Goal: Task Accomplishment & Management: Complete application form

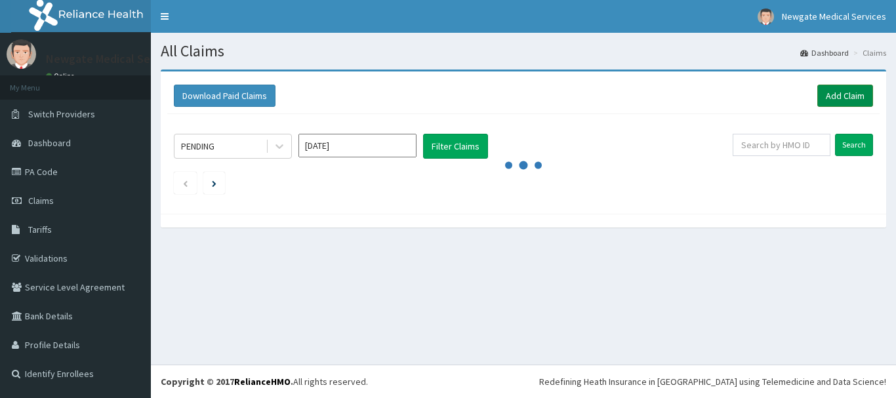
click at [852, 98] on link "Add Claim" at bounding box center [845, 96] width 56 height 22
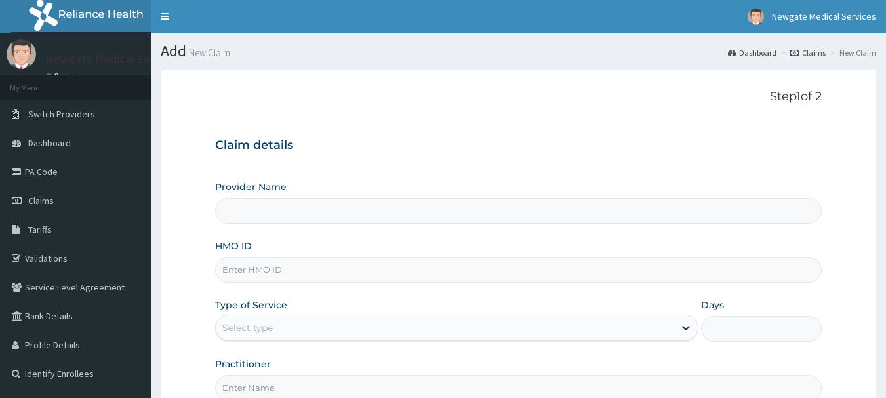
type input "Newgate Medical Services Ltd - [GEOGRAPHIC_DATA]"
paste input "GOS/10012/A"
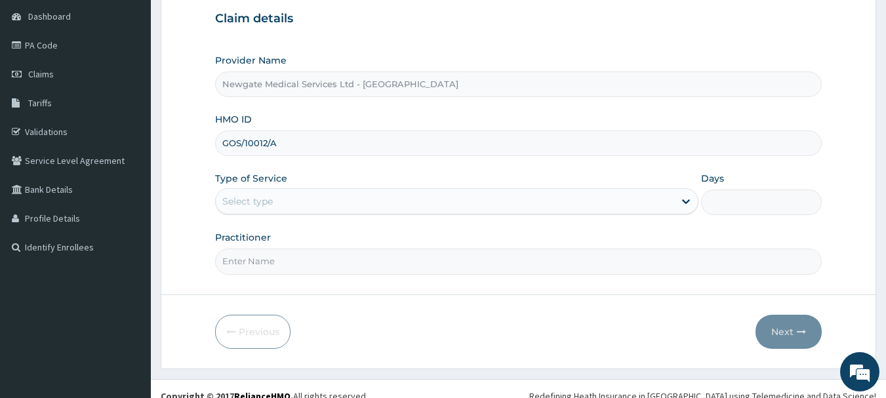
scroll to position [131, 0]
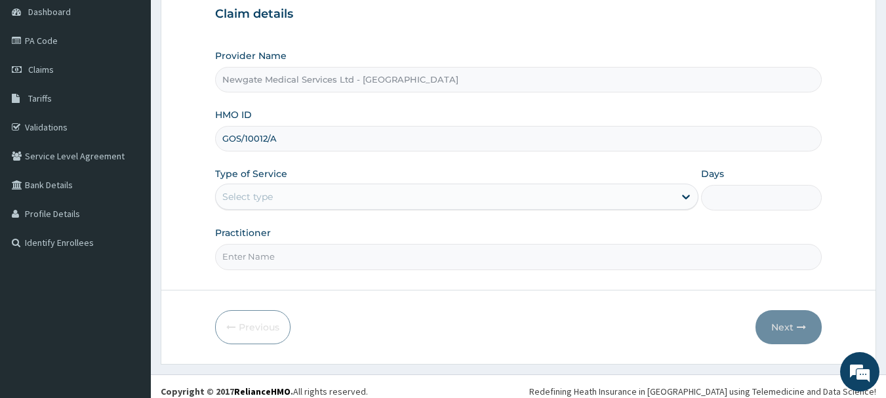
type input "GOS/10012/A"
click at [416, 197] on div "Select type" at bounding box center [445, 196] width 458 height 21
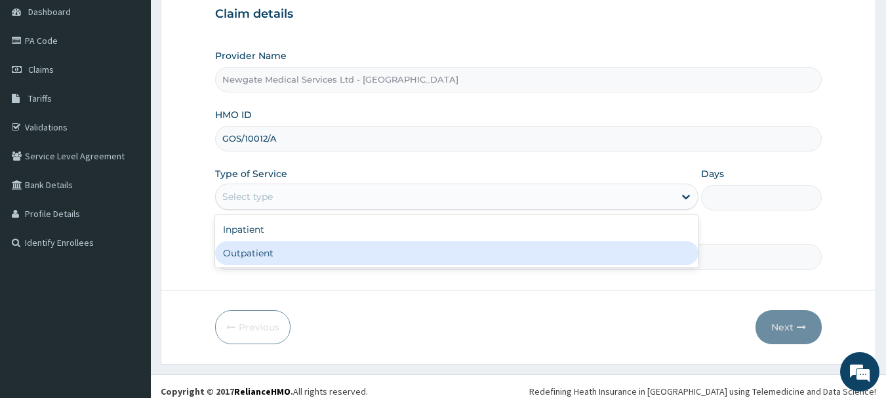
click at [291, 254] on div "Outpatient" at bounding box center [456, 253] width 483 height 24
type input "1"
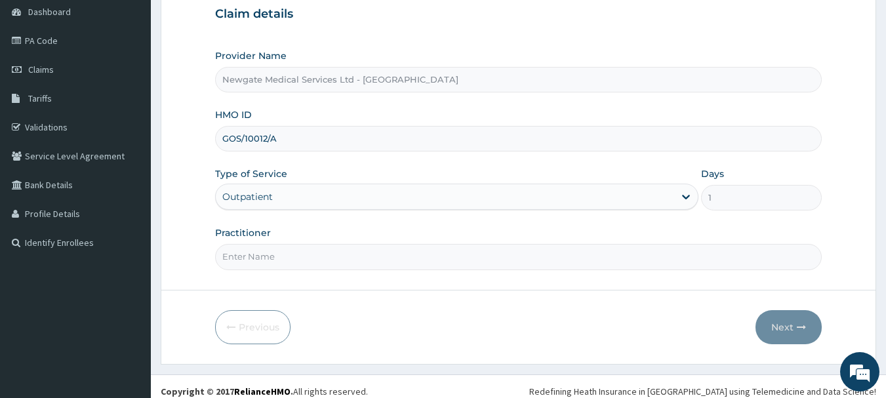
scroll to position [0, 0]
click at [302, 262] on input "Practitioner" at bounding box center [518, 257] width 607 height 26
type input "[PERSON_NAME]"
click at [787, 331] on button "Next" at bounding box center [788, 327] width 66 height 34
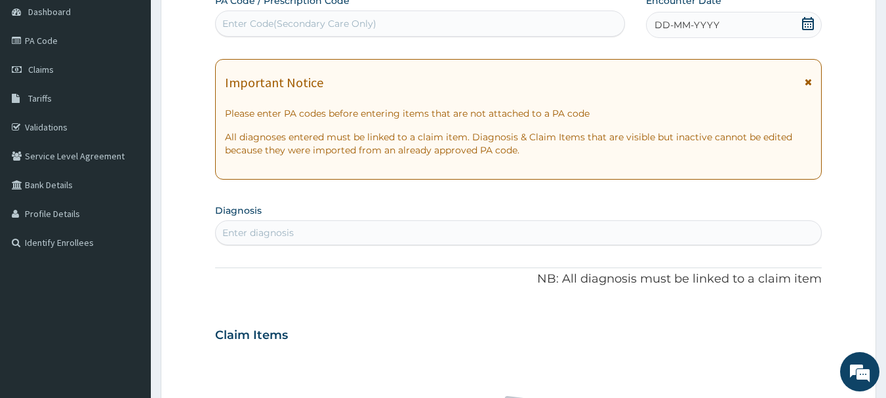
click at [808, 25] on icon at bounding box center [807, 23] width 13 height 13
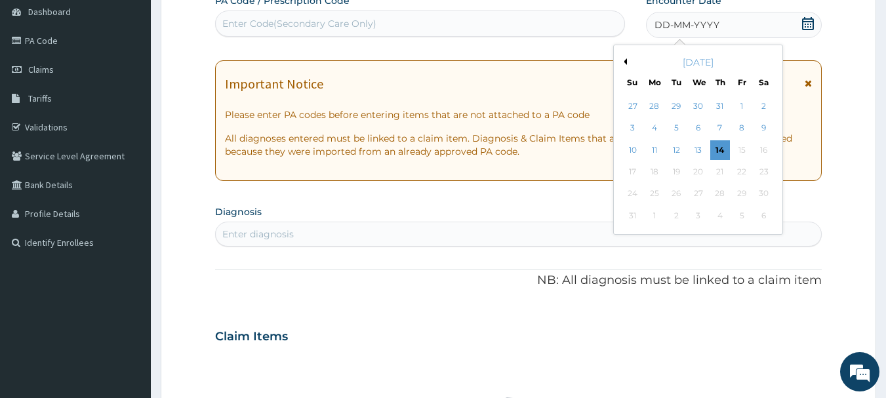
click at [806, 24] on icon at bounding box center [808, 23] width 12 height 13
click at [625, 59] on button "Previous Month" at bounding box center [623, 61] width 7 height 7
click at [675, 151] on div "15" at bounding box center [677, 150] width 20 height 20
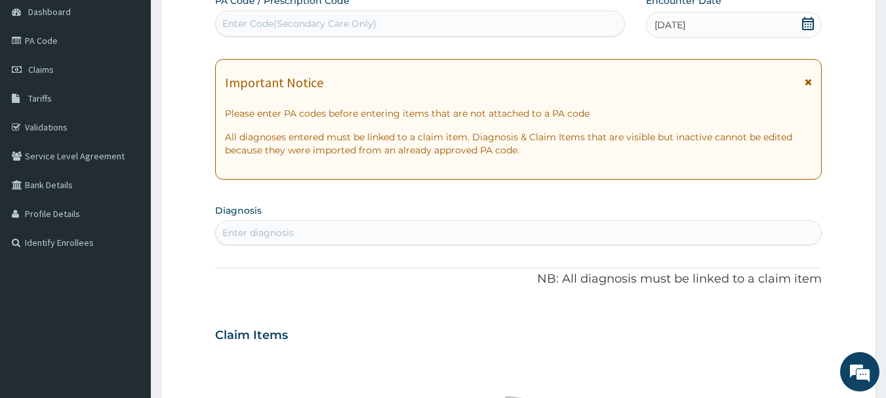
click at [325, 239] on div "Enter diagnosis" at bounding box center [519, 232] width 606 height 21
type input "MALA"
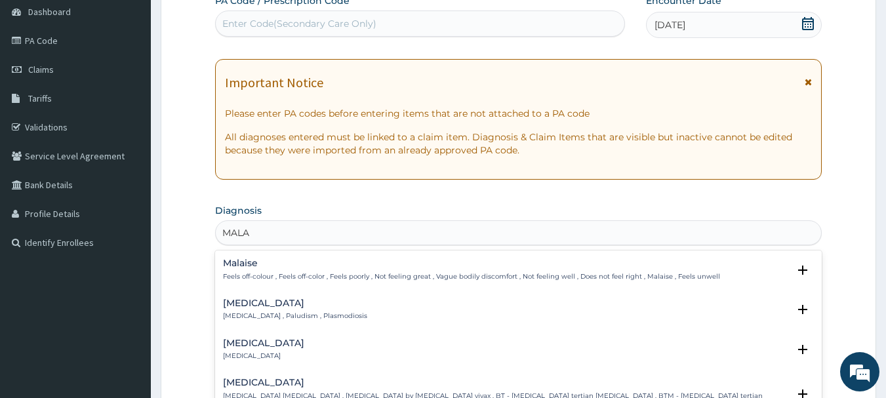
click at [243, 306] on h4 "[MEDICAL_DATA]" at bounding box center [295, 303] width 144 height 10
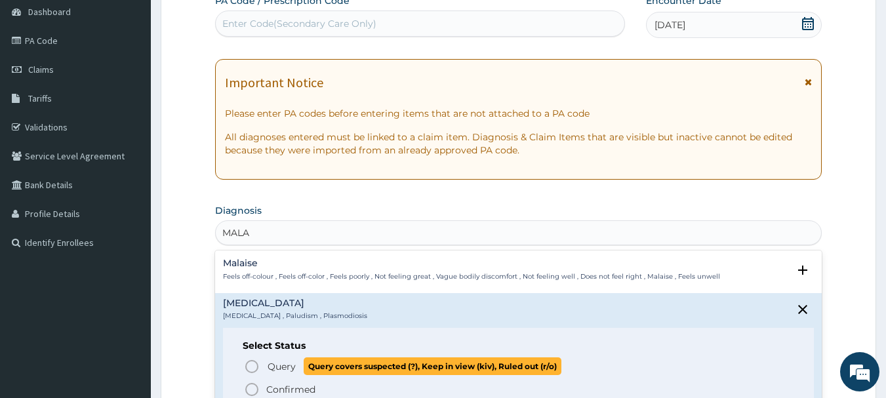
click at [254, 367] on icon "status option query" at bounding box center [252, 367] width 16 height 16
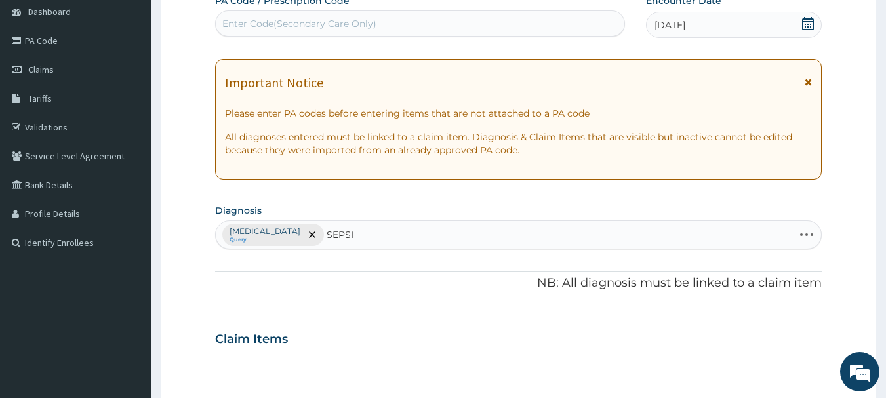
type input "[MEDICAL_DATA]"
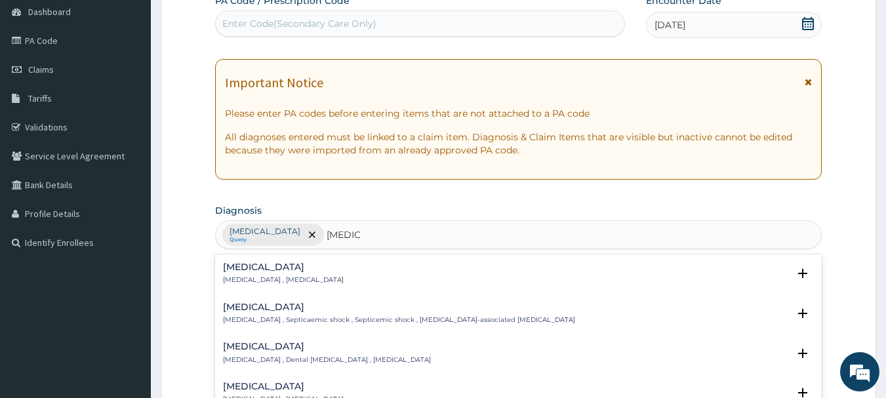
click at [244, 269] on h4 "[MEDICAL_DATA]" at bounding box center [283, 267] width 121 height 10
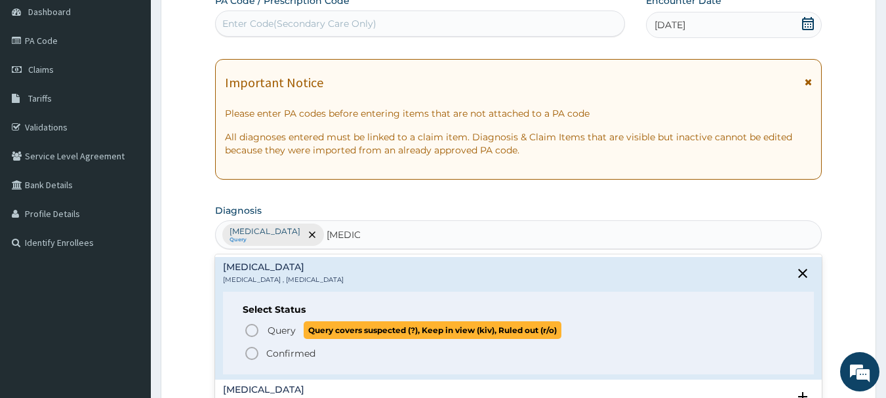
click at [254, 329] on icon "status option query" at bounding box center [252, 331] width 16 height 16
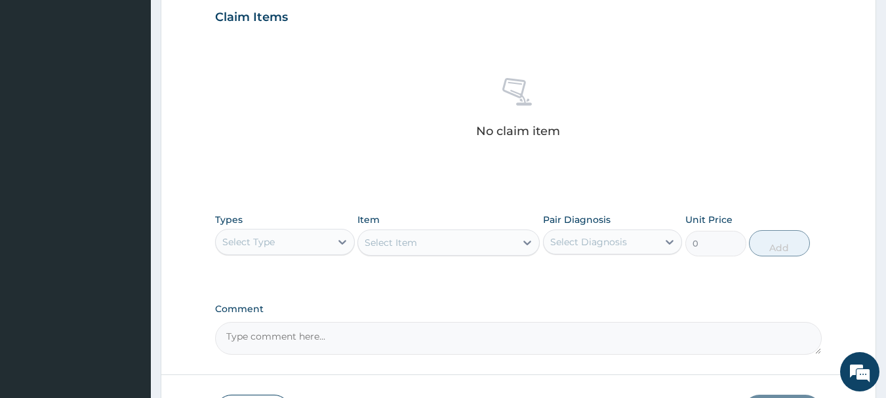
scroll to position [459, 0]
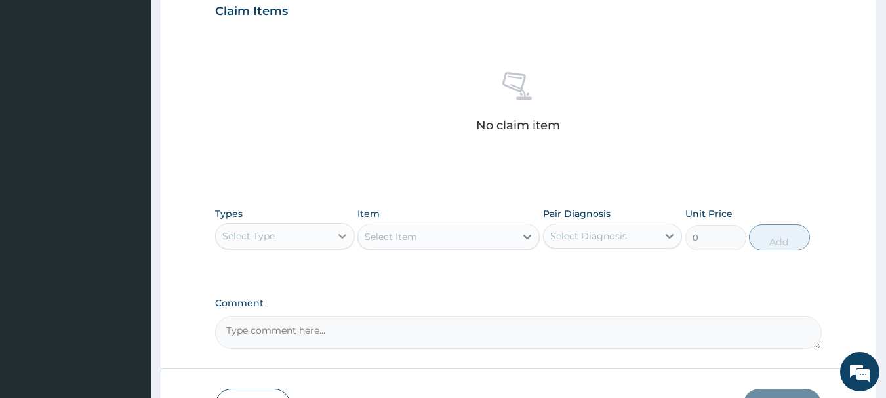
click at [344, 237] on icon at bounding box center [342, 236] width 8 height 5
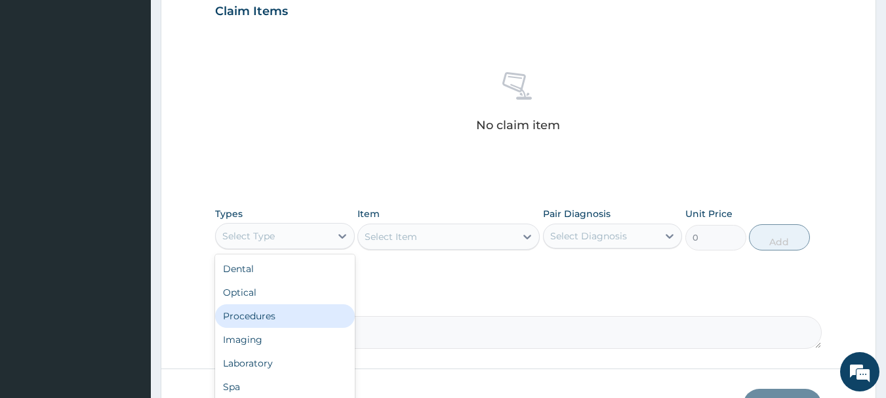
click at [272, 315] on div "Procedures" at bounding box center [285, 316] width 140 height 24
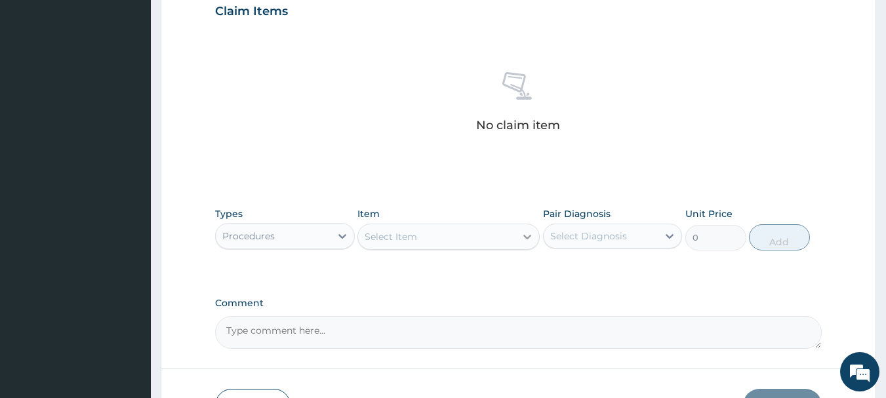
click at [526, 239] on icon at bounding box center [527, 236] width 13 height 13
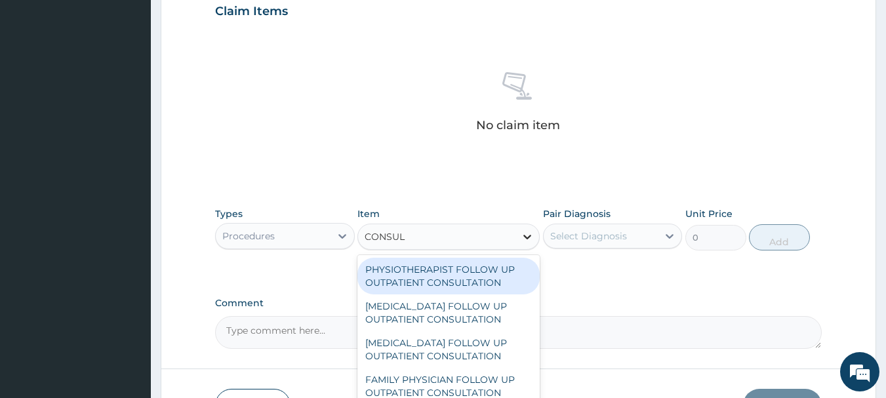
type input "CONSULT"
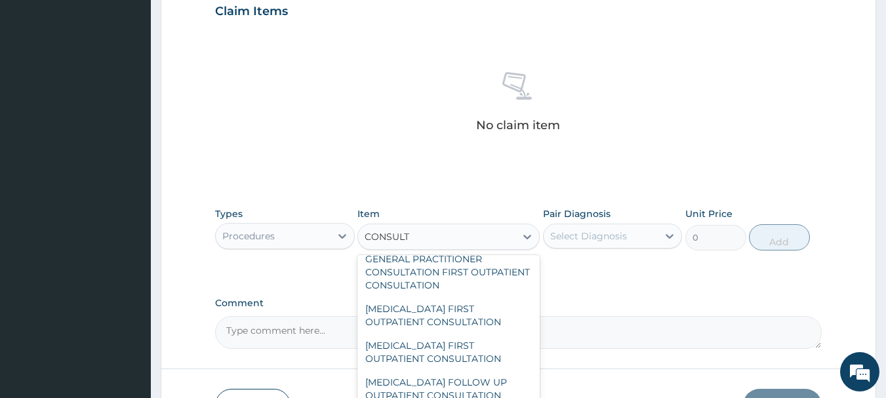
scroll to position [656, 0]
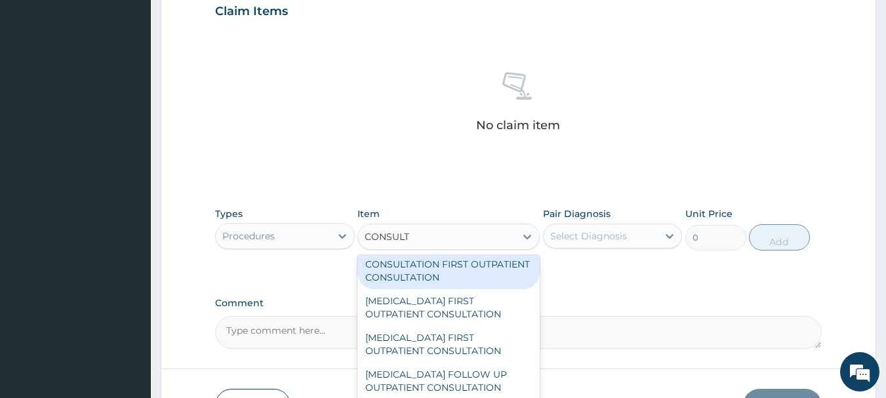
click at [441, 289] on div "GENERAL PRACTITIONER CONSULTATION FIRST OUTPATIENT CONSULTATION" at bounding box center [448, 264] width 182 height 50
type input "3000"
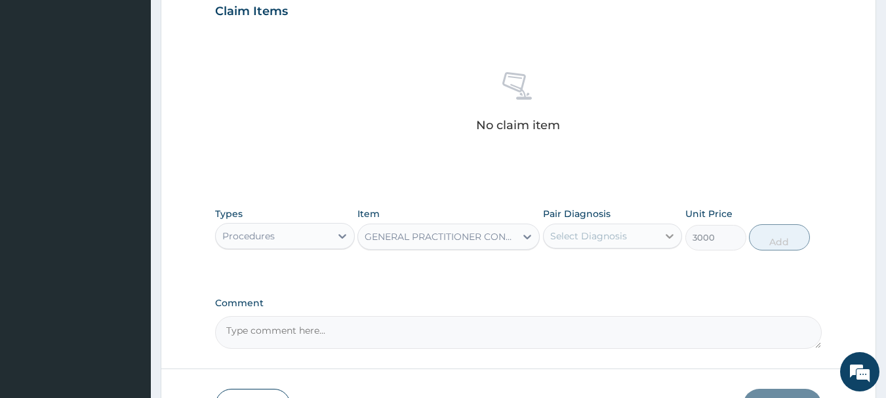
click at [667, 235] on icon at bounding box center [670, 236] width 8 height 5
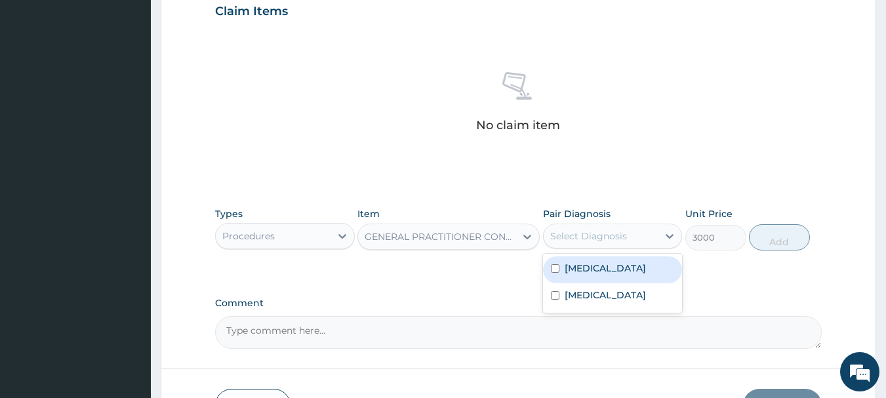
click at [559, 270] on input "checkbox" at bounding box center [555, 268] width 9 height 9
checkbox input "true"
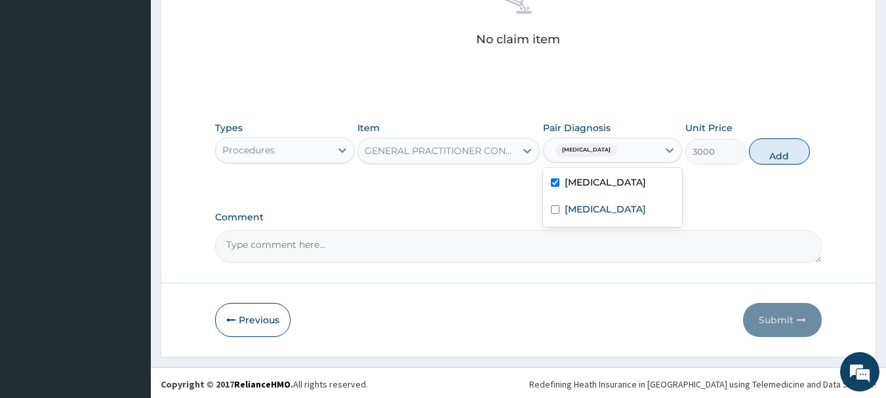
scroll to position [547, 0]
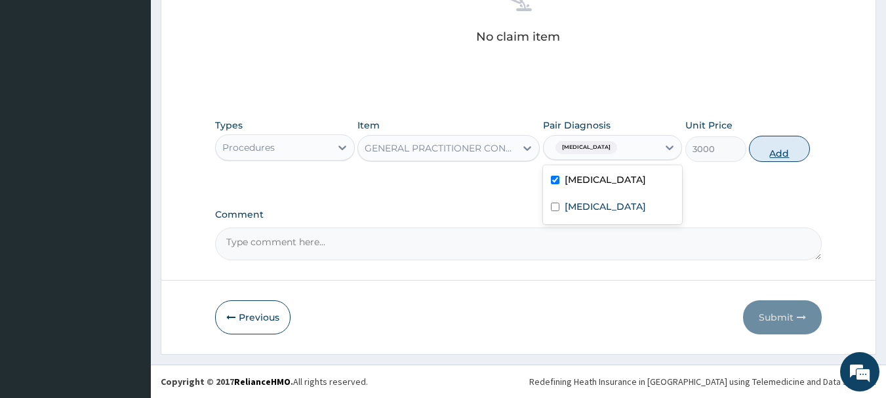
click at [789, 151] on button "Add" at bounding box center [779, 149] width 61 height 26
type input "0"
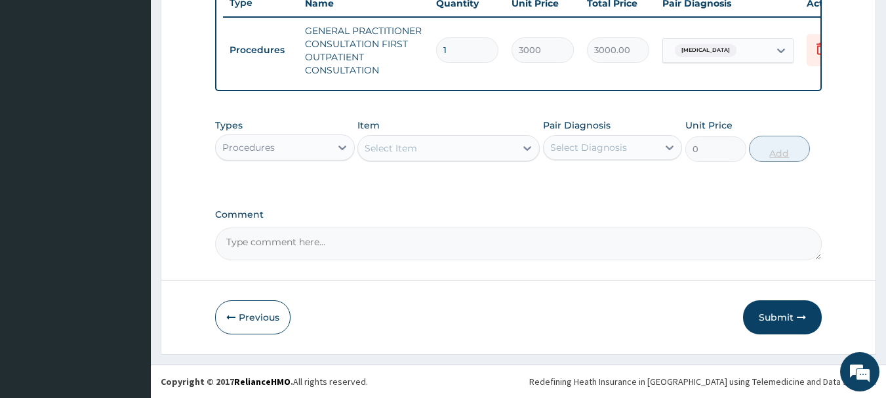
scroll to position [515, 0]
click at [338, 149] on icon at bounding box center [342, 147] width 13 height 13
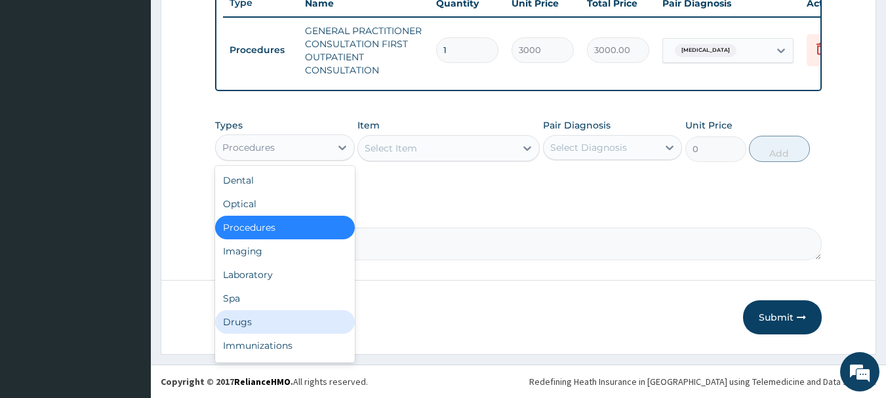
click at [270, 323] on div "Drugs" at bounding box center [285, 322] width 140 height 24
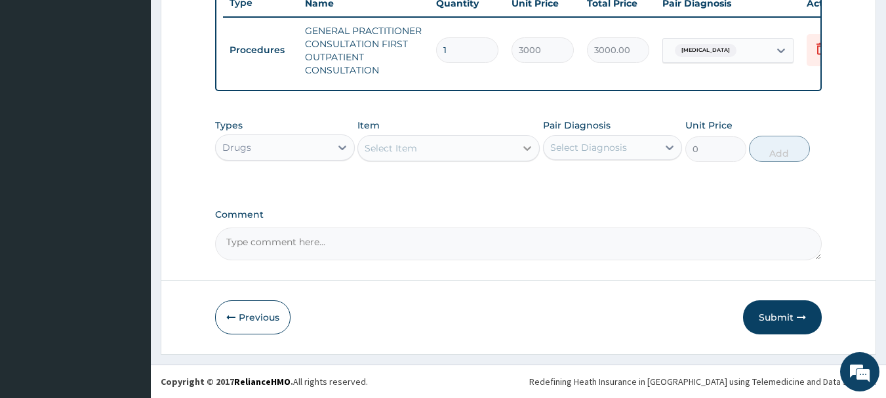
click at [526, 151] on icon at bounding box center [527, 148] width 13 height 13
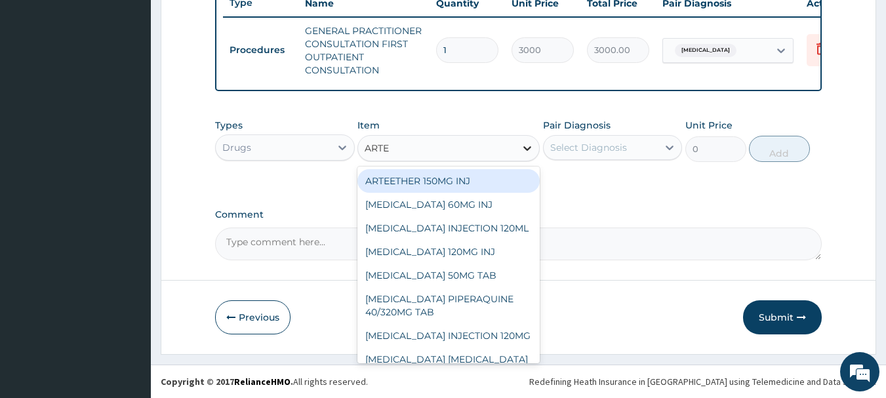
type input "ARTEM"
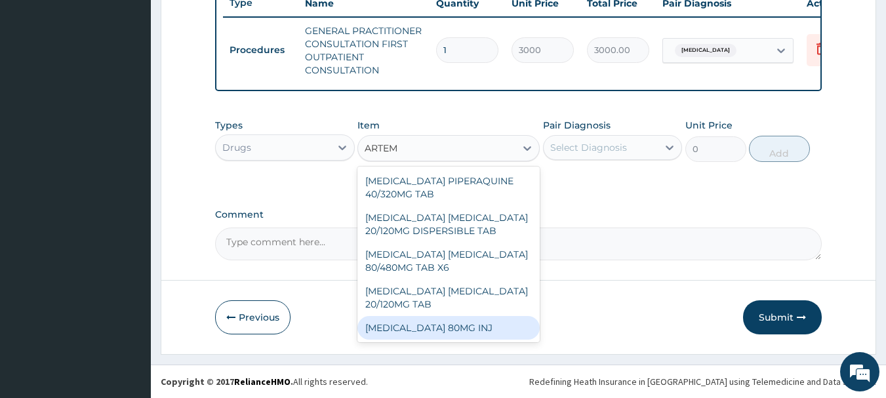
click at [456, 323] on div "ARTEMETHER 80MG INJ" at bounding box center [448, 328] width 182 height 24
type input "1400"
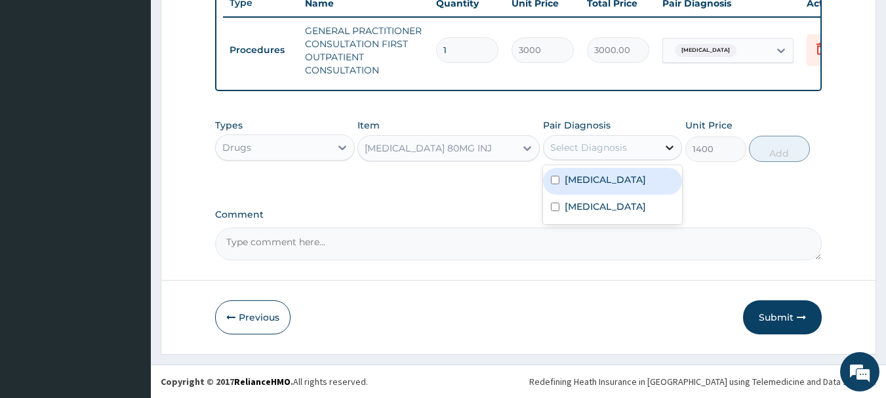
click at [669, 144] on icon at bounding box center [669, 147] width 13 height 13
click at [557, 180] on input "checkbox" at bounding box center [555, 180] width 9 height 9
checkbox input "true"
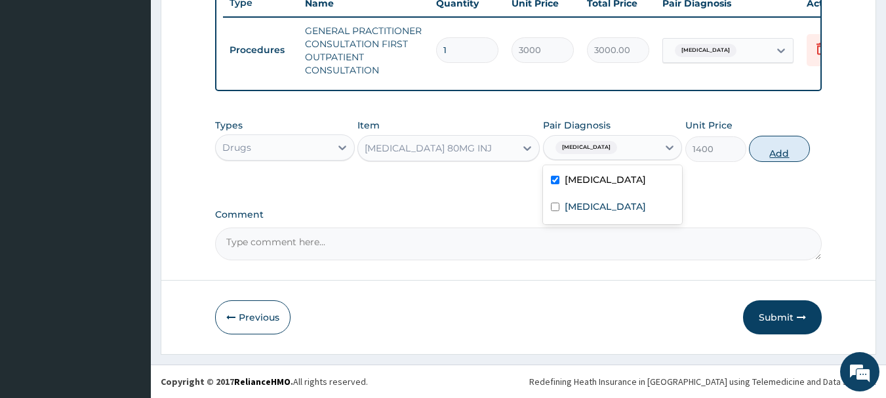
click at [789, 156] on button "Add" at bounding box center [779, 149] width 61 height 26
type input "0"
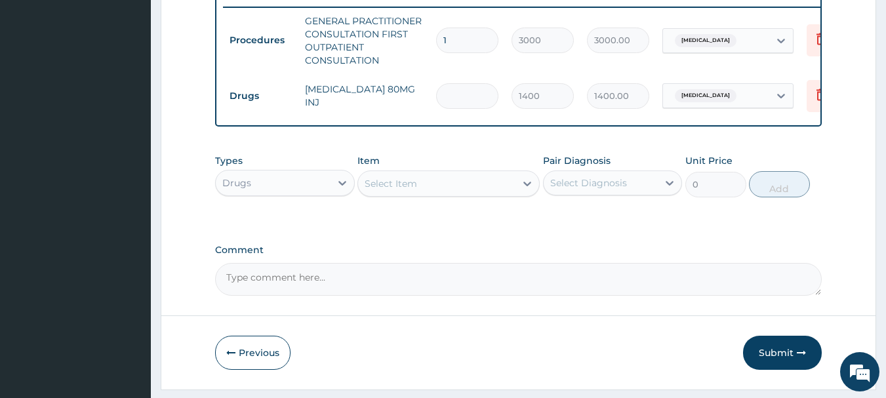
type input "0.00"
type input "2"
type input "2800.00"
type input "2"
click at [527, 190] on icon at bounding box center [527, 183] width 13 height 13
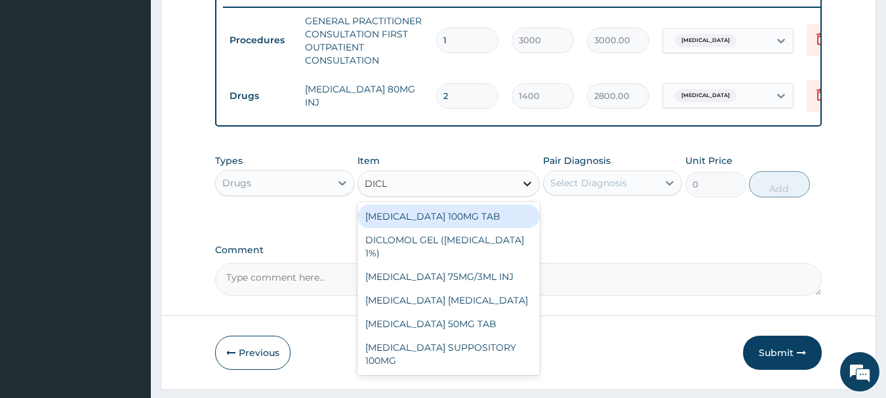
type input "DICLO"
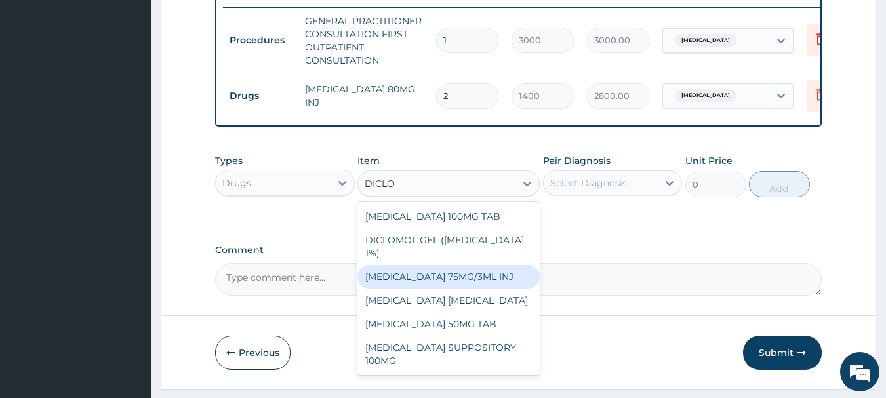
click at [494, 275] on div "[MEDICAL_DATA] 75MG/3ML INJ" at bounding box center [448, 277] width 182 height 24
type input "700"
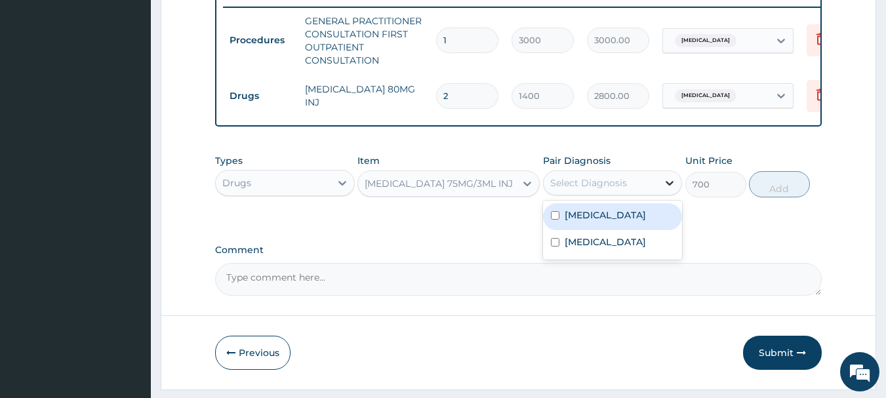
click at [669, 189] on icon at bounding box center [669, 182] width 13 height 13
click at [556, 220] on input "checkbox" at bounding box center [555, 215] width 9 height 9
checkbox input "true"
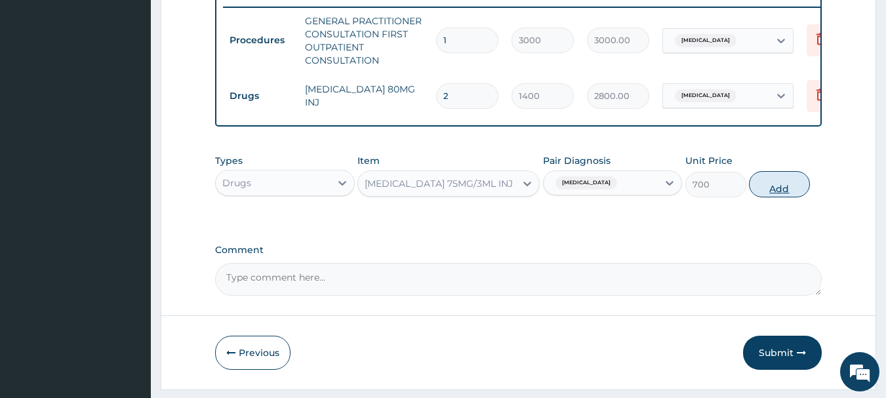
click at [775, 197] on button "Add" at bounding box center [779, 184] width 61 height 26
type input "0"
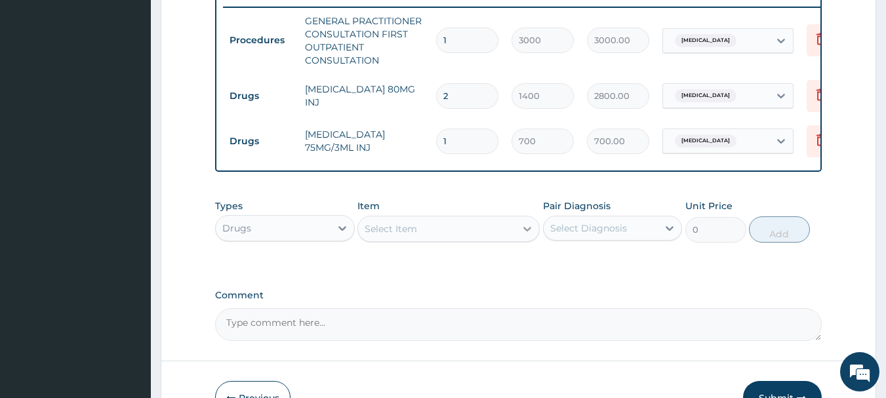
click at [526, 234] on icon at bounding box center [527, 228] width 13 height 13
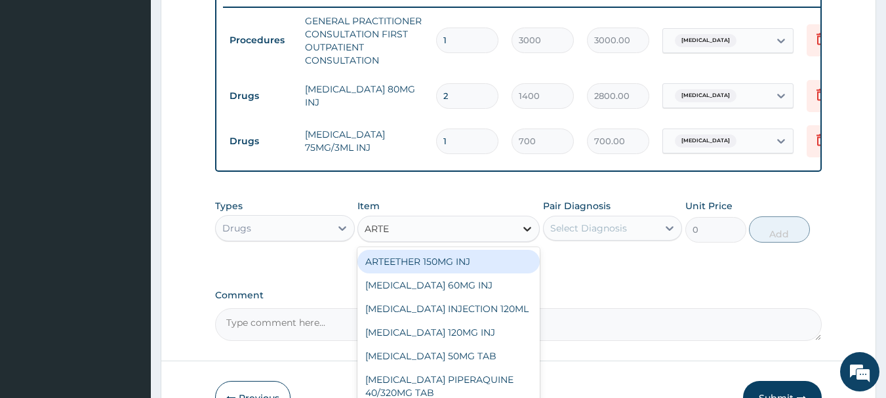
type input "ARTEM"
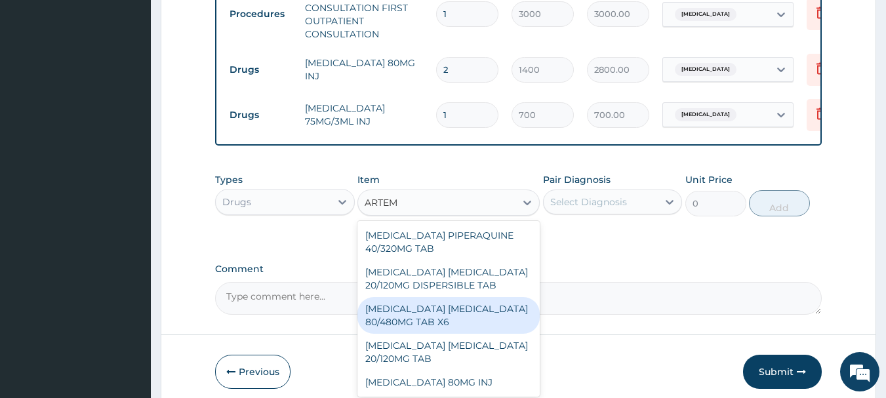
scroll to position [568, 0]
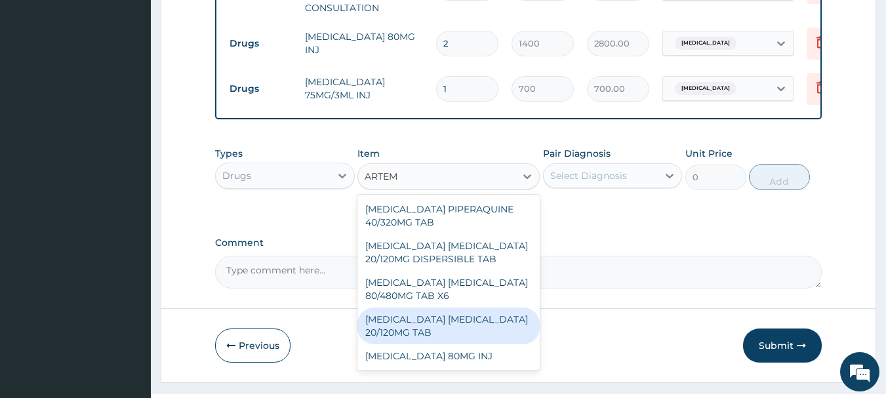
click at [420, 327] on div "[MEDICAL_DATA] [MEDICAL_DATA] 20/120MG TAB" at bounding box center [448, 325] width 182 height 37
type input "84"
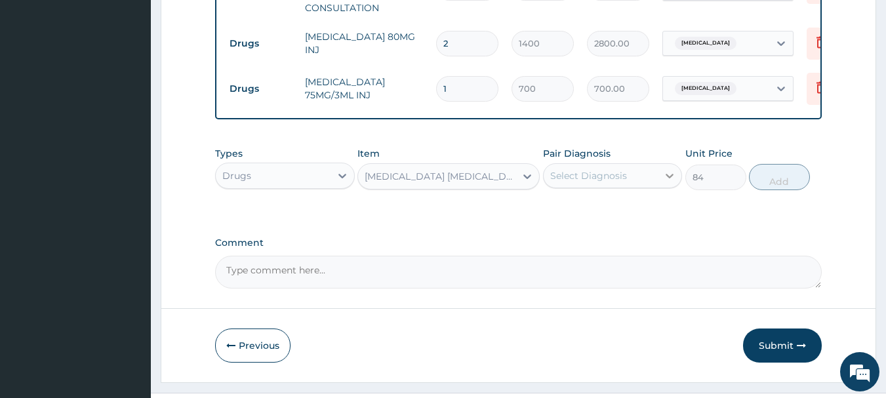
click at [672, 178] on icon at bounding box center [670, 176] width 8 height 5
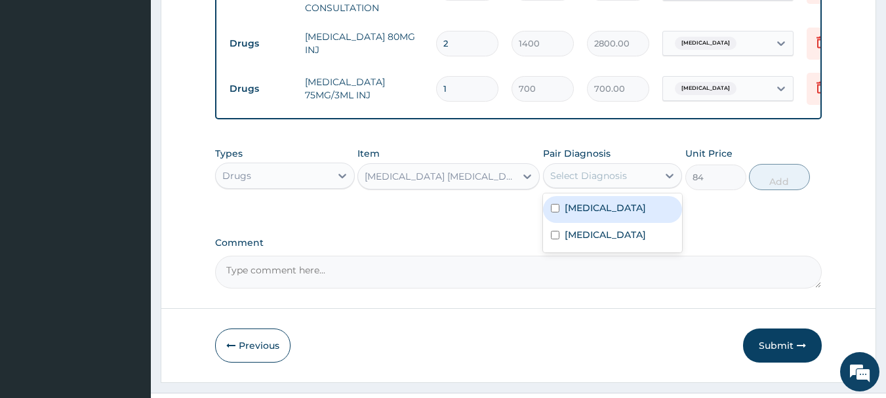
click at [555, 212] on input "checkbox" at bounding box center [555, 208] width 9 height 9
checkbox input "true"
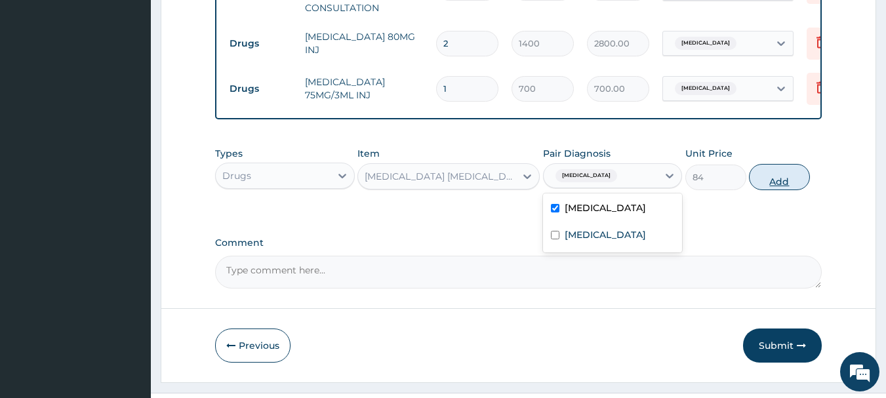
click at [787, 187] on button "Add" at bounding box center [779, 177] width 61 height 26
type input "0"
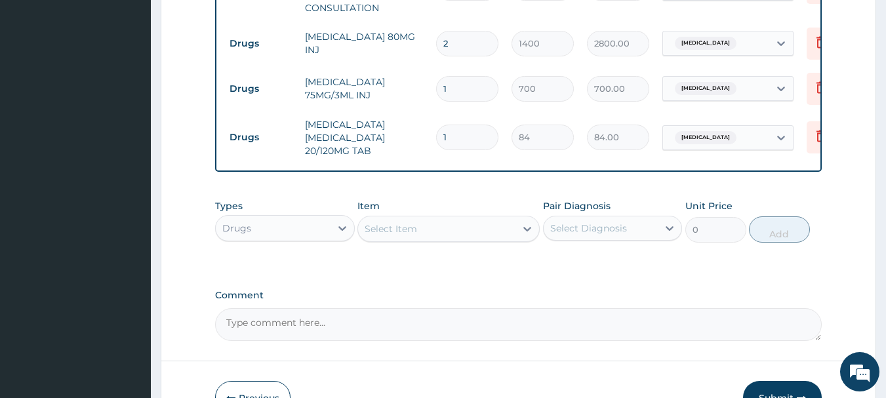
type input "0.00"
type input "2"
type input "168.00"
type input "24"
type input "2016.00"
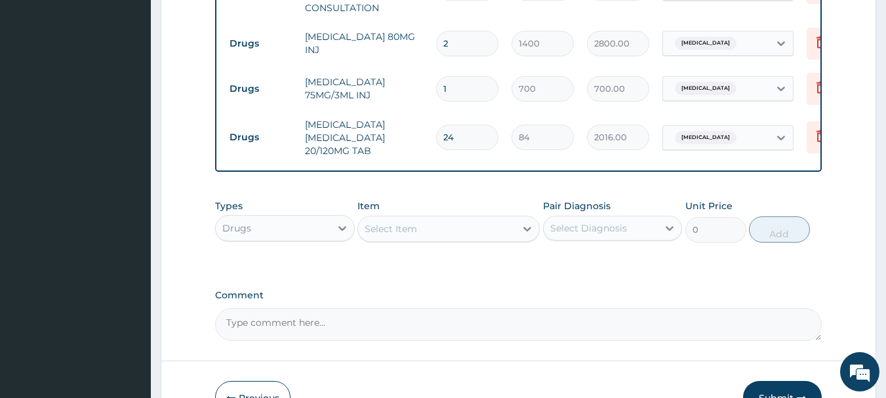
type input "24"
click at [523, 235] on icon at bounding box center [527, 228] width 13 height 13
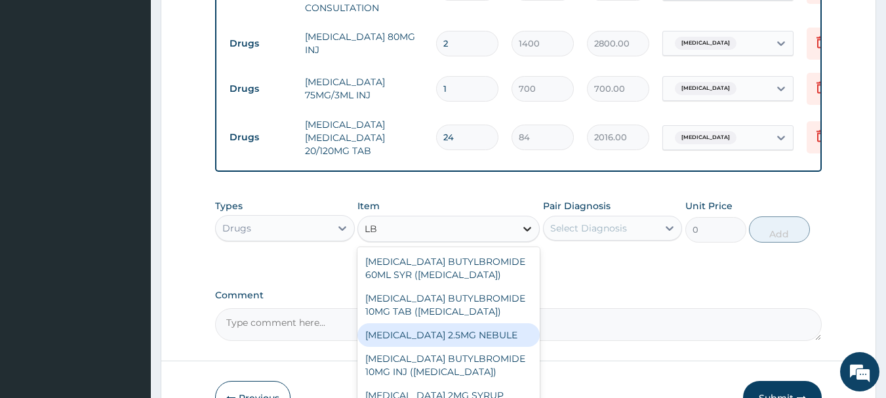
type input "L"
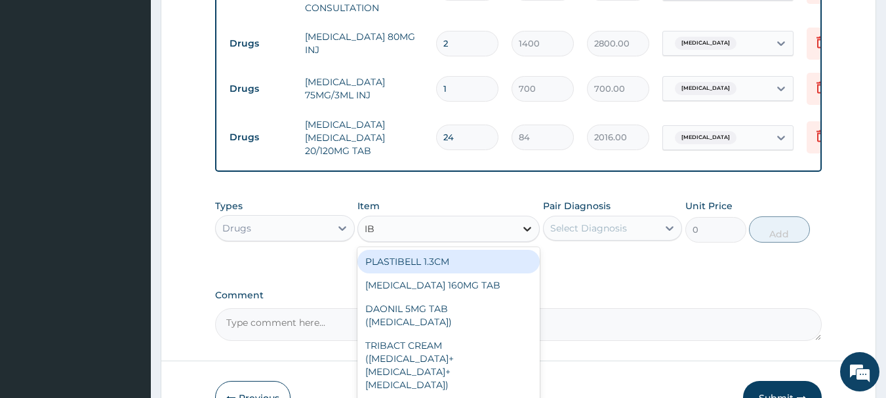
type input "IBU"
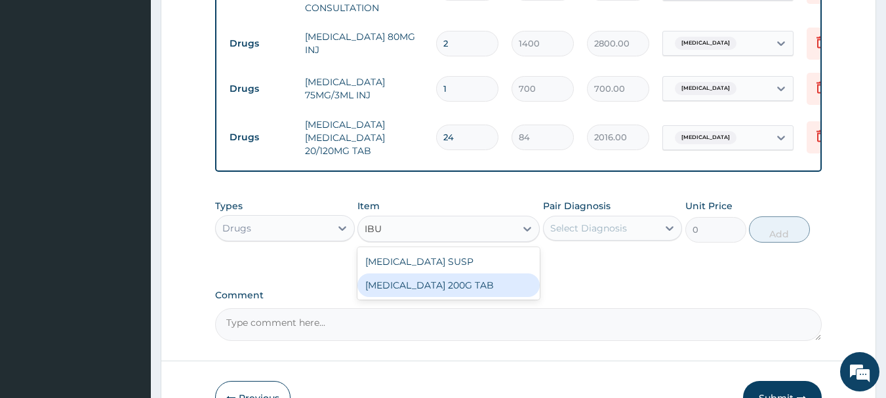
click at [412, 294] on div "[MEDICAL_DATA] 200G TAB" at bounding box center [448, 285] width 182 height 24
type input "52.5"
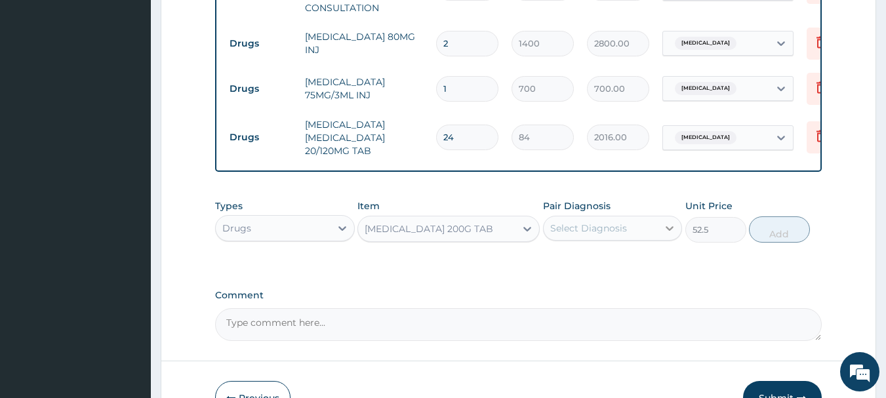
click at [667, 235] on icon at bounding box center [669, 228] width 13 height 13
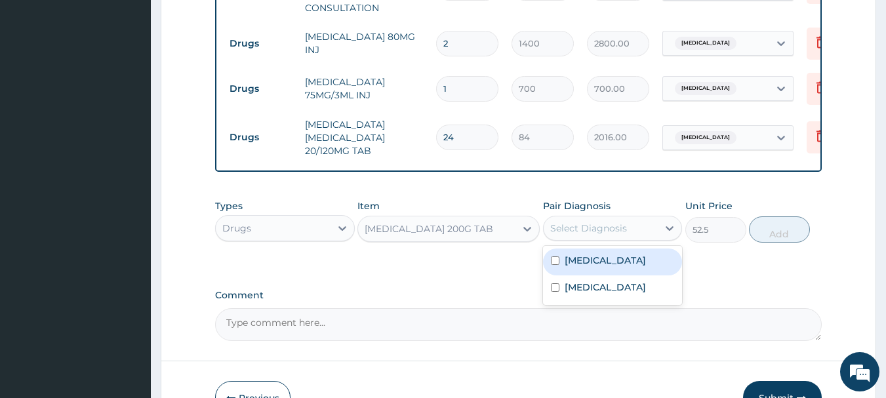
click at [553, 265] on input "checkbox" at bounding box center [555, 260] width 9 height 9
checkbox input "true"
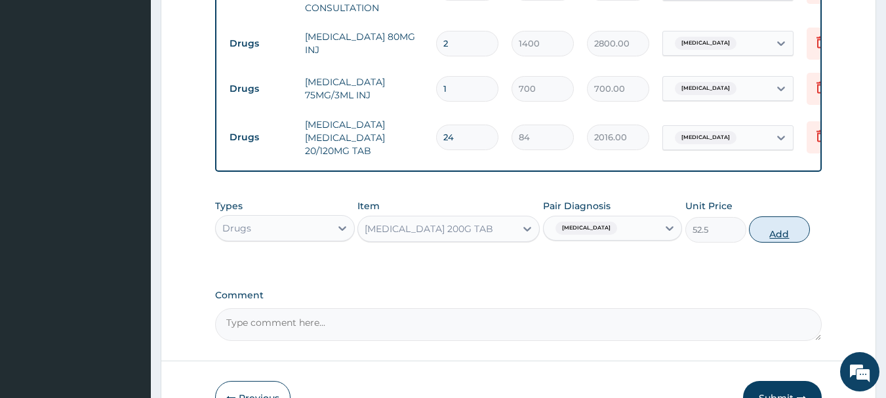
click at [768, 243] on button "Add" at bounding box center [779, 229] width 61 height 26
type input "0"
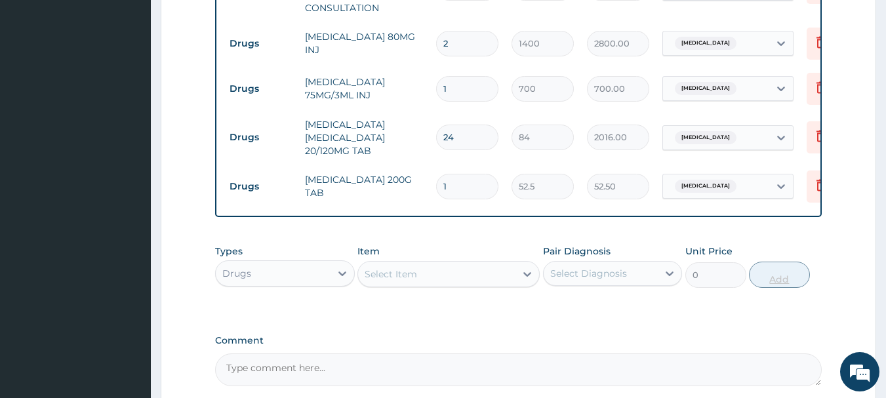
type input "18"
type input "945.00"
type input "18"
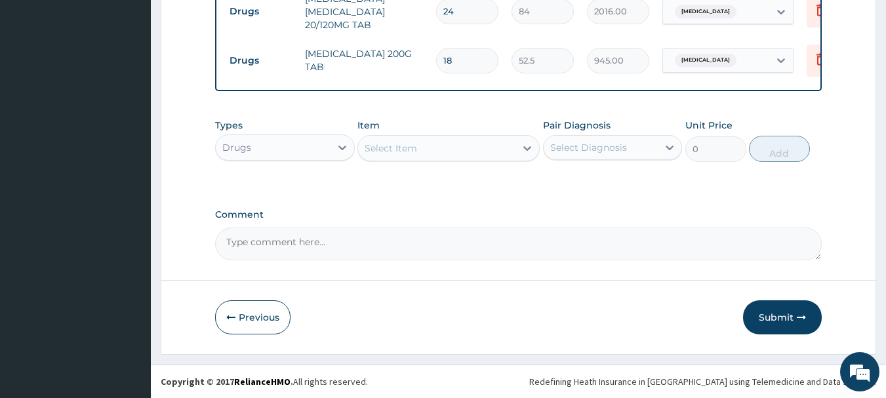
scroll to position [704, 0]
click at [523, 148] on icon at bounding box center [527, 148] width 13 height 13
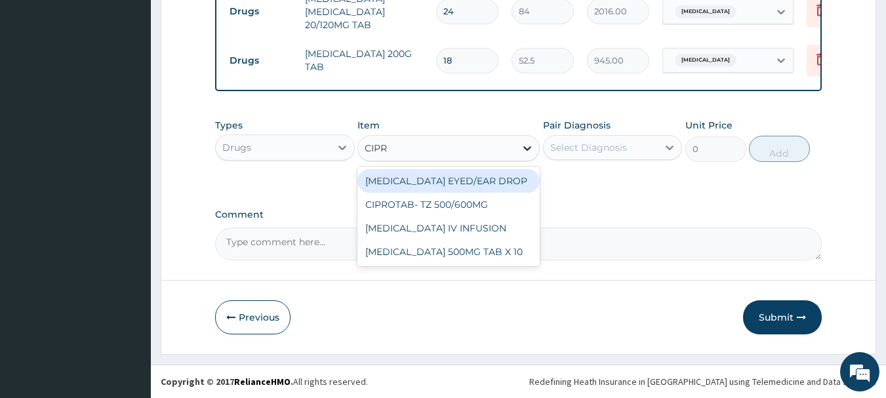
type input "CIPRO"
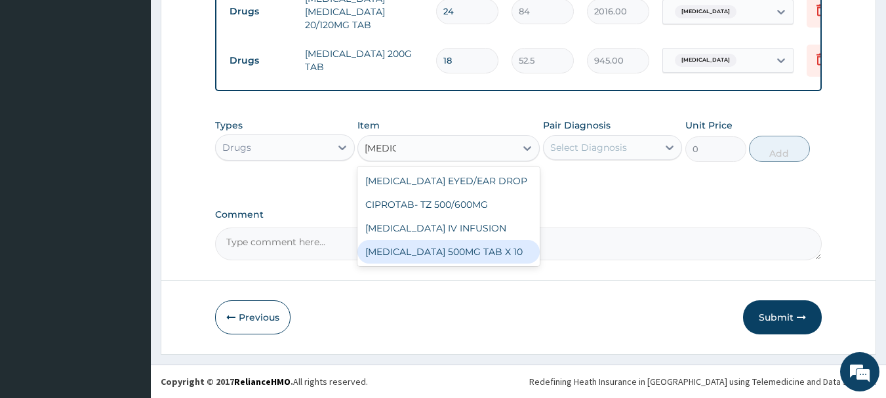
click at [481, 251] on div "[MEDICAL_DATA] 500MG TAB X 10" at bounding box center [448, 252] width 182 height 24
type input "63"
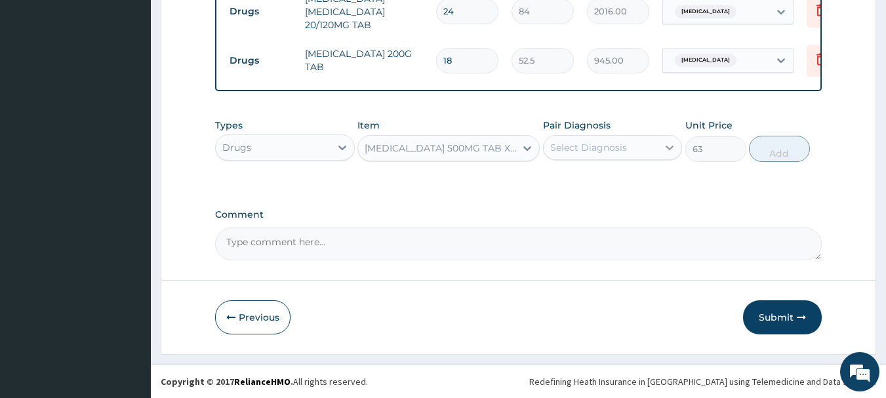
click at [663, 144] on icon at bounding box center [669, 147] width 13 height 13
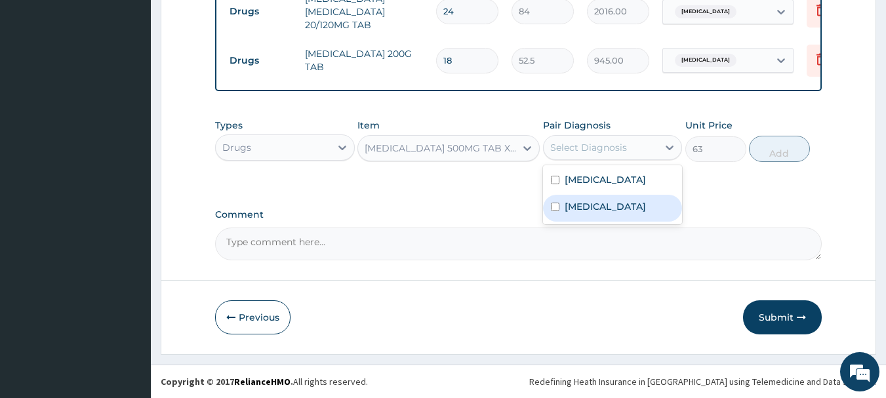
click at [556, 207] on input "checkbox" at bounding box center [555, 207] width 9 height 9
checkbox input "true"
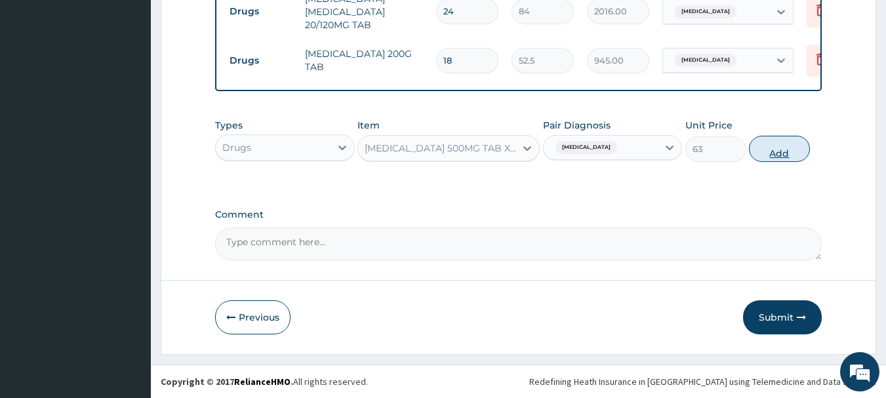
click at [778, 152] on button "Add" at bounding box center [779, 149] width 61 height 26
type input "0"
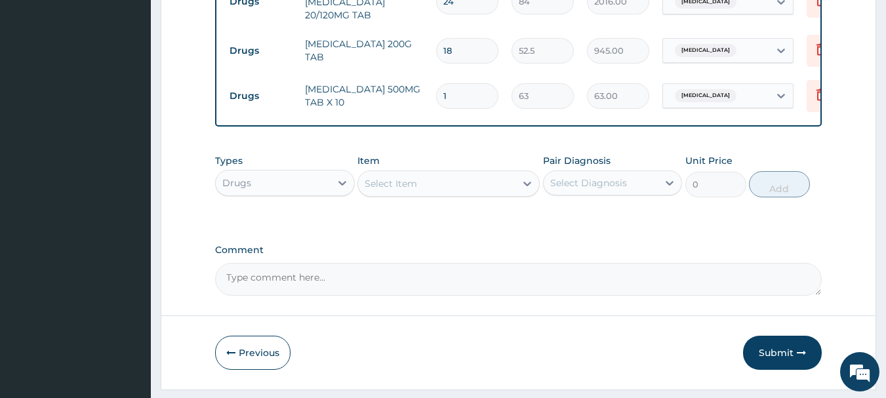
type input "10"
type input "630.00"
type input "10"
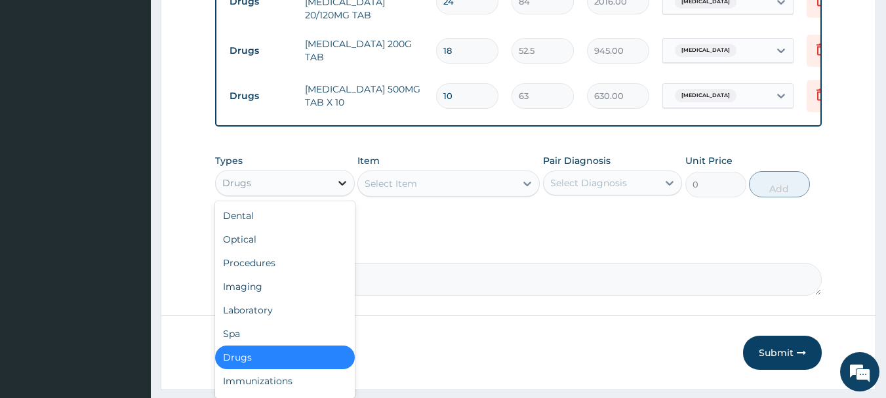
click at [340, 189] on icon at bounding box center [342, 182] width 13 height 13
click at [290, 317] on div "Laboratory" at bounding box center [285, 310] width 140 height 24
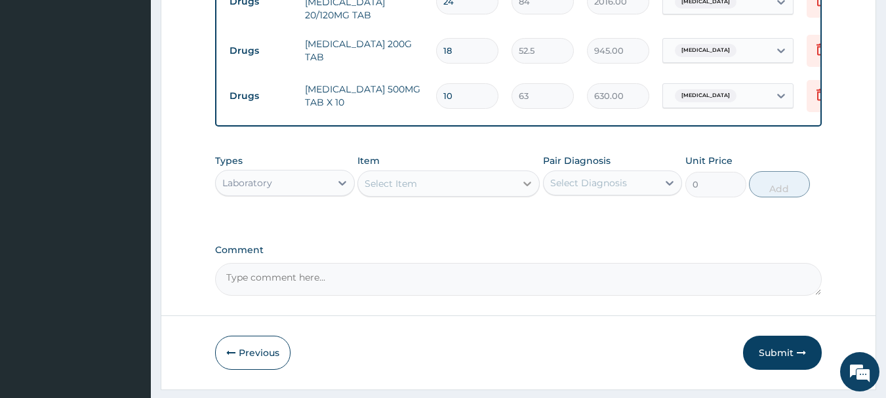
click at [526, 190] on icon at bounding box center [527, 183] width 13 height 13
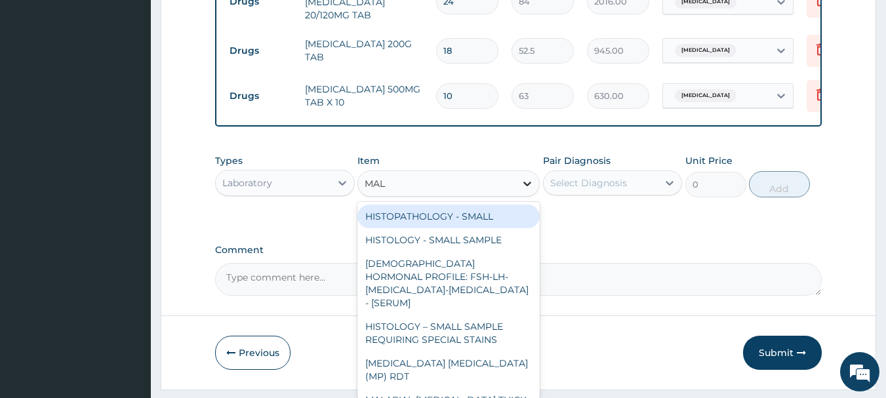
type input "MALA"
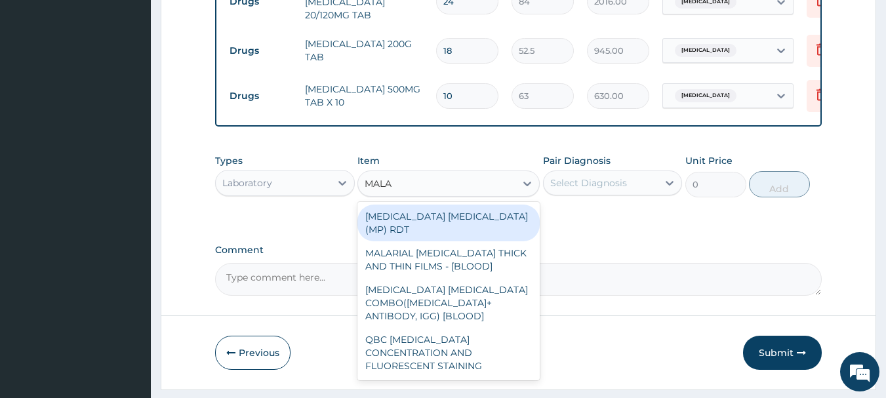
click at [452, 226] on div "[MEDICAL_DATA] [MEDICAL_DATA] (MP) RDT" at bounding box center [448, 223] width 182 height 37
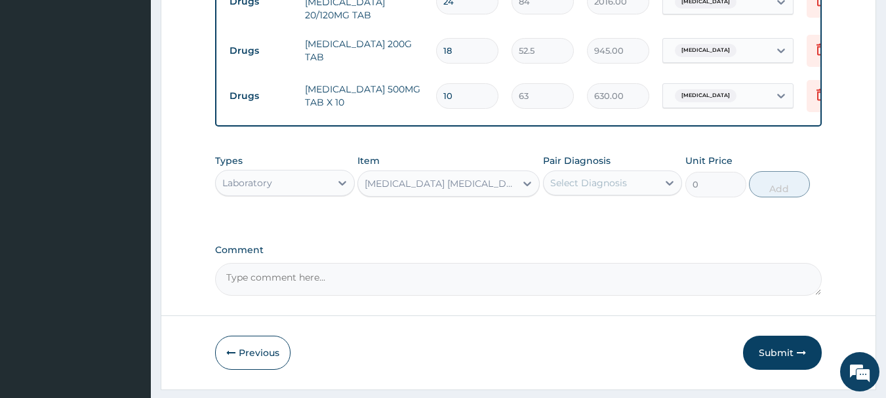
type input "1500"
click at [665, 189] on icon at bounding box center [669, 182] width 13 height 13
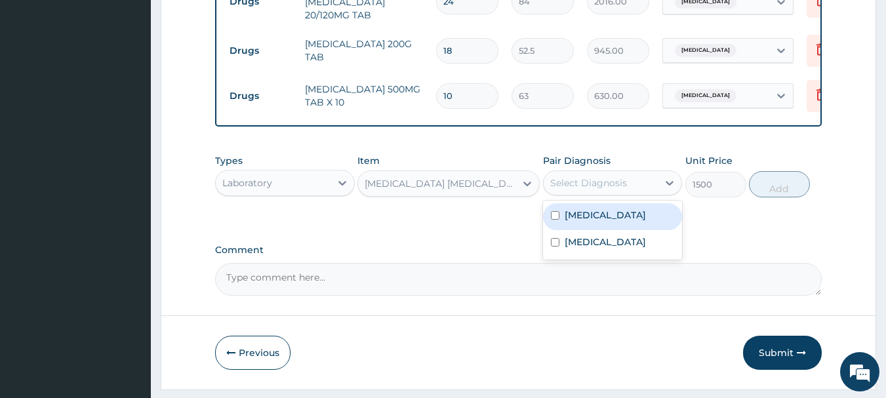
click at [551, 220] on input "checkbox" at bounding box center [555, 215] width 9 height 9
checkbox input "true"
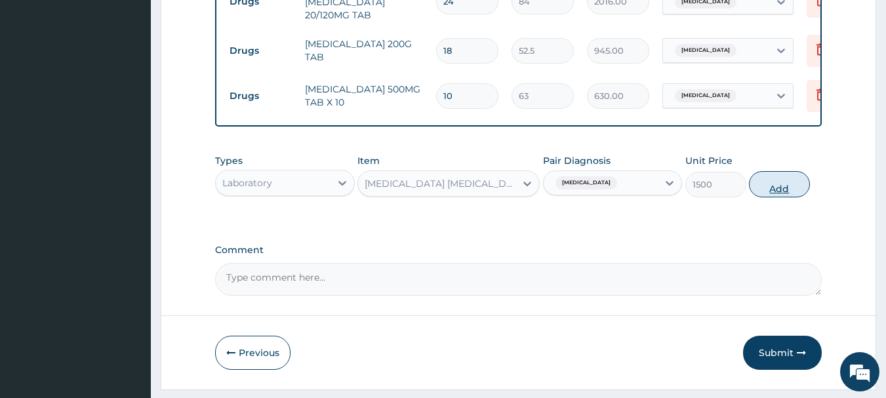
click at [780, 192] on button "Add" at bounding box center [779, 184] width 61 height 26
type input "0"
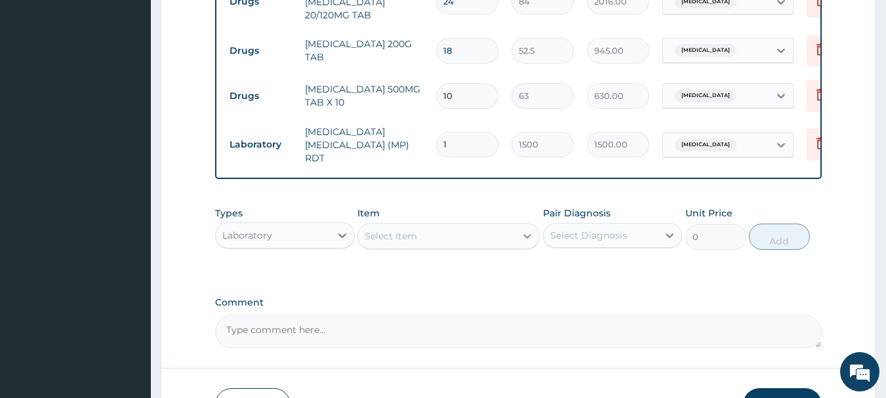
click at [527, 238] on icon at bounding box center [527, 235] width 13 height 13
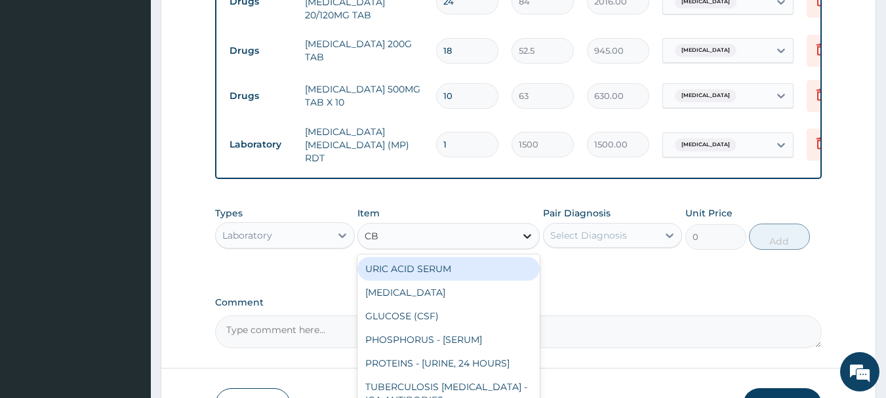
type input "CBC"
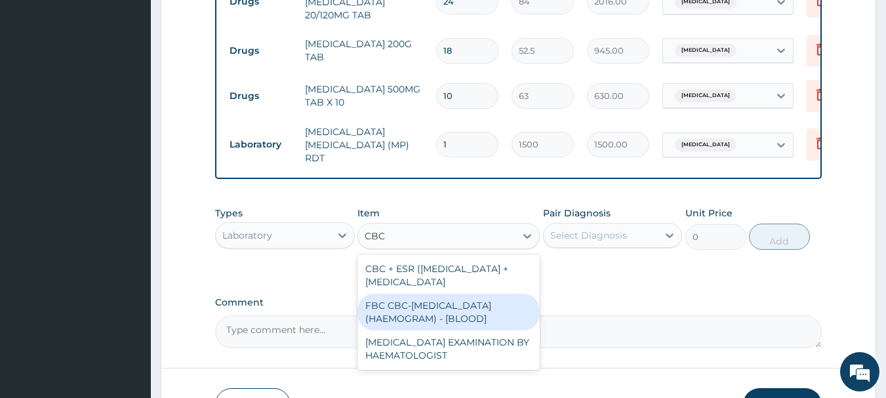
click at [473, 328] on div "FBC CBC-[MEDICAL_DATA] (HAEMOGRAM) - [BLOOD]" at bounding box center [448, 312] width 182 height 37
type input "3000"
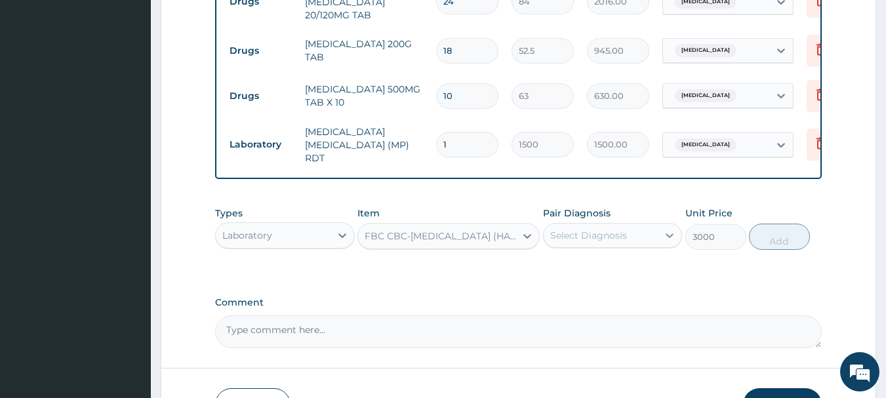
click at [670, 238] on icon at bounding box center [670, 235] width 8 height 5
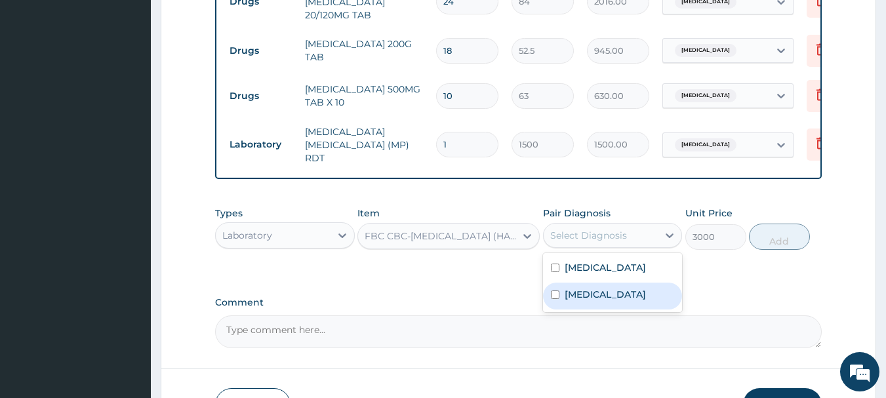
click at [557, 297] on input "checkbox" at bounding box center [555, 294] width 9 height 9
checkbox input "true"
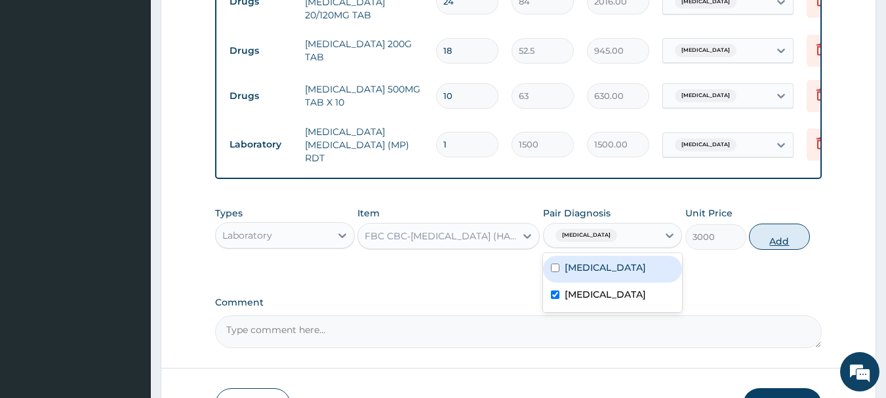
click at [774, 250] on button "Add" at bounding box center [779, 237] width 61 height 26
type input "0"
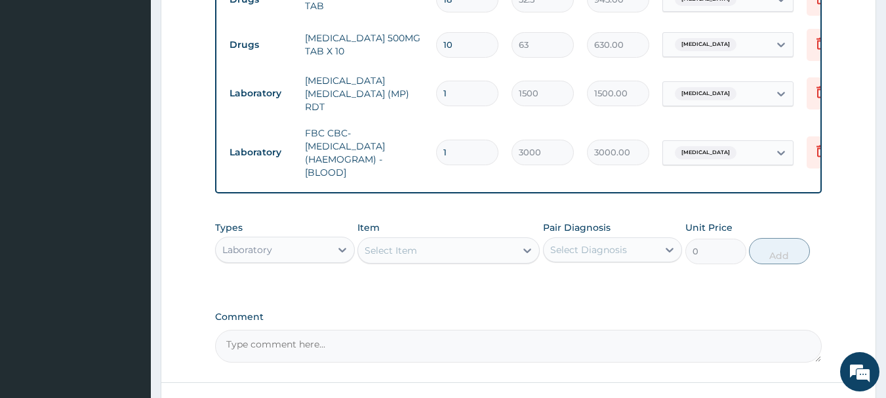
scroll to position [860, 0]
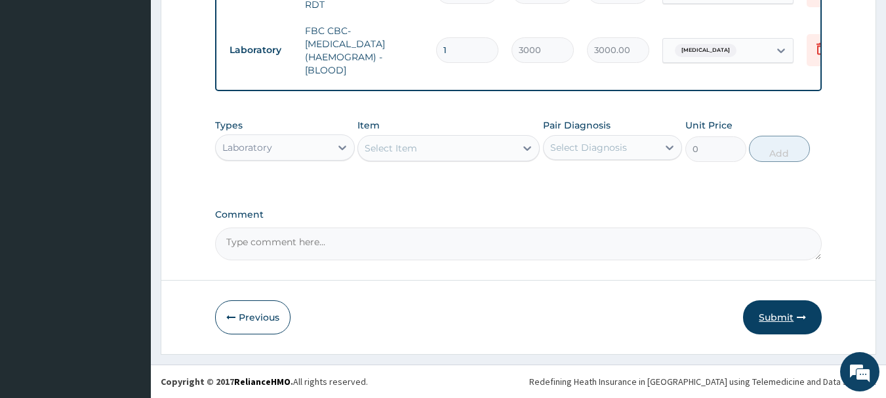
click at [770, 317] on button "Submit" at bounding box center [782, 317] width 79 height 34
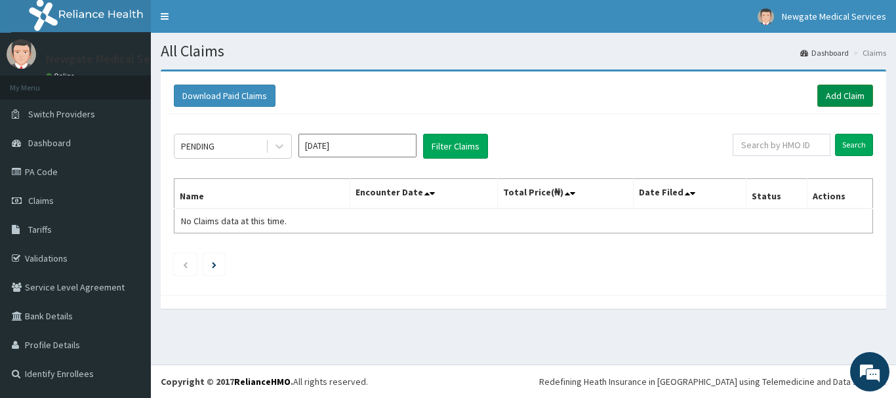
click at [860, 102] on link "Add Claim" at bounding box center [845, 96] width 56 height 22
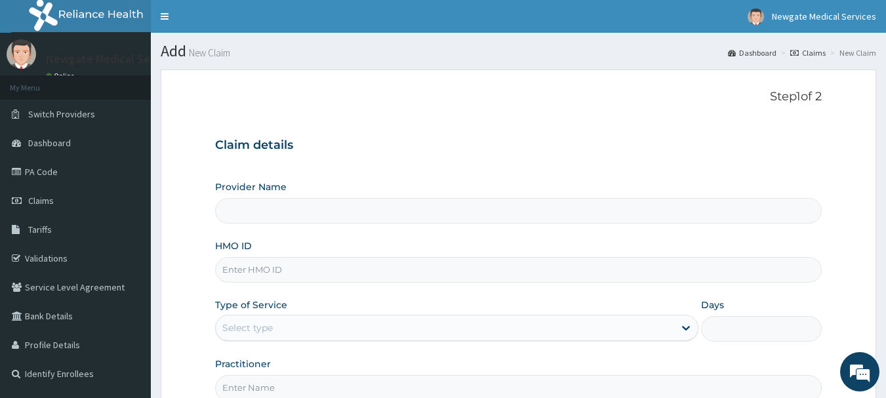
type input "Newgate Medical Services Ltd - [GEOGRAPHIC_DATA]"
paste input "CMX/10011/A"
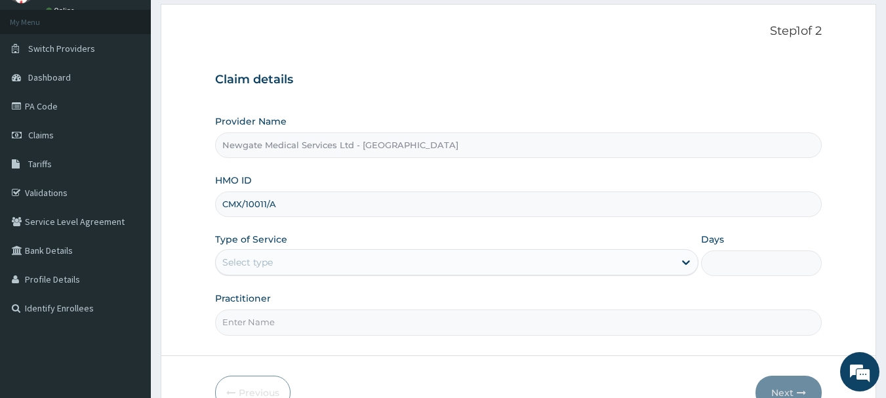
type input "CMX/10011/A"
click at [315, 270] on div "Select type" at bounding box center [445, 262] width 458 height 21
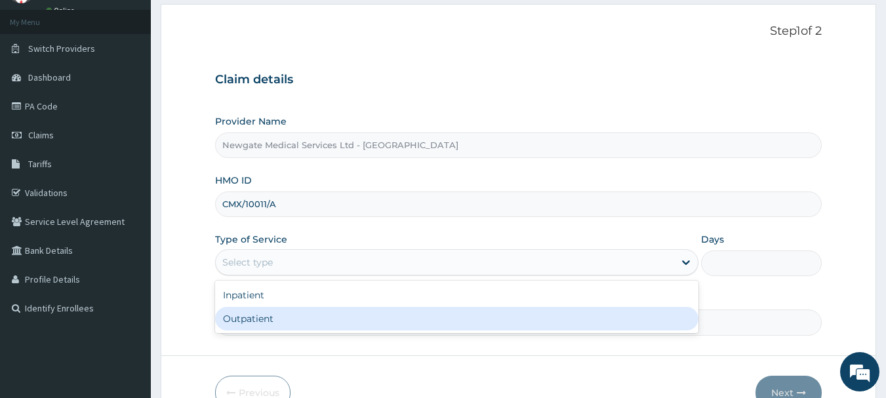
click at [233, 325] on div "Outpatient" at bounding box center [456, 319] width 483 height 24
type input "1"
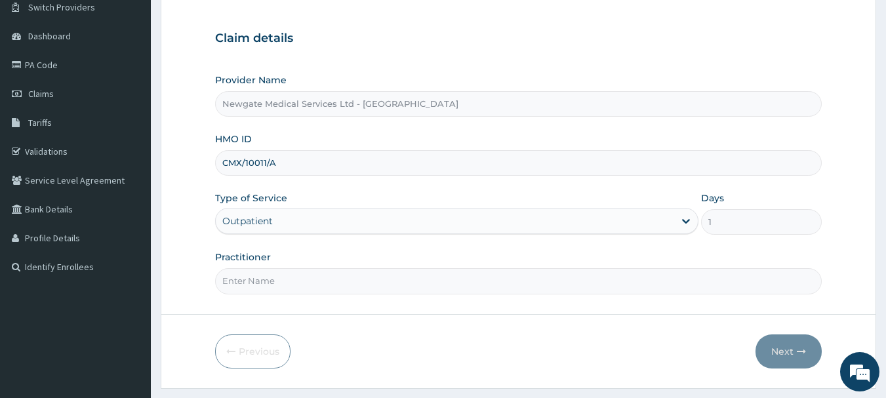
scroll to position [141, 0]
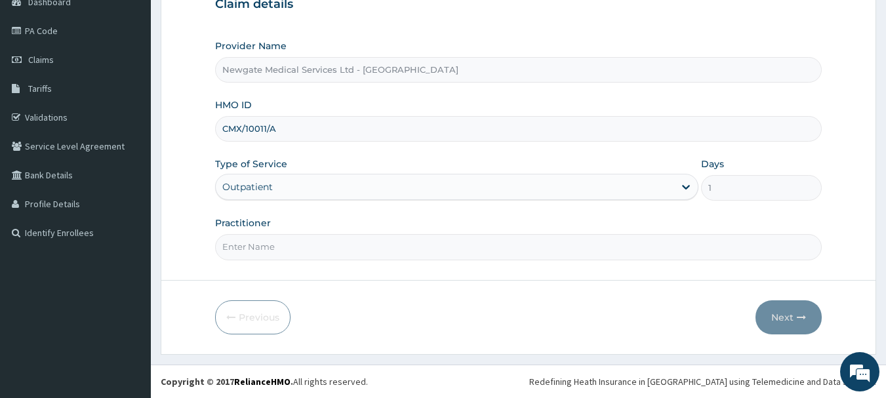
click at [306, 254] on input "Practitioner" at bounding box center [518, 247] width 607 height 26
type input "[PERSON_NAME]"
click at [787, 317] on button "Next" at bounding box center [788, 317] width 66 height 34
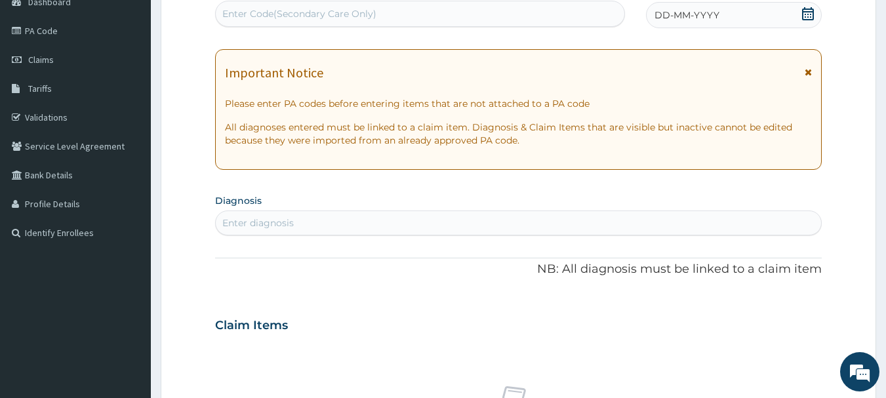
click at [319, 216] on div "Enter diagnosis" at bounding box center [519, 222] width 606 height 21
type input "MALA"
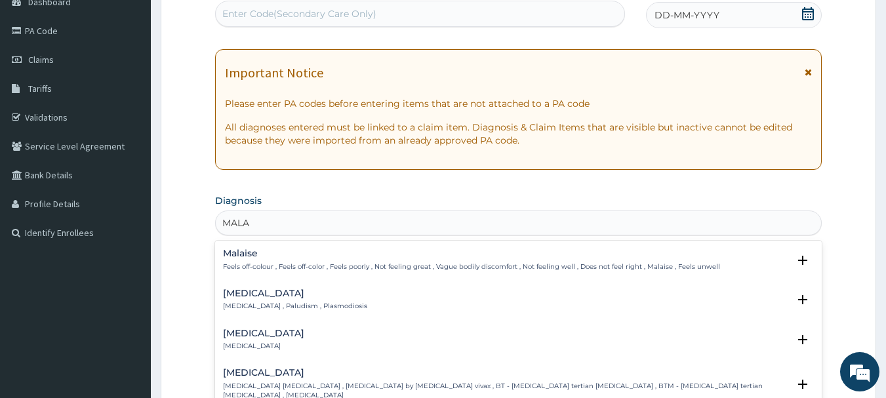
click at [249, 297] on h4 "[MEDICAL_DATA]" at bounding box center [295, 293] width 144 height 10
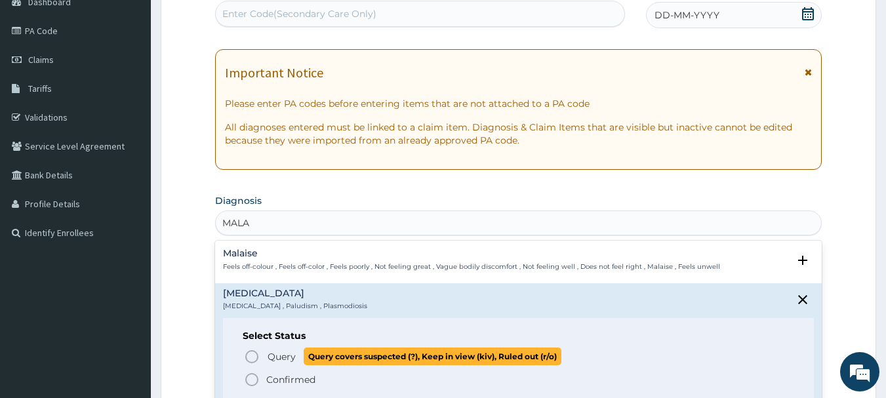
click at [250, 356] on icon "status option query" at bounding box center [252, 357] width 16 height 16
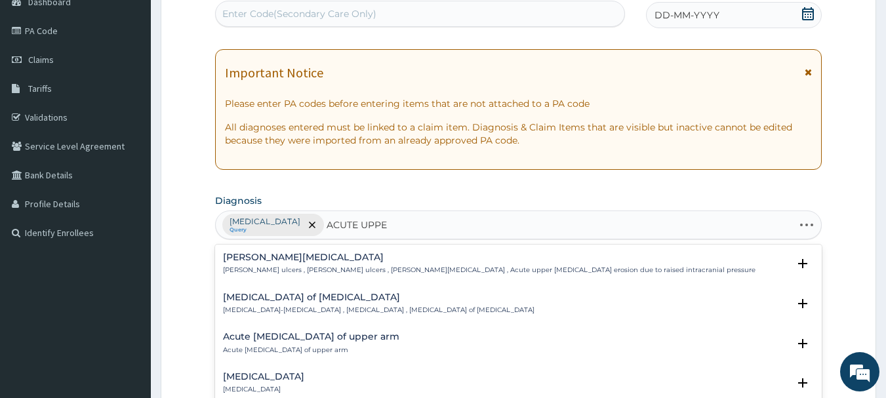
type input "ACUTE UPPER"
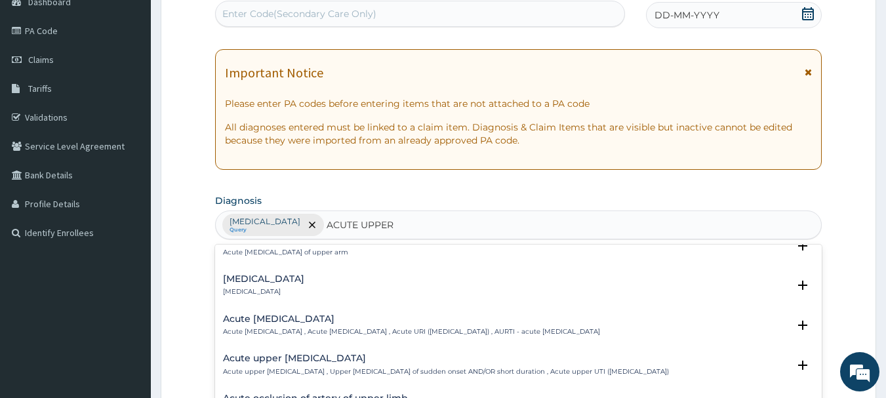
scroll to position [131, 0]
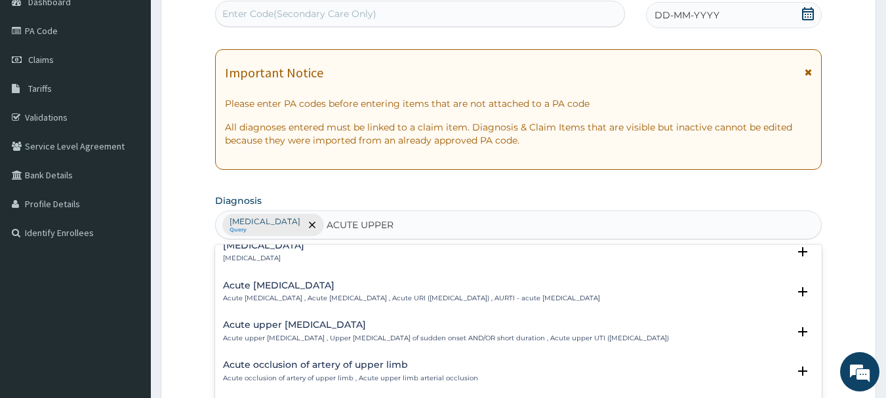
click at [315, 326] on h4 "Acute upper urinary tract infection" at bounding box center [446, 325] width 446 height 10
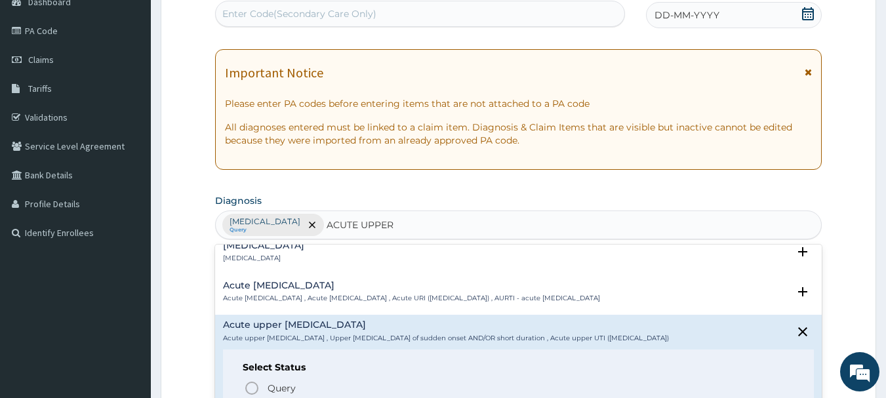
scroll to position [197, 0]
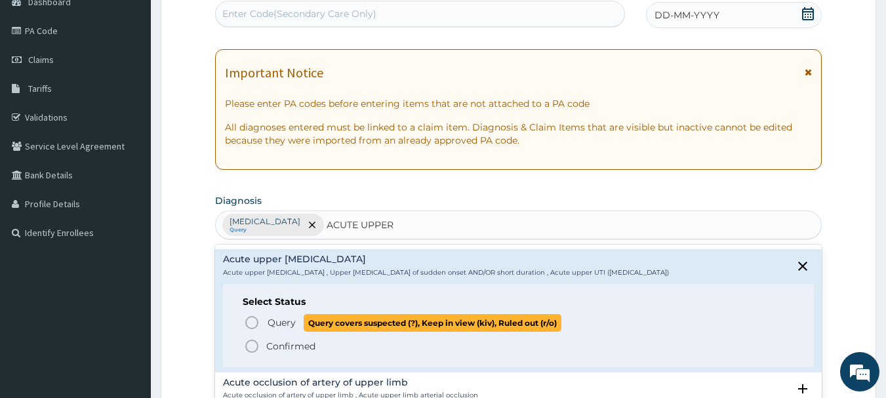
click at [248, 321] on icon "status option query" at bounding box center [252, 323] width 16 height 16
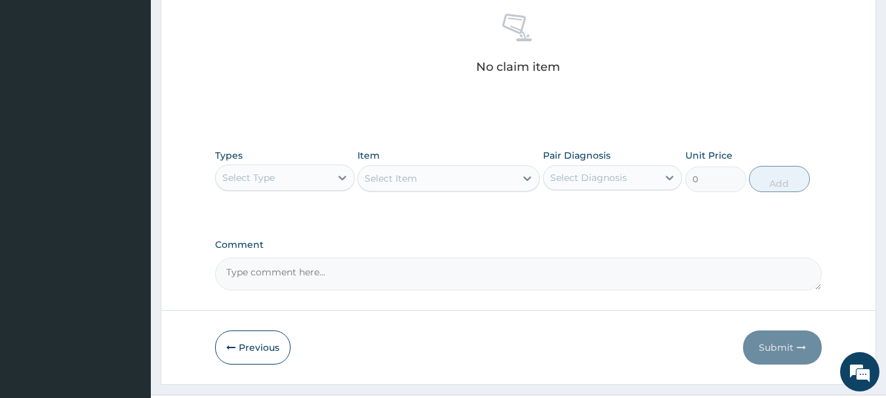
scroll to position [547, 0]
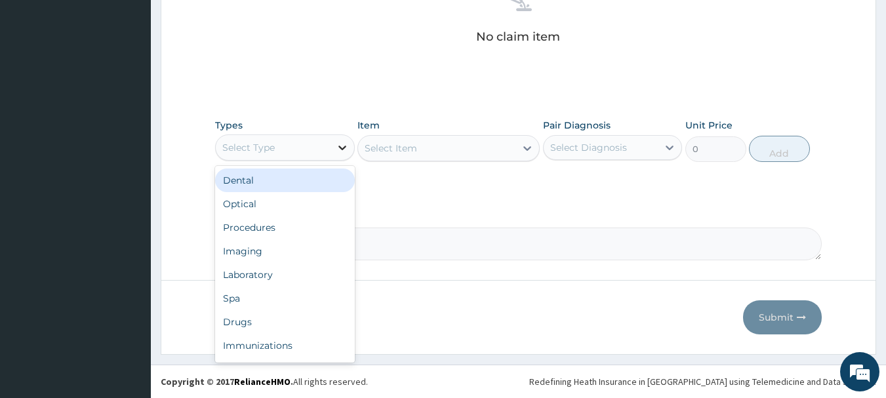
click at [338, 146] on icon at bounding box center [342, 148] width 8 height 5
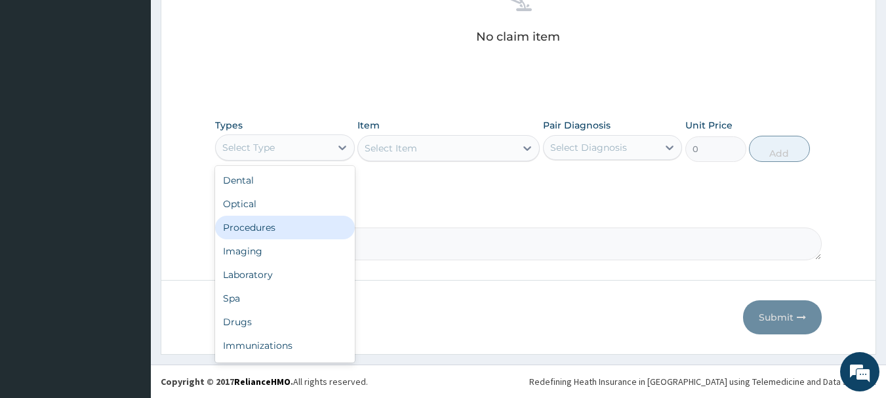
click at [271, 228] on div "Procedures" at bounding box center [285, 228] width 140 height 24
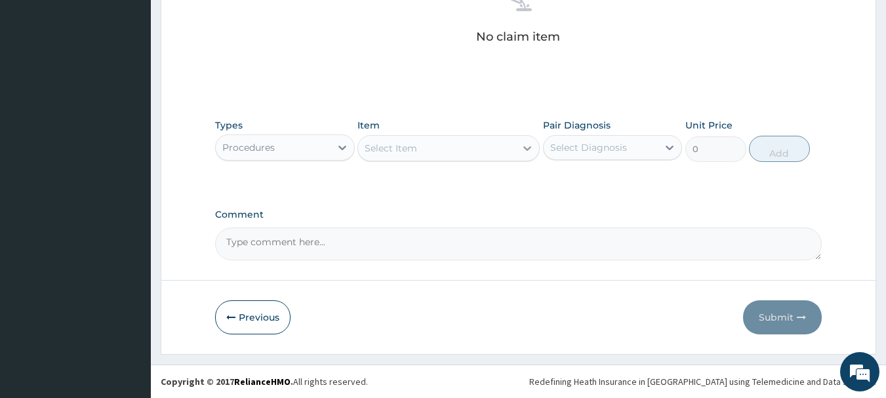
click at [525, 146] on icon at bounding box center [527, 148] width 13 height 13
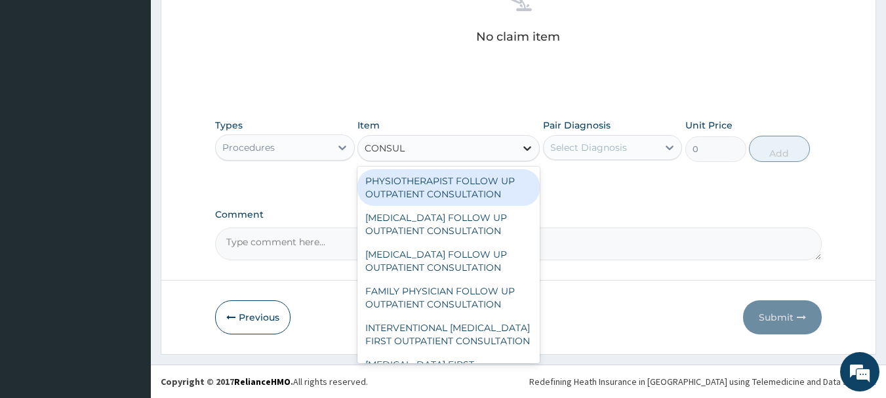
type input "CONSULT"
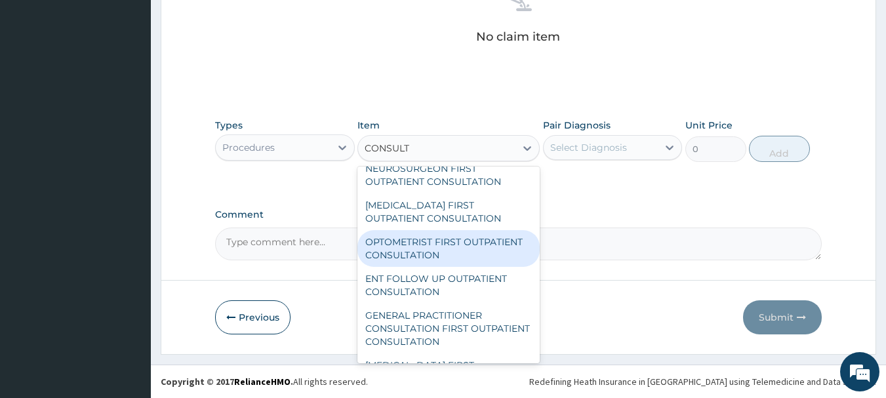
scroll to position [525, 0]
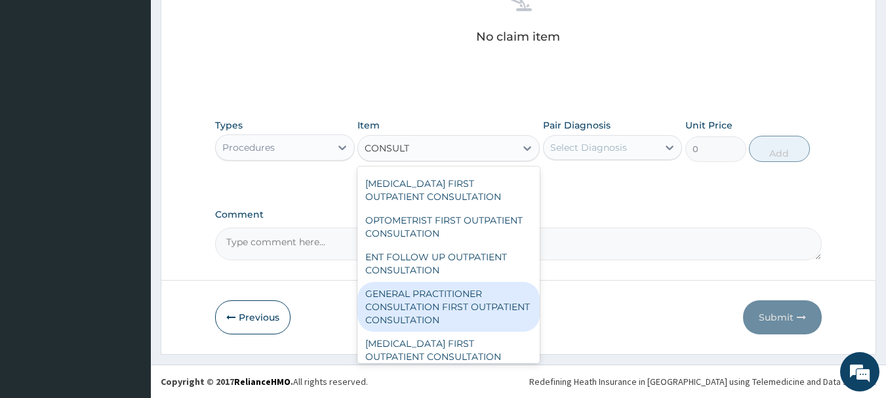
click at [443, 332] on div "GENERAL PRACTITIONER CONSULTATION FIRST OUTPATIENT CONSULTATION" at bounding box center [448, 307] width 182 height 50
type input "3000"
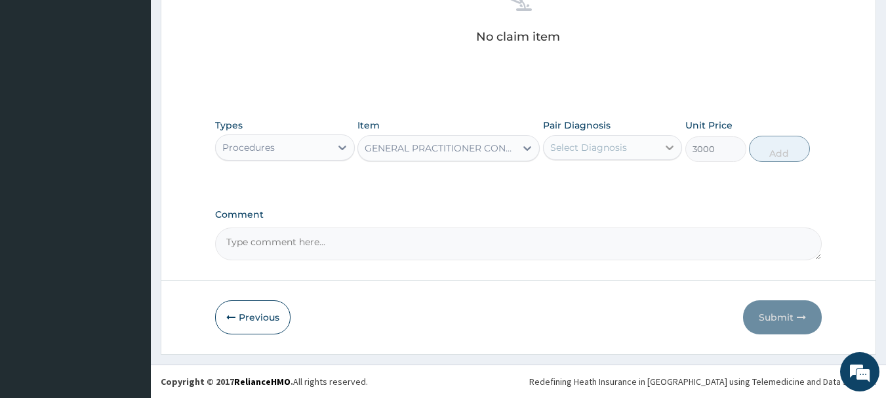
click at [664, 146] on icon at bounding box center [669, 147] width 13 height 13
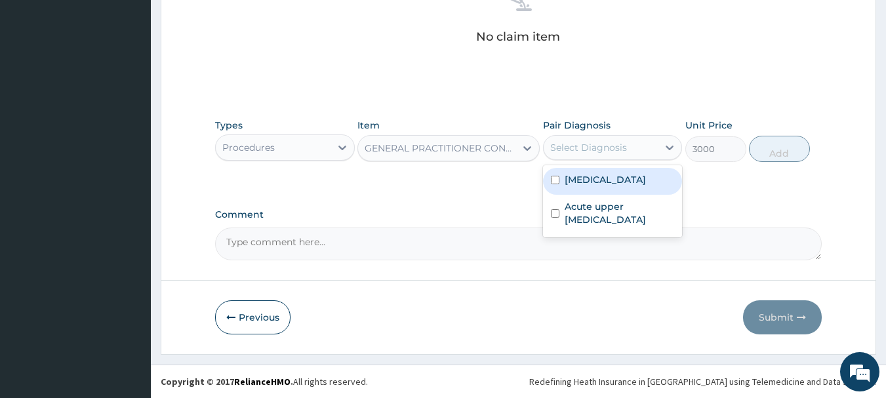
click at [553, 180] on input "checkbox" at bounding box center [555, 180] width 9 height 9
checkbox input "true"
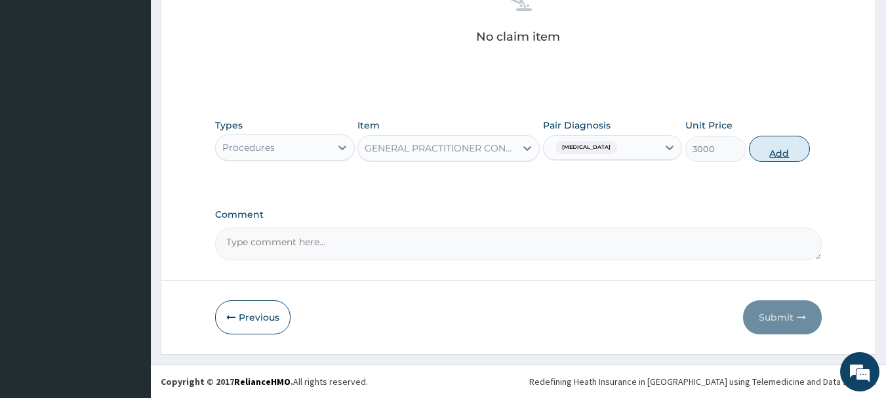
click at [782, 148] on button "Add" at bounding box center [779, 149] width 61 height 26
type input "0"
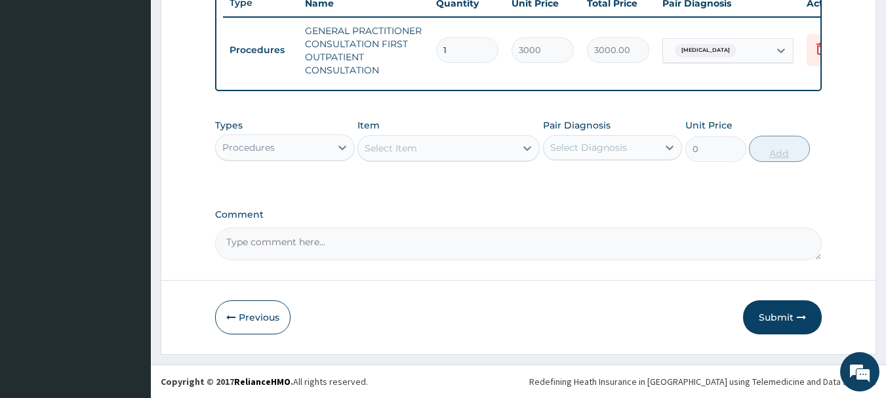
scroll to position [515, 0]
click at [341, 145] on icon at bounding box center [342, 147] width 13 height 13
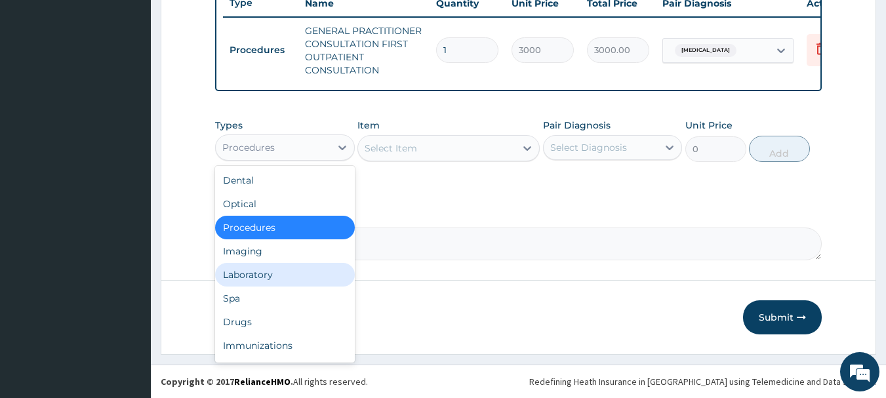
click at [266, 273] on div "Laboratory" at bounding box center [285, 275] width 140 height 24
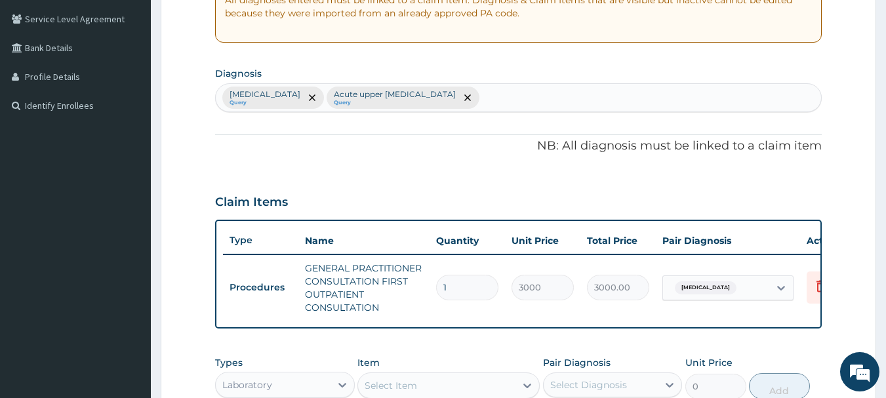
scroll to position [253, 0]
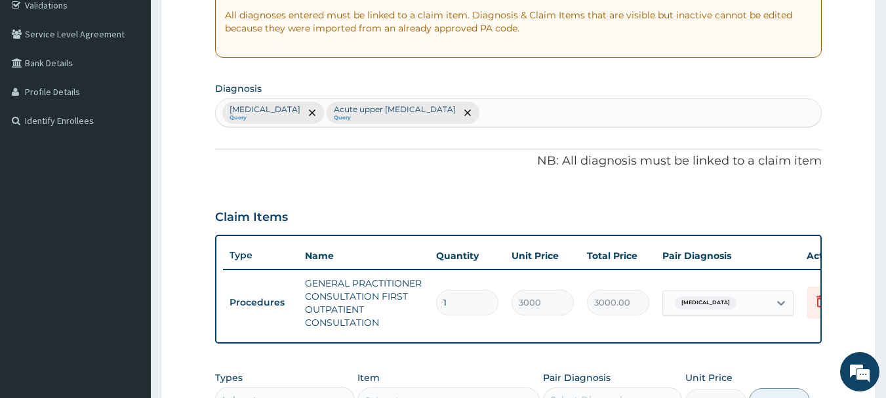
click at [467, 114] on div "Malaria Query Acute upper urinary tract infection Query" at bounding box center [519, 113] width 606 height 28
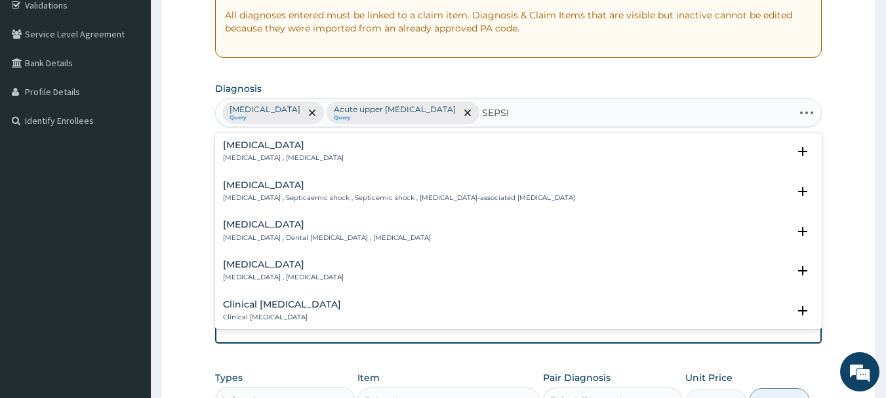
type input "SEPSIS"
click at [237, 152] on div "Sepsis Systemic infection , Sepsis" at bounding box center [283, 151] width 121 height 23
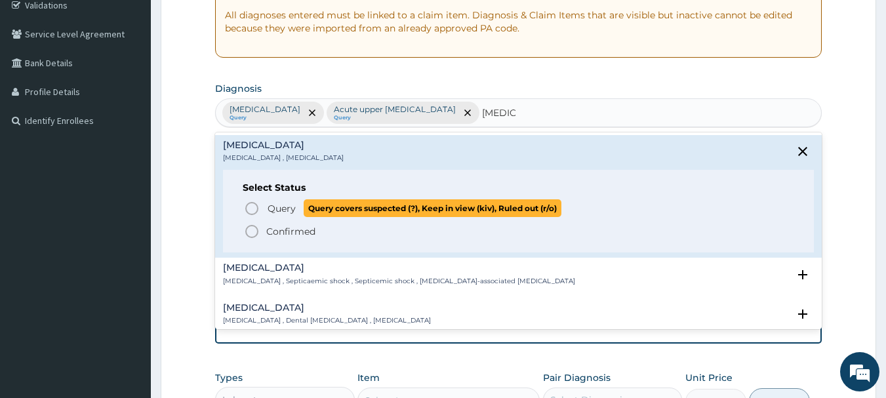
click at [254, 209] on icon "status option query" at bounding box center [252, 209] width 16 height 16
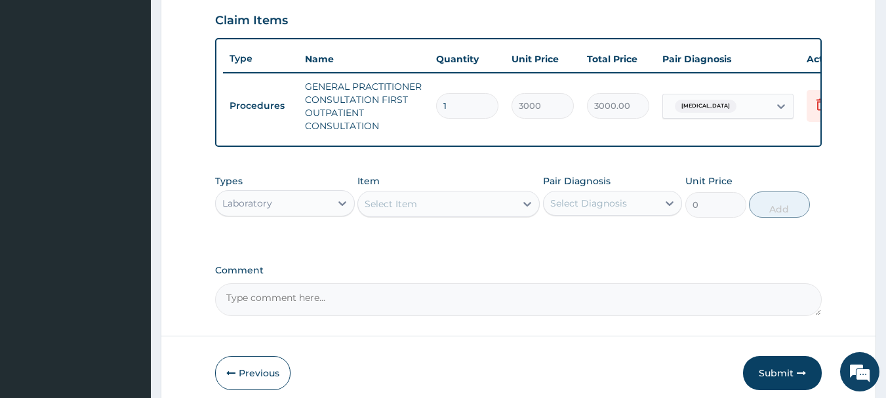
scroll to position [515, 0]
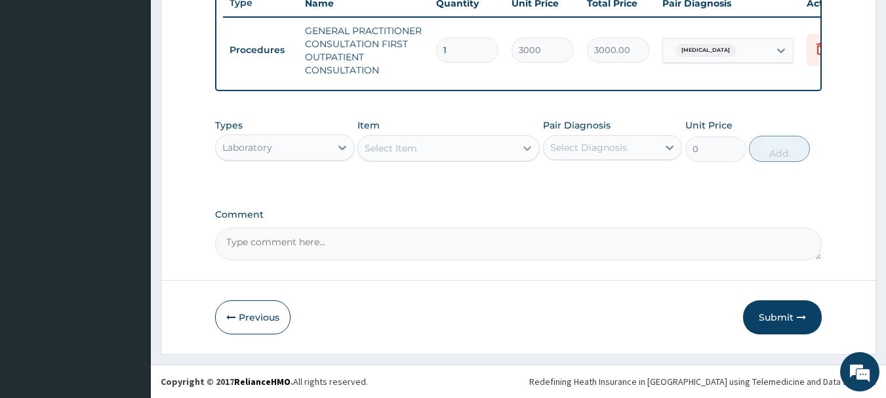
click at [526, 146] on icon at bounding box center [527, 148] width 13 height 13
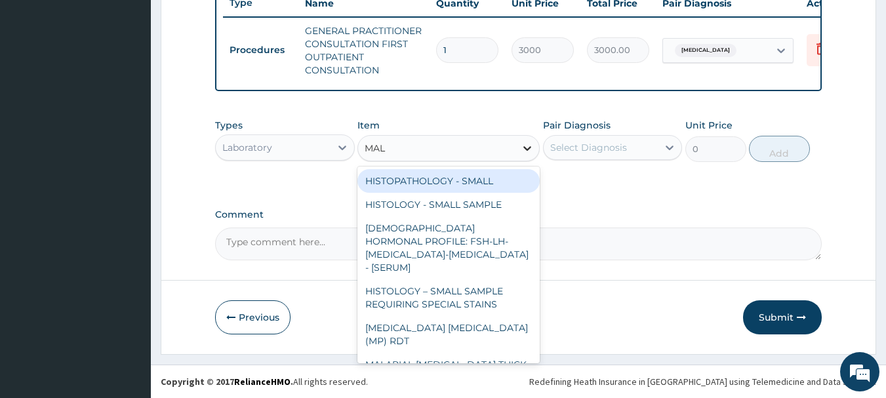
type input "MALA"
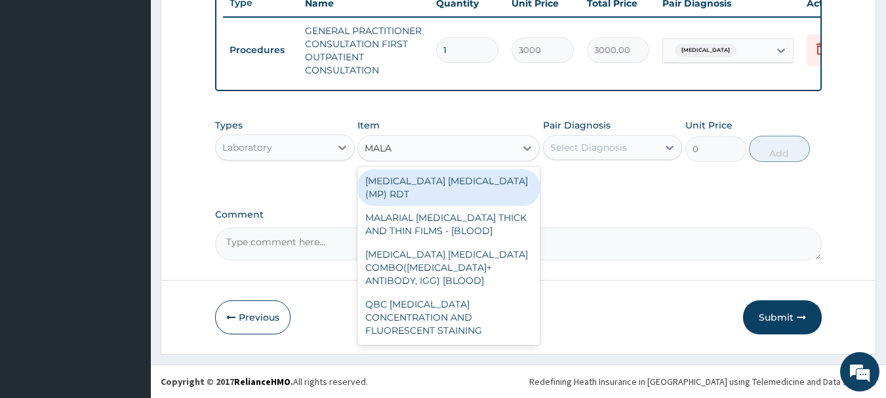
click at [455, 178] on div "MALARIA PARASITE (MP) RDT" at bounding box center [448, 187] width 182 height 37
type input "1500"
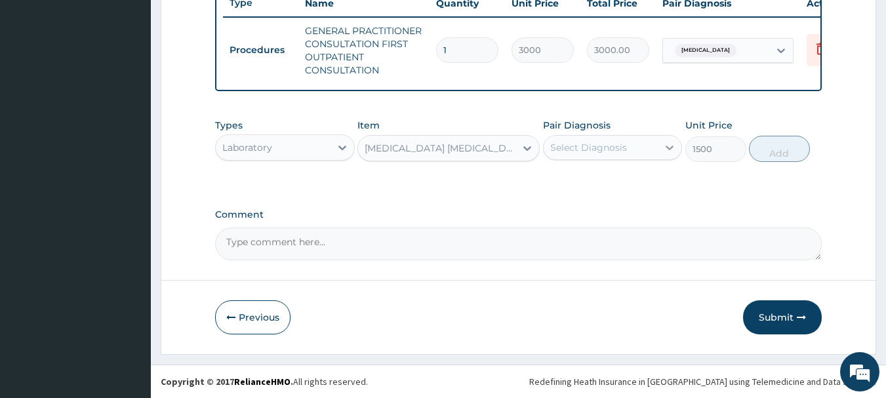
click at [671, 149] on icon at bounding box center [669, 147] width 13 height 13
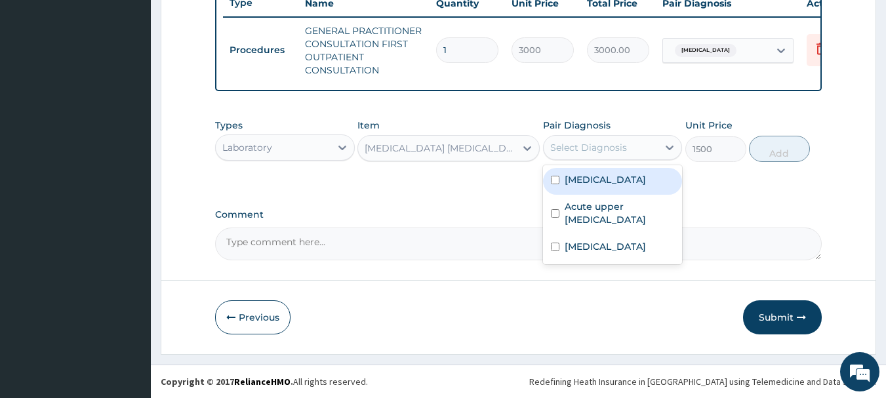
click at [557, 179] on input "checkbox" at bounding box center [555, 180] width 9 height 9
checkbox input "true"
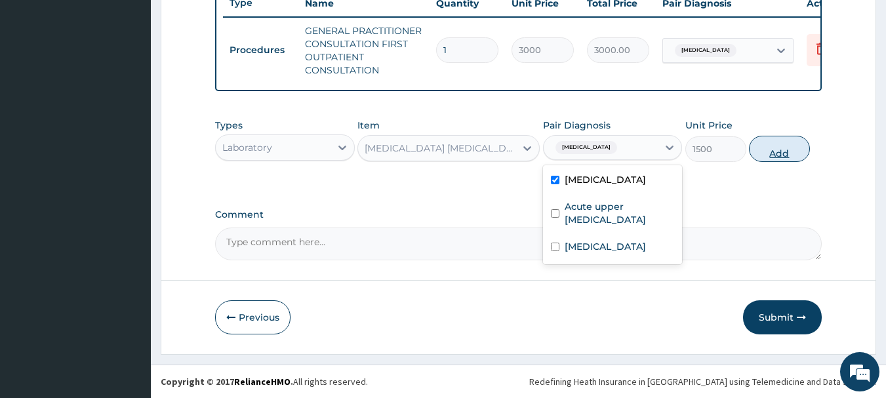
click at [789, 148] on button "Add" at bounding box center [779, 149] width 61 height 26
type input "0"
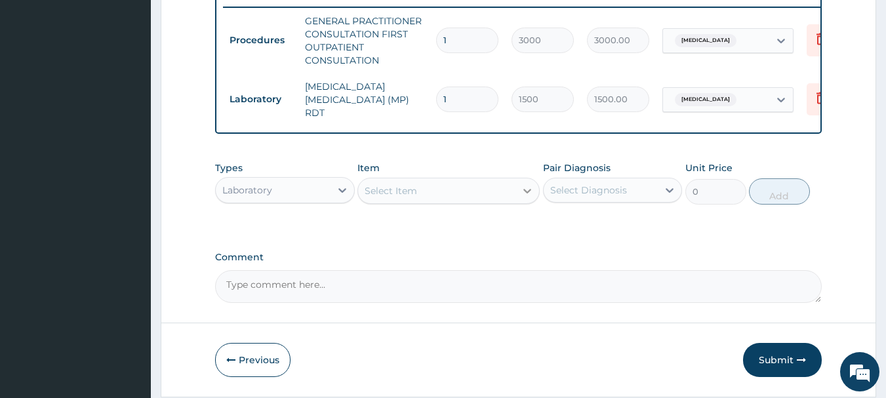
click at [521, 191] on icon at bounding box center [527, 190] width 13 height 13
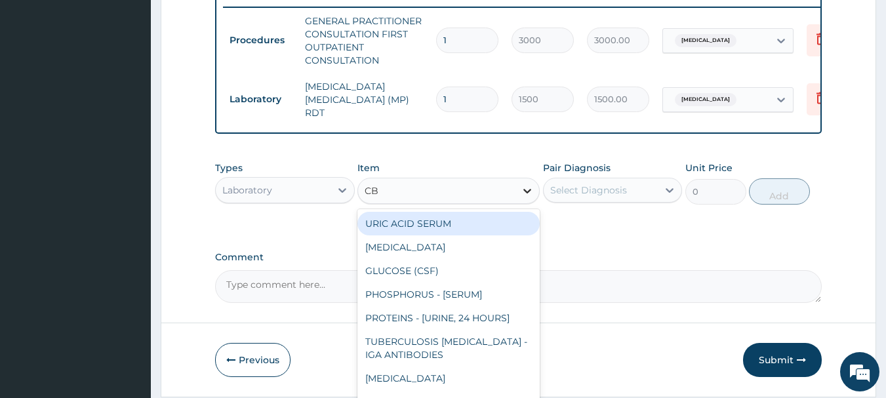
type input "CBC"
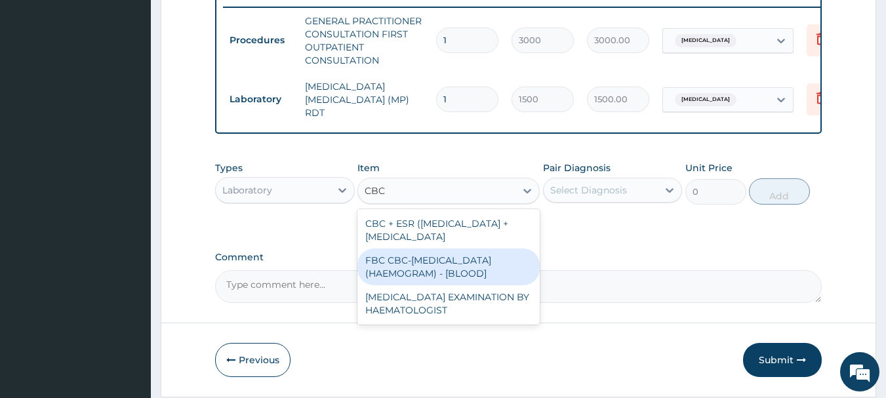
click at [459, 285] on div "FBC CBC-COMPLETE BLOOD COUNT (HAEMOGRAM) - [BLOOD]" at bounding box center [448, 266] width 182 height 37
type input "3000"
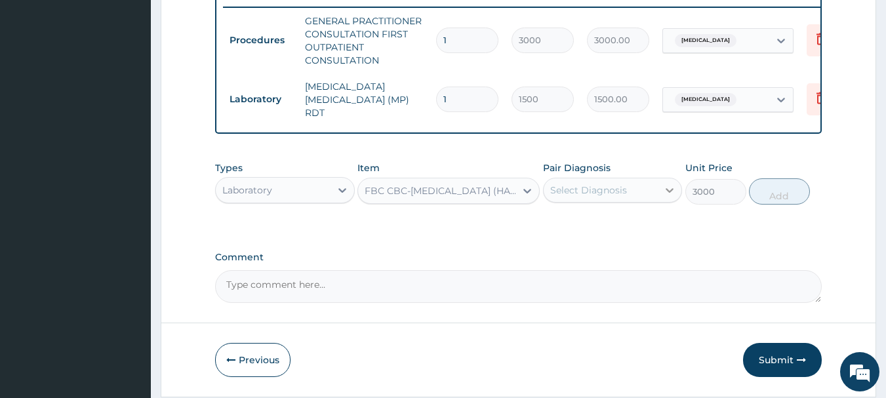
click at [669, 195] on icon at bounding box center [669, 190] width 13 height 13
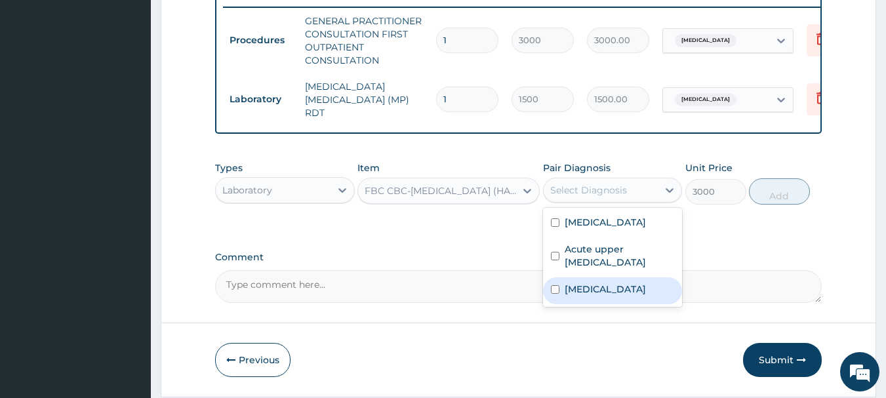
click at [551, 292] on input "checkbox" at bounding box center [555, 289] width 9 height 9
checkbox input "true"
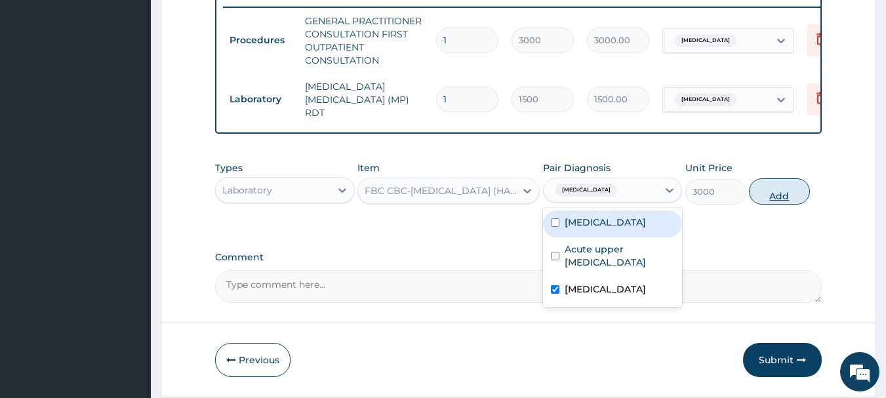
click at [778, 197] on button "Add" at bounding box center [779, 191] width 61 height 26
type input "0"
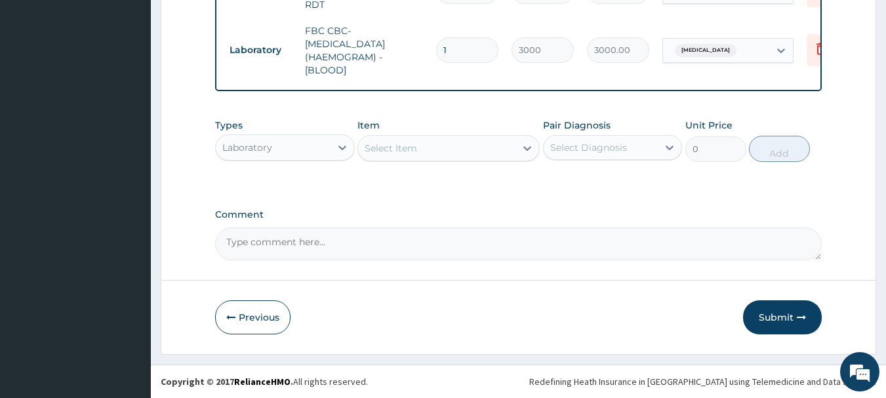
scroll to position [626, 0]
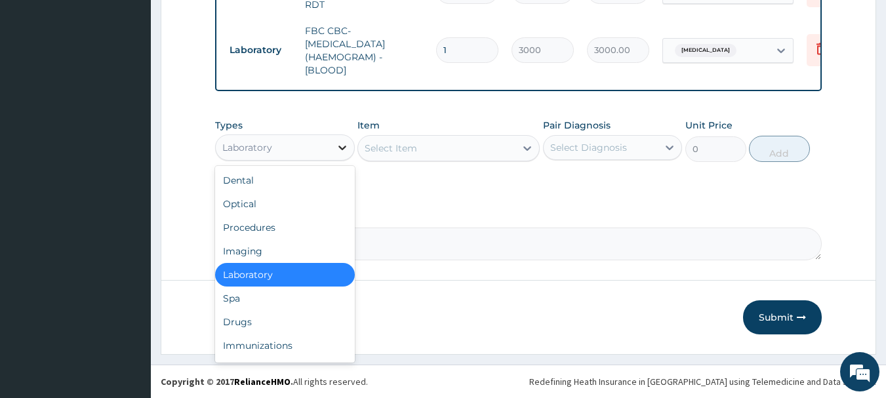
click at [341, 147] on icon at bounding box center [342, 147] width 13 height 13
click at [256, 325] on div "Drugs" at bounding box center [285, 322] width 140 height 24
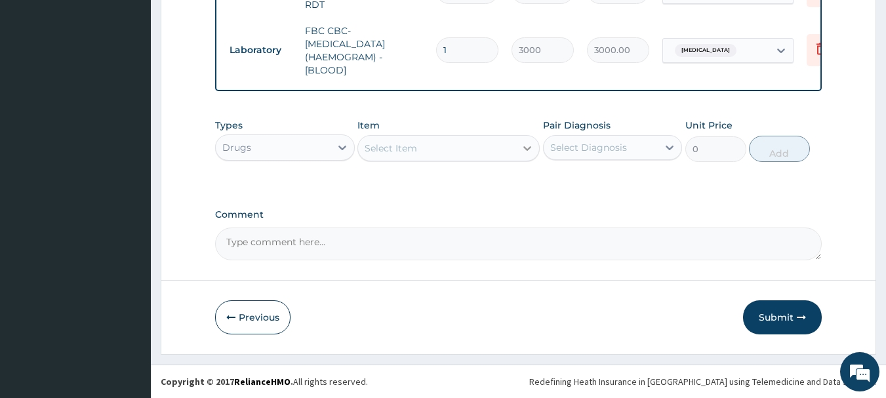
click at [529, 148] on icon at bounding box center [527, 148] width 8 height 5
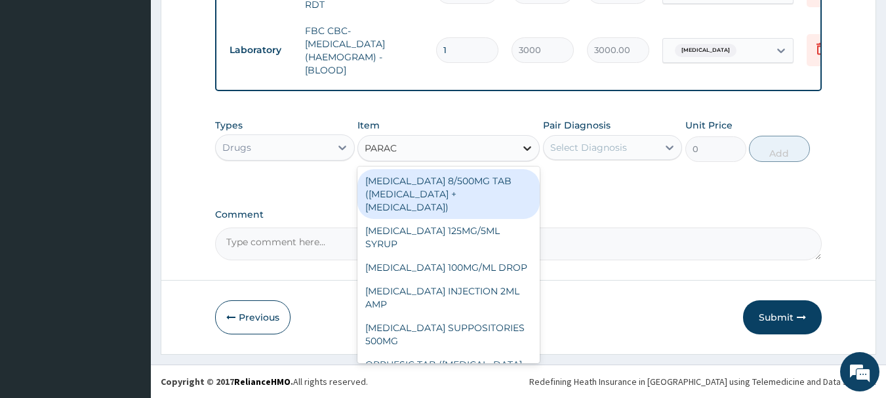
type input "PARACE"
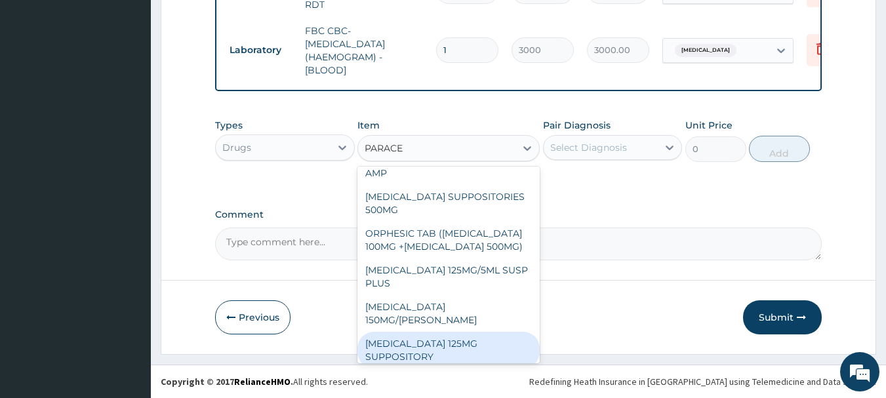
scroll to position [163, 0]
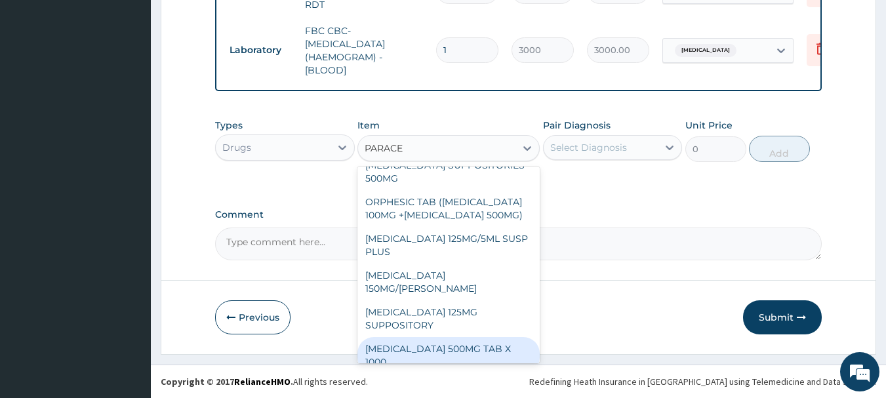
click at [416, 337] on div "PARACETAMOL 500MG TAB X 1000" at bounding box center [448, 355] width 182 height 37
type input "11.02499961853027"
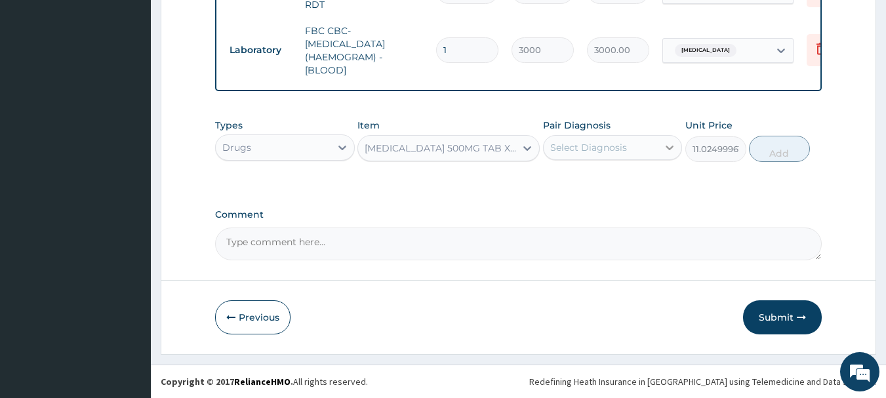
click at [671, 148] on icon at bounding box center [670, 148] width 8 height 5
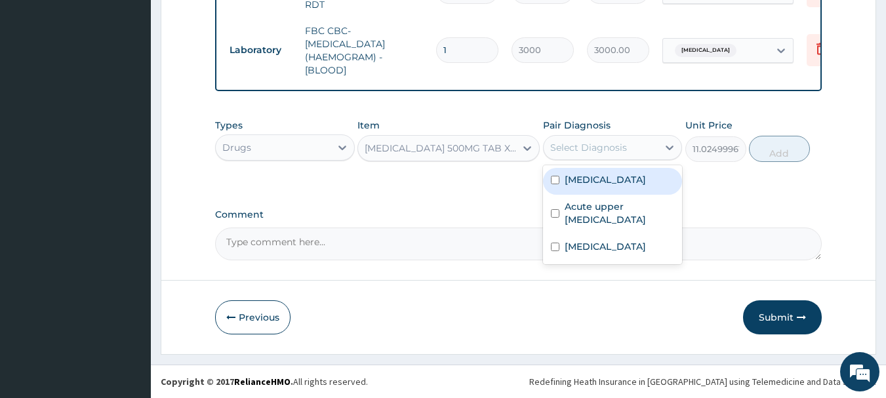
click at [555, 179] on input "checkbox" at bounding box center [555, 180] width 9 height 9
checkbox input "true"
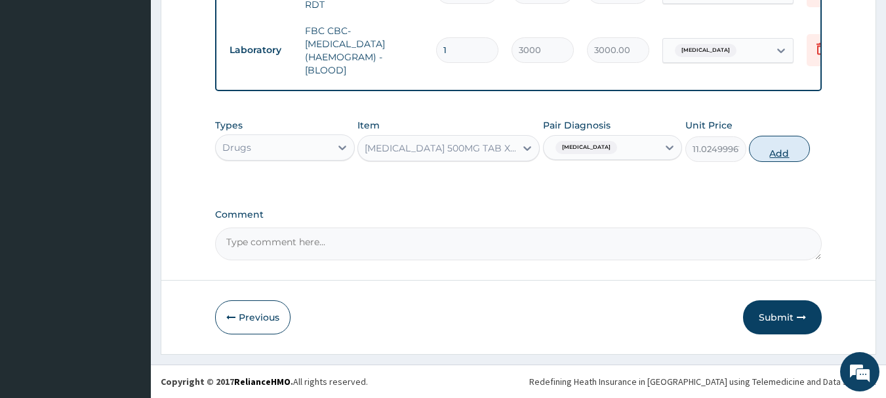
click at [775, 144] on button "Add" at bounding box center [779, 149] width 61 height 26
type input "0"
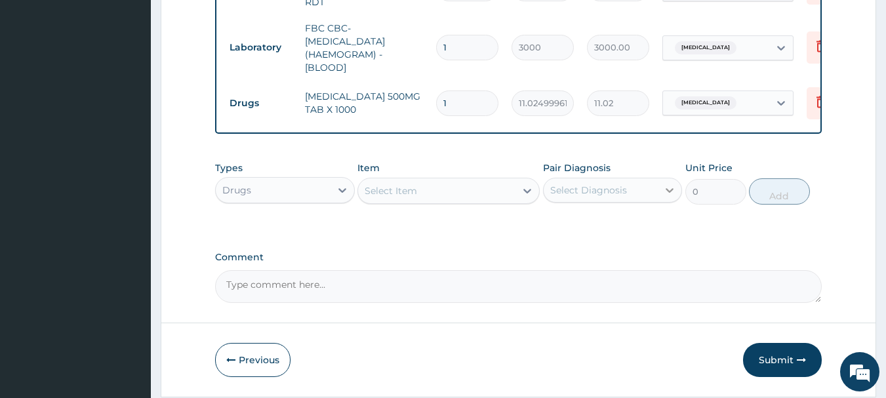
type input "18"
type input "198.45"
type input "18"
click at [525, 190] on icon at bounding box center [527, 190] width 13 height 13
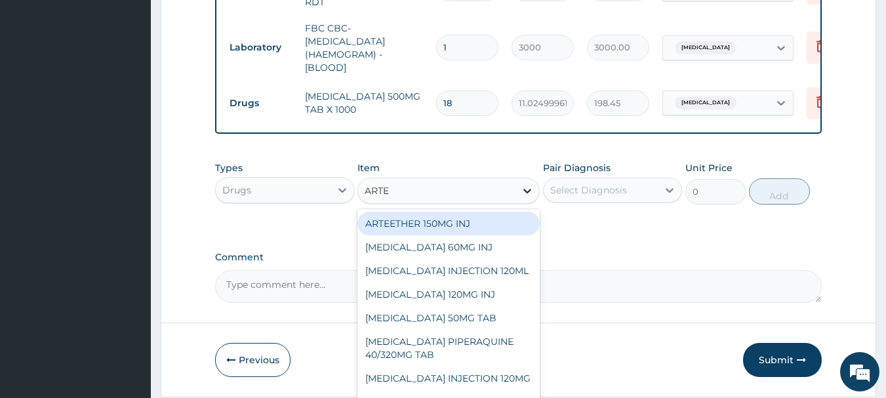
type input "ARTEM"
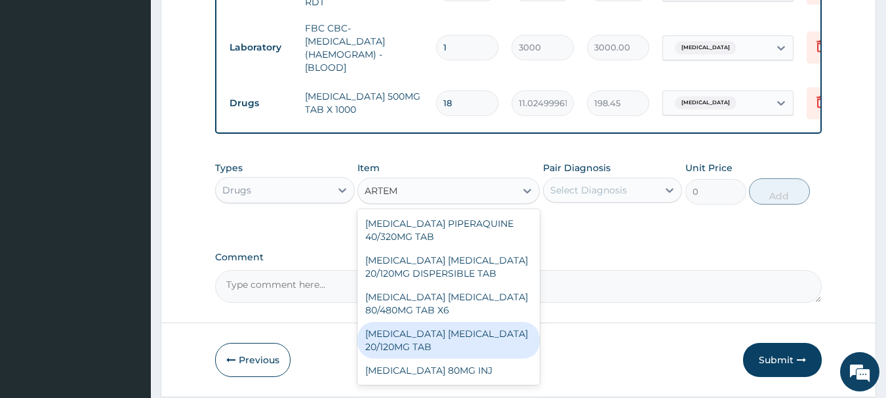
click at [462, 336] on div "[MEDICAL_DATA] [MEDICAL_DATA] 20/120MG TAB" at bounding box center [448, 340] width 182 height 37
type input "84"
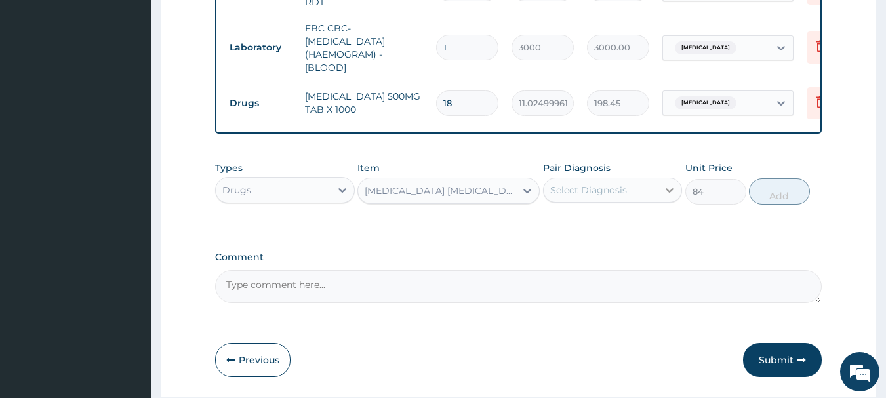
click at [668, 194] on icon at bounding box center [669, 190] width 13 height 13
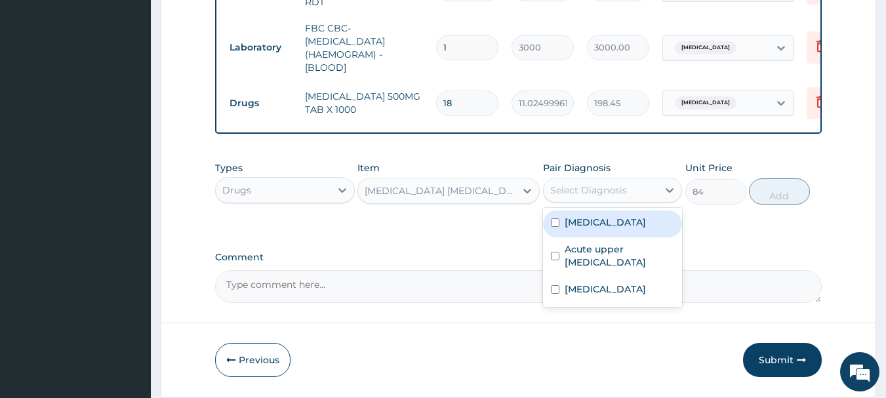
click at [554, 224] on input "checkbox" at bounding box center [555, 222] width 9 height 9
checkbox input "true"
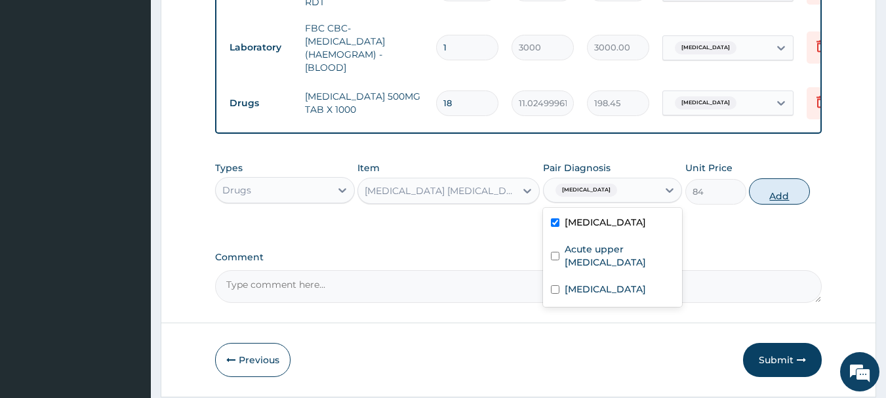
click at [780, 197] on button "Add" at bounding box center [779, 191] width 61 height 26
type input "0"
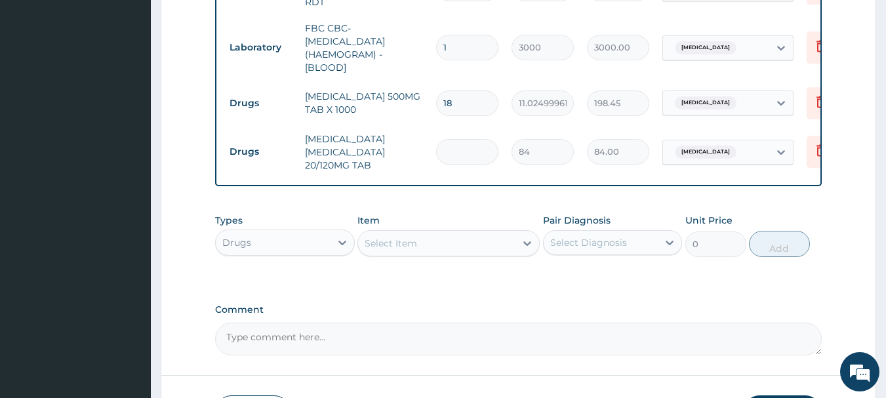
type input "0.00"
type input "2"
type input "168.00"
type input "24"
type input "2016.00"
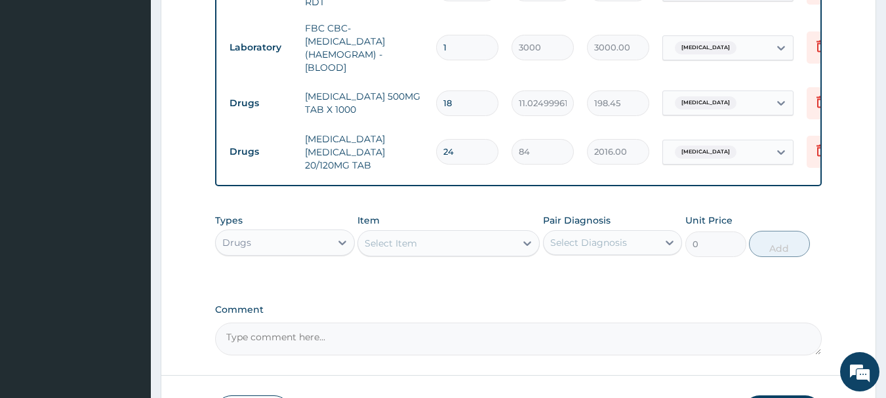
type input "24"
click at [525, 250] on icon at bounding box center [527, 243] width 13 height 13
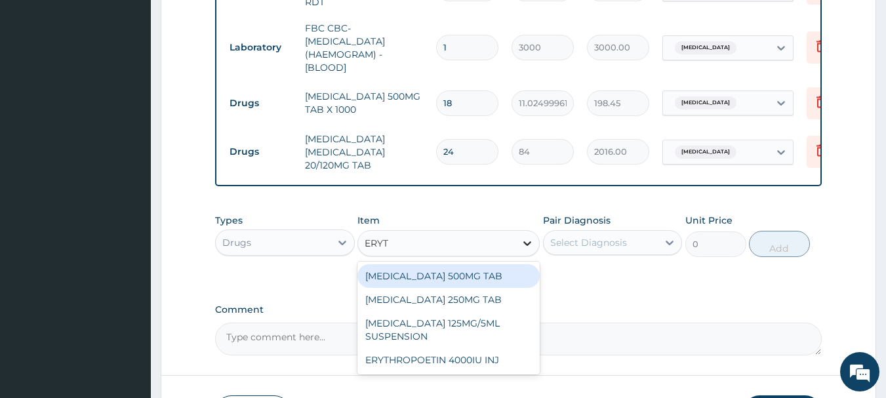
type input "ERYTH"
click at [416, 279] on div "[MEDICAL_DATA] 500MG TAB" at bounding box center [448, 276] width 182 height 24
type input "99.2249984741211"
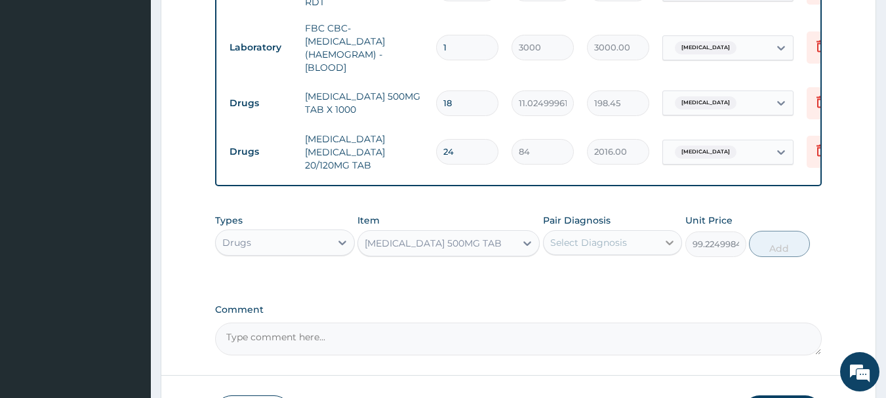
click at [671, 245] on icon at bounding box center [670, 243] width 8 height 5
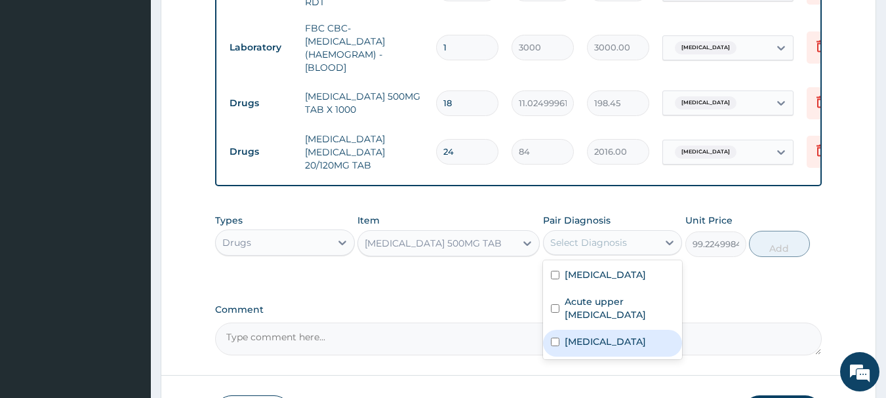
click at [553, 342] on input "checkbox" at bounding box center [555, 342] width 9 height 9
checkbox input "true"
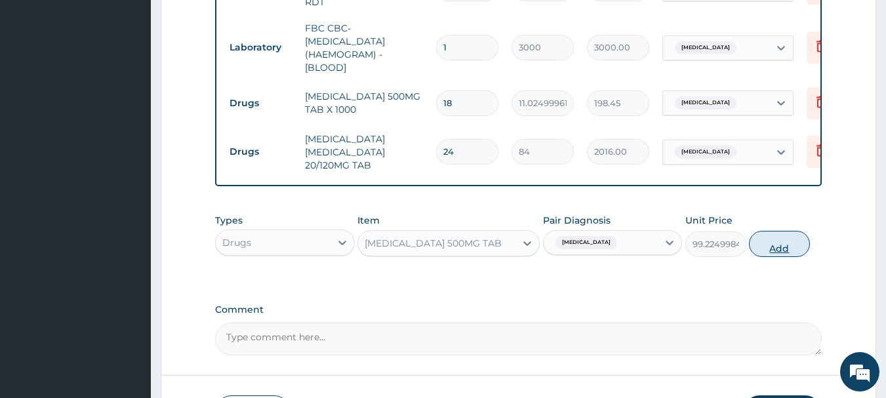
click at [780, 250] on button "Add" at bounding box center [779, 244] width 61 height 26
type input "0"
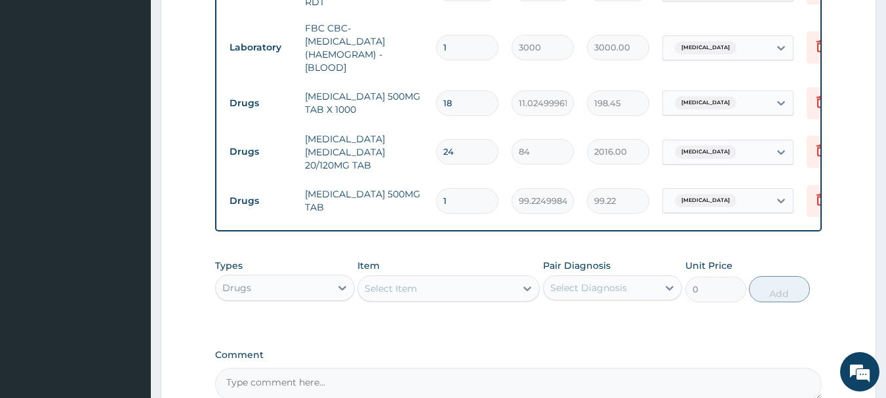
type input "10"
type input "992.25"
type input "10"
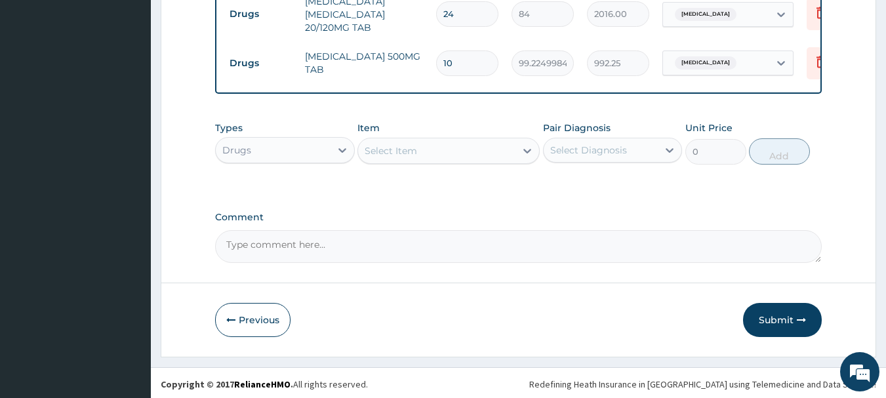
scroll to position [769, 0]
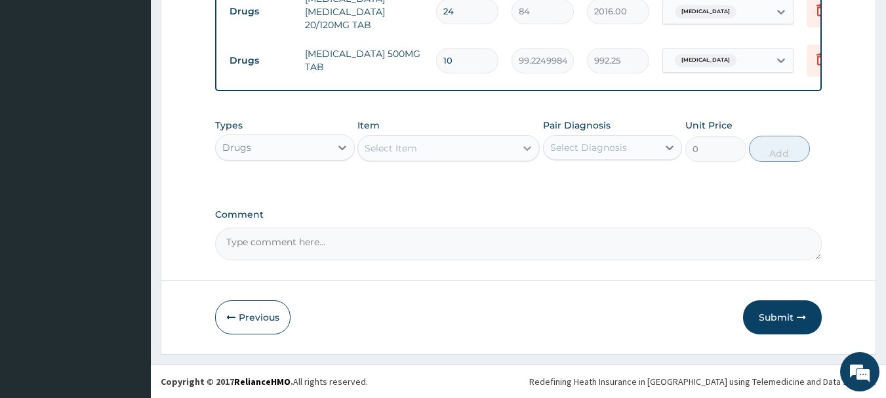
click at [522, 147] on icon at bounding box center [527, 148] width 13 height 13
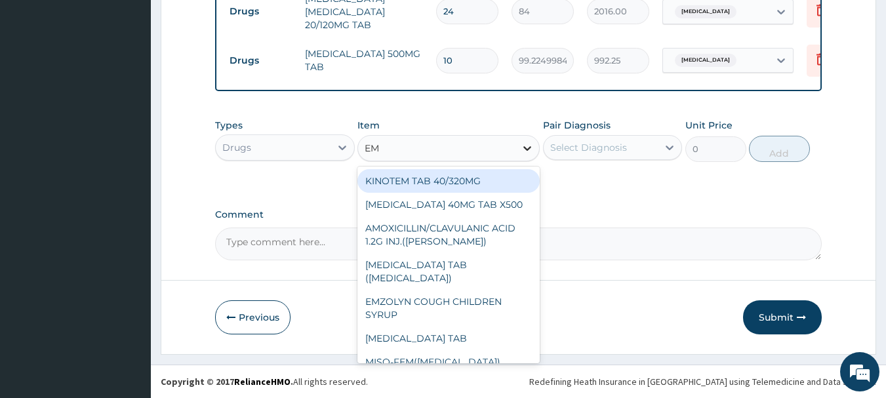
type input "EMZ"
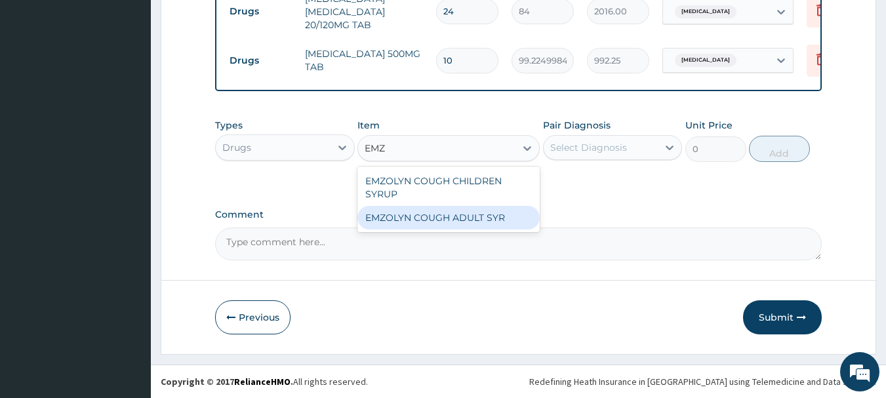
click at [437, 218] on div "EMZOLYN COUGH ADULT SYR" at bounding box center [448, 218] width 182 height 24
type input "735"
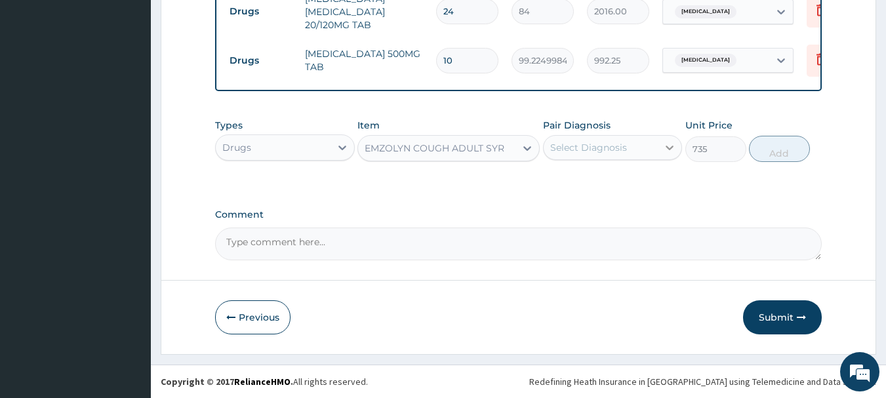
click at [664, 144] on icon at bounding box center [669, 147] width 13 height 13
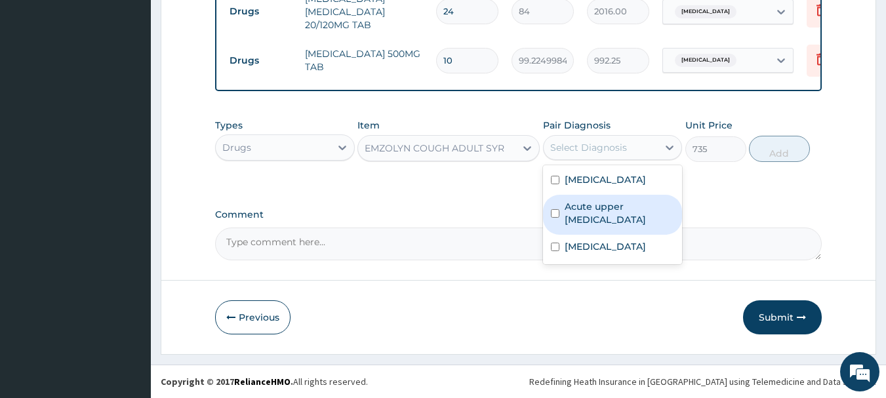
click at [555, 210] on input "checkbox" at bounding box center [555, 213] width 9 height 9
checkbox input "true"
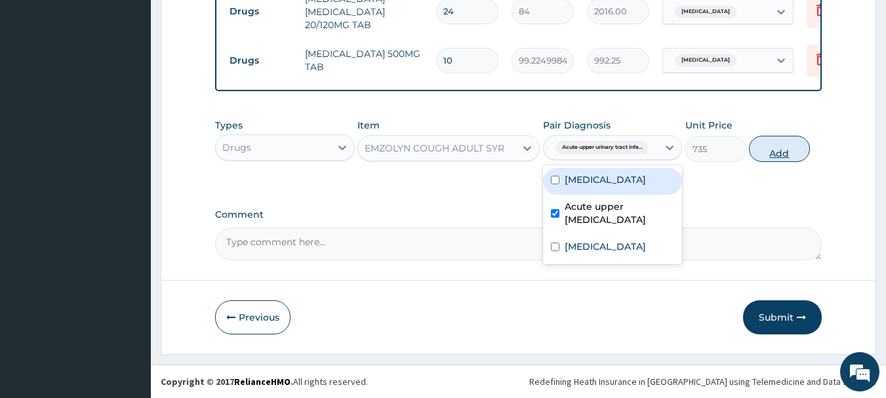
click at [782, 153] on button "Add" at bounding box center [779, 149] width 61 height 26
type input "0"
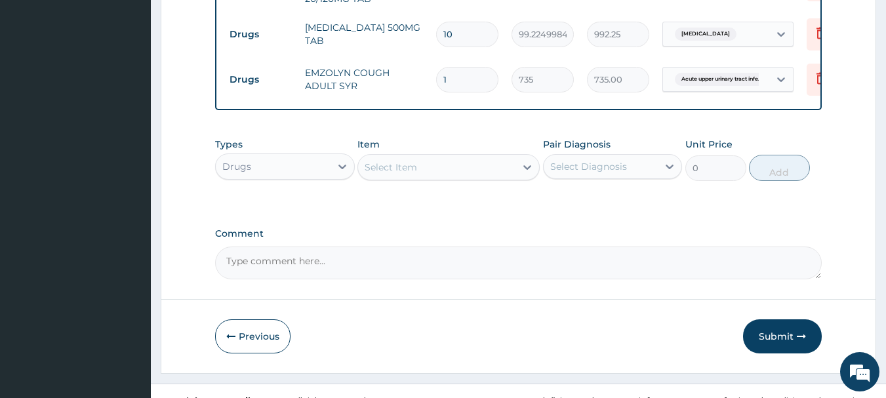
scroll to position [814, 0]
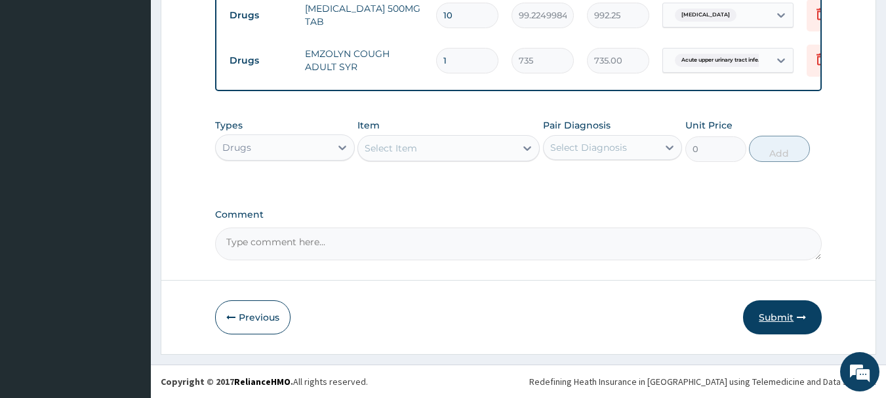
click at [767, 317] on button "Submit" at bounding box center [782, 317] width 79 height 34
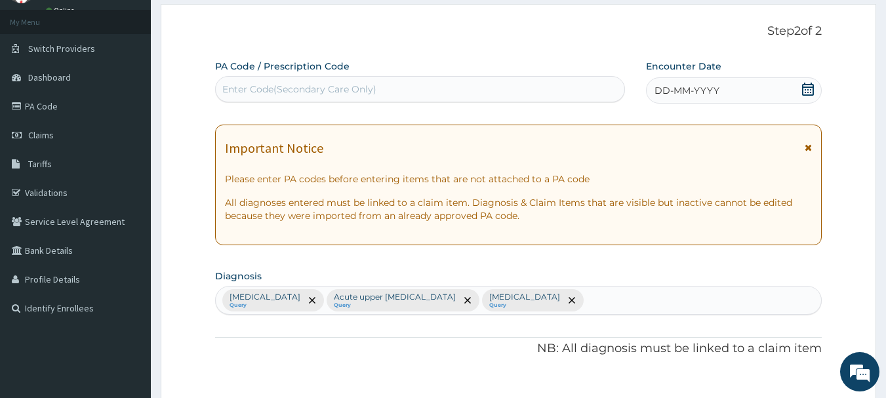
scroll to position [28, 0]
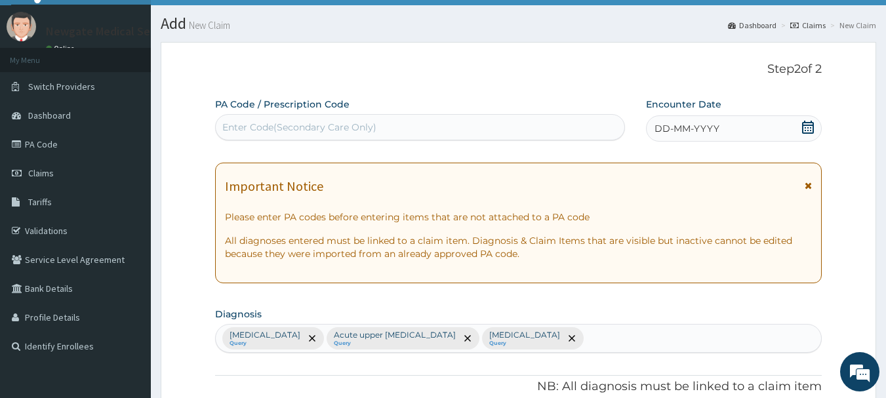
click at [808, 130] on icon at bounding box center [808, 127] width 12 height 13
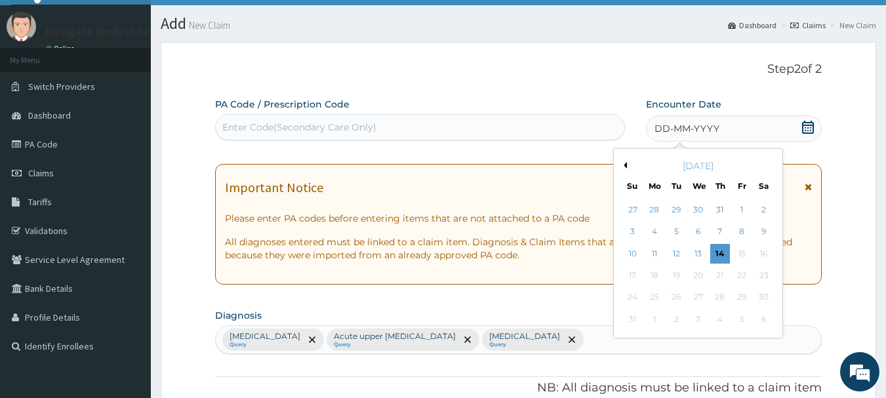
click at [624, 162] on button "Previous Month" at bounding box center [623, 165] width 7 height 7
click at [671, 253] on div "15" at bounding box center [677, 254] width 20 height 20
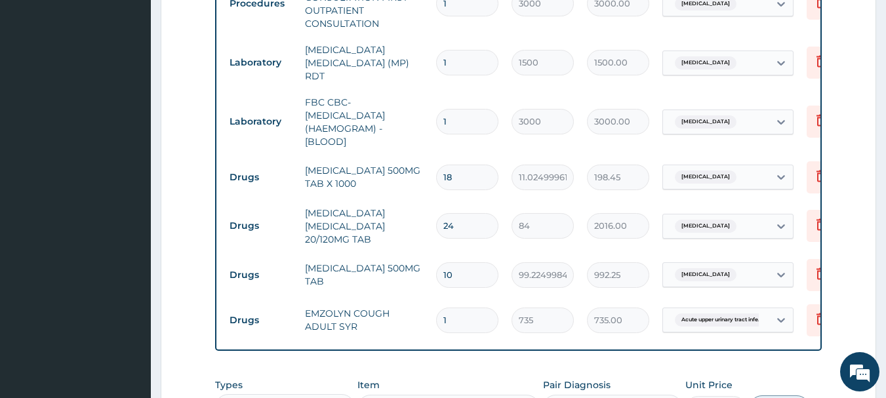
scroll to position [814, 0]
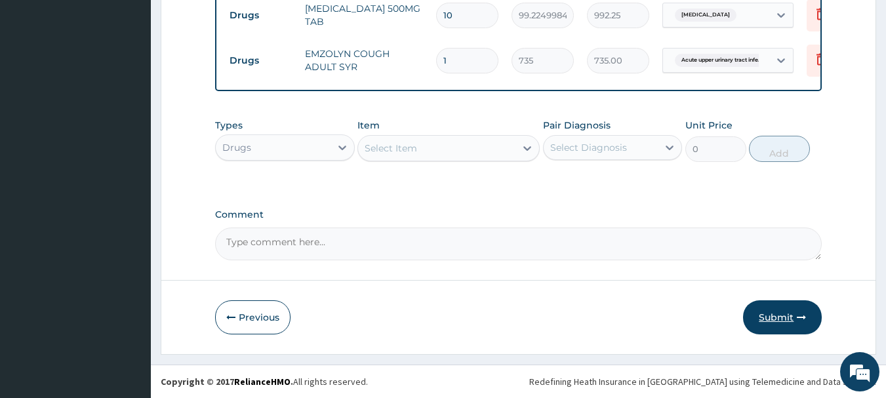
click at [770, 316] on button "Submit" at bounding box center [782, 317] width 79 height 34
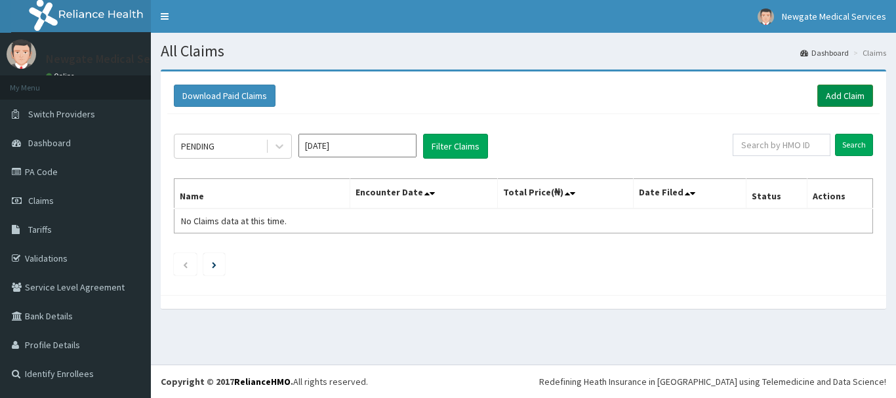
click at [848, 99] on link "Add Claim" at bounding box center [845, 96] width 56 height 22
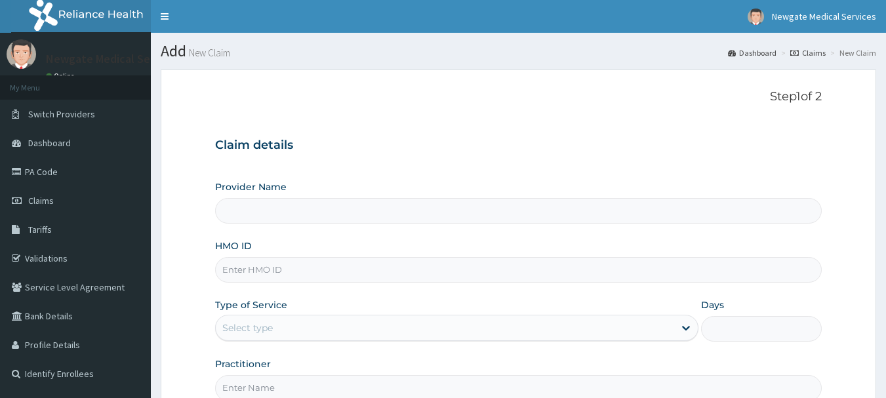
type input "Newgate Medical Services Ltd - [GEOGRAPHIC_DATA]"
paste input "NTI/10029/B"
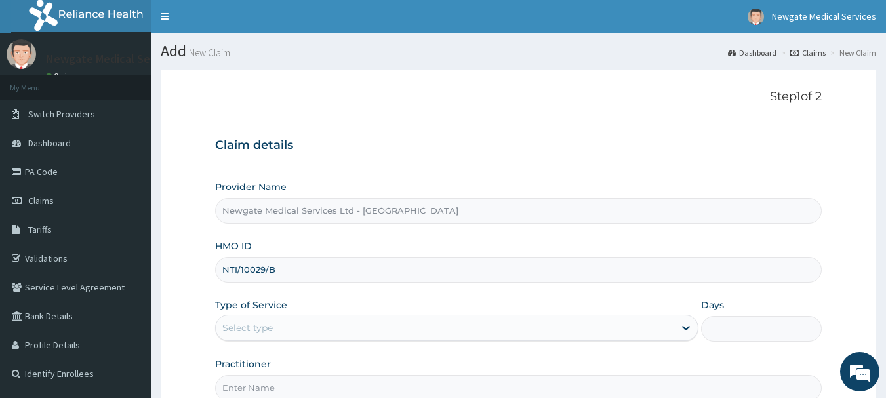
type input "NTI/10029/B"
click at [328, 331] on div "Select type" at bounding box center [445, 327] width 458 height 21
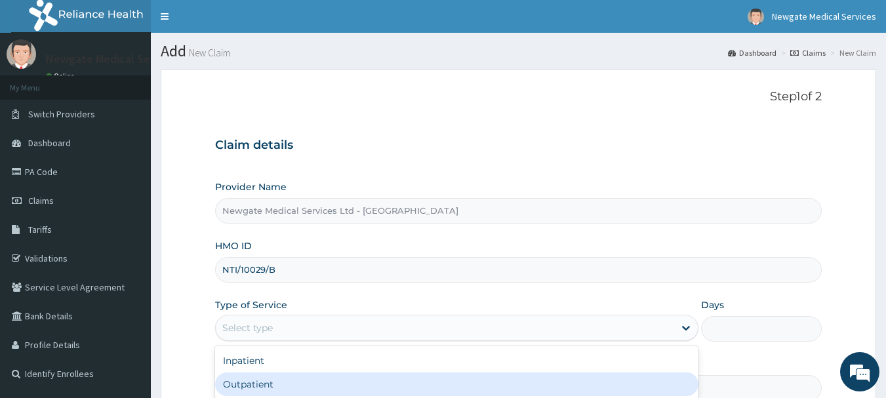
click at [269, 382] on div "Outpatient" at bounding box center [456, 384] width 483 height 24
type input "1"
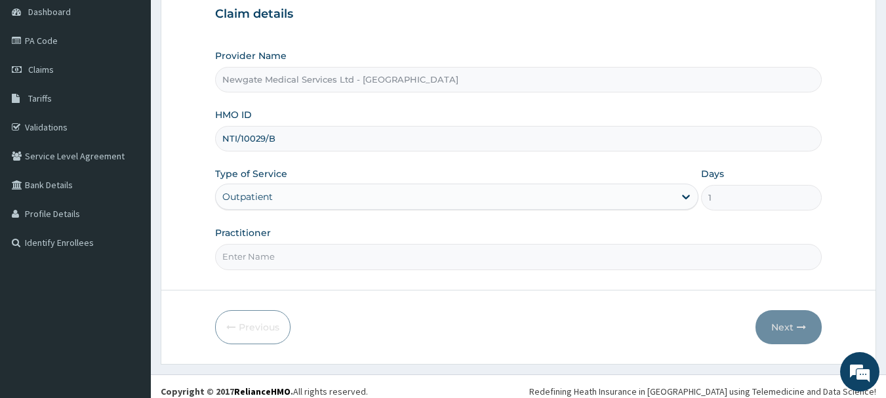
scroll to position [141, 0]
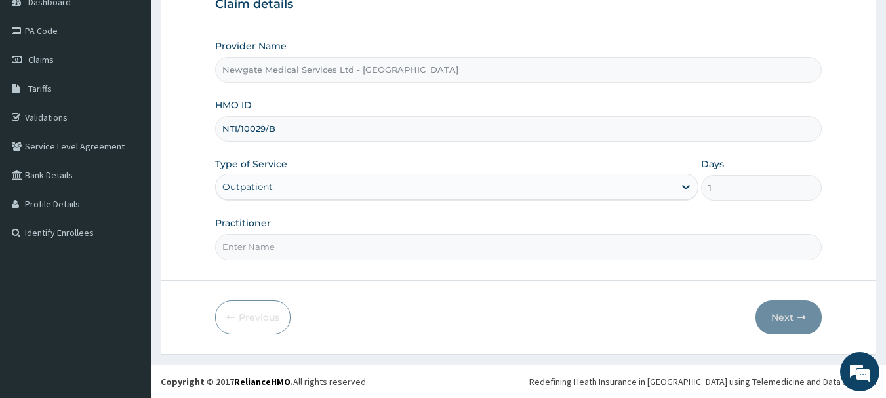
click at [296, 250] on input "Practitioner" at bounding box center [518, 247] width 607 height 26
type input "[PERSON_NAME]"
click at [784, 317] on button "Next" at bounding box center [788, 317] width 66 height 34
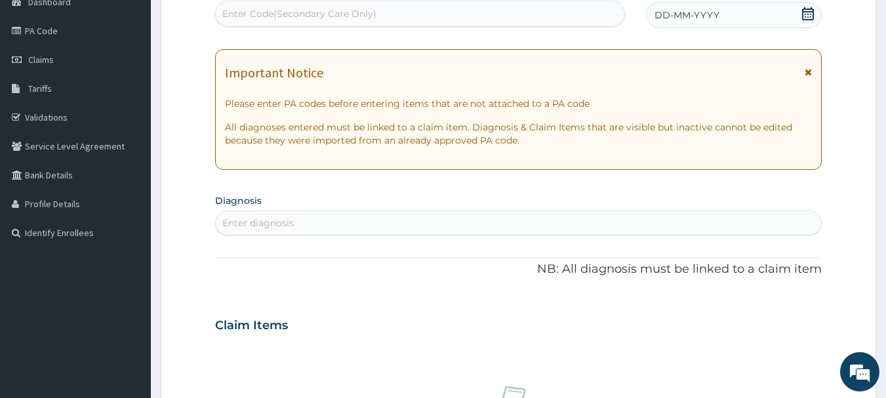
click at [310, 214] on div "Enter diagnosis" at bounding box center [519, 222] width 606 height 21
type input "ACUTE UPPER TRACT"
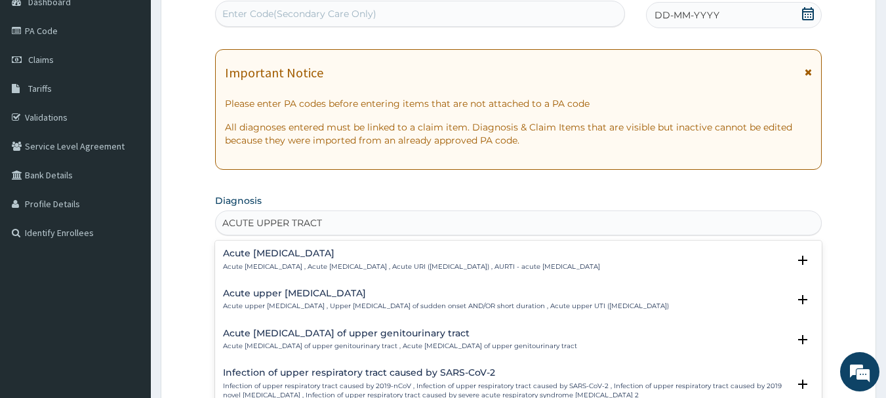
click at [309, 294] on h4 "Acute upper urinary tract infection" at bounding box center [446, 293] width 446 height 10
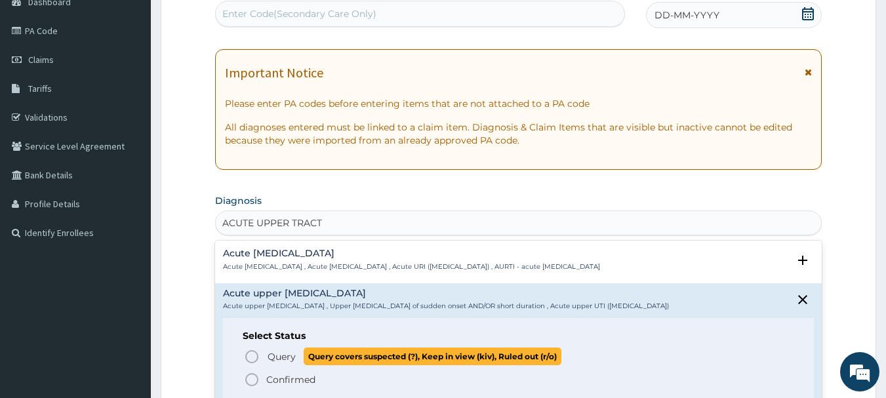
click at [250, 357] on icon "status option query" at bounding box center [252, 357] width 16 height 16
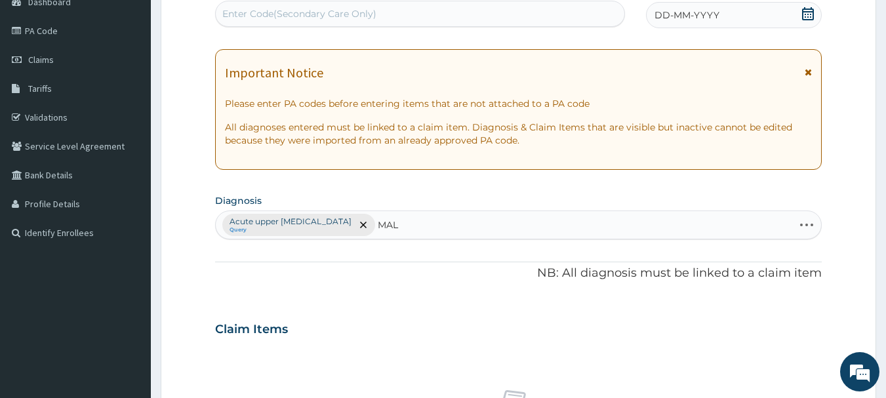
type input "MALA"
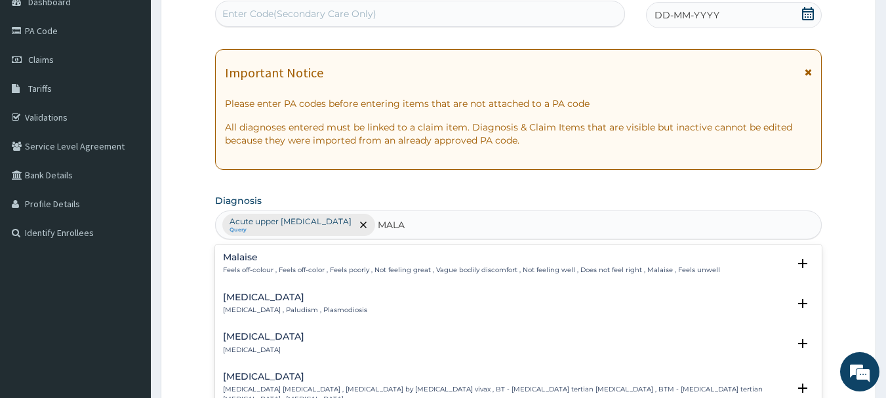
click at [241, 305] on div "Malaria Malaria , Paludism , Plasmodiosis" at bounding box center [295, 303] width 144 height 23
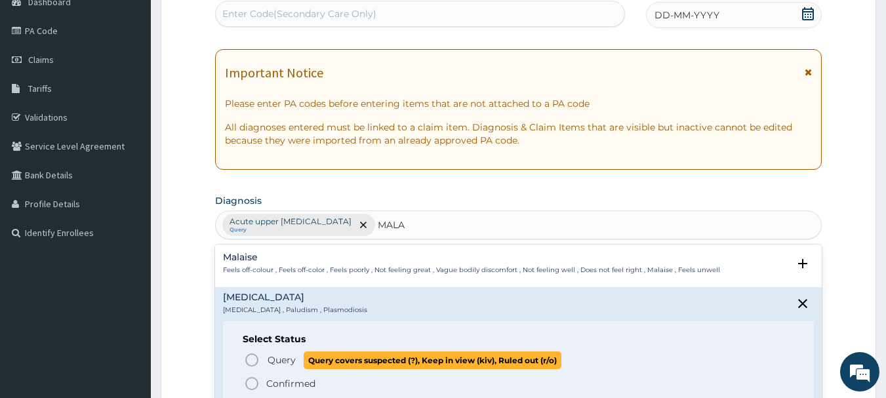
click at [254, 360] on icon "status option query" at bounding box center [252, 360] width 16 height 16
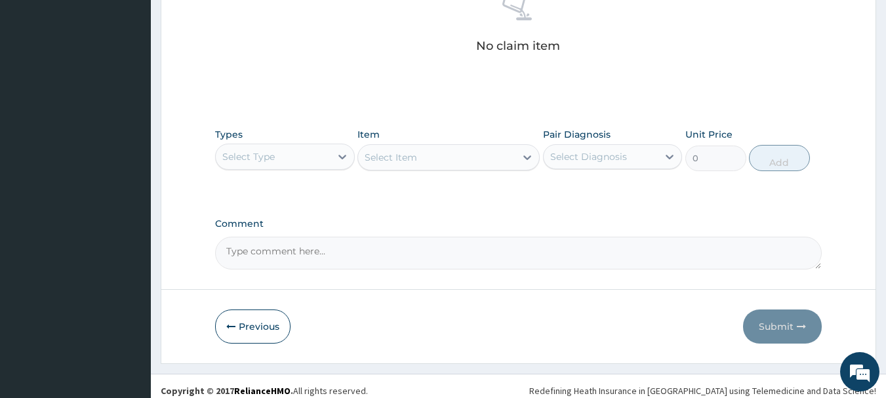
scroll to position [547, 0]
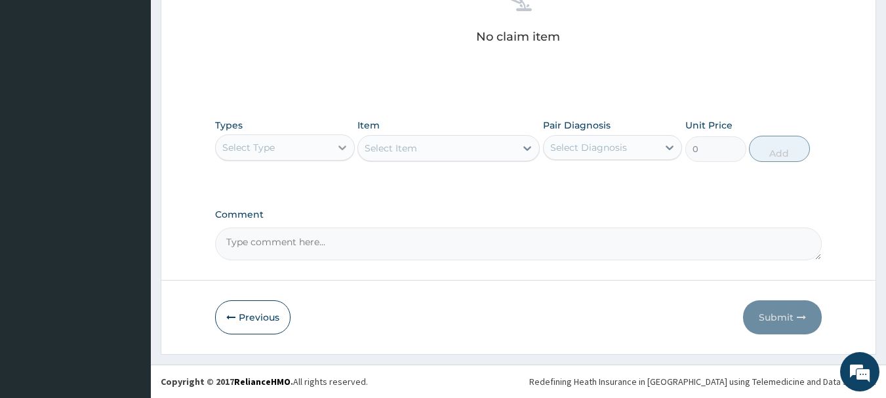
click at [344, 149] on icon at bounding box center [342, 147] width 13 height 13
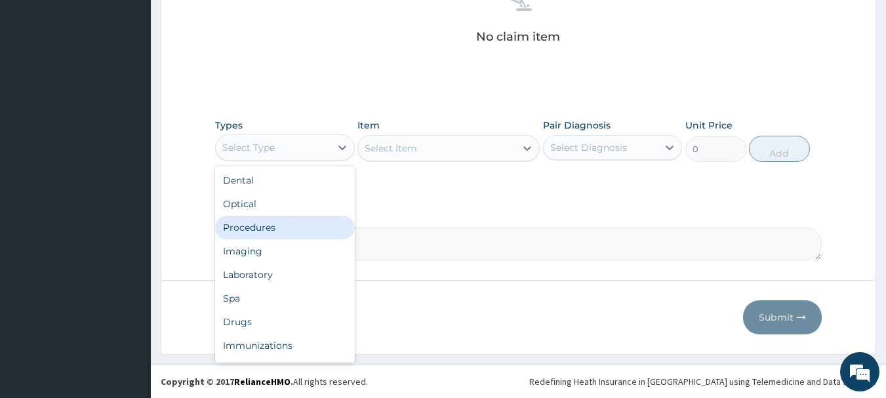
click at [277, 227] on div "Procedures" at bounding box center [285, 228] width 140 height 24
click at [340, 144] on icon at bounding box center [342, 147] width 13 height 13
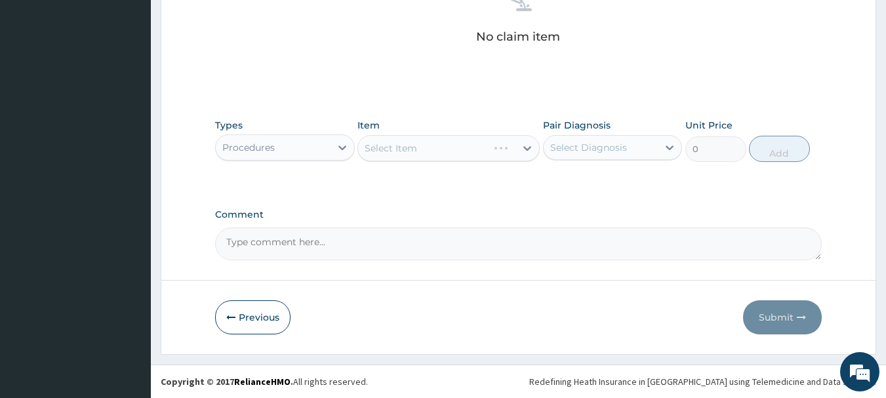
click at [456, 226] on div "Comment" at bounding box center [518, 234] width 607 height 51
click at [525, 152] on div "Select Item" at bounding box center [448, 148] width 182 height 26
click at [525, 149] on div "Select Item" at bounding box center [448, 148] width 182 height 26
click at [524, 149] on icon at bounding box center [527, 148] width 13 height 13
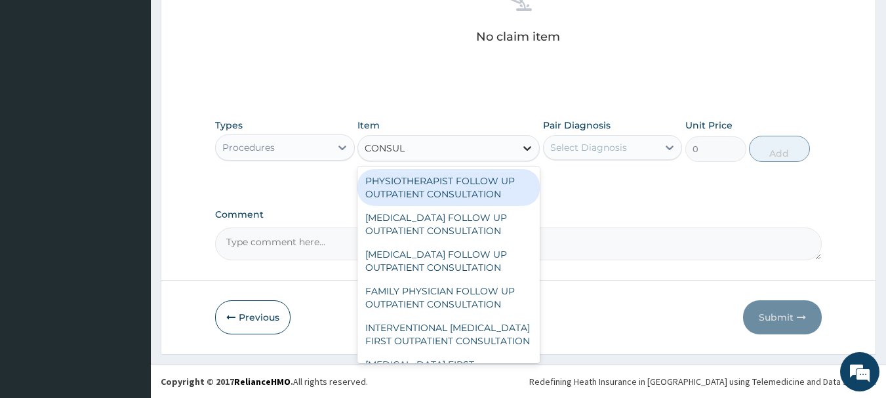
type input "CONSULT"
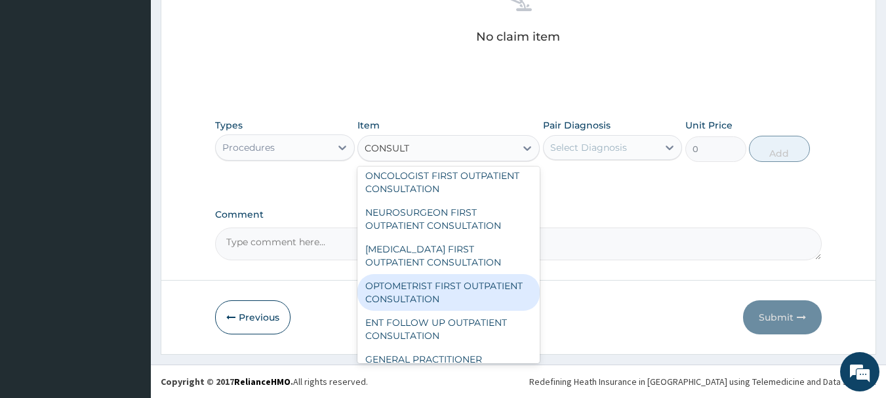
scroll to position [525, 0]
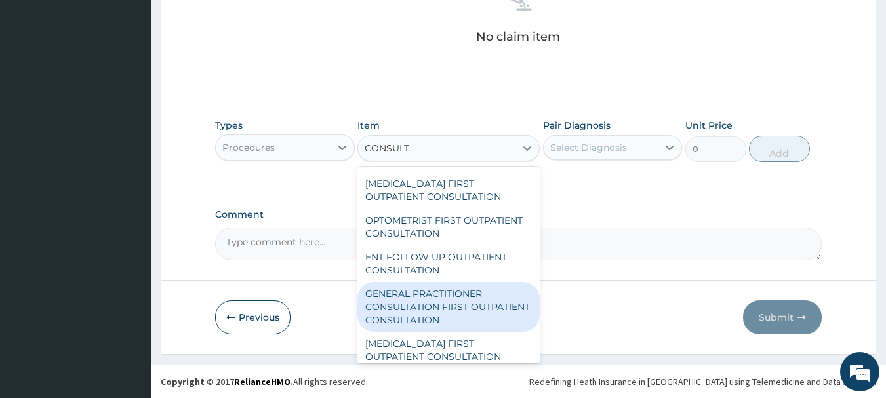
click at [418, 332] on div "GENERAL PRACTITIONER CONSULTATION FIRST OUTPATIENT CONSULTATION" at bounding box center [448, 307] width 182 height 50
type input "3000"
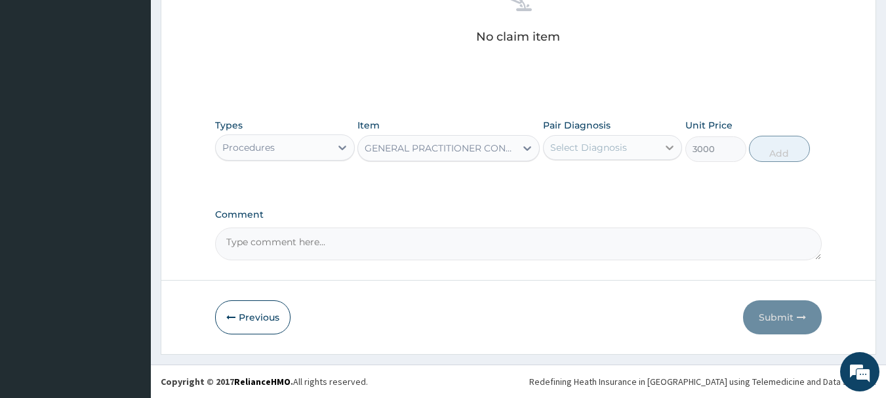
click at [667, 144] on icon at bounding box center [669, 147] width 13 height 13
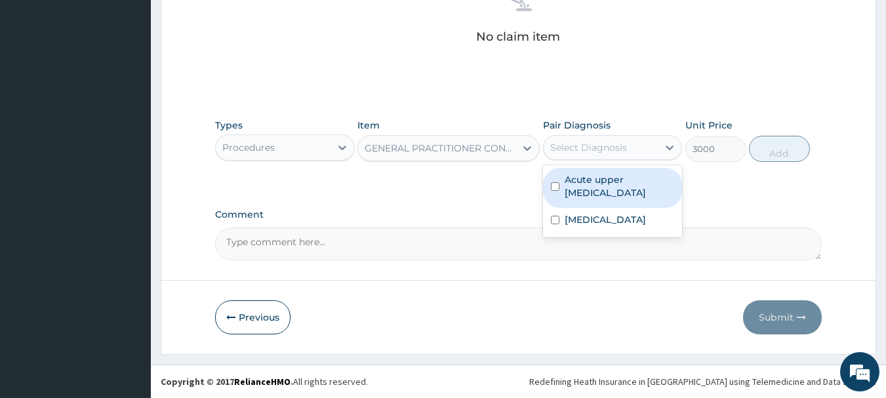
click at [555, 179] on div "Acute upper urinary tract infection" at bounding box center [613, 188] width 140 height 40
checkbox input "true"
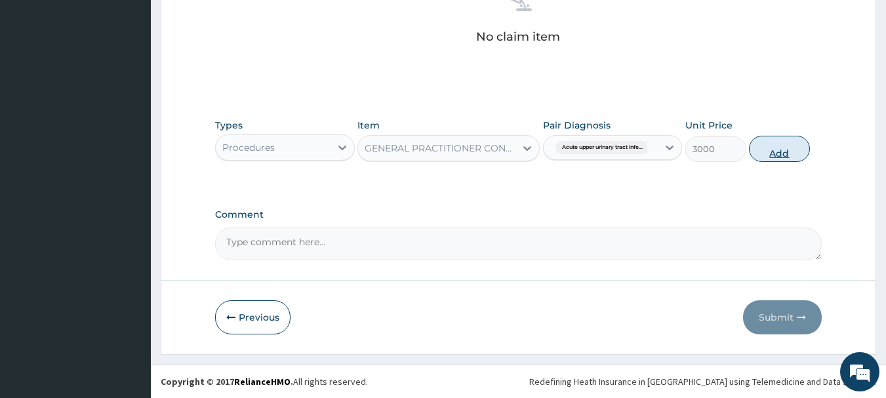
click at [802, 151] on button "Add" at bounding box center [779, 149] width 61 height 26
type input "0"
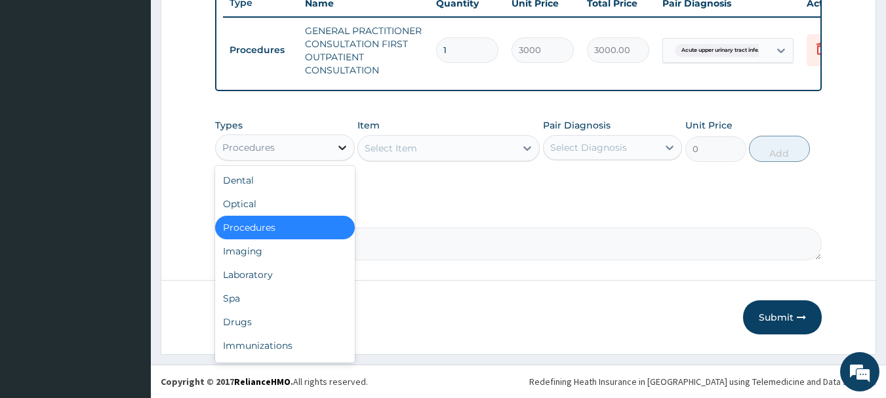
click at [344, 144] on icon at bounding box center [342, 147] width 13 height 13
click at [262, 323] on div "Drugs" at bounding box center [285, 322] width 140 height 24
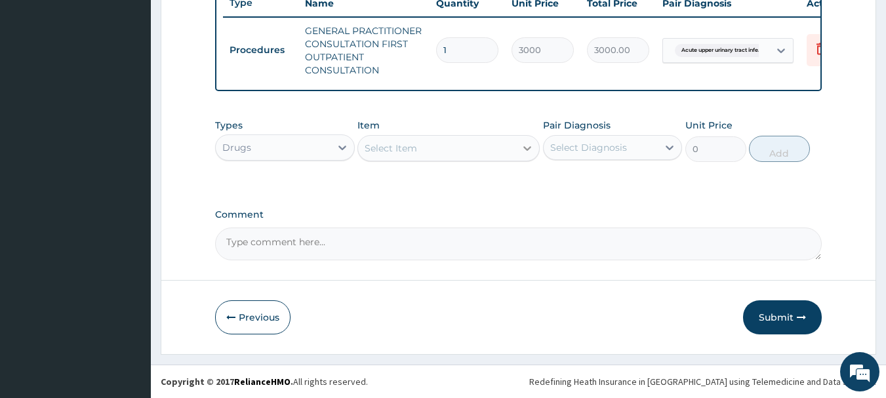
click at [523, 146] on icon at bounding box center [527, 148] width 13 height 13
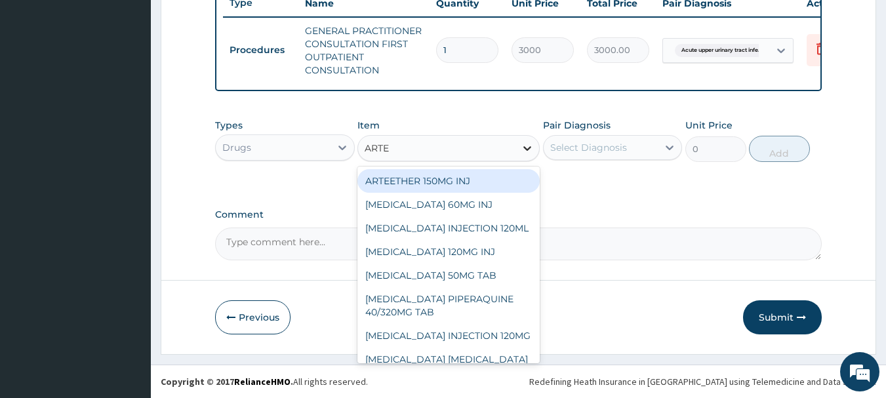
type input "ARTEM"
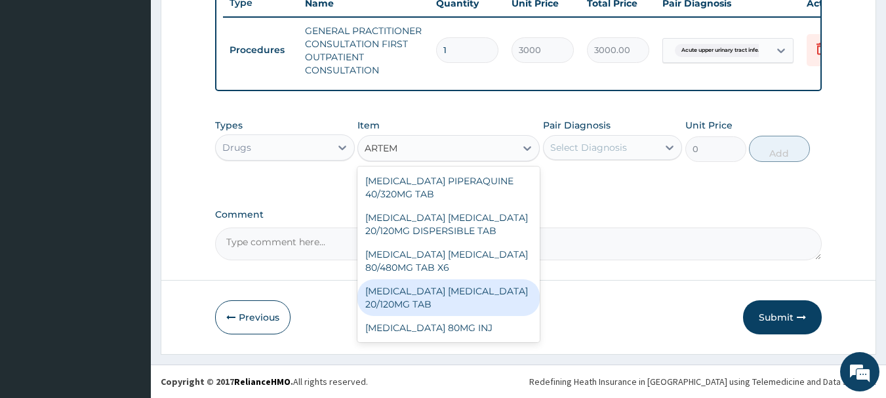
click at [427, 297] on div "ARTEMETHER LUMEFANTRINE 20/120MG TAB" at bounding box center [448, 297] width 182 height 37
type input "84"
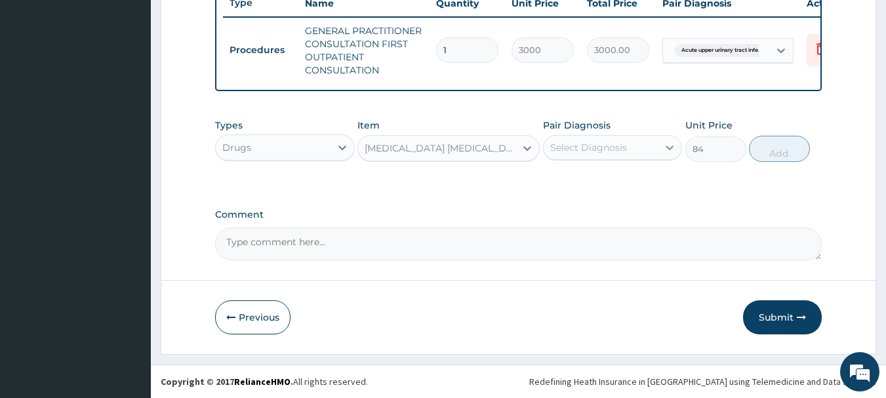
click at [669, 145] on icon at bounding box center [669, 147] width 13 height 13
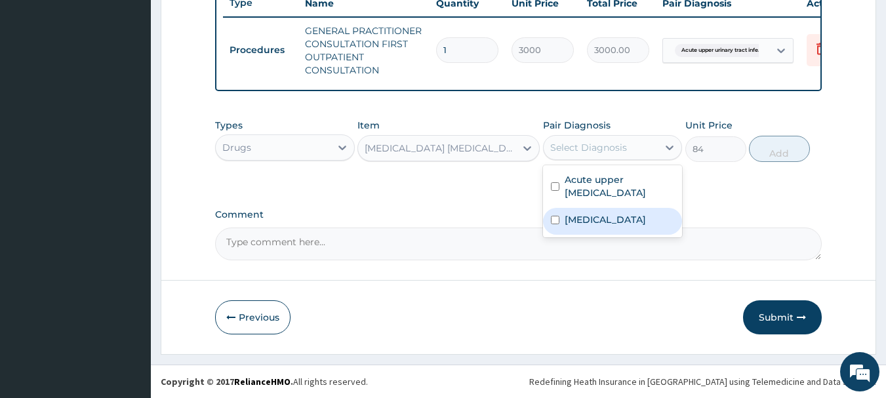
click at [555, 221] on input "checkbox" at bounding box center [555, 220] width 9 height 9
checkbox input "true"
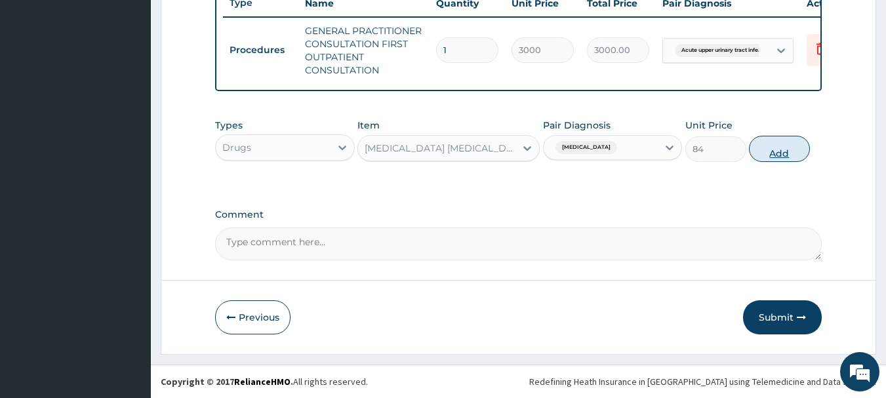
click at [782, 144] on button "Add" at bounding box center [779, 149] width 61 height 26
type input "0"
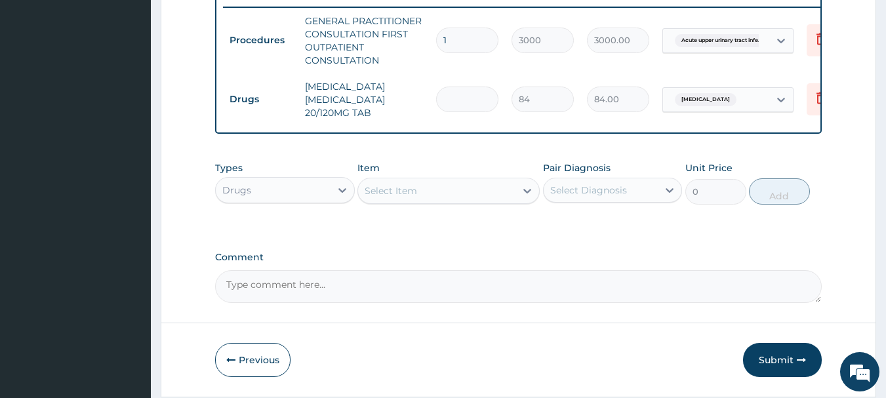
type input "0.00"
type input "2"
type input "168.00"
type input "24"
type input "2016.00"
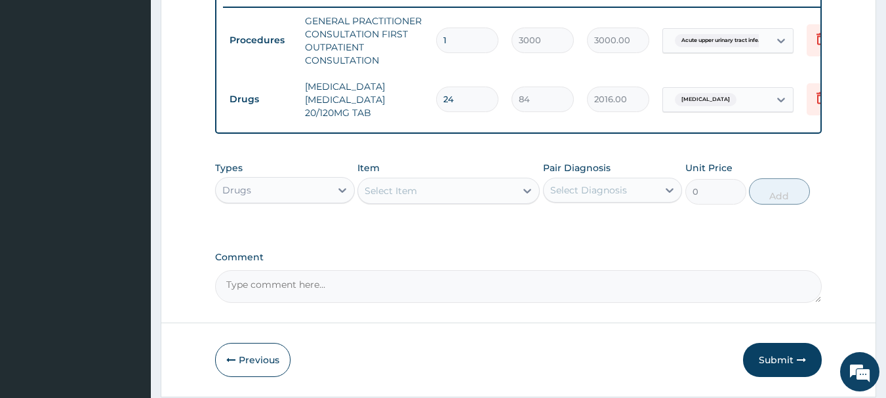
type input "24"
click at [523, 197] on icon at bounding box center [527, 190] width 13 height 13
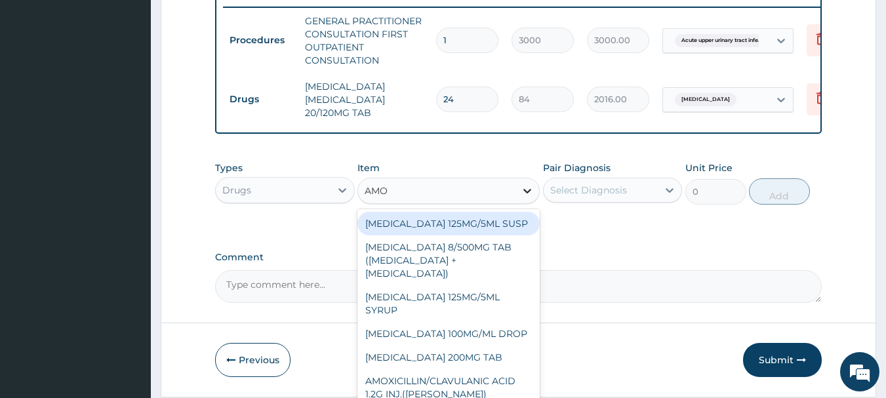
type input "AMOX"
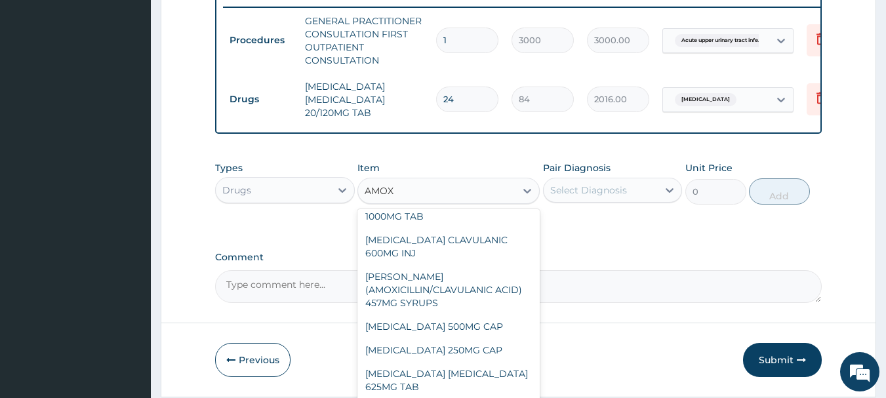
scroll to position [197, 0]
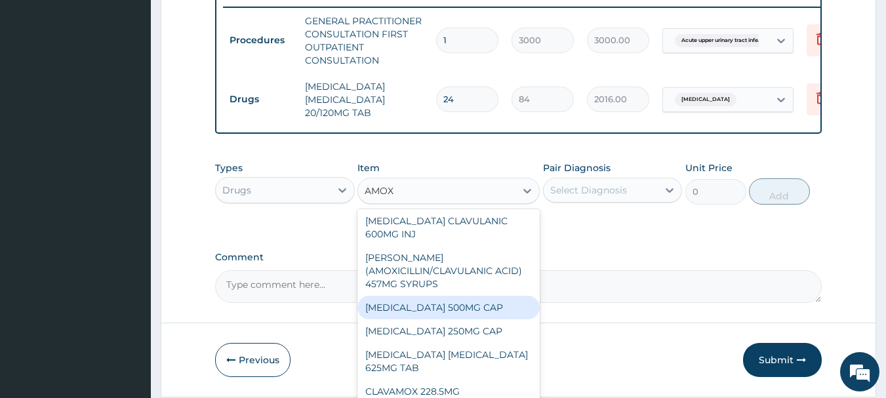
click at [436, 317] on div "[MEDICAL_DATA] 500MG CAP" at bounding box center [448, 308] width 182 height 24
type input "35"
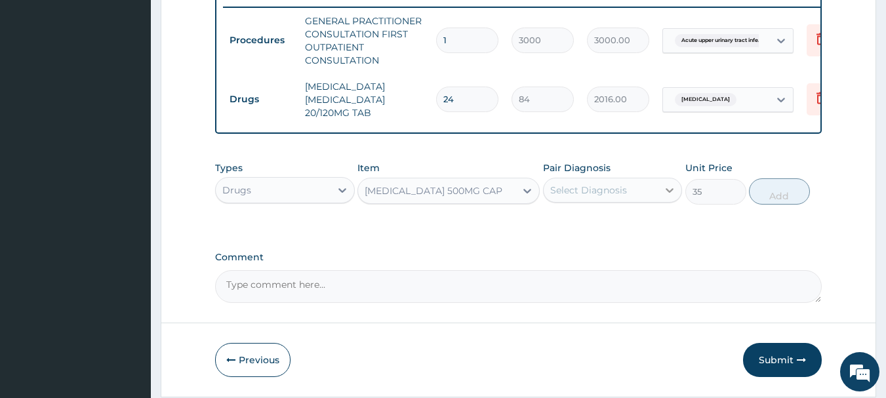
click at [671, 197] on icon at bounding box center [669, 190] width 13 height 13
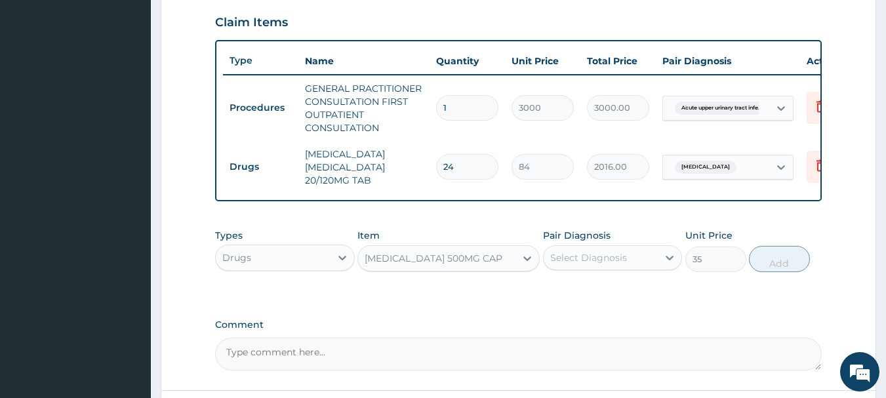
scroll to position [188, 0]
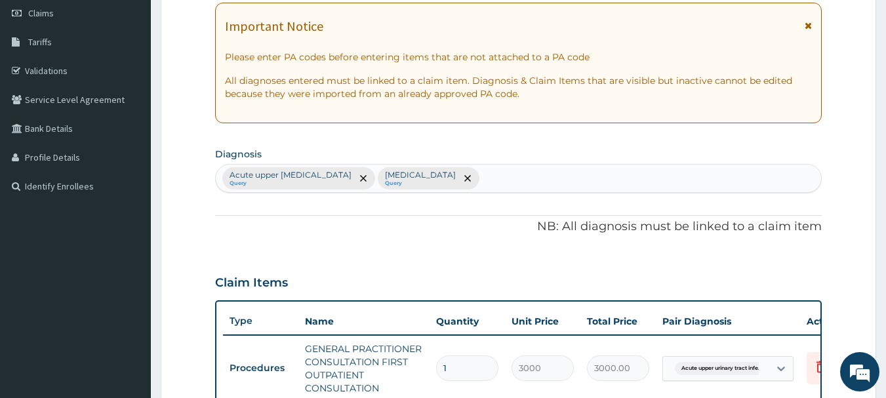
click at [484, 170] on div "Acute upper urinary tract infection Query Malaria Query" at bounding box center [519, 179] width 606 height 28
type input "SEPSIS"
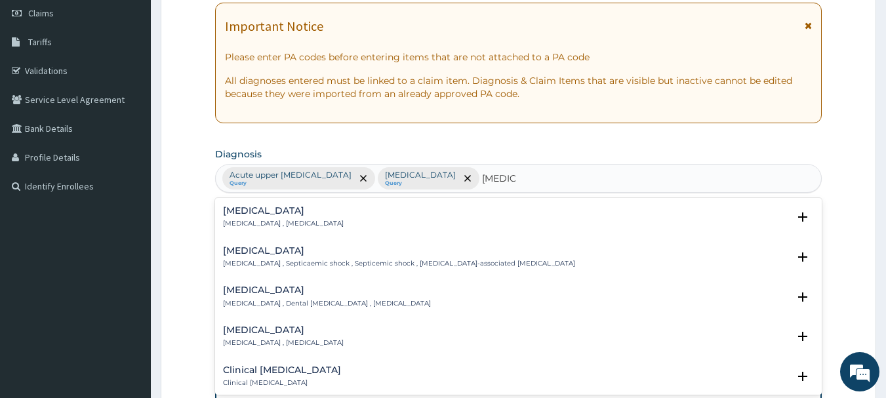
click at [233, 212] on h4 "[MEDICAL_DATA]" at bounding box center [283, 211] width 121 height 10
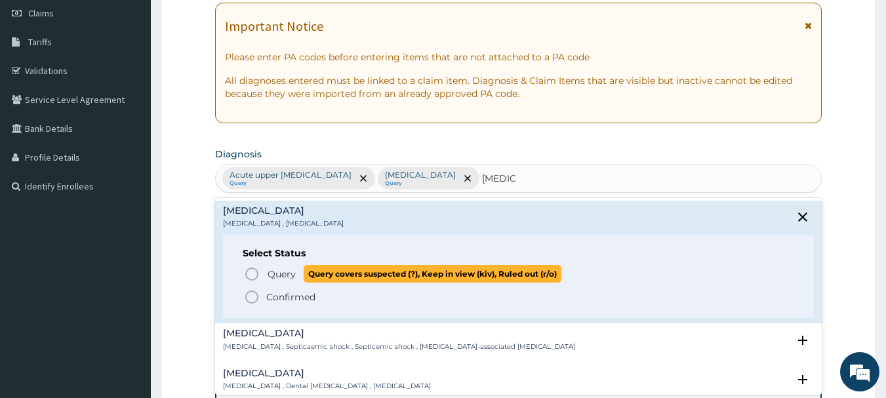
click at [247, 273] on icon "status option query" at bounding box center [252, 274] width 16 height 16
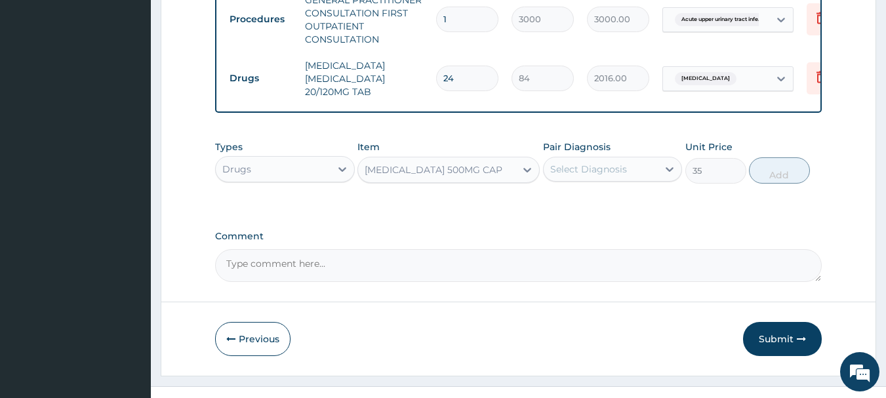
scroll to position [568, 0]
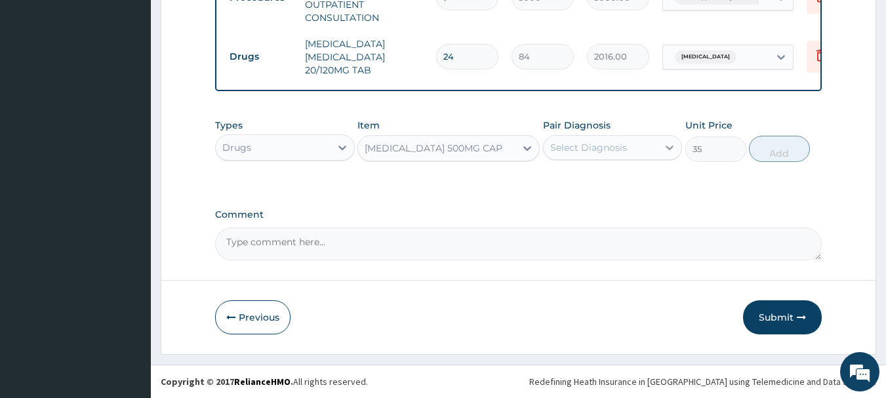
click at [665, 146] on icon at bounding box center [669, 147] width 13 height 13
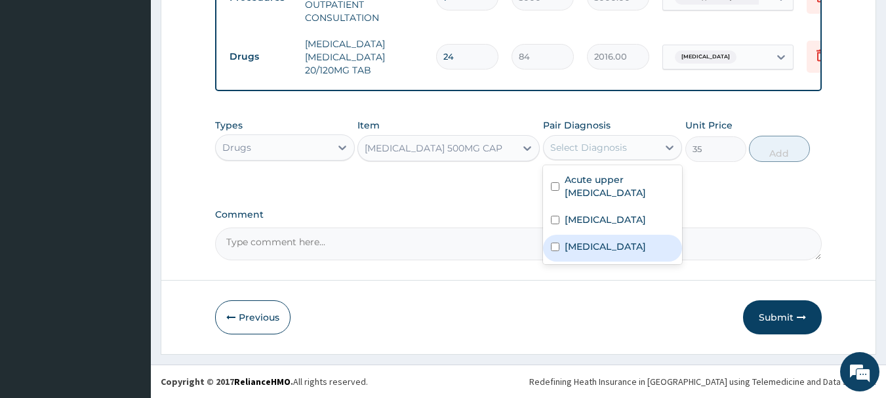
click at [551, 246] on input "checkbox" at bounding box center [555, 247] width 9 height 9
checkbox input "true"
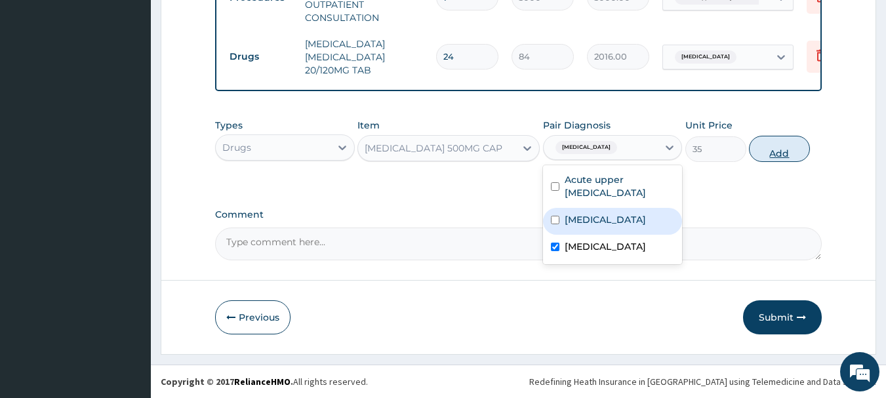
click at [789, 150] on button "Add" at bounding box center [779, 149] width 61 height 26
type input "0"
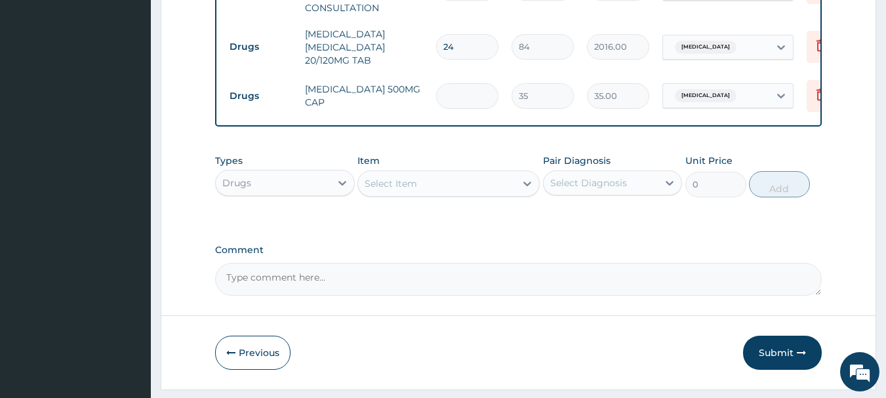
type input "0.00"
type input "2"
type input "70.00"
type input "20"
type input "700.00"
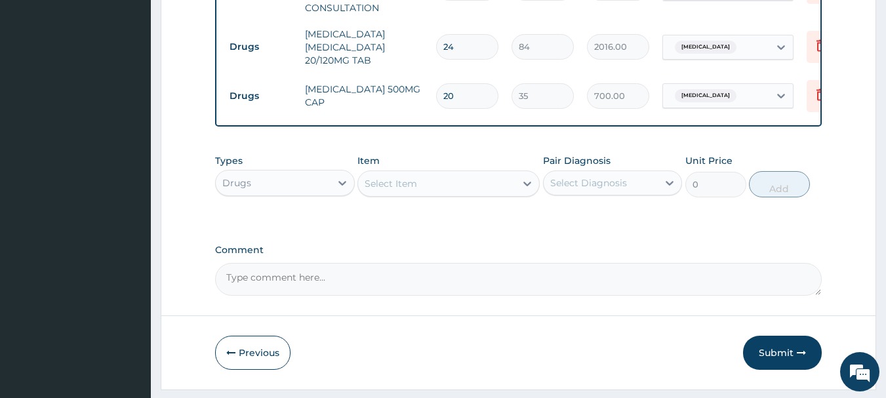
type input "20"
click at [523, 189] on icon at bounding box center [527, 183] width 13 height 13
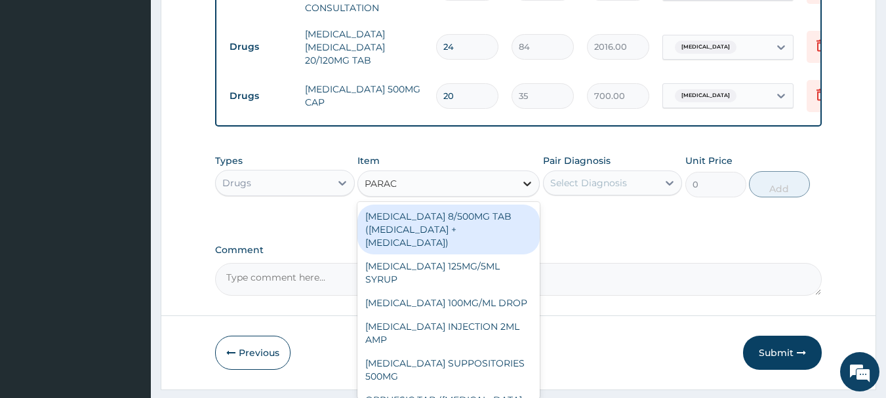
type input "PARACE"
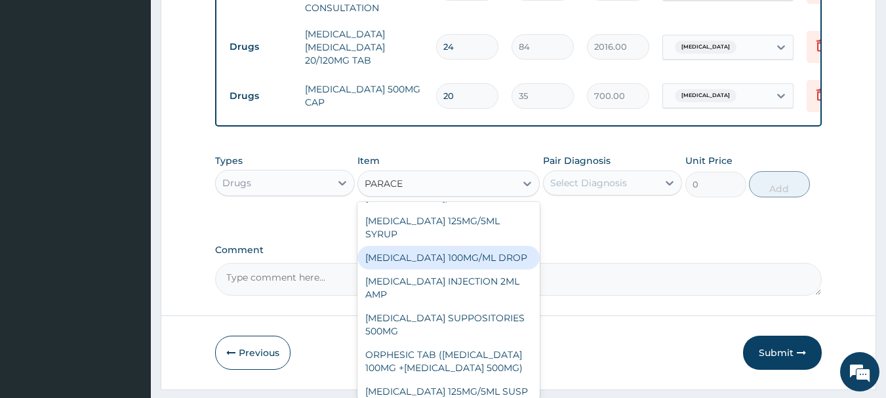
scroll to position [66, 0]
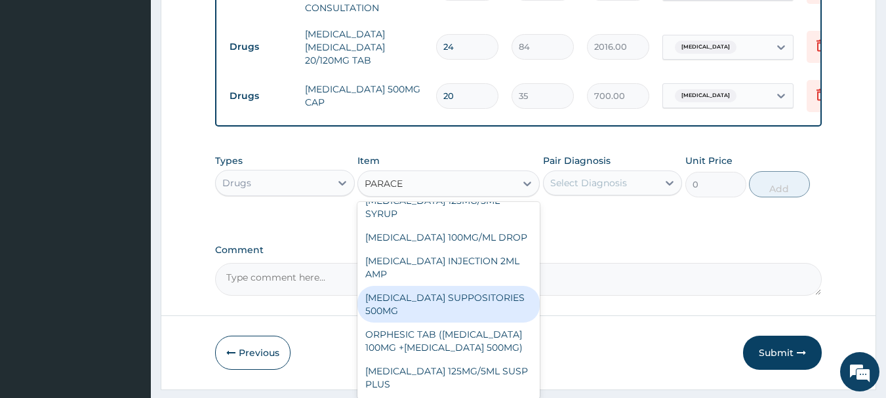
click at [412, 312] on div "[MEDICAL_DATA] SUPPOSITORIES 500MG" at bounding box center [448, 304] width 182 height 37
type input "126"
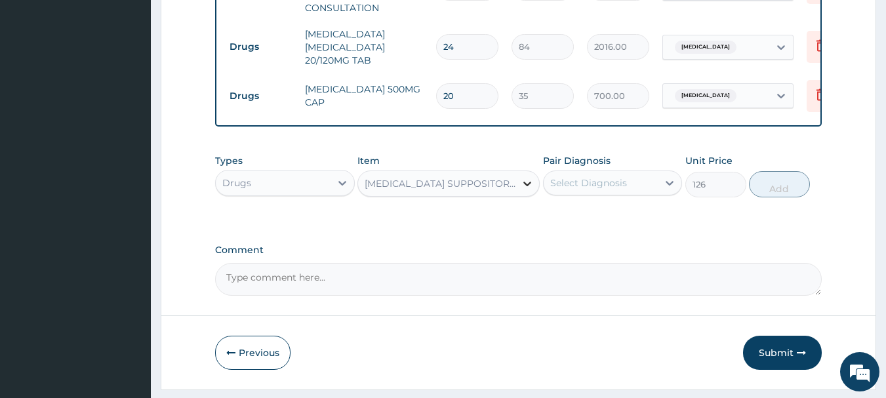
click at [534, 191] on div at bounding box center [527, 184] width 24 height 24
click at [523, 189] on icon at bounding box center [527, 183] width 13 height 13
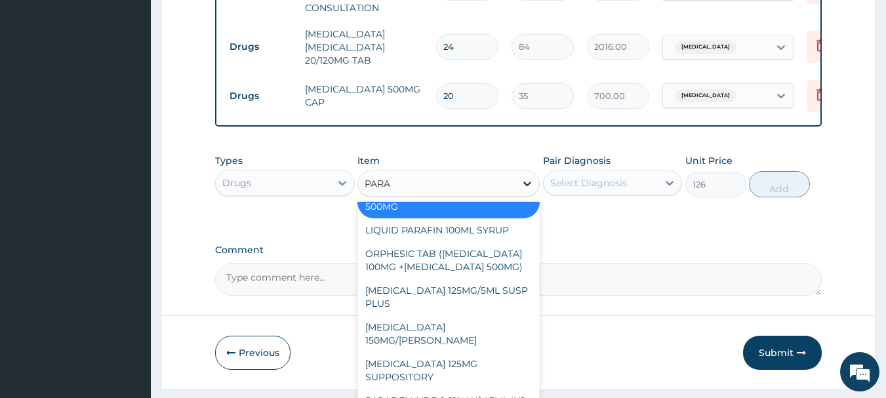
scroll to position [109, 0]
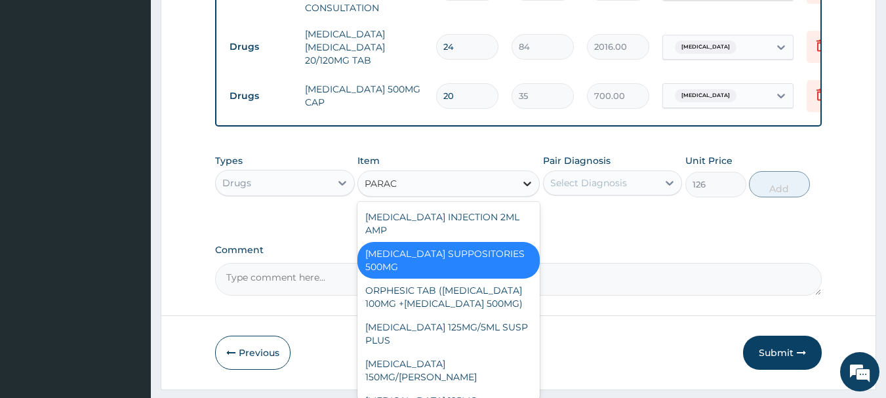
type input "PARACE"
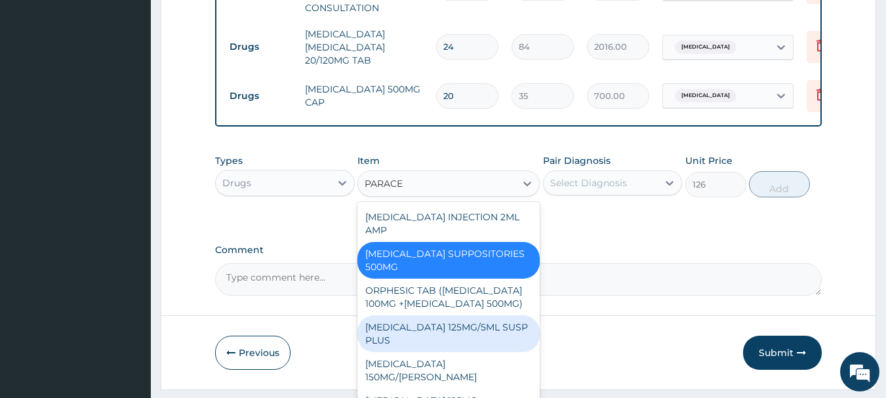
scroll to position [163, 0]
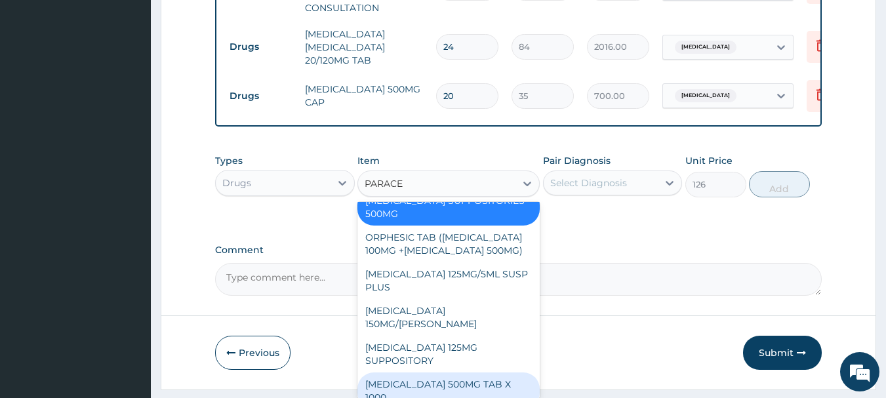
click at [467, 381] on div "PARACETAMOL 500MG TAB X 1000" at bounding box center [448, 390] width 182 height 37
type input "11.02499961853027"
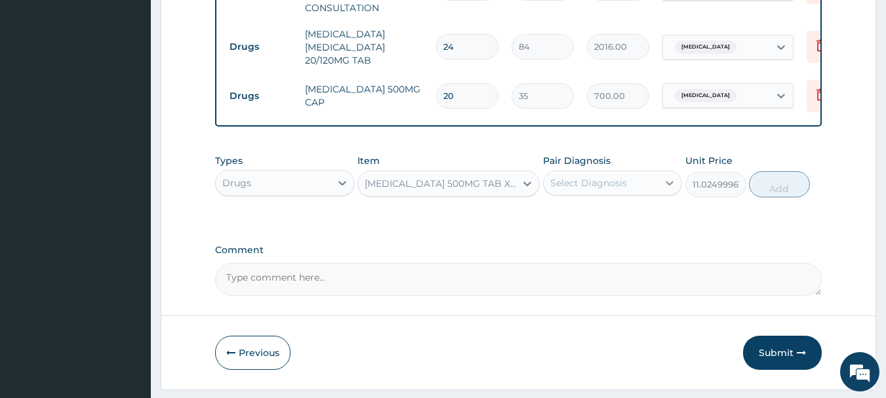
click at [668, 187] on icon at bounding box center [669, 182] width 13 height 13
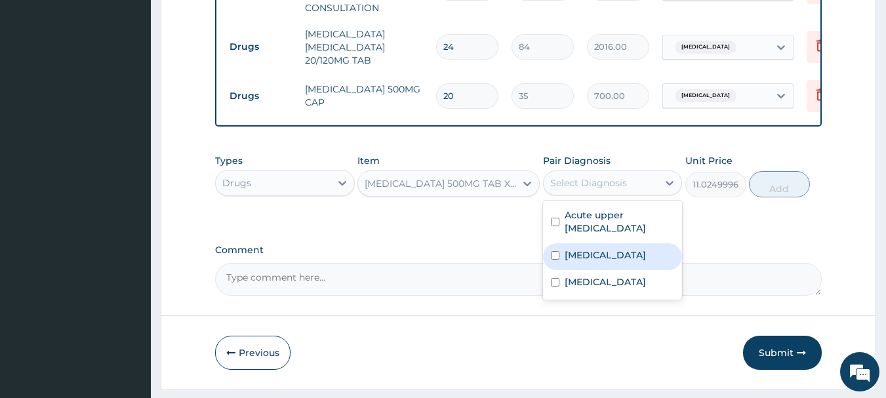
click at [557, 260] on input "checkbox" at bounding box center [555, 255] width 9 height 9
checkbox input "true"
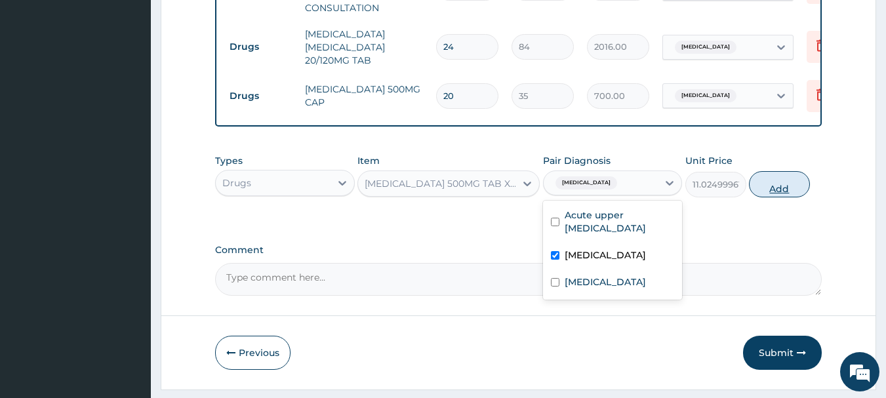
click at [773, 197] on button "Add" at bounding box center [779, 184] width 61 height 26
type input "0"
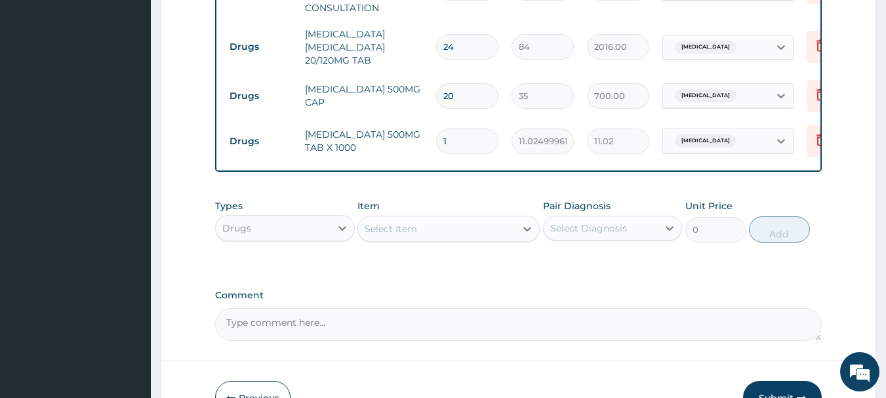
type input "18"
type input "198.45"
type input "18"
click at [524, 231] on icon at bounding box center [527, 229] width 8 height 5
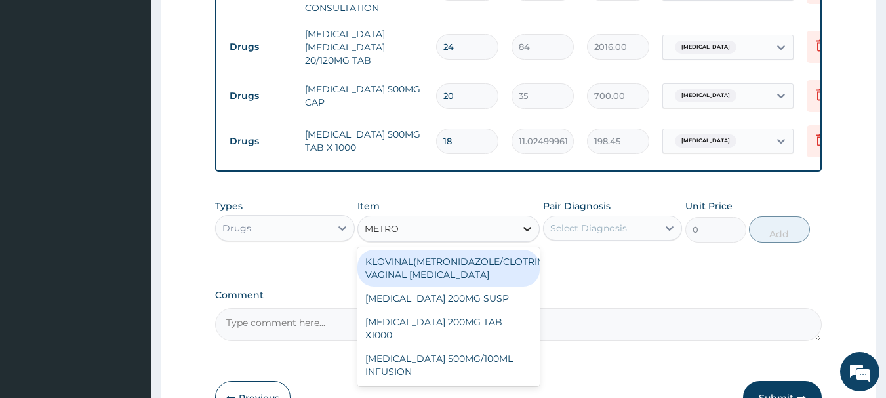
type input "METRON"
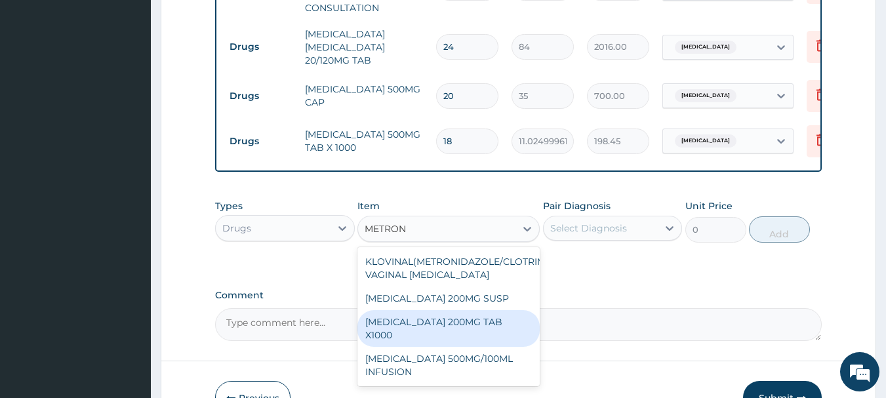
click at [495, 330] on div "METRONIDAZOLE 200MG TAB X1000" at bounding box center [448, 328] width 182 height 37
type input "52.5"
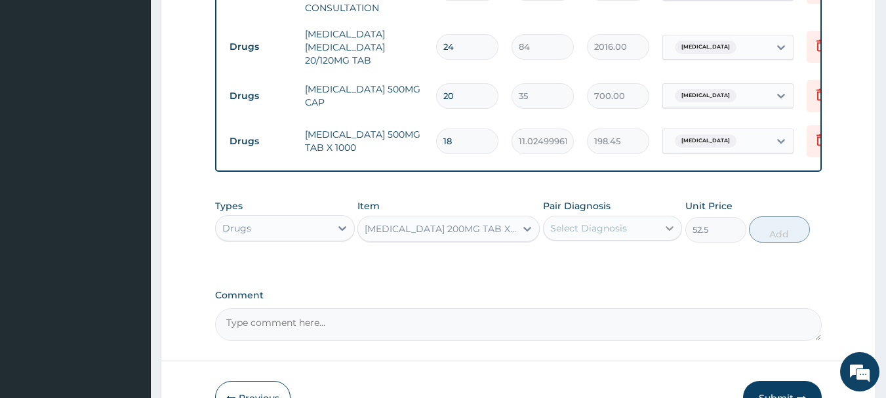
click at [668, 235] on icon at bounding box center [669, 228] width 13 height 13
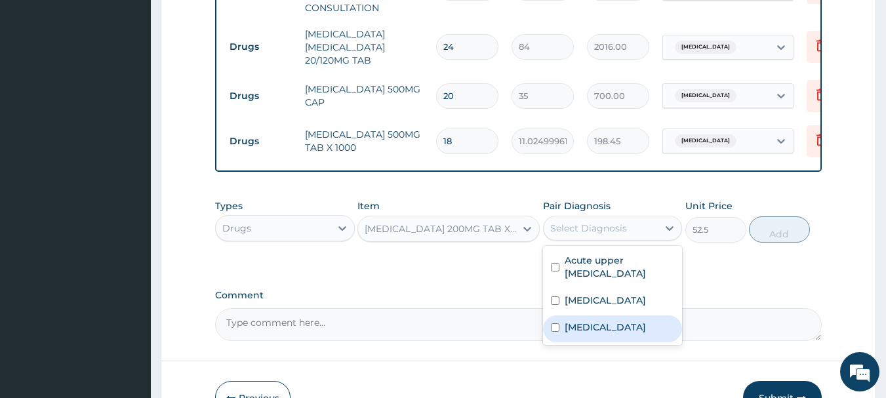
click at [551, 332] on input "checkbox" at bounding box center [555, 327] width 9 height 9
checkbox input "true"
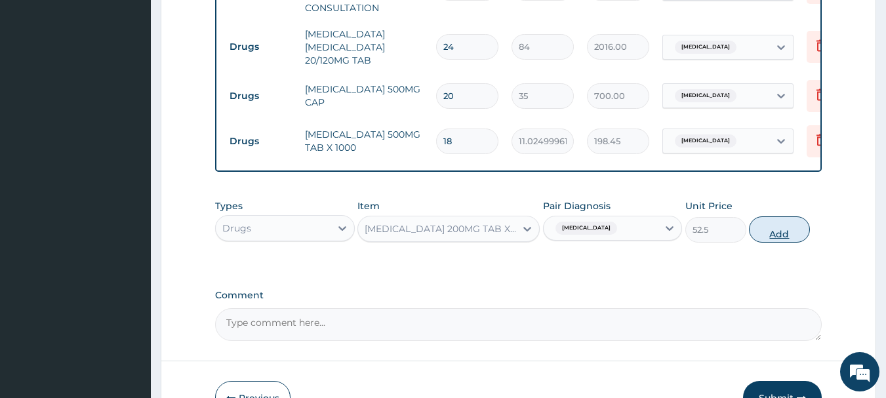
click at [774, 241] on button "Add" at bounding box center [779, 229] width 61 height 26
type input "0"
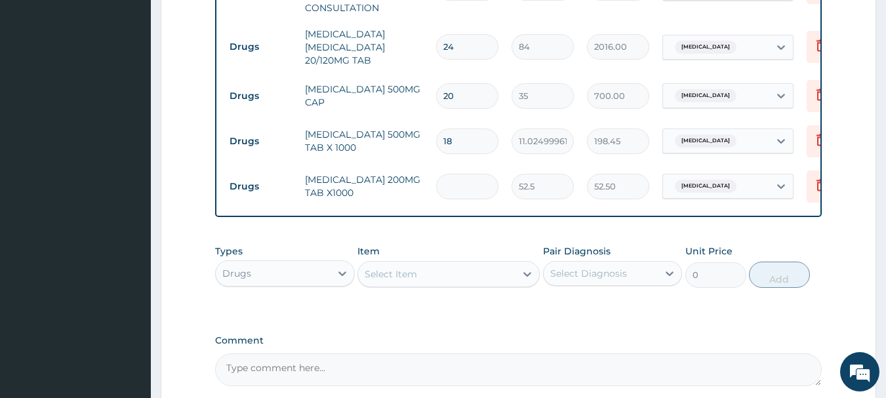
type input "0.00"
type input "3"
type input "157.50"
type input "30"
type input "1575.00"
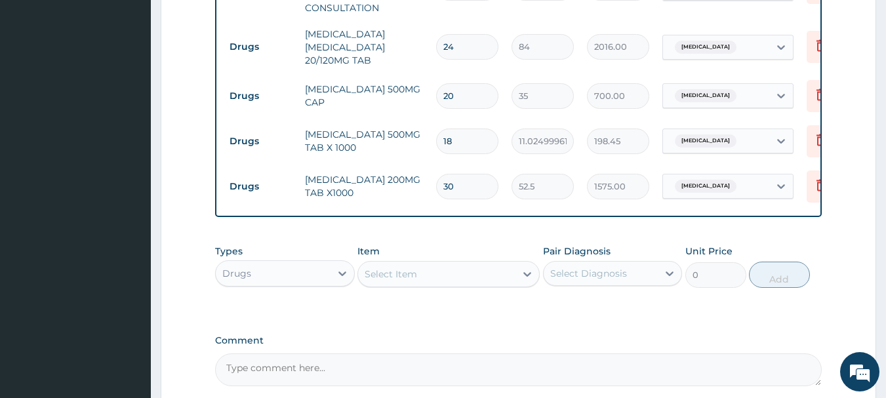
type input "30"
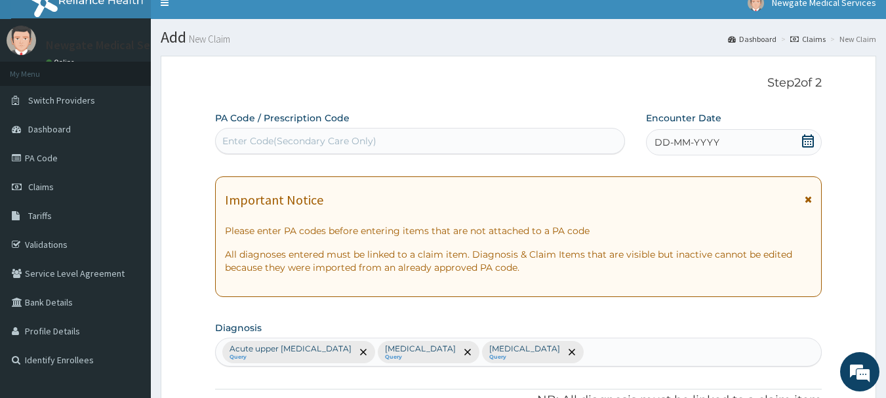
scroll to position [0, 0]
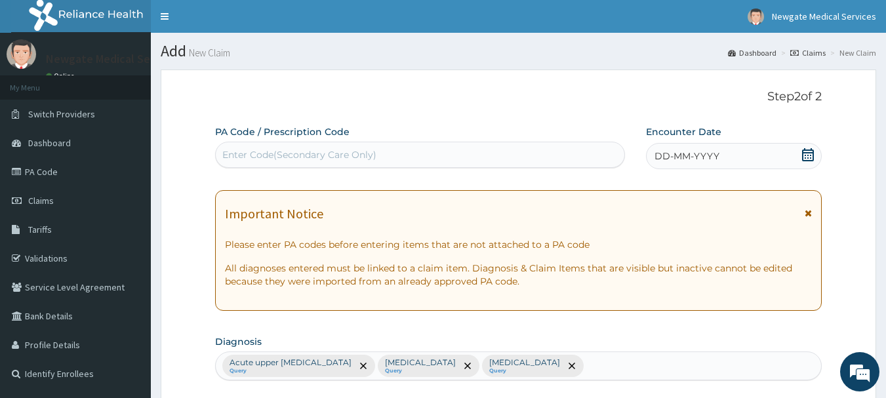
click at [296, 141] on div "PA Code / Prescription Code Enter Code(Secondary Care Only)" at bounding box center [420, 146] width 410 height 43
click at [293, 146] on div "Enter Code(Secondary Care Only)" at bounding box center [420, 154] width 409 height 21
type input "PA/1E15B5"
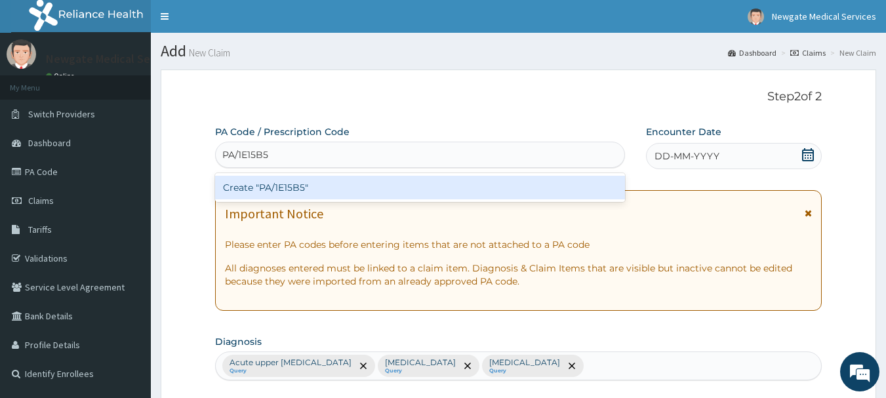
click at [282, 185] on div "Create "PA/1E15B5"" at bounding box center [420, 188] width 410 height 24
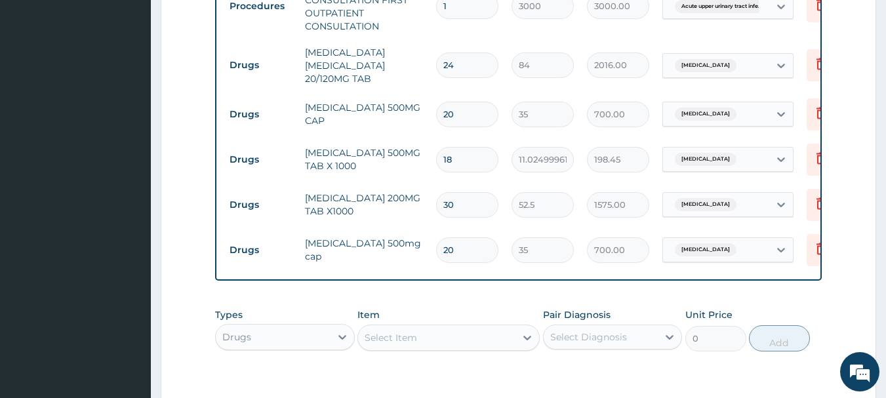
scroll to position [535, 0]
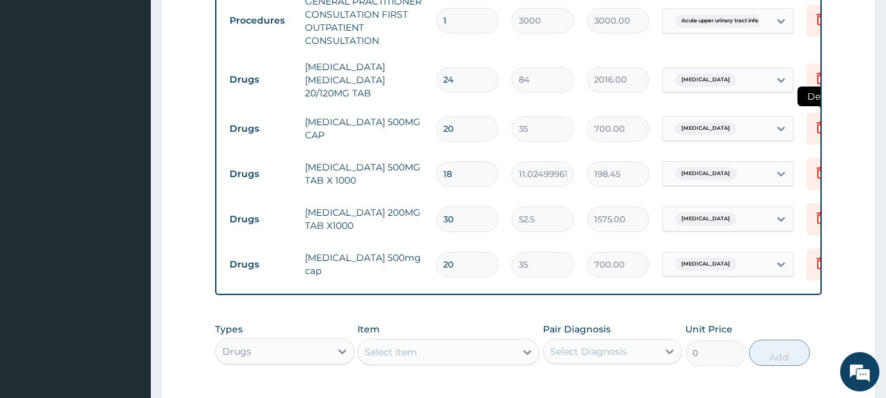
click at [818, 128] on icon at bounding box center [820, 127] width 9 height 12
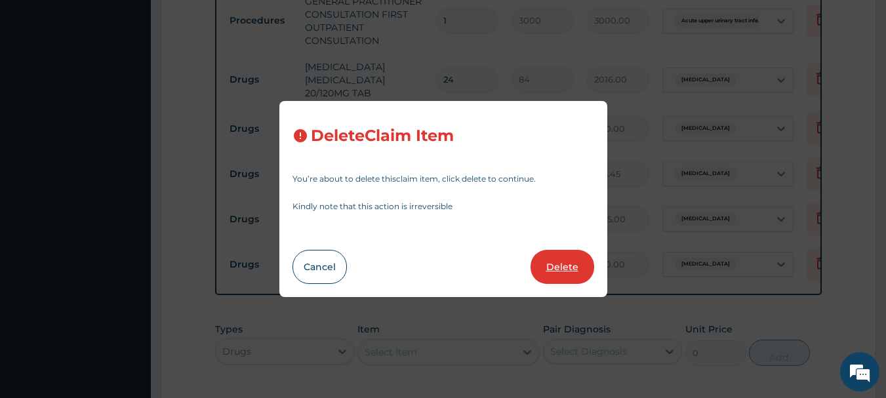
click at [567, 261] on button "Delete" at bounding box center [562, 267] width 64 height 34
type input "18"
type input "11.02499961853027"
type input "198.45"
type input "30"
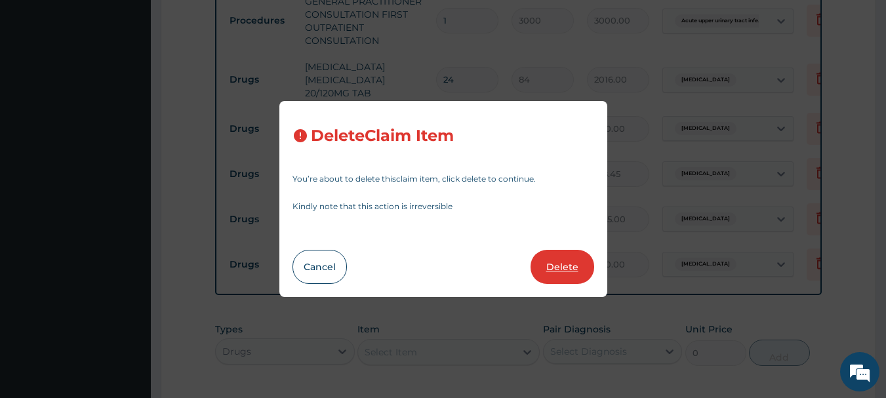
type input "52.5"
type input "1575.00"
type input "20"
type input "35"
type input "700.00"
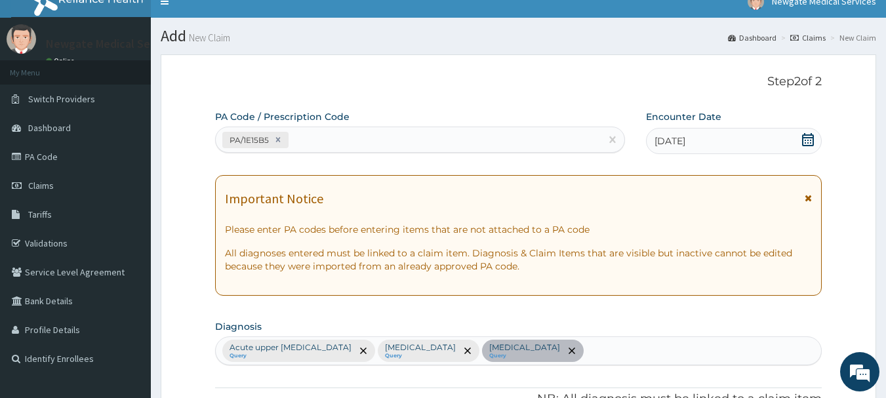
scroll to position [10, 0]
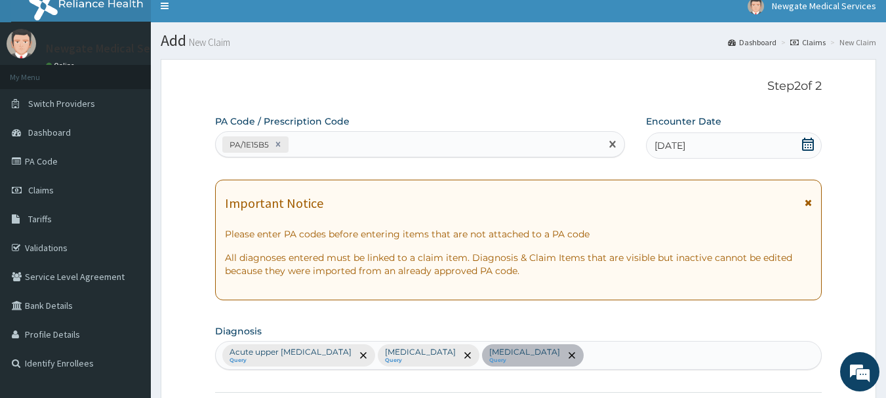
click at [346, 149] on div "PA/1E15B5" at bounding box center [409, 145] width 386 height 22
type input "PA/ECE564"
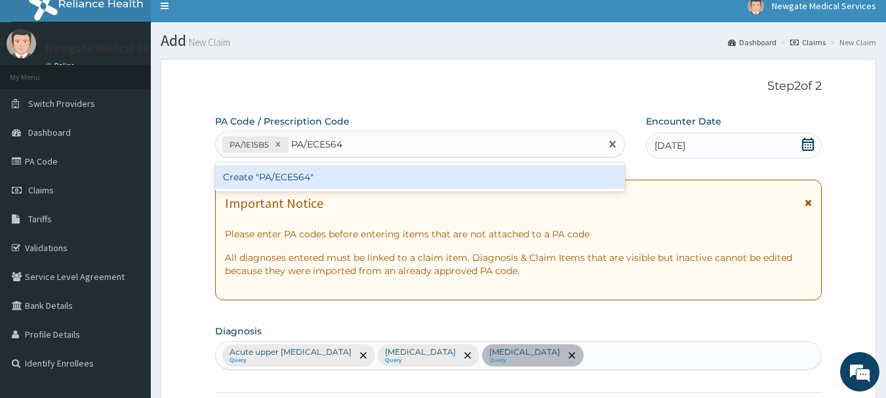
click at [280, 180] on div "Create "PA/ECE564"" at bounding box center [420, 177] width 410 height 24
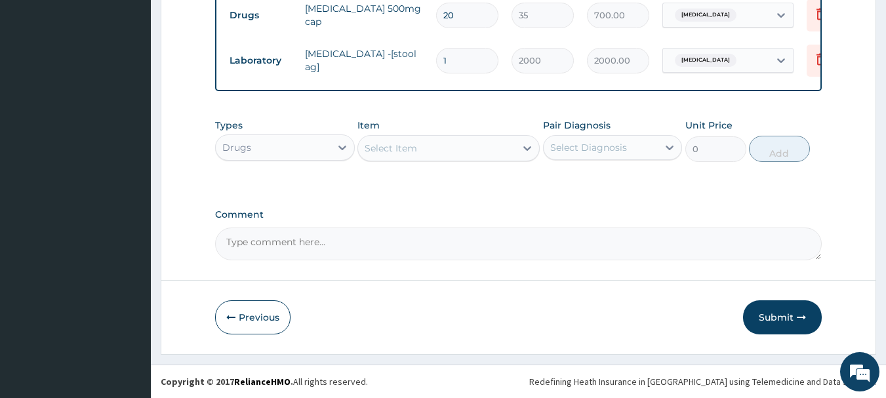
scroll to position [749, 0]
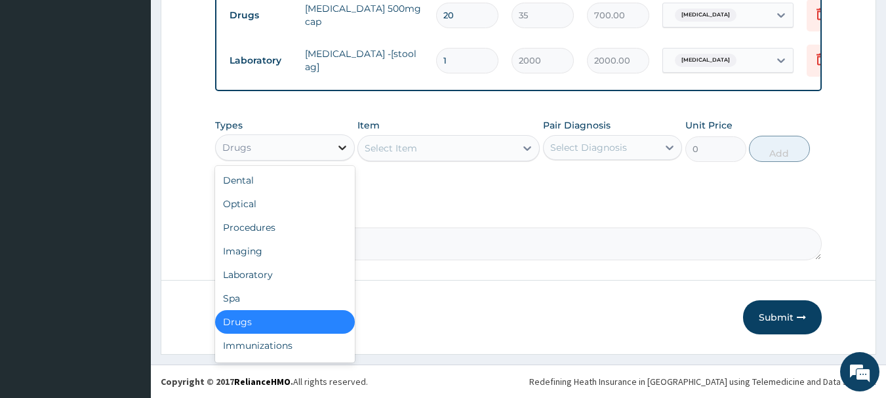
click at [343, 147] on icon at bounding box center [342, 147] width 13 height 13
click at [264, 272] on div "Laboratory" at bounding box center [285, 275] width 140 height 24
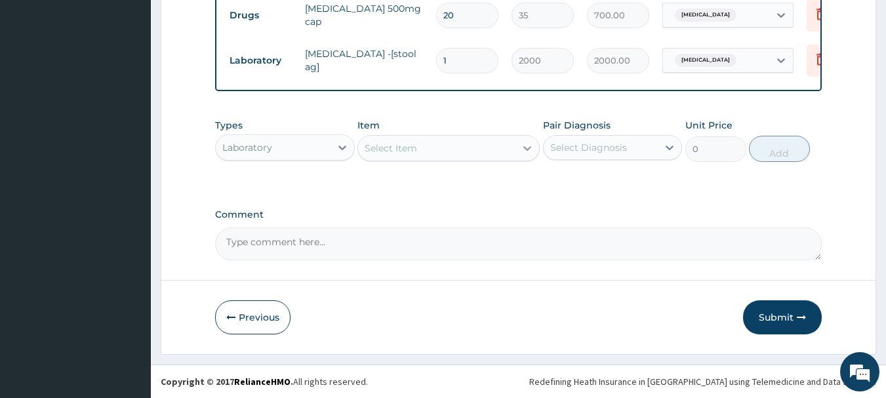
click at [527, 142] on icon at bounding box center [527, 148] width 13 height 13
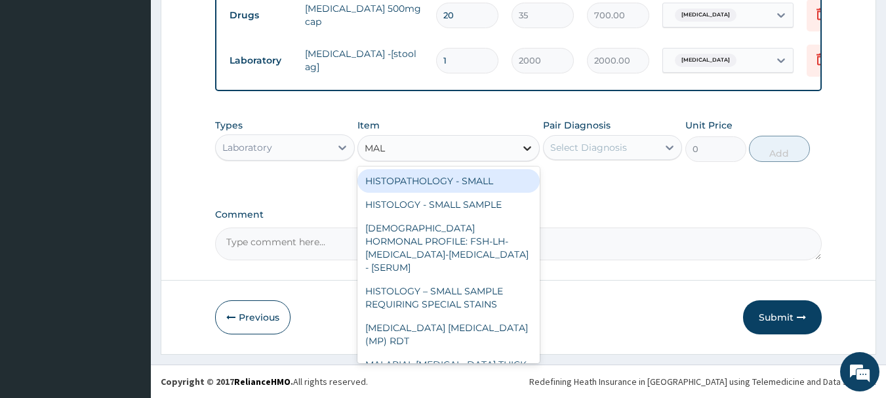
type input "MALA"
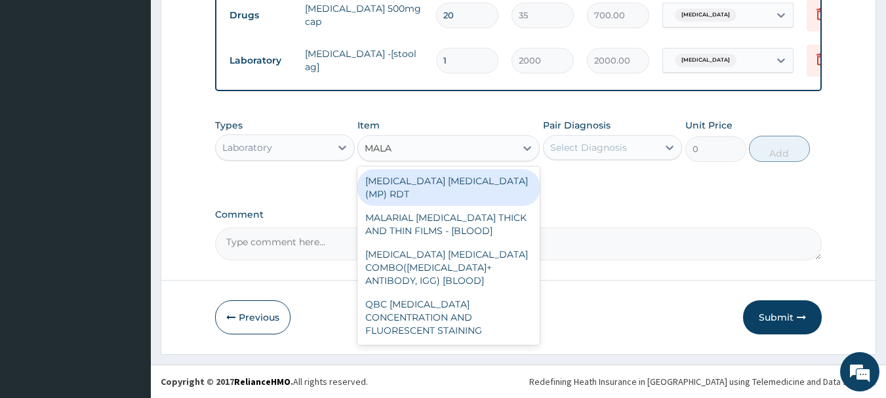
click at [449, 178] on div "MALARIA PARASITE (MP) RDT" at bounding box center [448, 187] width 182 height 37
type input "1500"
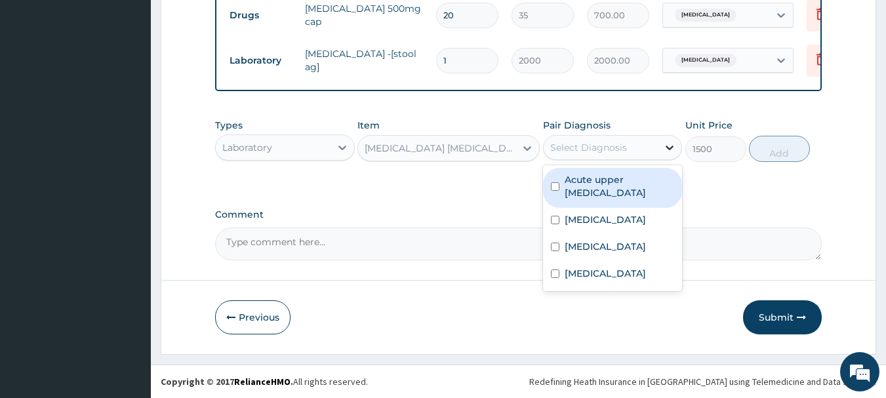
click at [664, 142] on icon at bounding box center [669, 147] width 13 height 13
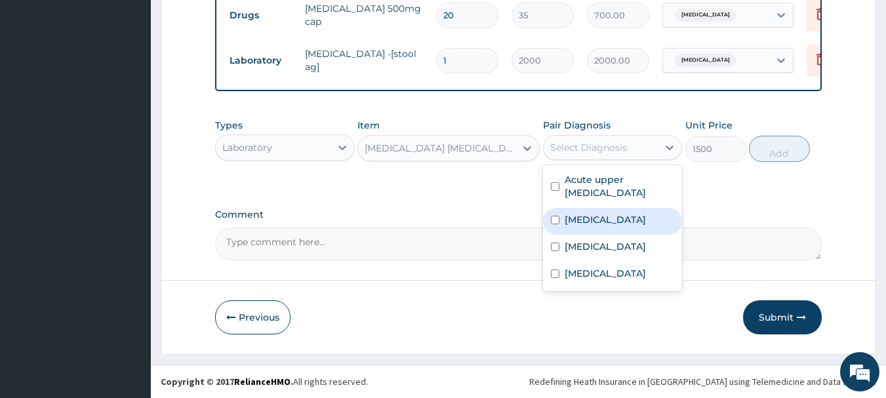
click at [556, 216] on input "checkbox" at bounding box center [555, 220] width 9 height 9
checkbox input "true"
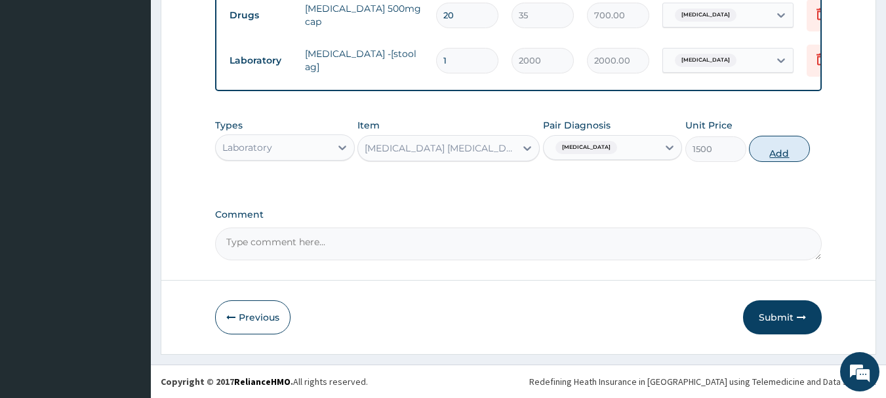
click at [780, 154] on button "Add" at bounding box center [779, 149] width 61 height 26
type input "0"
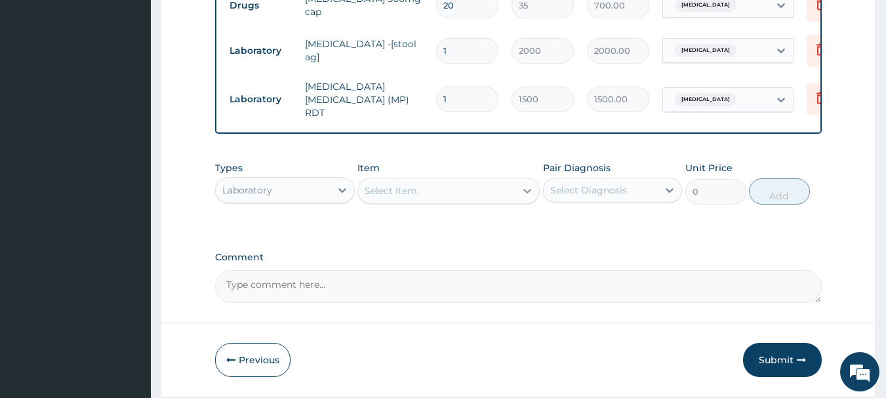
click at [528, 197] on icon at bounding box center [527, 190] width 13 height 13
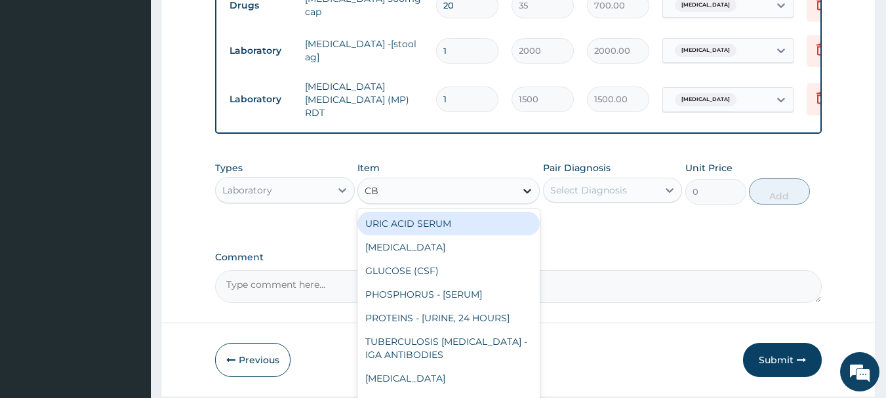
type input "CBC"
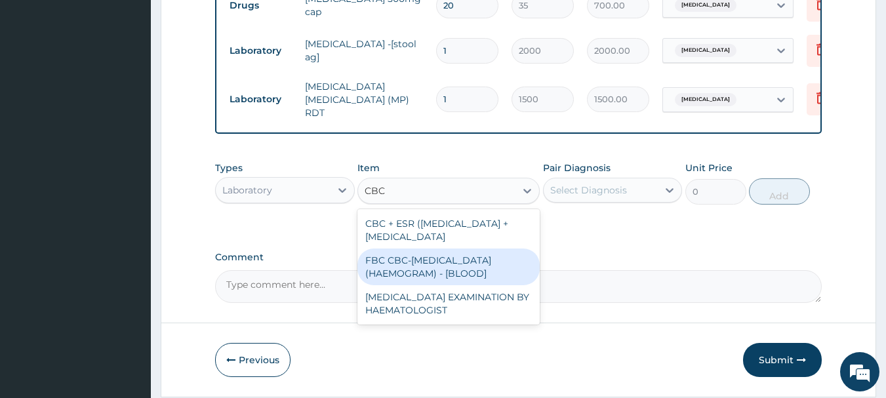
click at [464, 283] on div "FBC CBC-COMPLETE BLOOD COUNT (HAEMOGRAM) - [BLOOD]" at bounding box center [448, 266] width 182 height 37
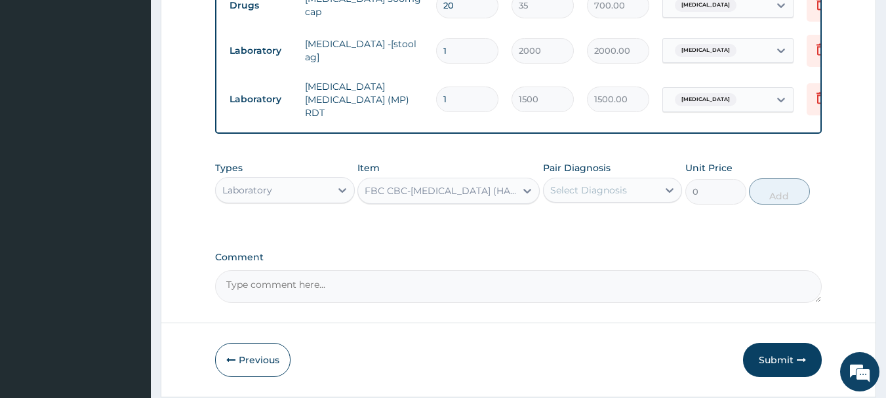
type input "3000"
click at [664, 191] on icon at bounding box center [669, 190] width 13 height 13
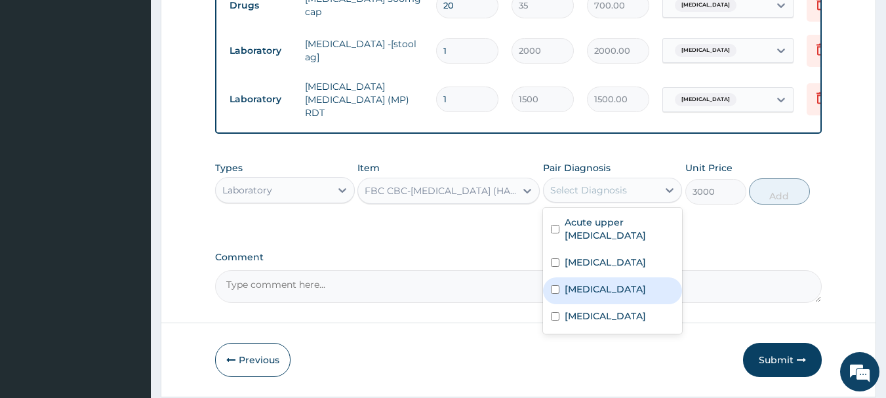
click at [555, 291] on input "checkbox" at bounding box center [555, 289] width 9 height 9
checkbox input "true"
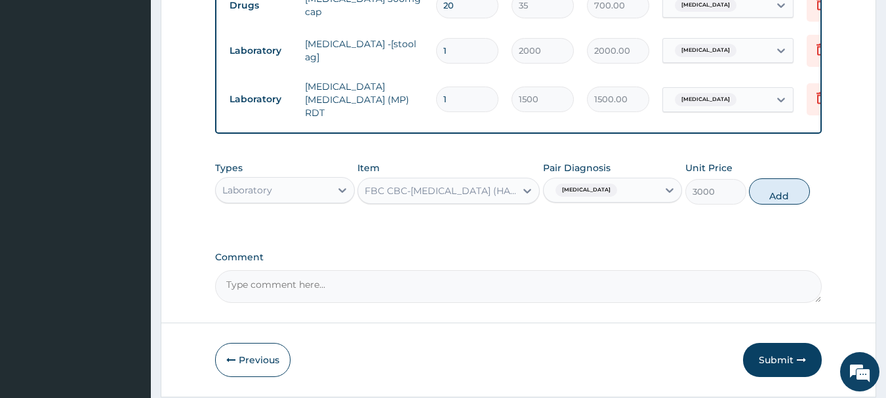
click at [732, 260] on label "Comment" at bounding box center [518, 257] width 607 height 11
click at [732, 270] on textarea "Comment" at bounding box center [518, 286] width 607 height 33
click at [779, 191] on button "Add" at bounding box center [779, 191] width 61 height 26
type input "0"
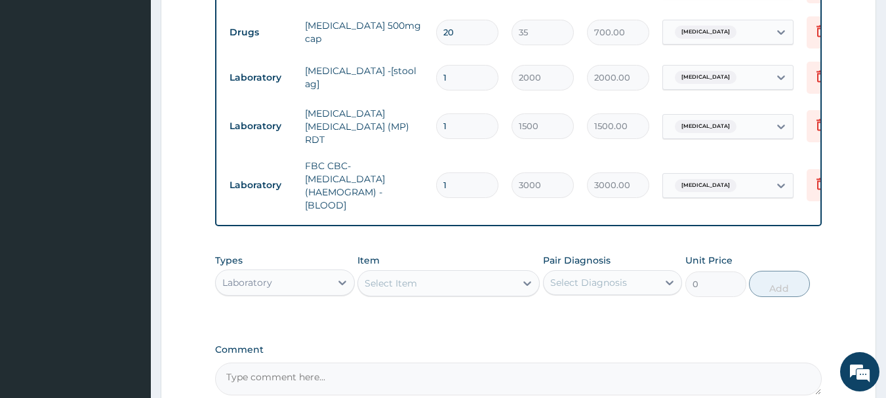
scroll to position [860, 0]
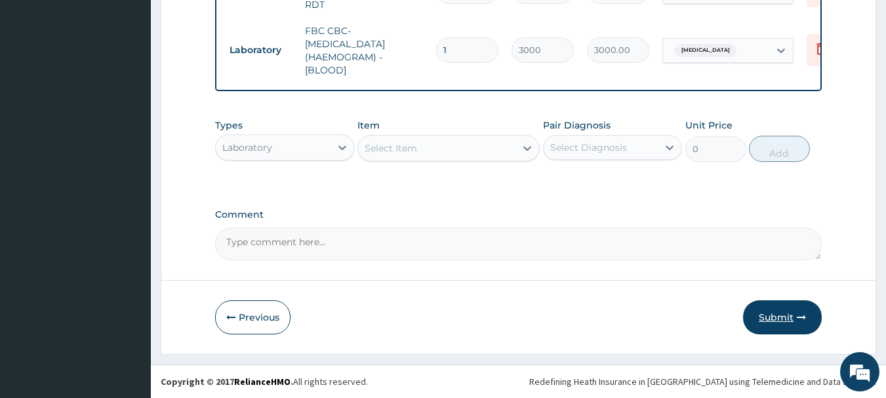
click at [776, 315] on button "Submit" at bounding box center [782, 317] width 79 height 34
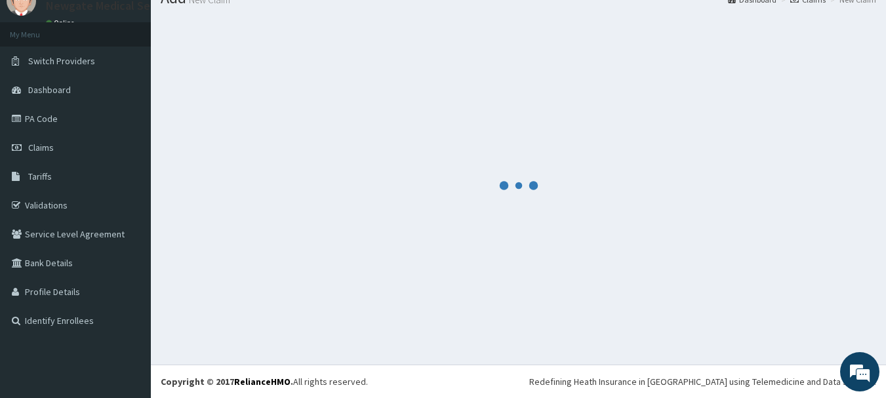
scroll to position [53, 0]
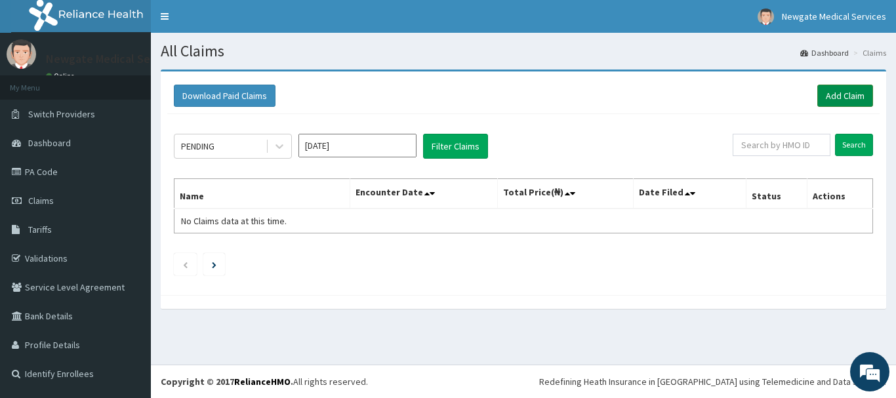
click at [852, 100] on link "Add Claim" at bounding box center [845, 96] width 56 height 22
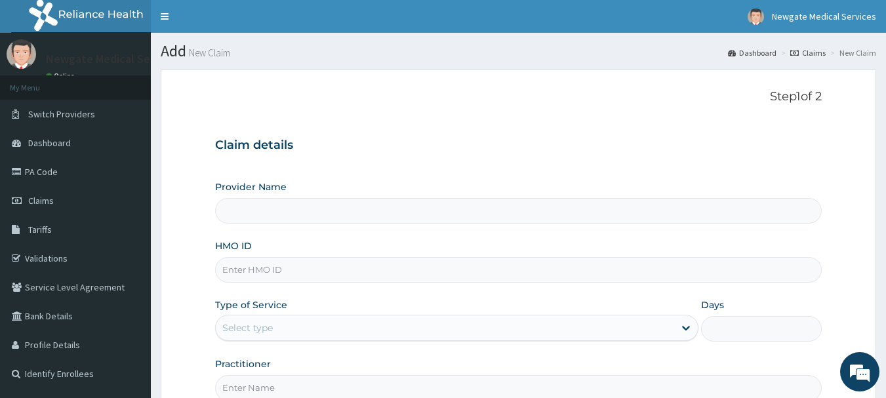
type input "Newgate Medical Services Ltd - [GEOGRAPHIC_DATA]"
paste input "NTI/10029/A"
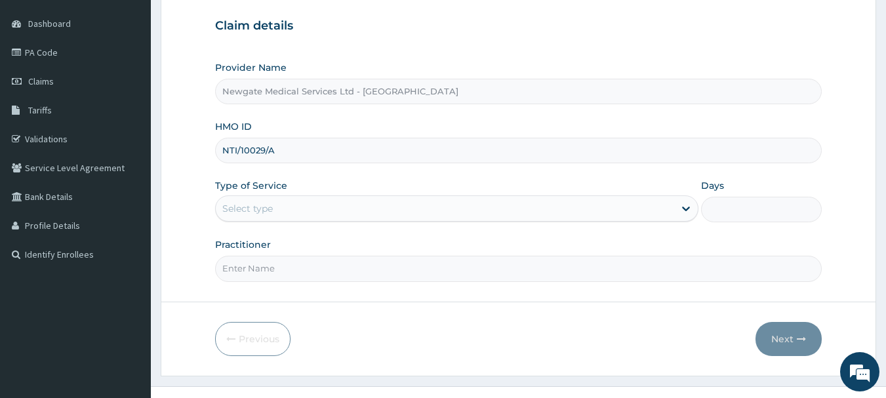
scroll to position [131, 0]
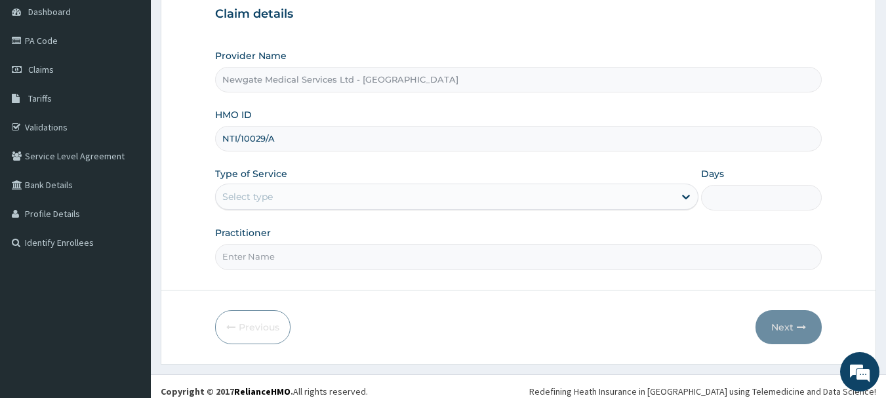
type input "NTI/10029/A"
click at [330, 199] on div "Select type" at bounding box center [445, 196] width 458 height 21
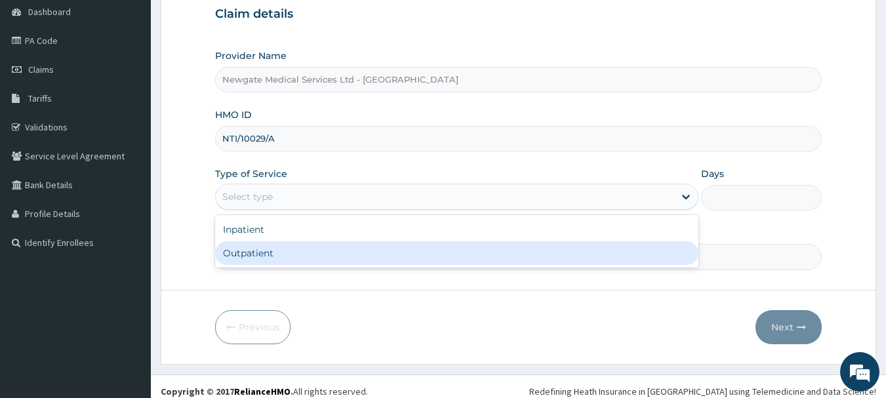
click at [253, 253] on div "Outpatient" at bounding box center [456, 253] width 483 height 24
type input "1"
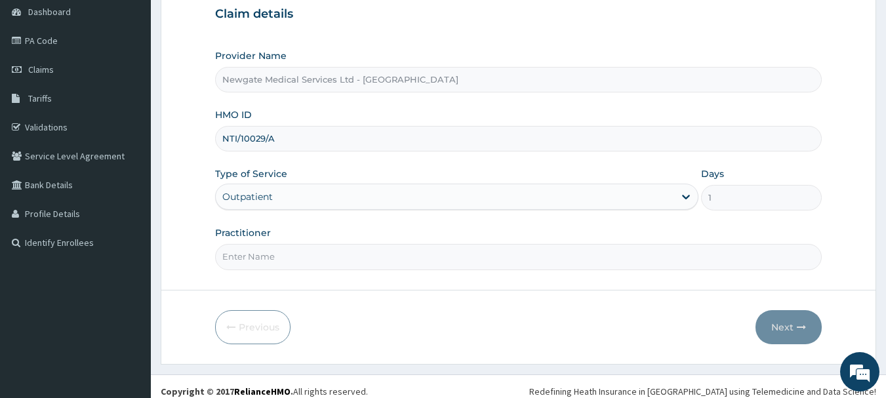
click at [298, 266] on input "Practitioner" at bounding box center [518, 257] width 607 height 26
type input "[PERSON_NAME]"
click at [772, 321] on button "Next" at bounding box center [788, 327] width 66 height 34
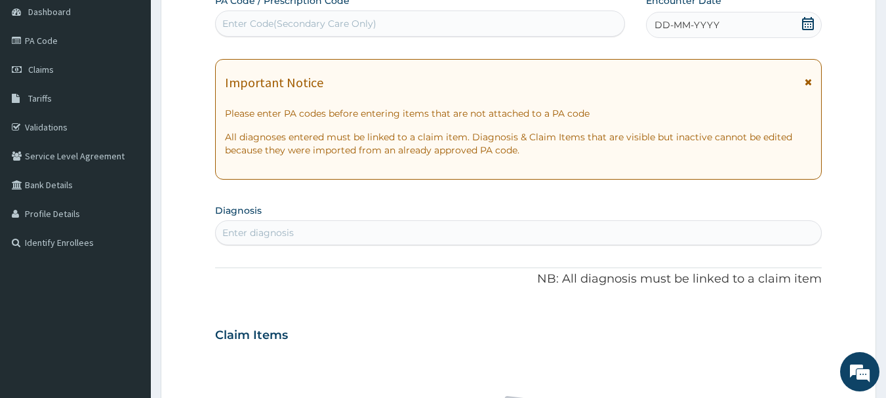
click at [806, 24] on icon at bounding box center [807, 23] width 13 height 13
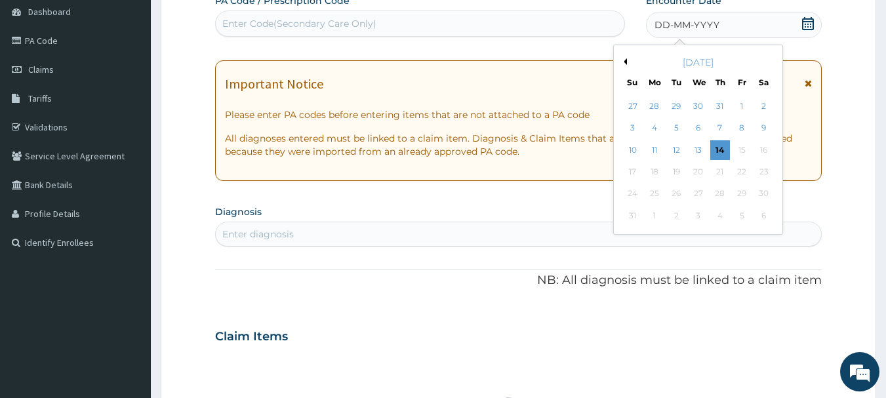
click at [620, 59] on div "[DATE]" at bounding box center [698, 62] width 158 height 13
click at [625, 62] on button "Previous Month" at bounding box center [623, 61] width 7 height 7
click at [675, 147] on div "15" at bounding box center [677, 150] width 20 height 20
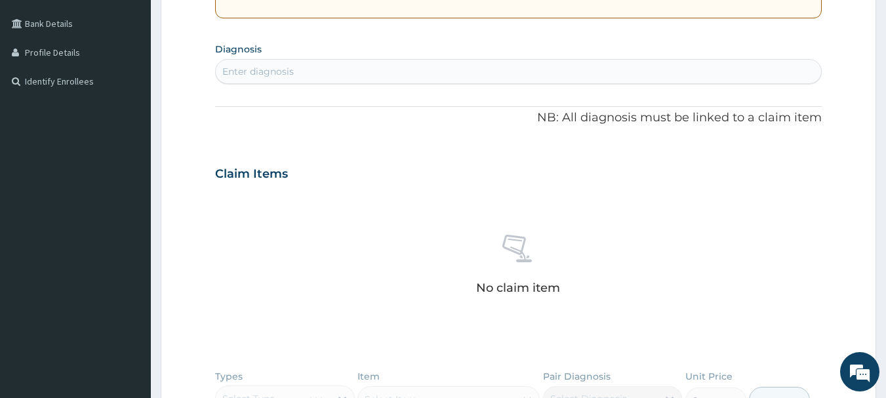
scroll to position [328, 0]
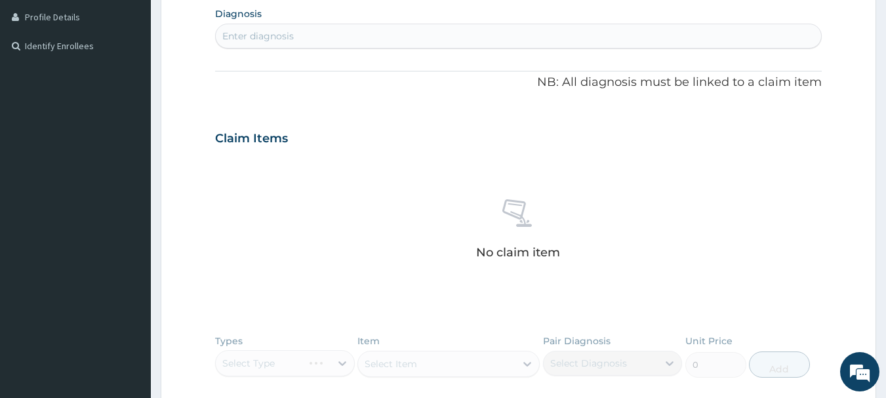
click at [349, 31] on div "Enter diagnosis" at bounding box center [519, 36] width 606 height 21
type input "MALA"
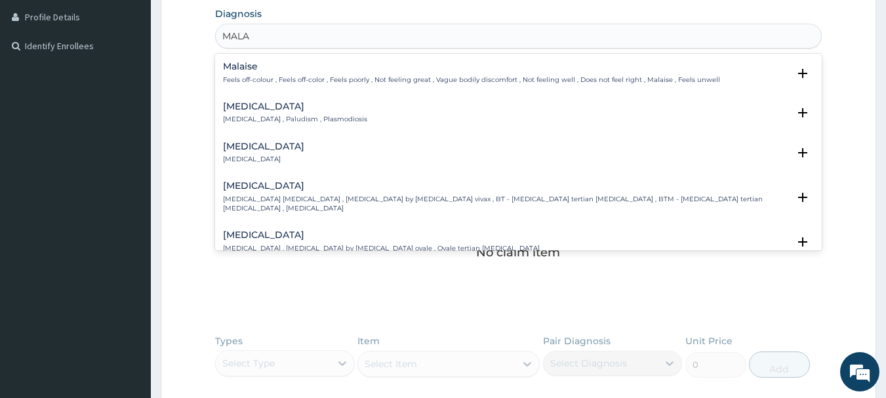
click at [243, 106] on h4 "[MEDICAL_DATA]" at bounding box center [295, 107] width 144 height 10
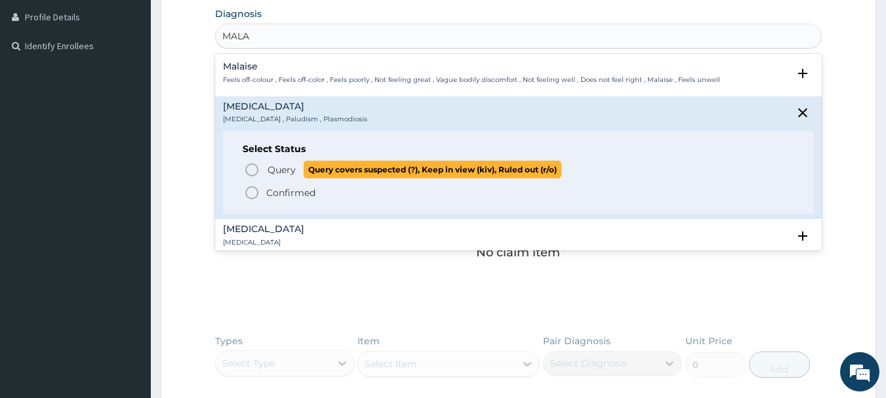
click at [254, 168] on icon "status option query" at bounding box center [252, 170] width 16 height 16
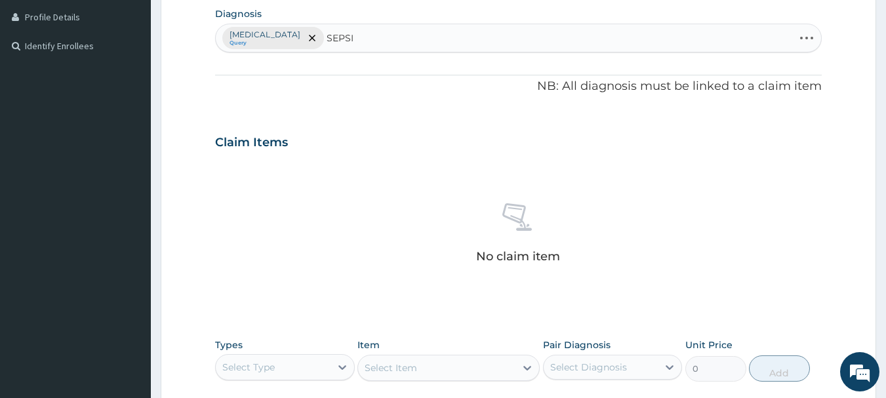
type input "[MEDICAL_DATA]"
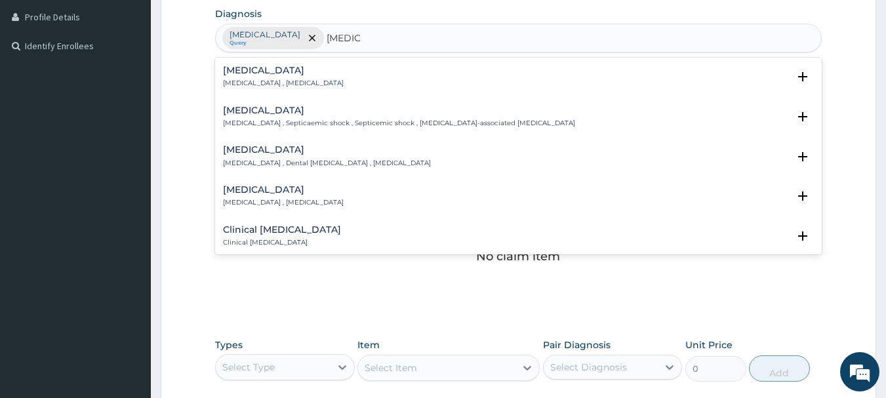
click at [240, 74] on h4 "[MEDICAL_DATA]" at bounding box center [283, 71] width 121 height 10
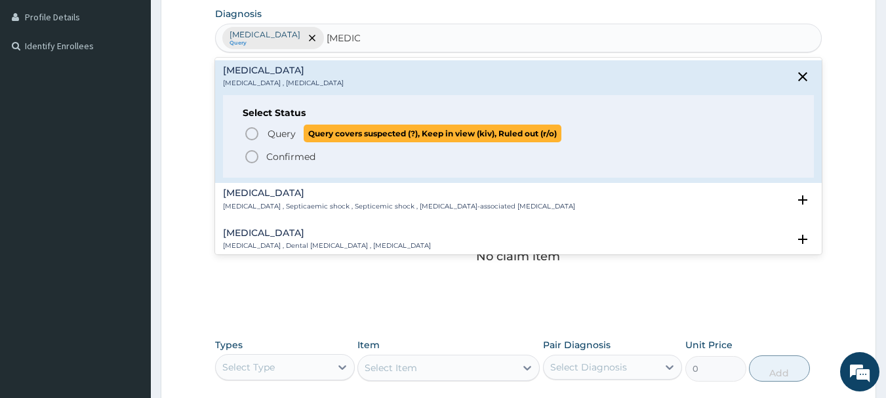
click at [256, 130] on circle "status option query" at bounding box center [252, 134] width 12 height 12
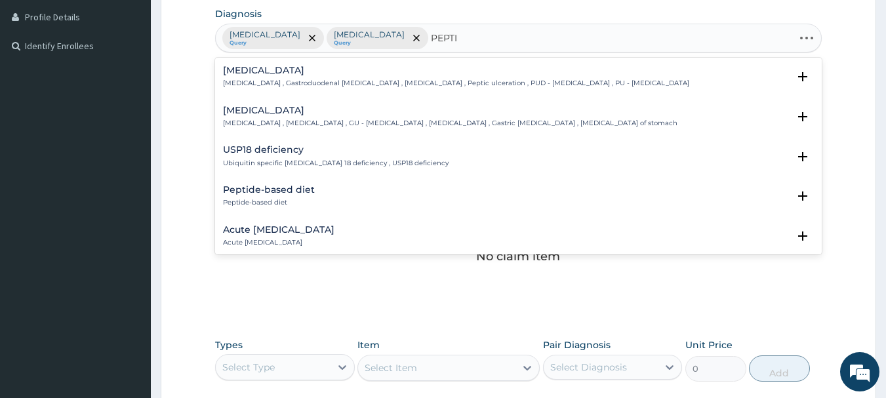
type input "PEPTIC"
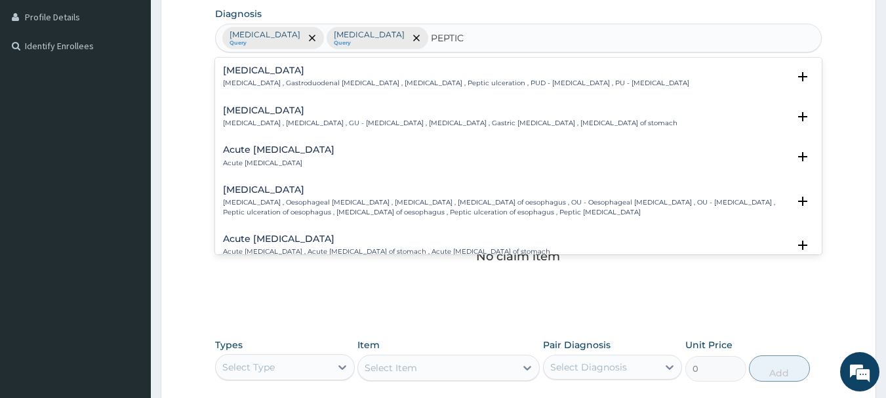
click at [241, 72] on h4 "[MEDICAL_DATA]" at bounding box center [456, 71] width 466 height 10
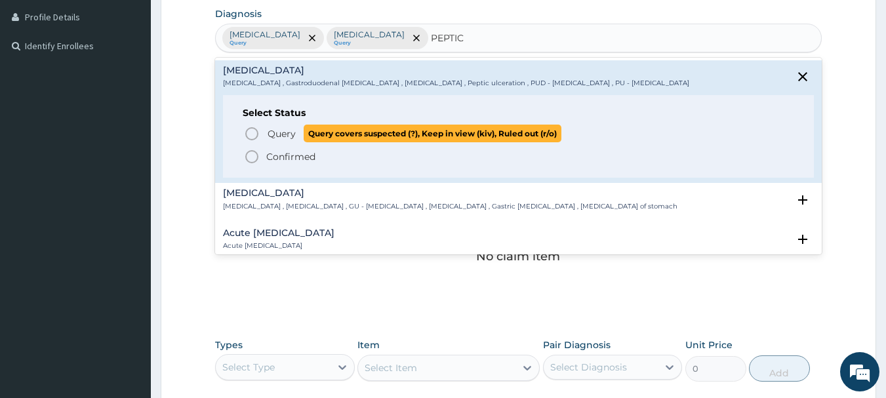
click at [254, 136] on icon "status option query" at bounding box center [252, 134] width 16 height 16
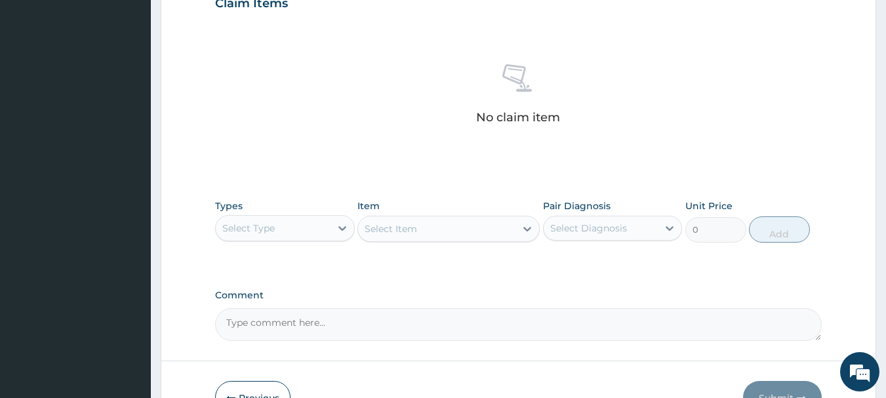
scroll to position [525, 0]
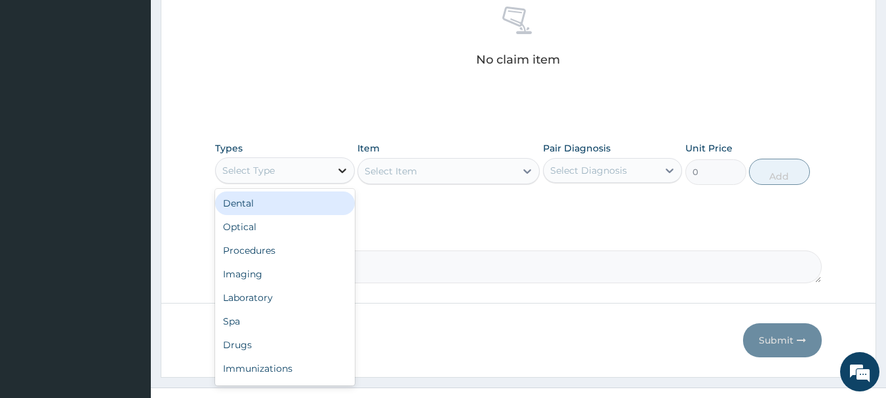
click at [336, 169] on icon at bounding box center [342, 170] width 13 height 13
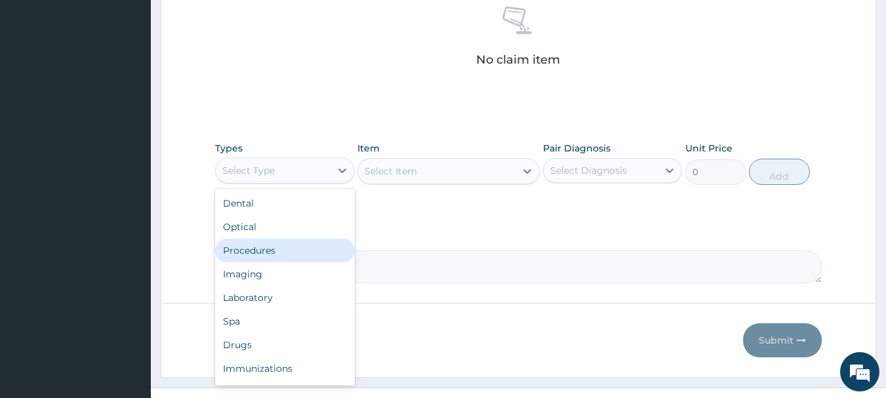
click at [275, 249] on div "Procedures" at bounding box center [285, 251] width 140 height 24
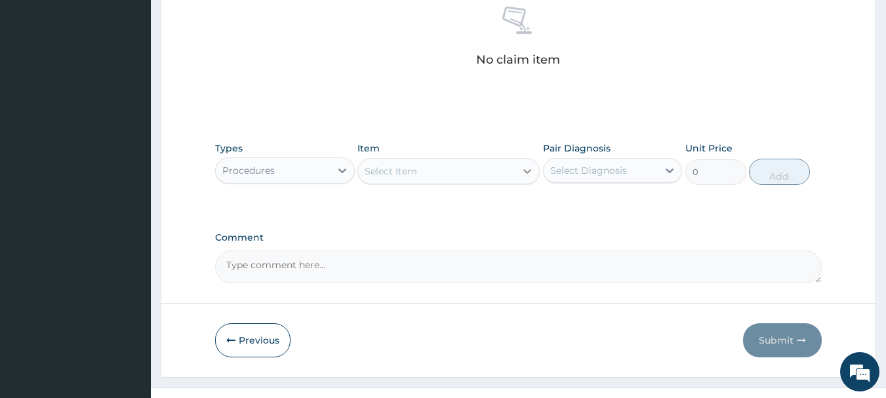
click at [523, 170] on icon at bounding box center [527, 171] width 13 height 13
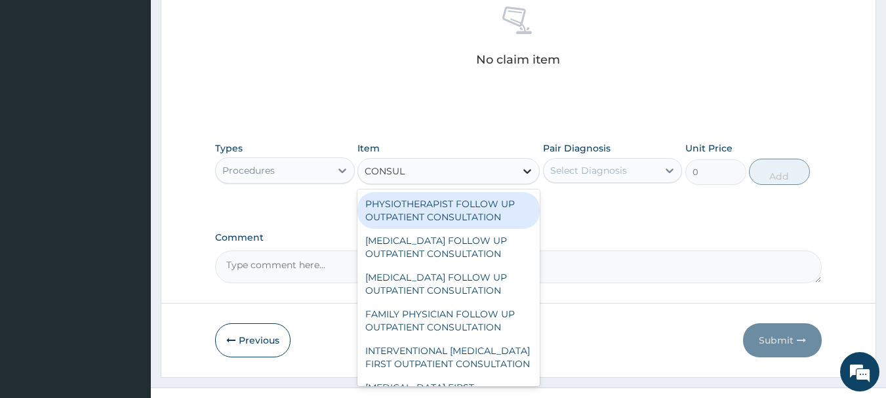
type input "CONSULT"
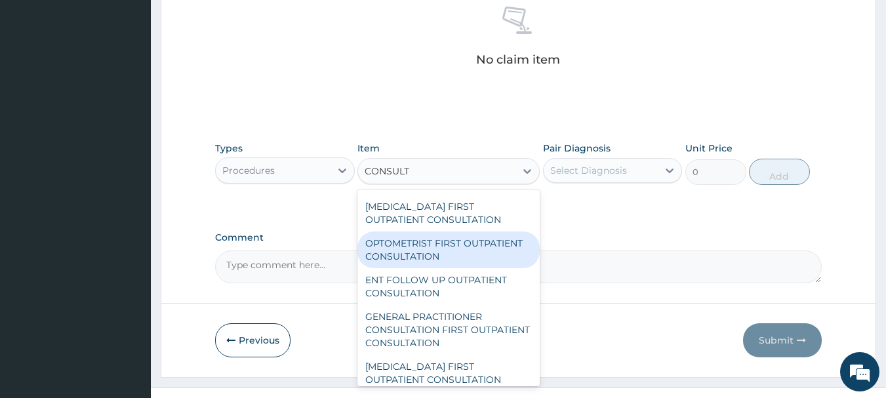
scroll to position [590, 0]
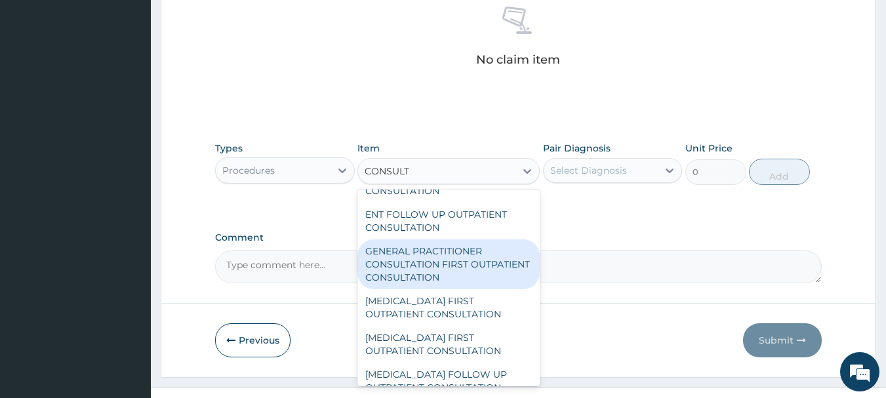
click at [433, 284] on div "GENERAL PRACTITIONER CONSULTATION FIRST OUTPATIENT CONSULTATION" at bounding box center [448, 264] width 182 height 50
type input "3000"
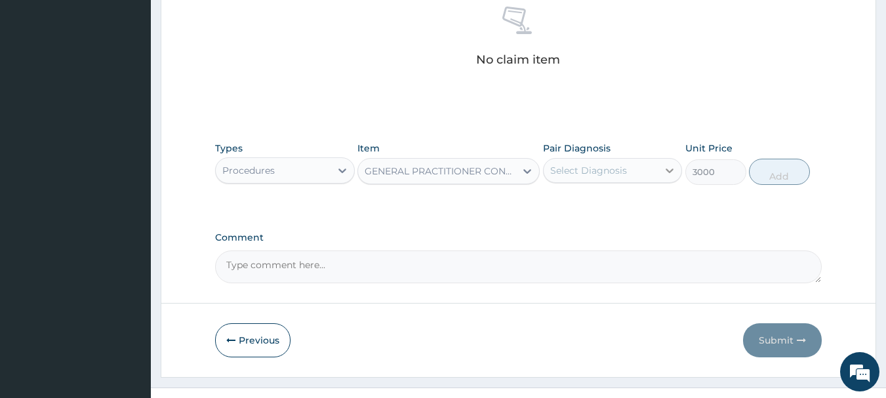
click at [664, 168] on icon at bounding box center [669, 170] width 13 height 13
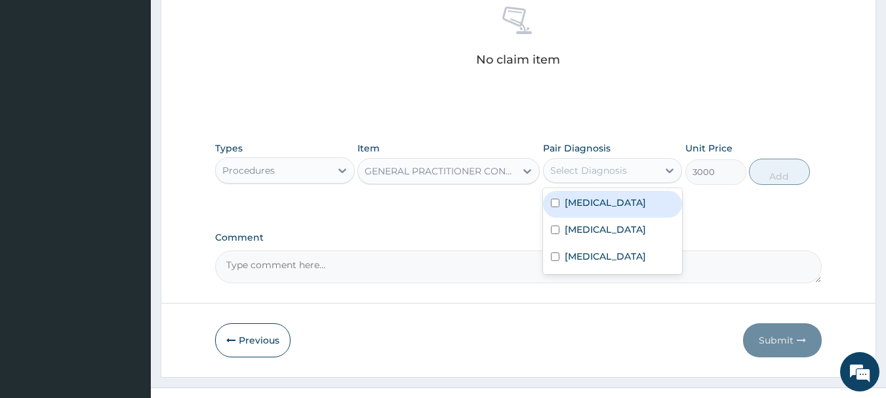
click at [557, 199] on input "checkbox" at bounding box center [555, 203] width 9 height 9
checkbox input "true"
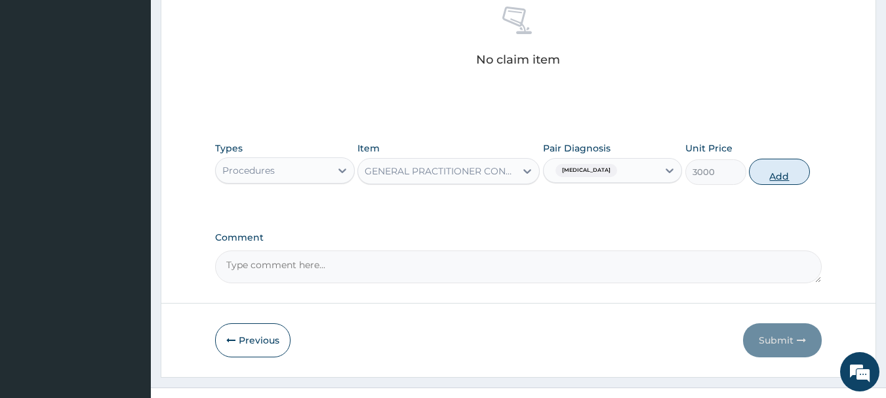
click at [775, 178] on button "Add" at bounding box center [779, 172] width 61 height 26
type input "0"
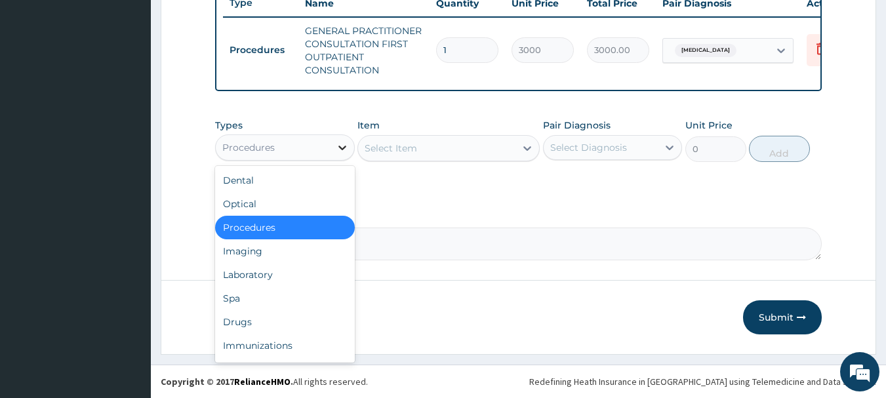
click at [339, 145] on icon at bounding box center [342, 147] width 13 height 13
click at [247, 321] on div "Drugs" at bounding box center [285, 322] width 140 height 24
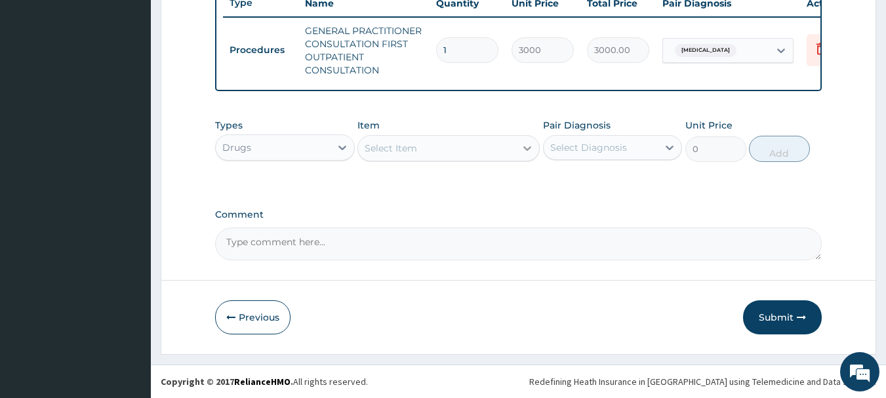
click at [526, 144] on icon at bounding box center [527, 148] width 13 height 13
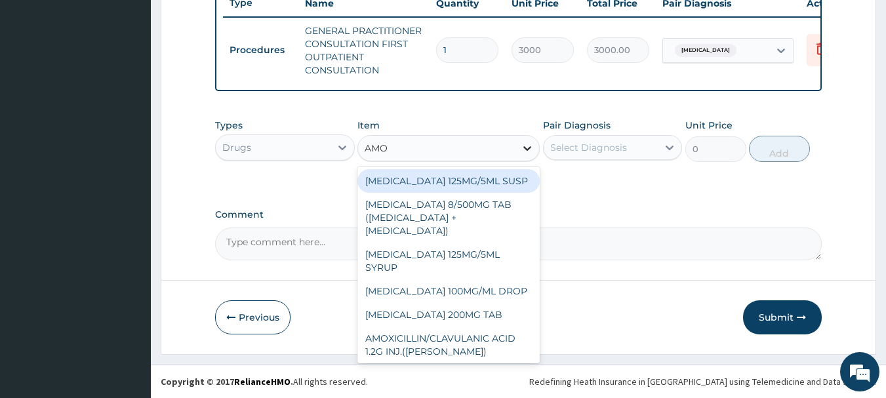
type input "AMOX"
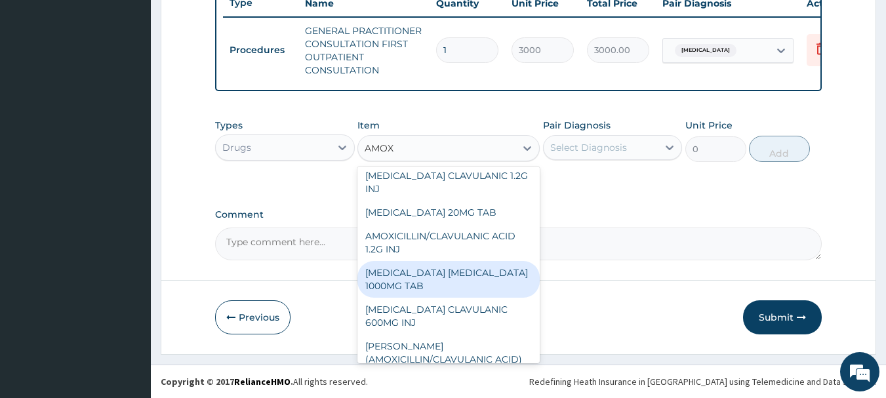
scroll to position [131, 0]
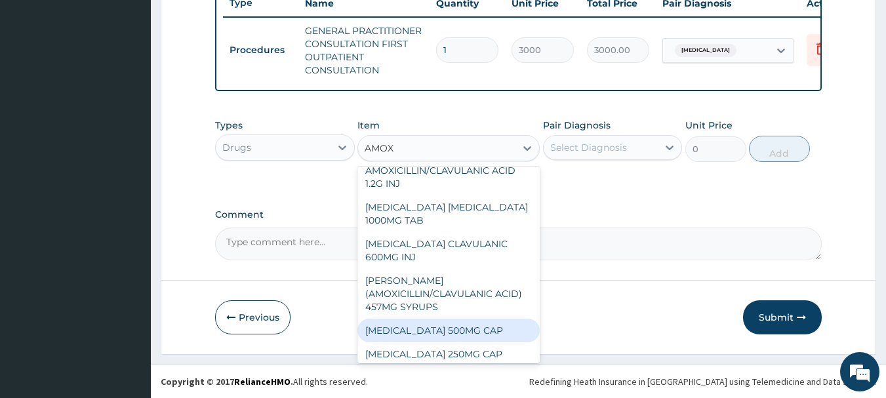
click at [441, 330] on div "[MEDICAL_DATA] 500MG CAP" at bounding box center [448, 331] width 182 height 24
type input "35"
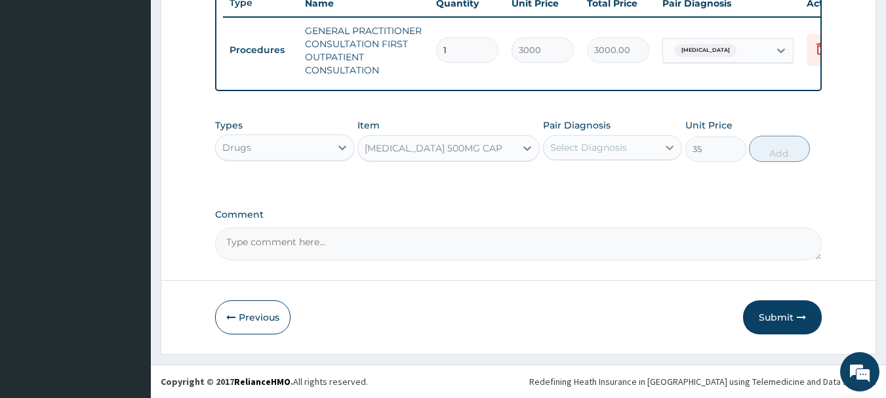
click at [670, 148] on icon at bounding box center [670, 148] width 8 height 5
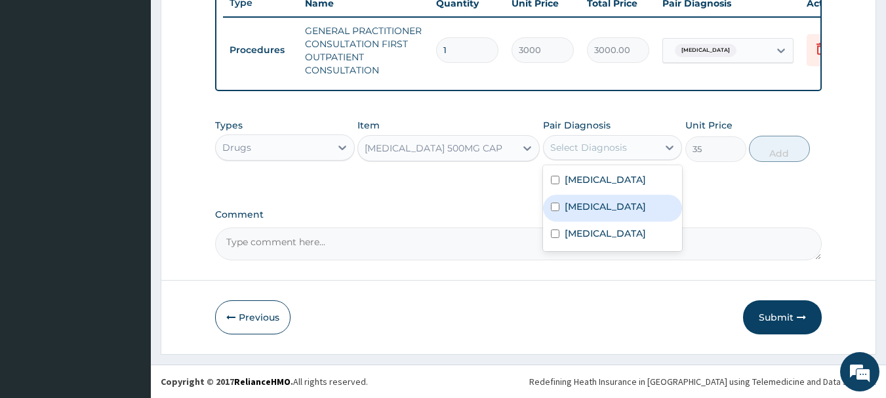
click at [553, 207] on input "checkbox" at bounding box center [555, 207] width 9 height 9
checkbox input "true"
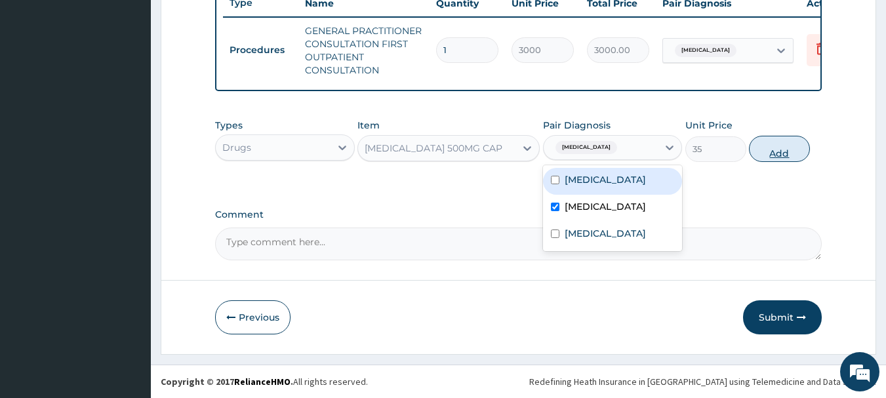
click at [783, 148] on button "Add" at bounding box center [779, 149] width 61 height 26
type input "0"
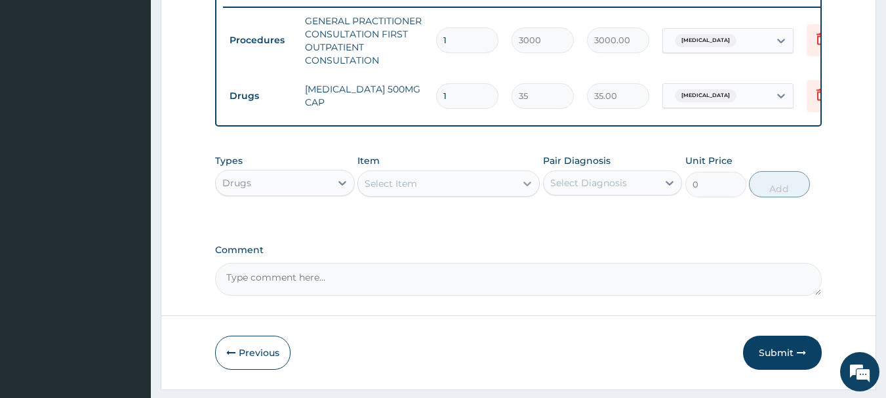
click at [532, 190] on icon at bounding box center [527, 183] width 13 height 13
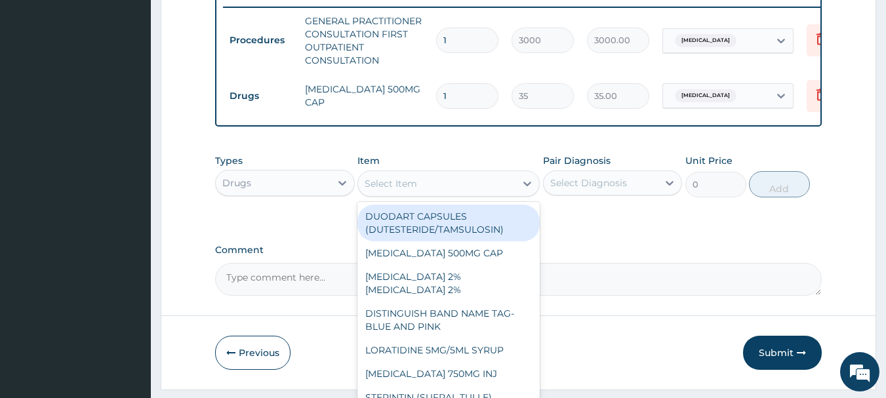
click at [462, 101] on input "1" at bounding box center [467, 96] width 62 height 26
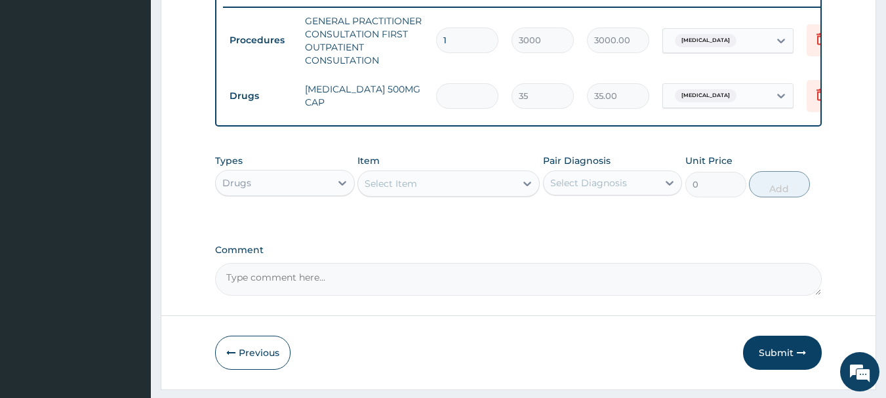
type input "0.00"
type input "2"
type input "70.00"
type input "20"
type input "700.00"
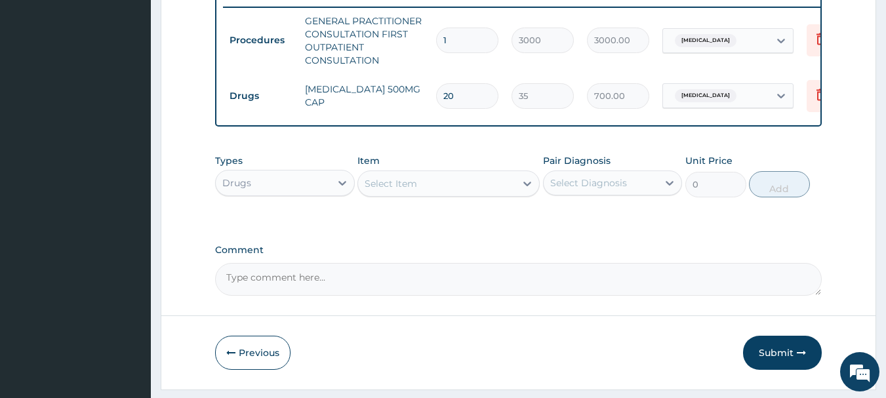
type input "20"
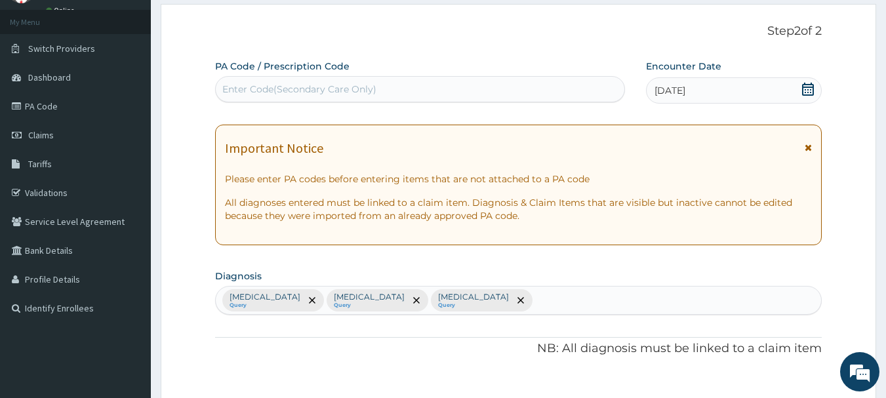
scroll to position [0, 0]
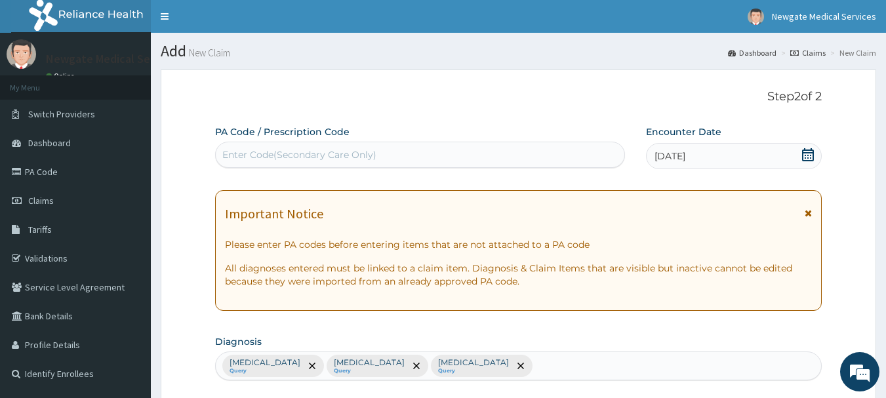
click at [385, 159] on div "Enter Code(Secondary Care Only)" at bounding box center [420, 154] width 409 height 21
type input "PA/A2ADEB"
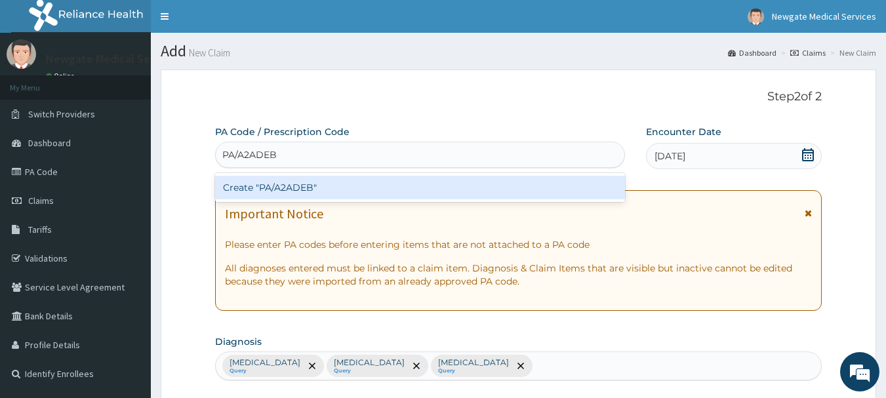
click at [262, 186] on div "Create "PA/A2ADEB"" at bounding box center [420, 188] width 410 height 24
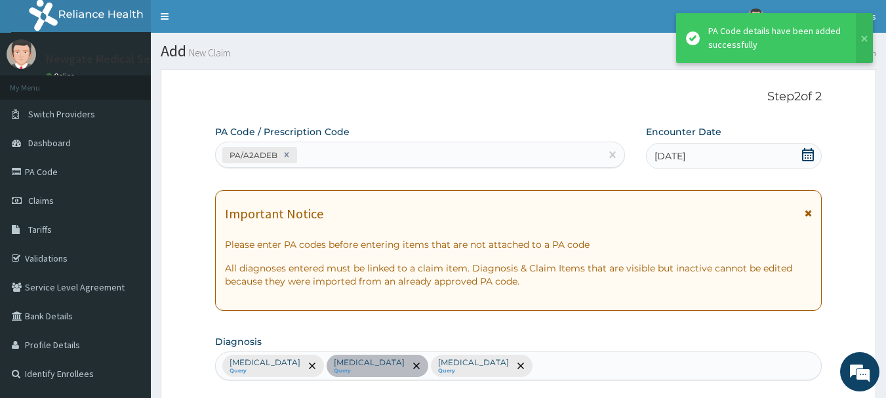
scroll to position [458, 0]
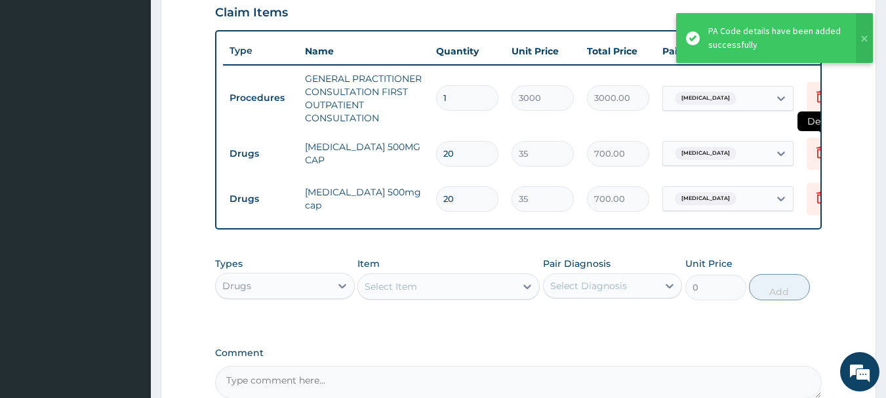
click at [819, 154] on icon at bounding box center [821, 152] width 16 height 16
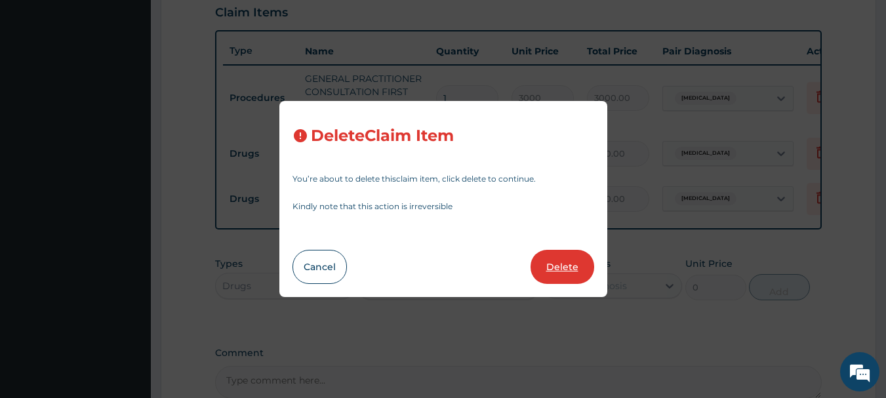
click at [567, 265] on button "Delete" at bounding box center [562, 267] width 64 height 34
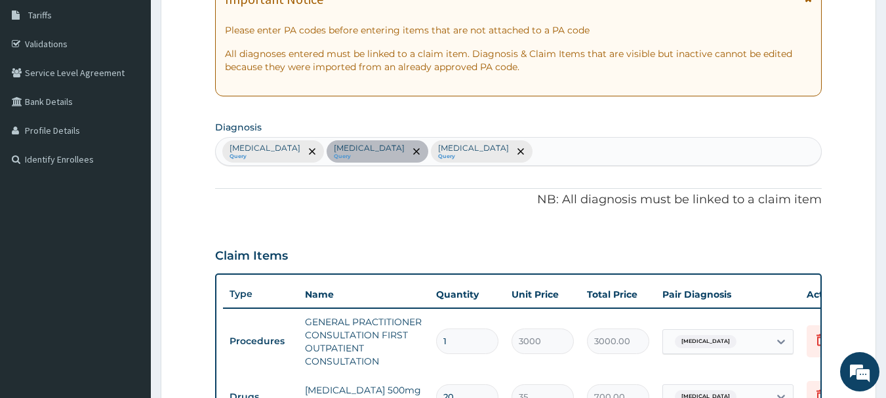
scroll to position [64, 0]
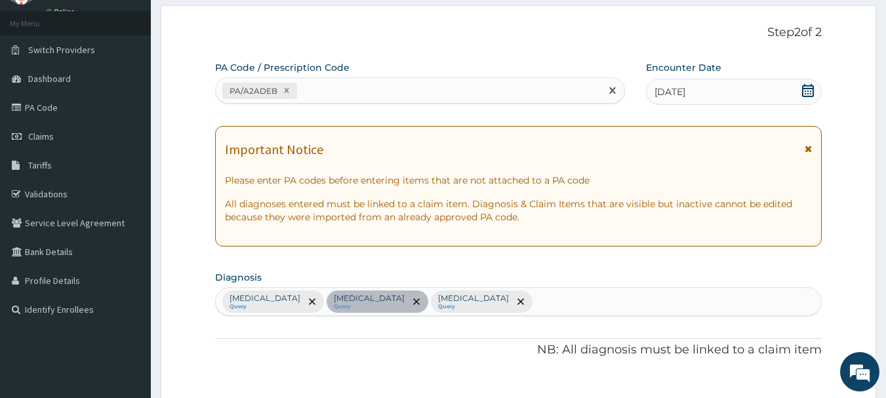
click at [355, 91] on div "PA/A2ADEB" at bounding box center [409, 91] width 386 height 22
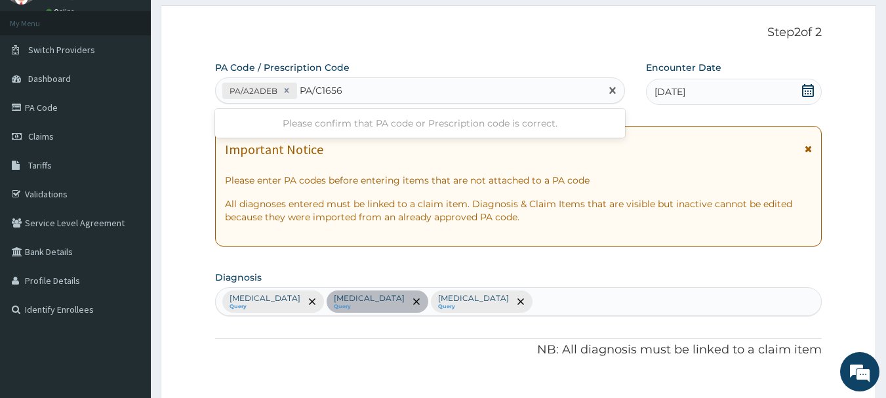
type input "PA/C16567"
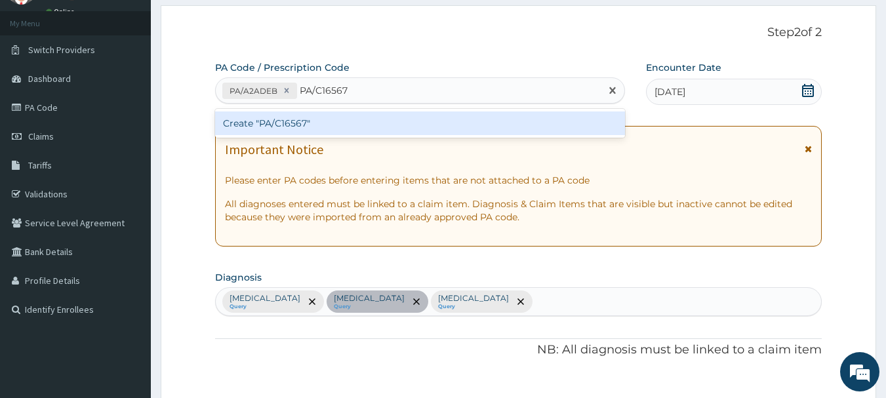
click at [287, 120] on div "Create "PA/C16567"" at bounding box center [420, 123] width 410 height 24
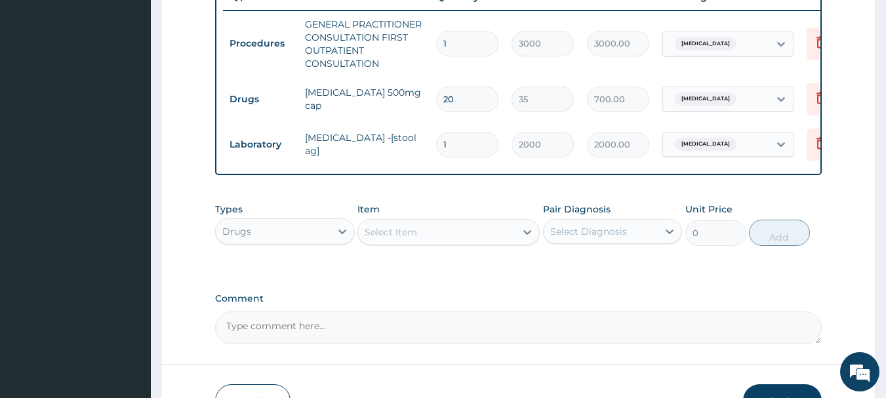
scroll to position [606, 0]
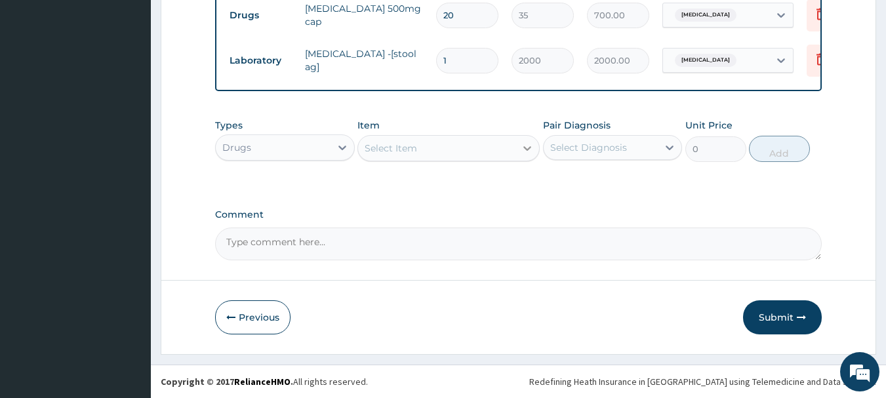
click at [526, 142] on icon at bounding box center [527, 148] width 13 height 13
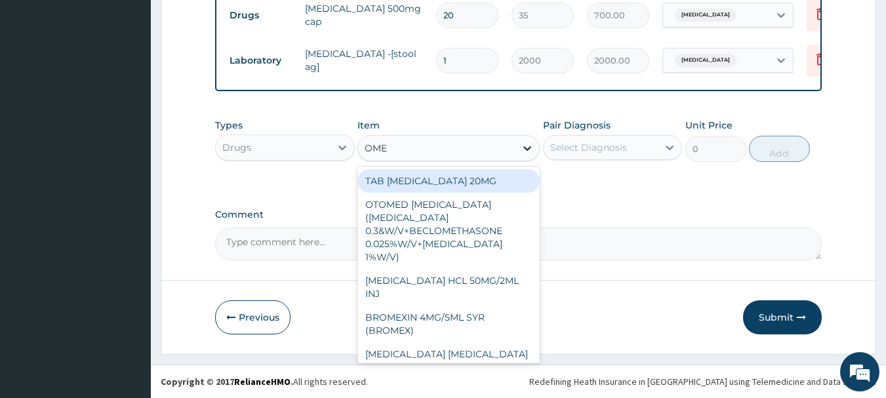
type input "OMEP"
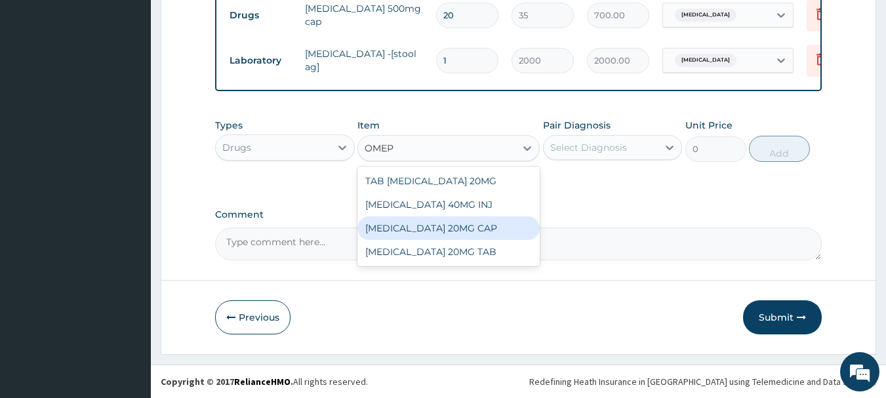
click at [451, 235] on div "OMEPRAZOLE 20MG CAP" at bounding box center [448, 228] width 182 height 24
type input "52.5"
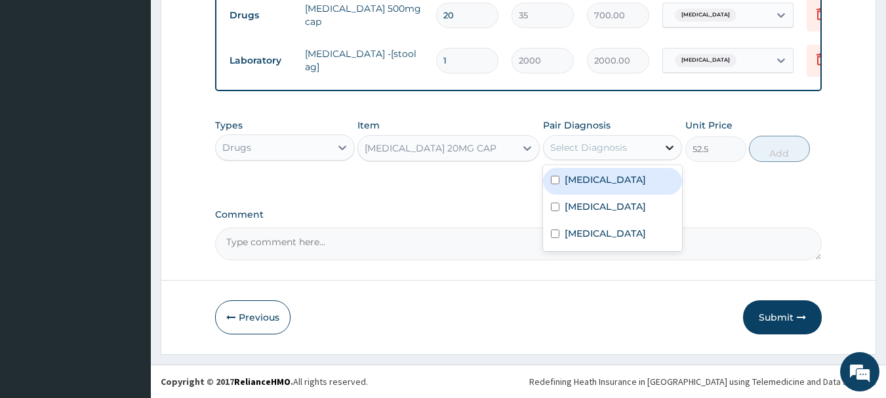
click at [665, 143] on icon at bounding box center [669, 147] width 13 height 13
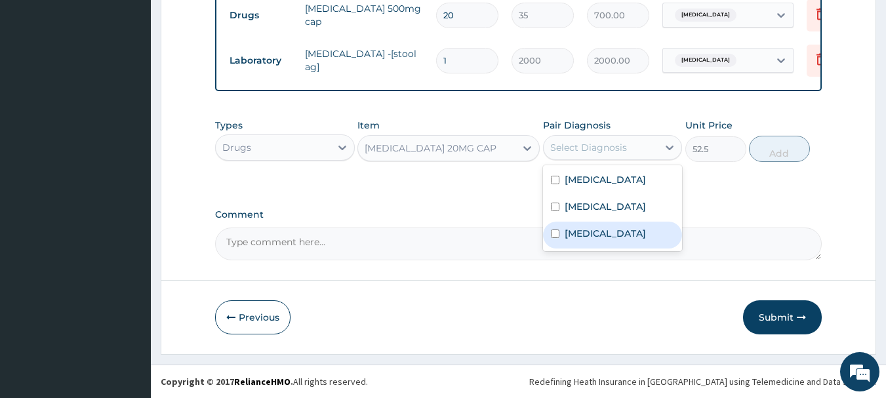
click at [554, 235] on input "checkbox" at bounding box center [555, 233] width 9 height 9
checkbox input "true"
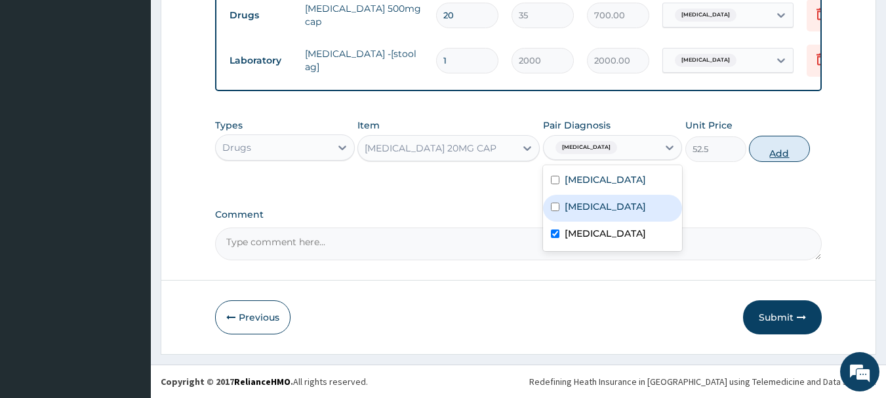
click at [793, 150] on button "Add" at bounding box center [779, 149] width 61 height 26
type input "0"
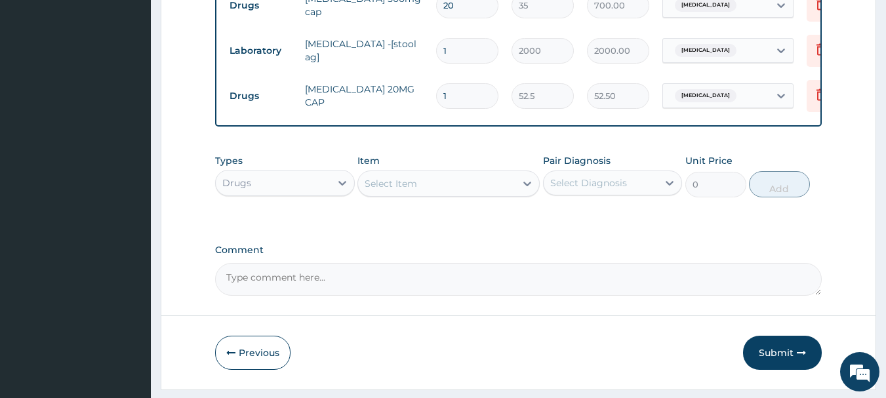
type input "10"
type input "525.00"
type input "10"
click at [530, 190] on icon at bounding box center [527, 183] width 13 height 13
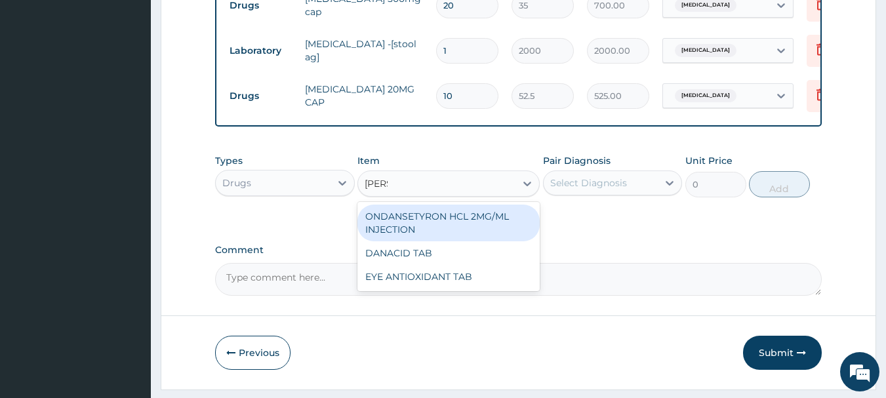
type input "DAN"
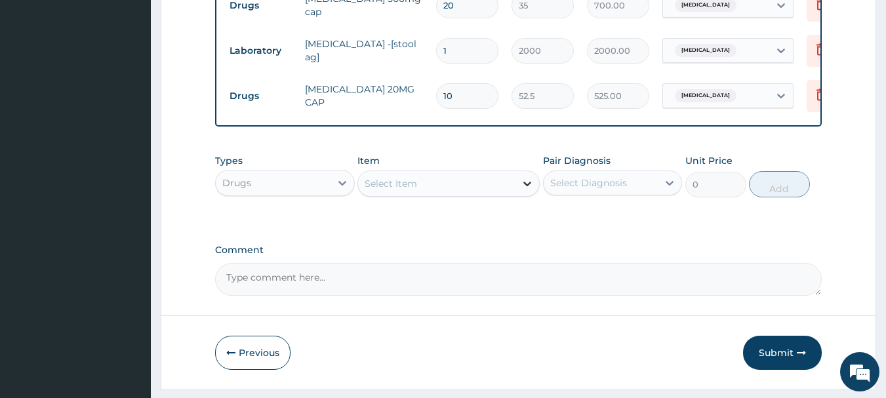
click at [532, 190] on icon at bounding box center [527, 183] width 13 height 13
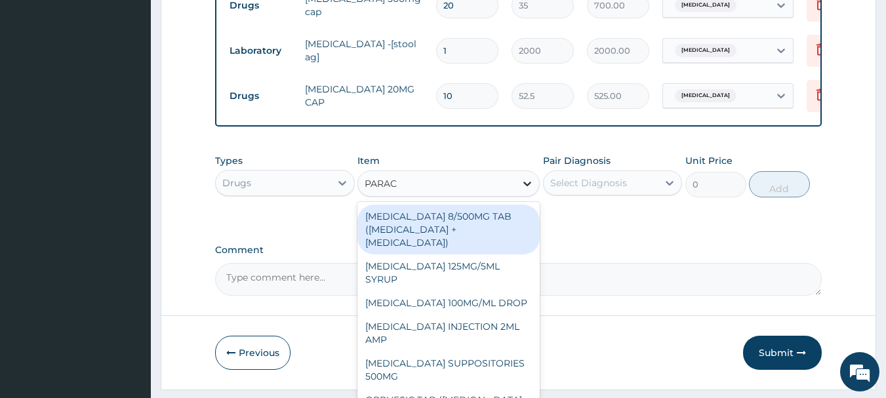
type input "PARACE"
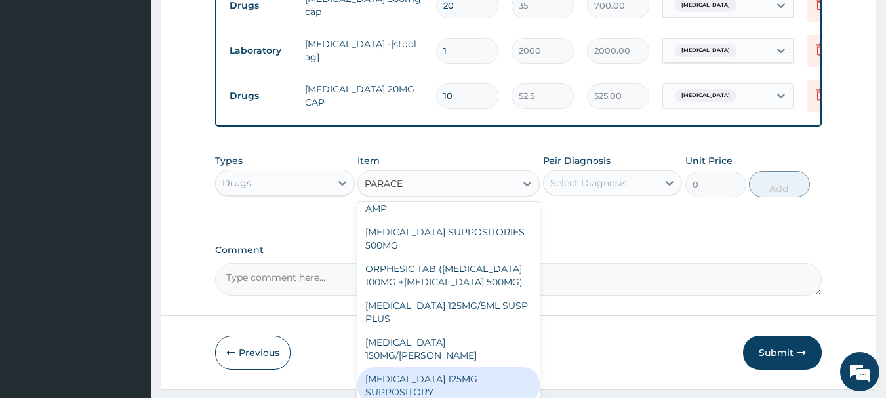
scroll to position [163, 0]
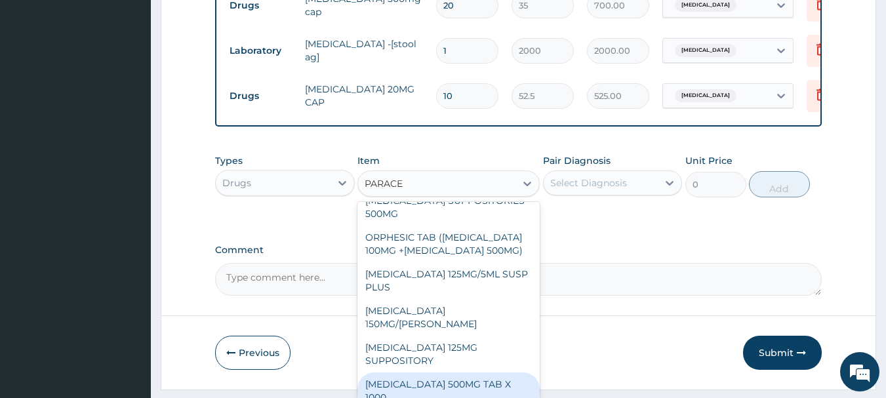
click at [423, 384] on div "[MEDICAL_DATA] 500MG TAB X 1000" at bounding box center [448, 390] width 182 height 37
type input "11.02499961853027"
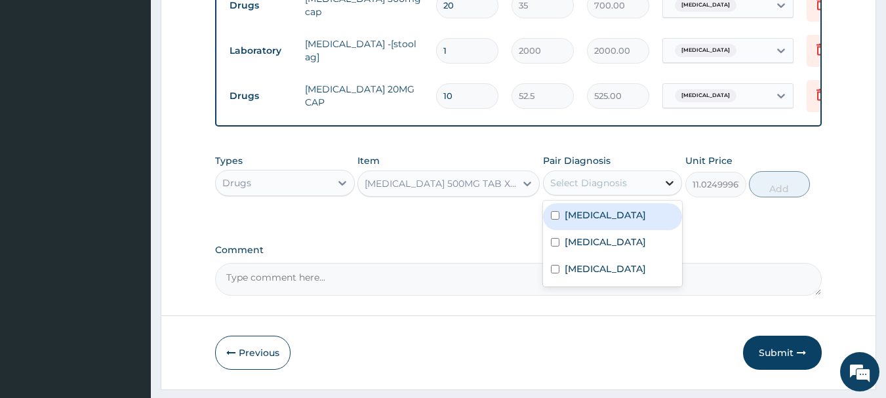
click at [668, 186] on icon at bounding box center [670, 183] width 8 height 5
click at [552, 220] on input "checkbox" at bounding box center [555, 215] width 9 height 9
checkbox input "true"
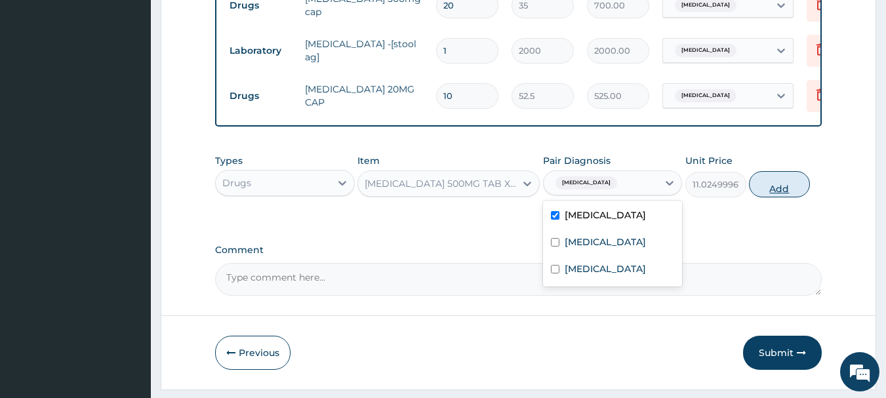
click at [774, 197] on button "Add" at bounding box center [779, 184] width 61 height 26
type input "0"
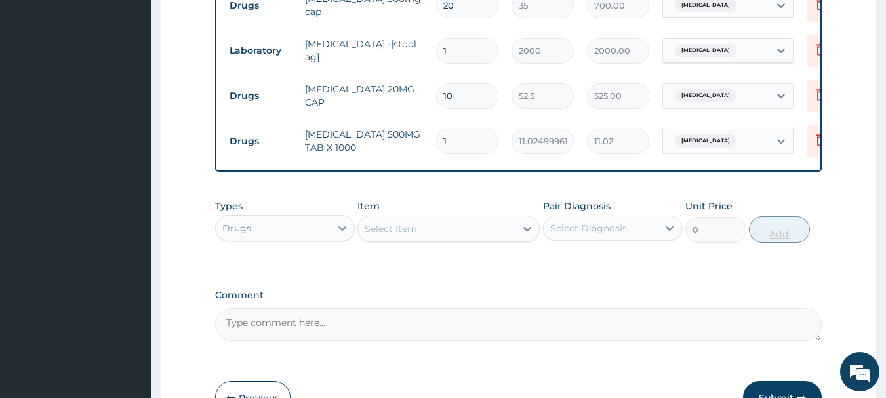
type input "18"
type input "198.45"
type input "18"
click at [529, 235] on icon at bounding box center [527, 228] width 13 height 13
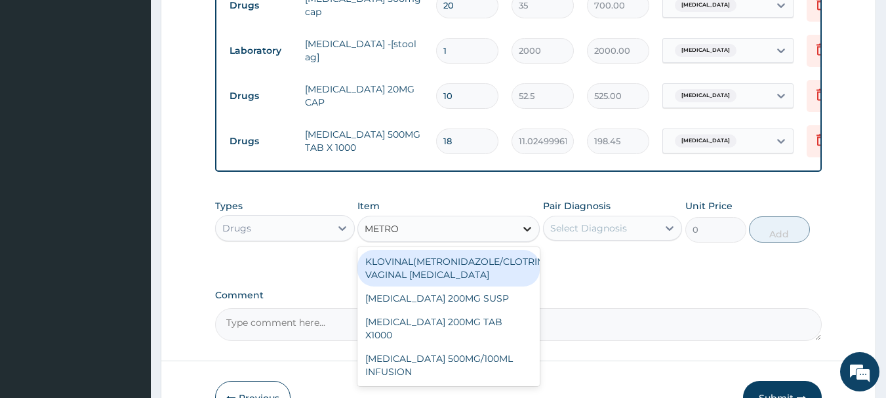
type input "METRON"
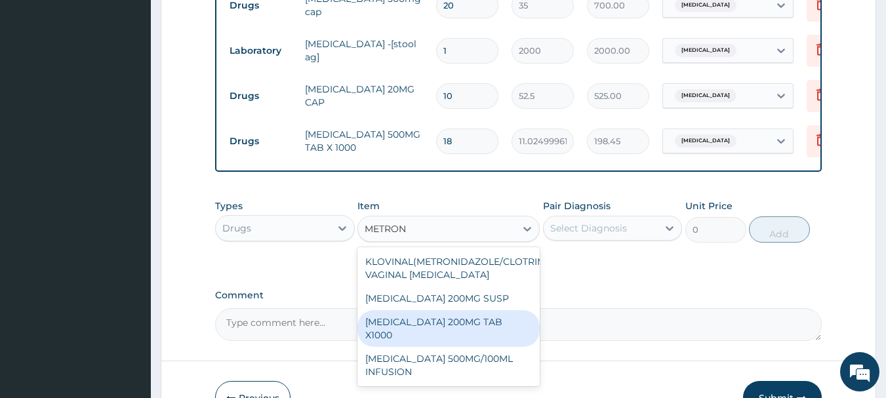
click at [433, 331] on div "[MEDICAL_DATA] 200MG TAB X1000" at bounding box center [448, 328] width 182 height 37
type input "52.5"
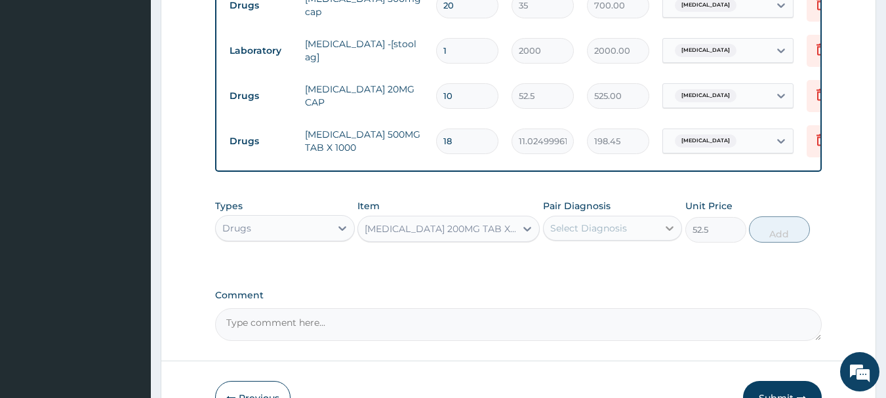
click at [673, 235] on icon at bounding box center [669, 228] width 13 height 13
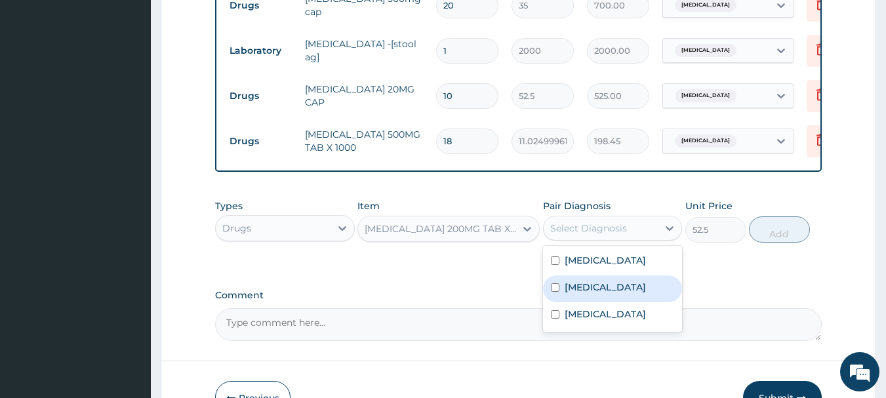
click at [553, 292] on input "checkbox" at bounding box center [555, 287] width 9 height 9
checkbox input "true"
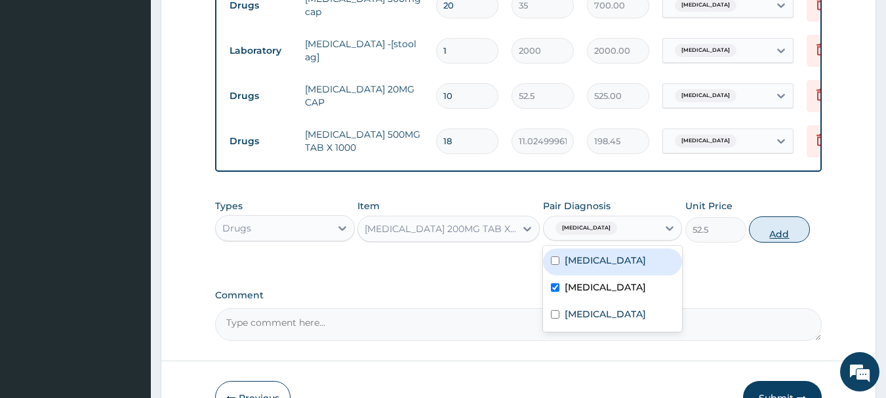
click at [770, 243] on button "Add" at bounding box center [779, 229] width 61 height 26
type input "0"
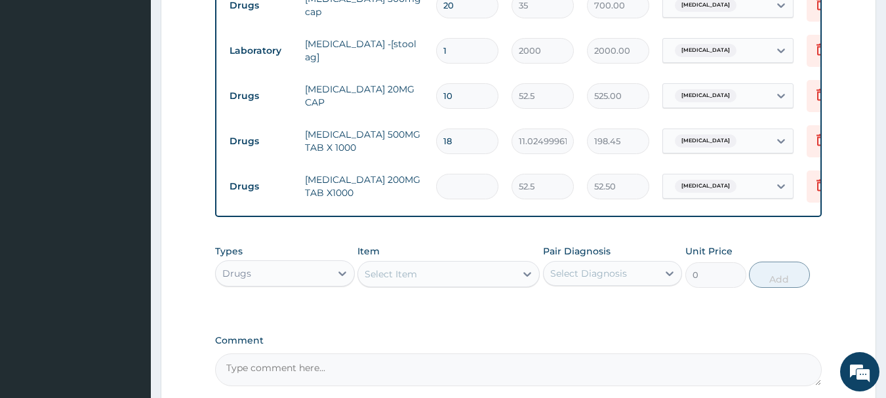
type input "0.00"
type input "3"
type input "157.50"
type input "30"
type input "1575.00"
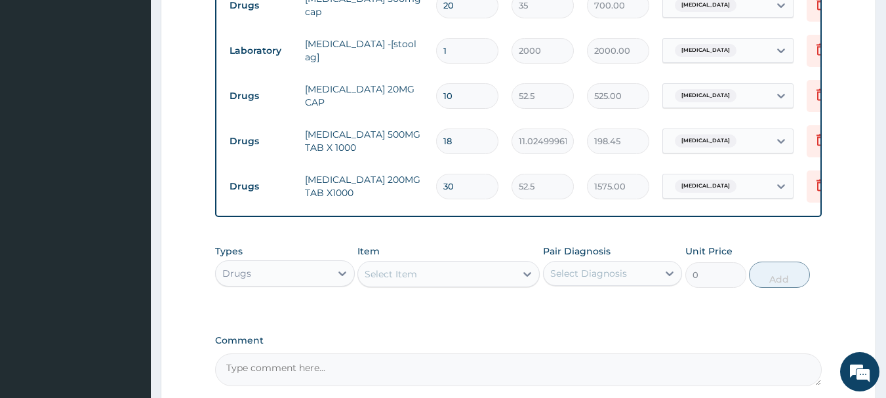
type input "30"
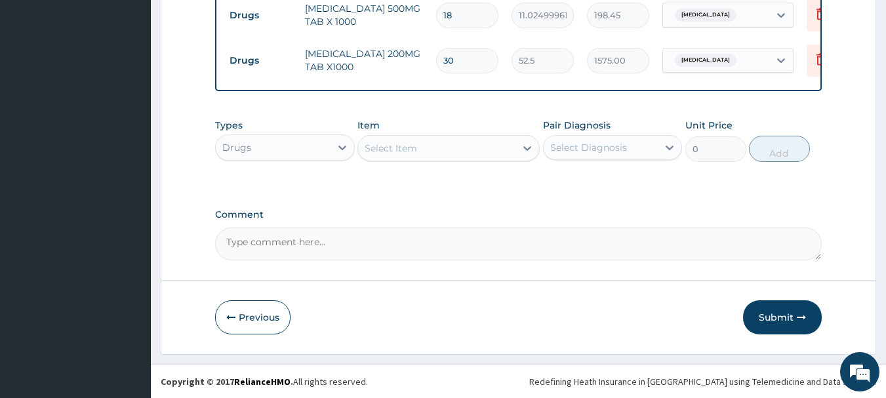
scroll to position [742, 0]
click at [343, 150] on icon at bounding box center [342, 147] width 13 height 13
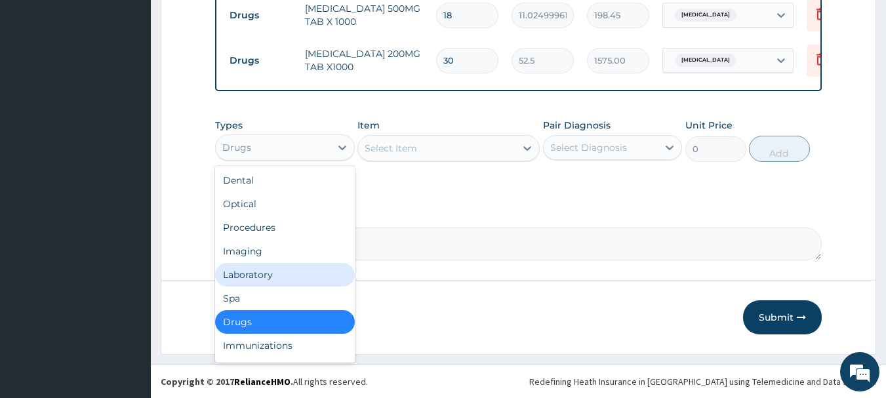
click at [292, 271] on div "Laboratory" at bounding box center [285, 275] width 140 height 24
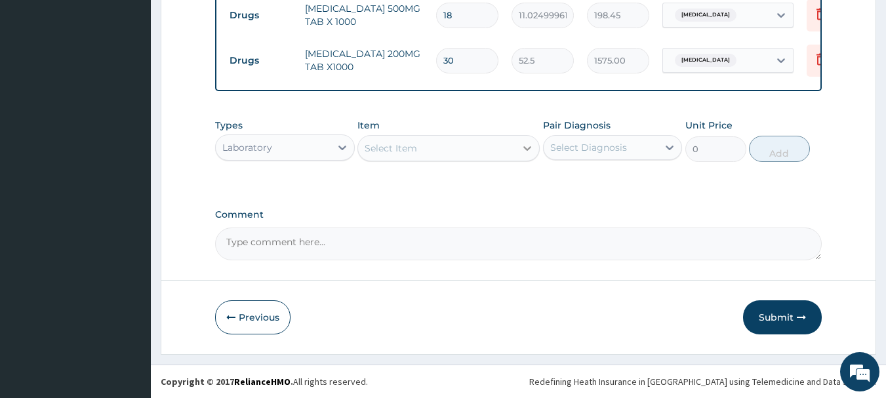
click at [523, 153] on icon at bounding box center [527, 148] width 13 height 13
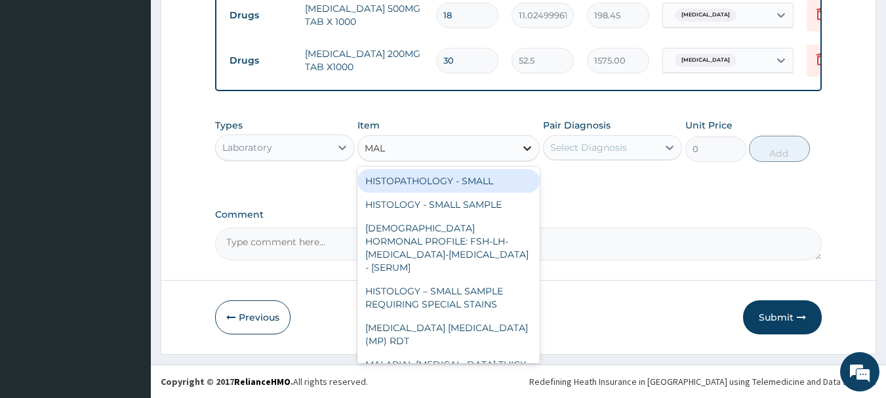
type input "MALA"
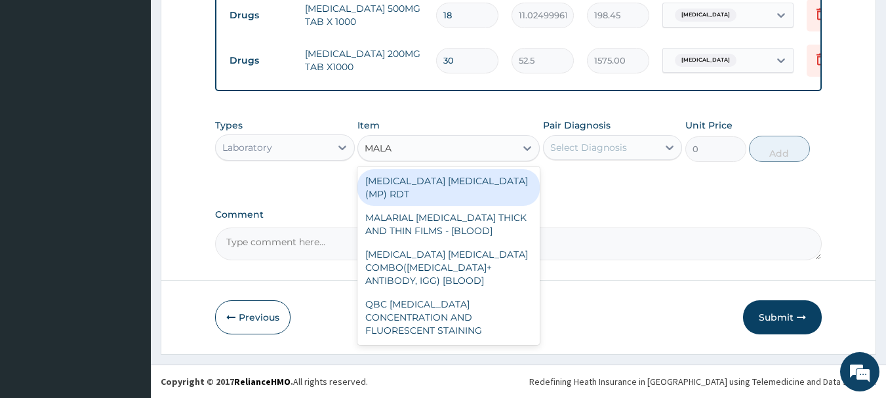
click at [446, 184] on div "MALARIA PARASITE (MP) RDT" at bounding box center [448, 187] width 182 height 37
type input "1500"
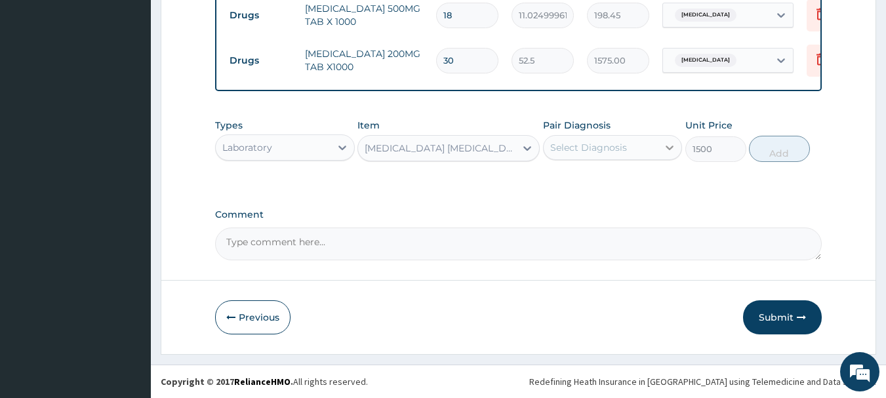
click at [665, 148] on icon at bounding box center [669, 147] width 13 height 13
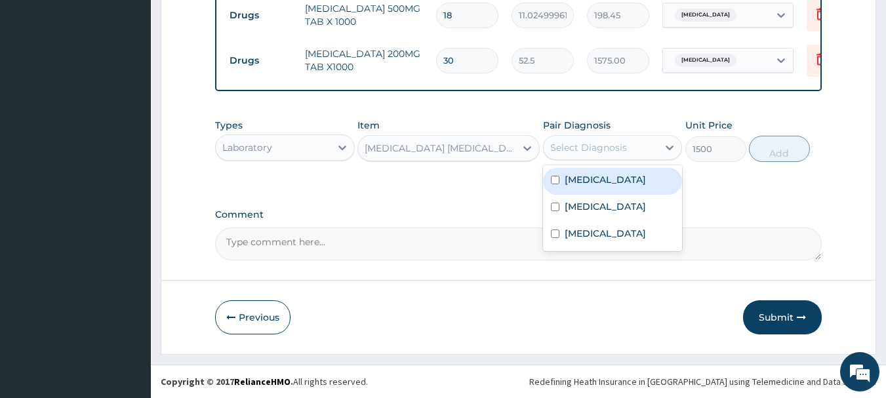
click at [553, 181] on input "checkbox" at bounding box center [555, 180] width 9 height 9
checkbox input "true"
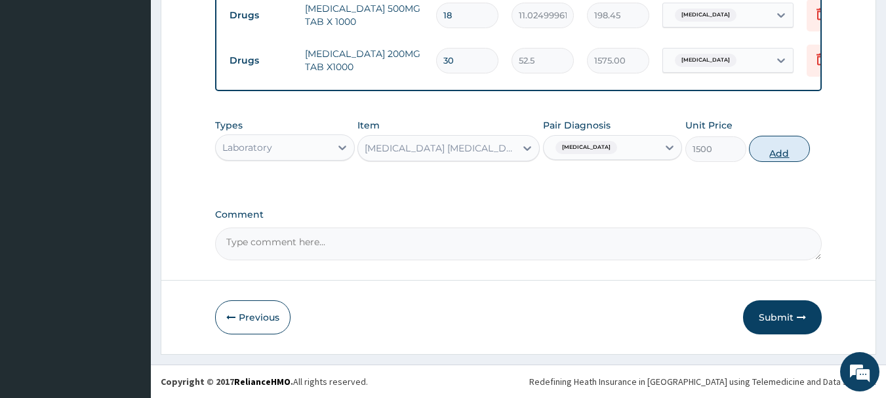
click at [778, 148] on button "Add" at bounding box center [779, 149] width 61 height 26
type input "0"
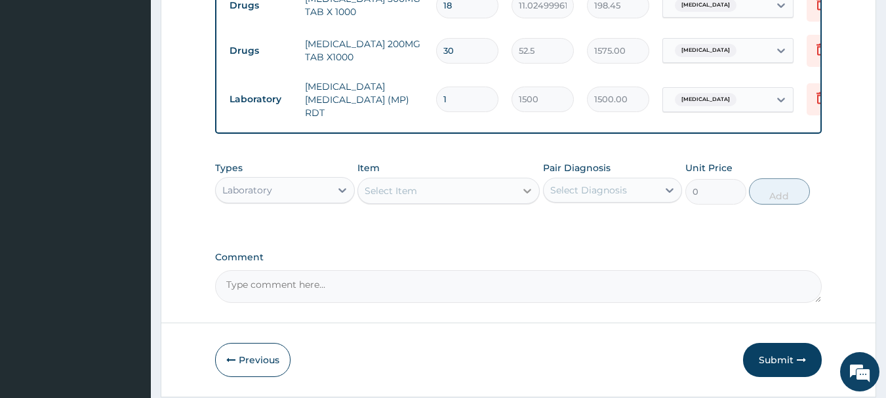
click at [527, 193] on icon at bounding box center [527, 190] width 13 height 13
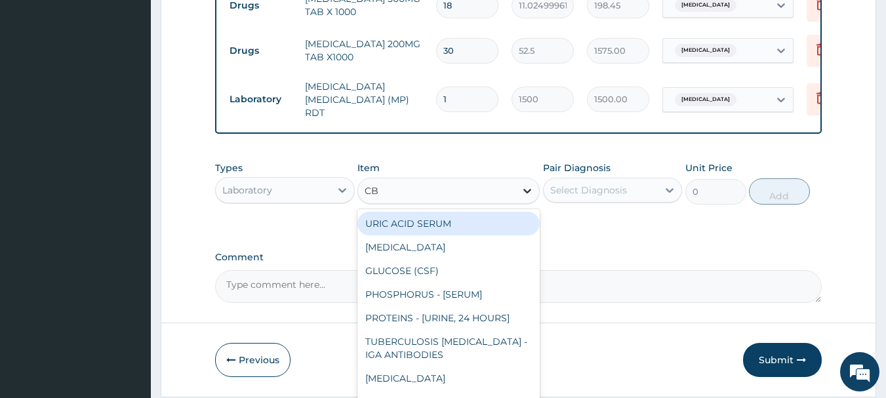
type input "CBC"
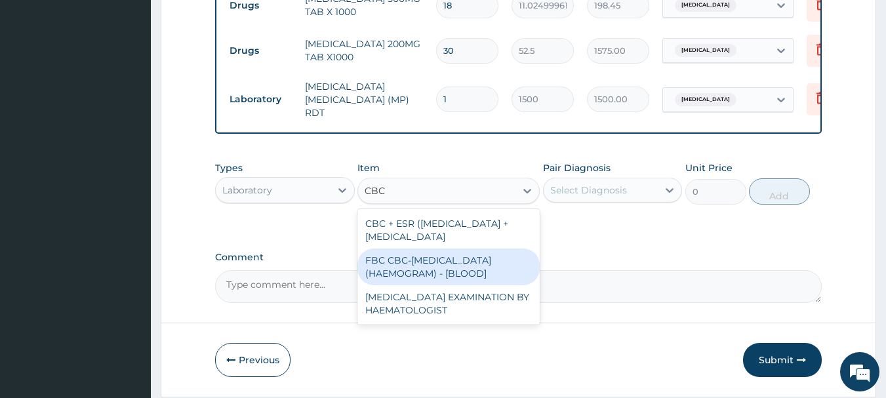
click at [466, 273] on div "FBC CBC-COMPLETE BLOOD COUNT (HAEMOGRAM) - [BLOOD]" at bounding box center [448, 266] width 182 height 37
type input "3000"
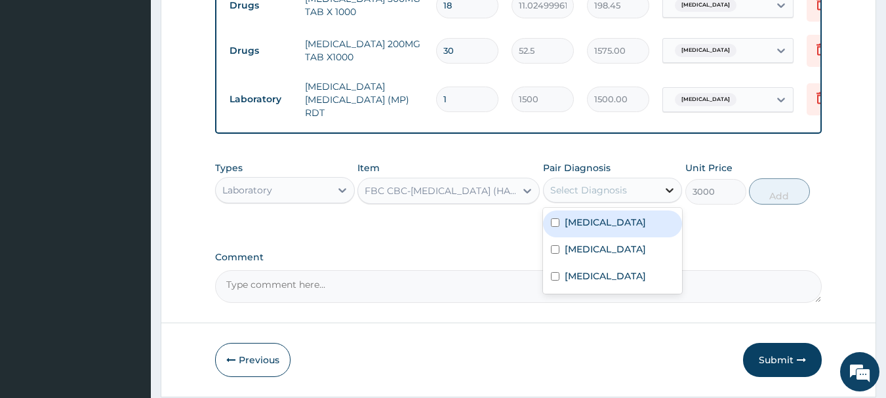
click at [660, 190] on div at bounding box center [670, 190] width 24 height 24
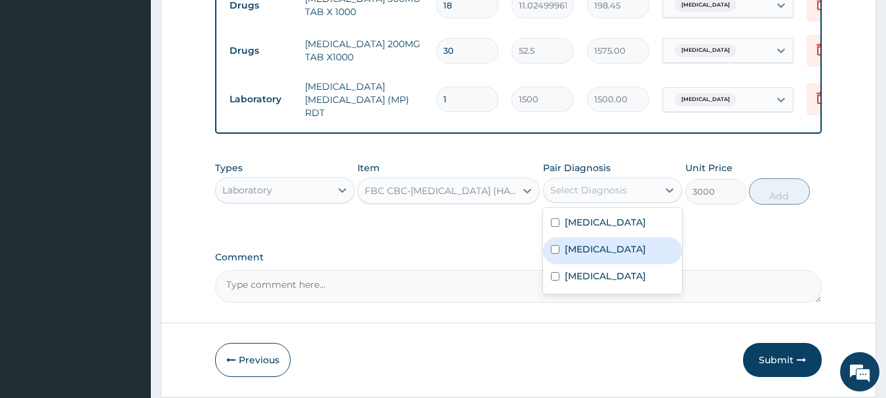
click at [555, 254] on input "checkbox" at bounding box center [555, 249] width 9 height 9
checkbox input "true"
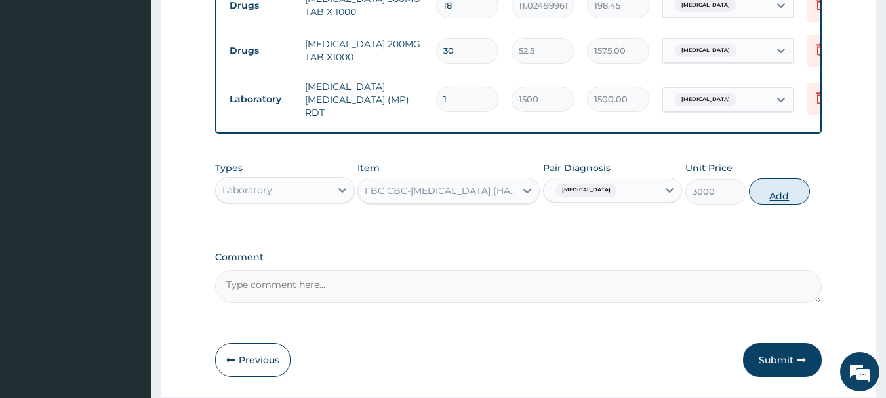
click at [772, 194] on button "Add" at bounding box center [779, 191] width 61 height 26
type input "0"
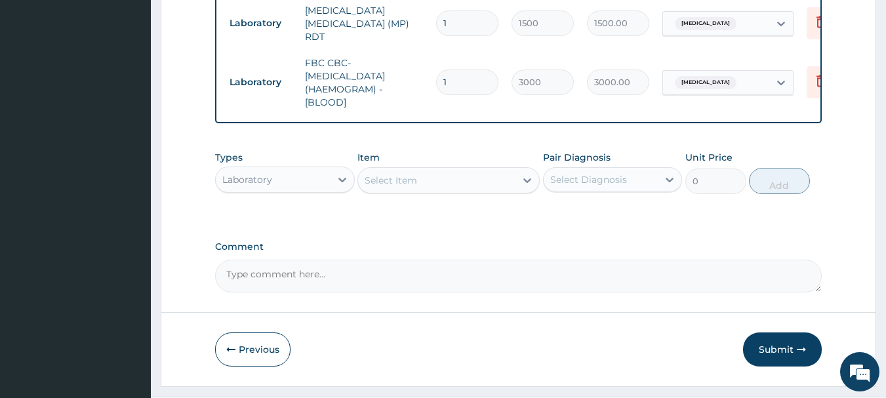
scroll to position [852, 0]
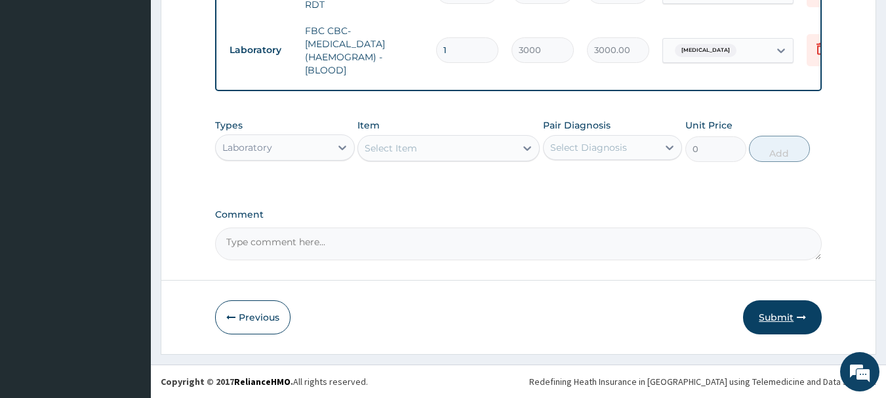
click at [761, 314] on button "Submit" at bounding box center [782, 317] width 79 height 34
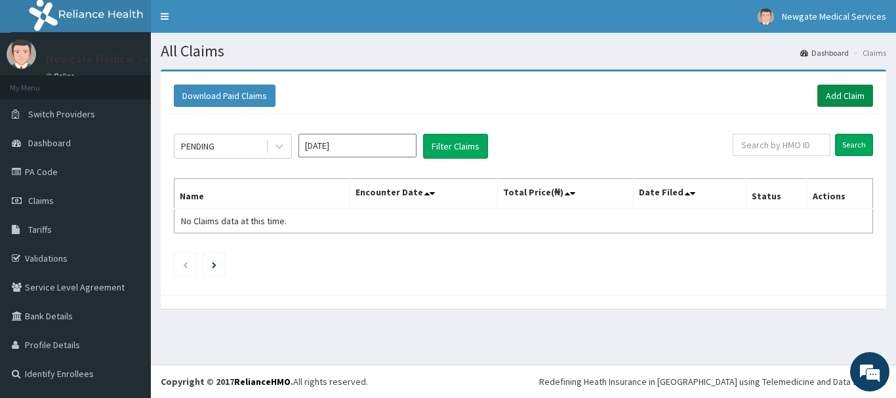
click at [854, 98] on link "Add Claim" at bounding box center [845, 96] width 56 height 22
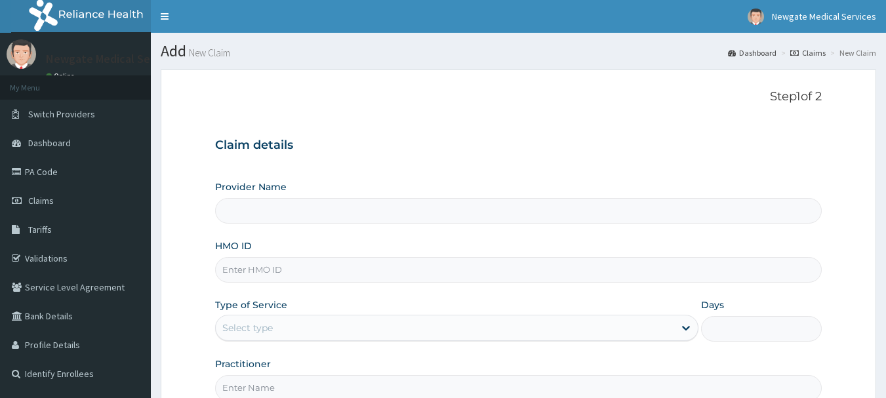
type input "Newgate Medical Services Ltd - [GEOGRAPHIC_DATA]"
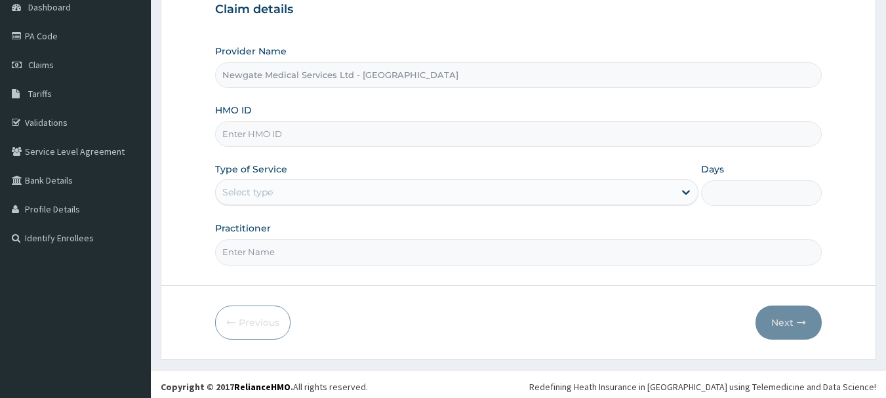
scroll to position [141, 0]
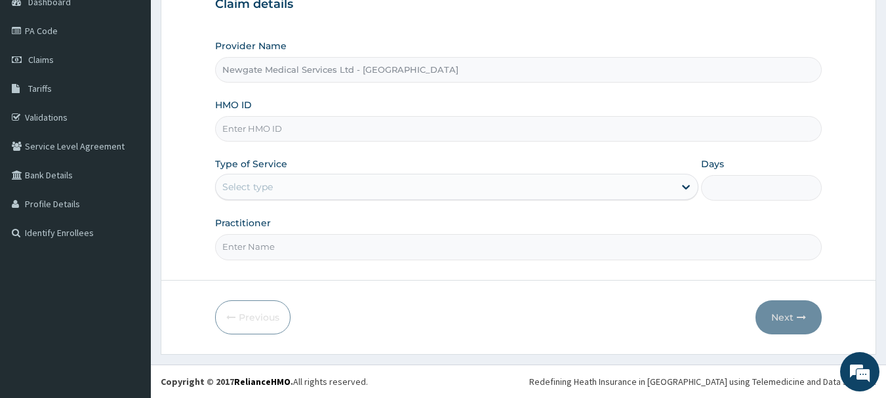
paste input "XIA/10482/B"
type input "XIA/10482/B"
click at [307, 184] on div "Select type" at bounding box center [445, 186] width 458 height 21
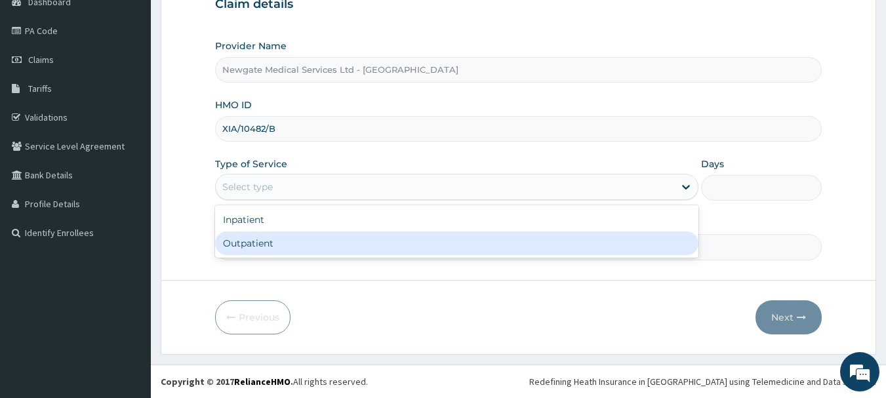
click at [252, 241] on div "Outpatient" at bounding box center [456, 243] width 483 height 24
type input "1"
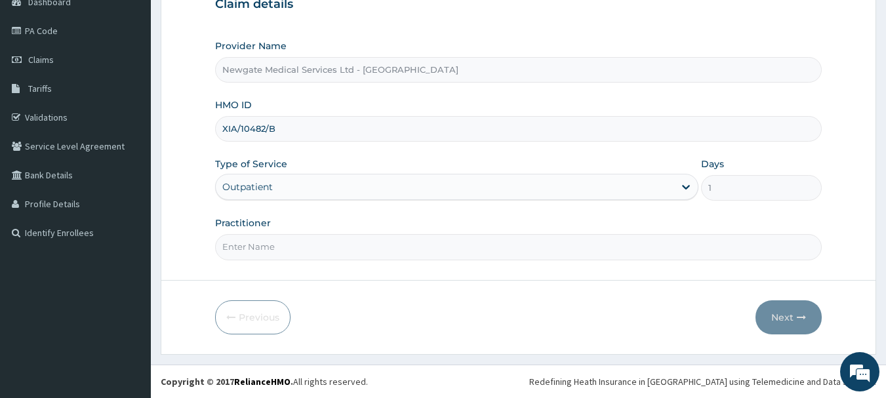
click at [290, 243] on input "Practitioner" at bounding box center [518, 247] width 607 height 26
type input "[PERSON_NAME]"
click at [780, 317] on button "Next" at bounding box center [788, 317] width 66 height 34
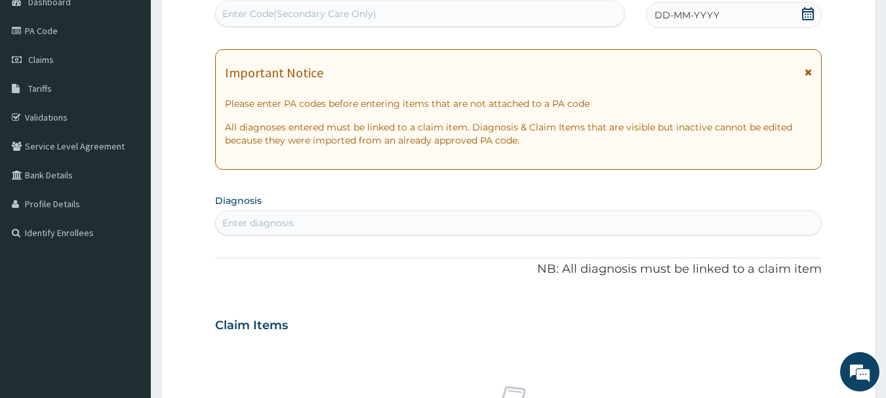
click at [806, 13] on icon at bounding box center [807, 13] width 13 height 13
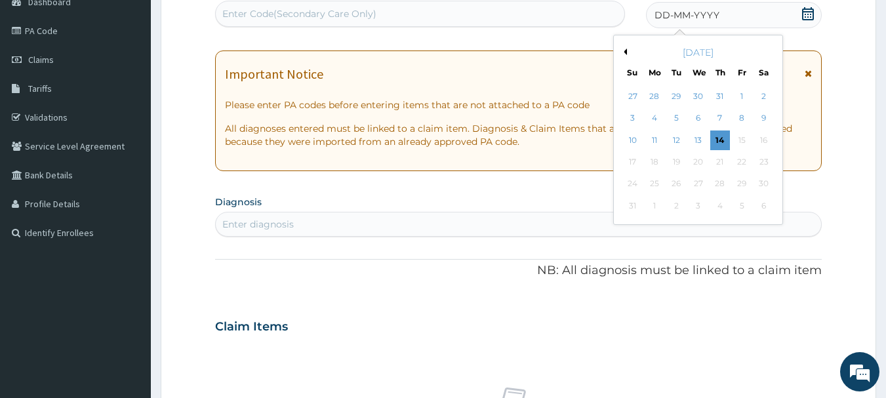
click at [622, 50] on button "Previous Month" at bounding box center [623, 52] width 7 height 7
click at [679, 139] on div "15" at bounding box center [677, 140] width 20 height 20
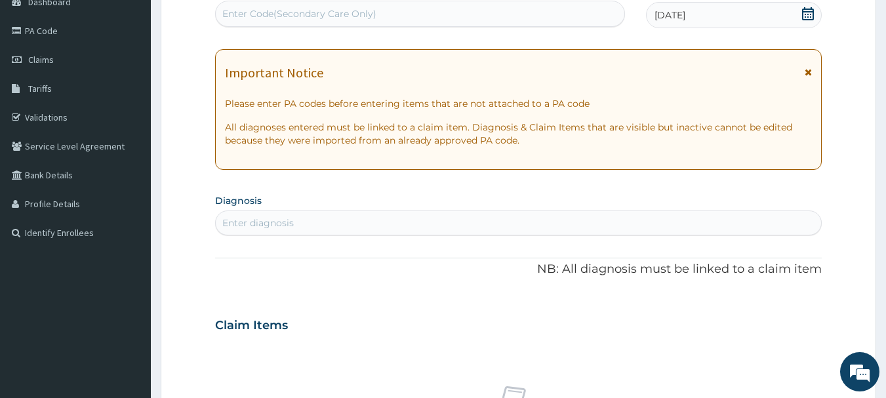
click at [296, 222] on div "Enter diagnosis" at bounding box center [519, 222] width 606 height 21
type input "DYSLIP"
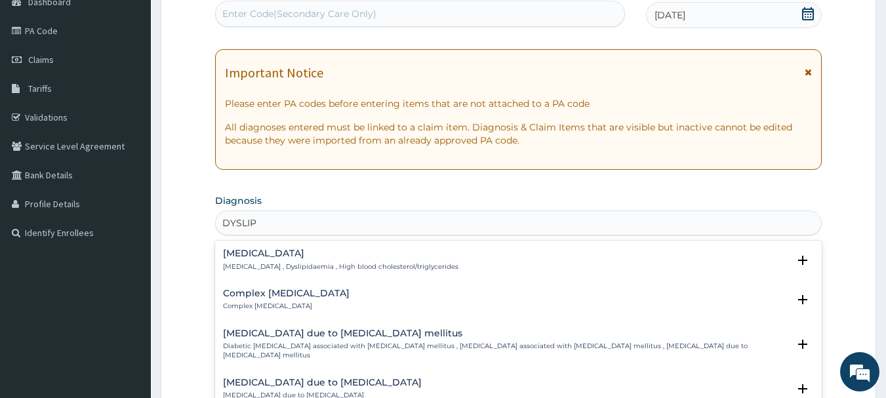
click at [255, 254] on h4 "[MEDICAL_DATA]" at bounding box center [340, 253] width 235 height 10
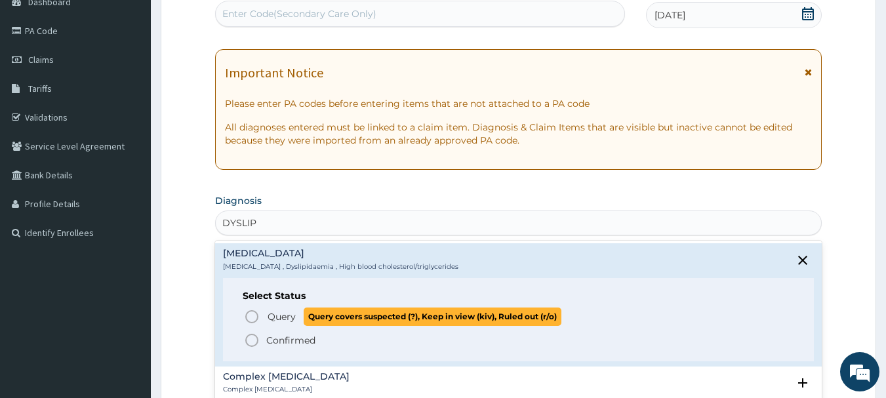
click at [252, 317] on icon "status option query" at bounding box center [252, 317] width 16 height 16
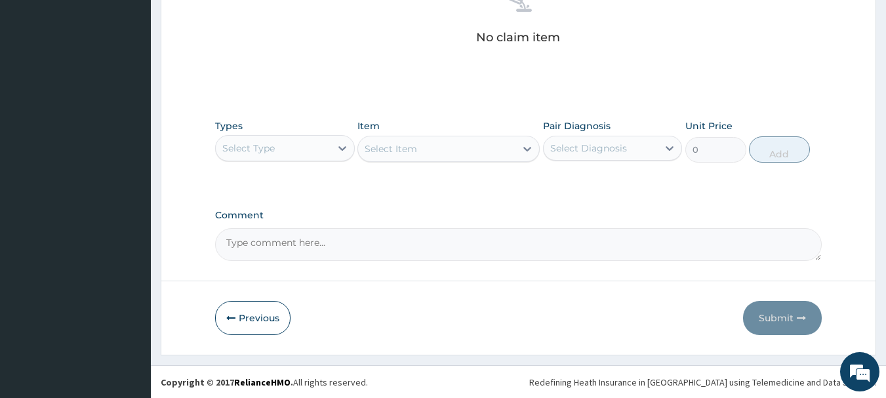
scroll to position [547, 0]
click at [336, 141] on icon at bounding box center [342, 147] width 13 height 13
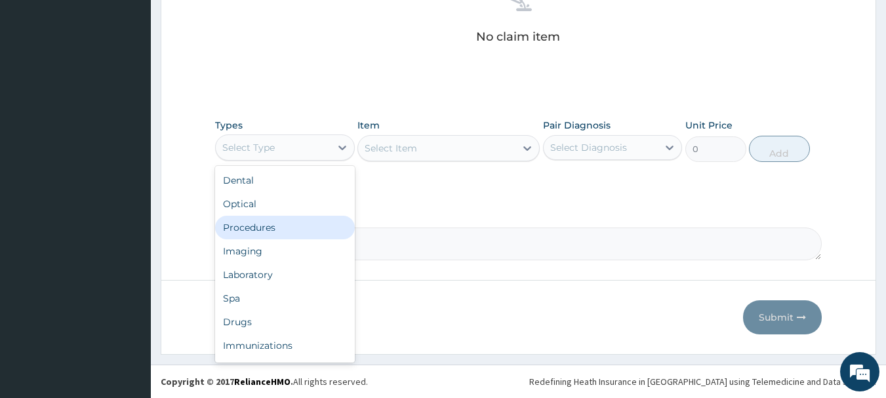
click at [271, 231] on div "Procedures" at bounding box center [285, 228] width 140 height 24
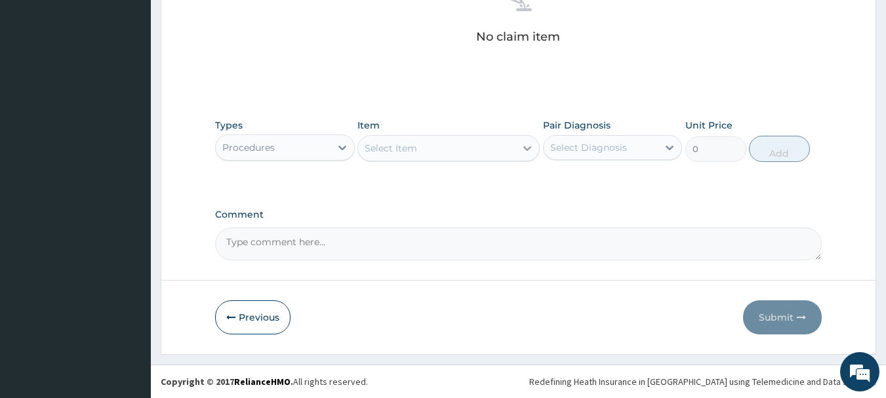
click at [522, 149] on icon at bounding box center [527, 148] width 13 height 13
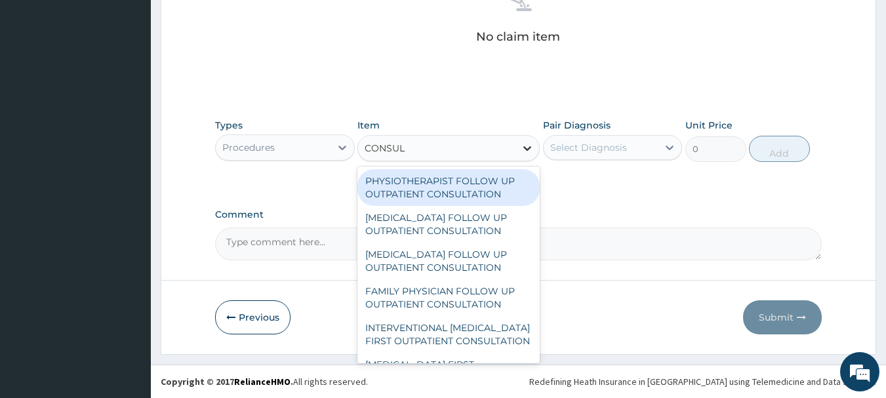
type input "CONSULT"
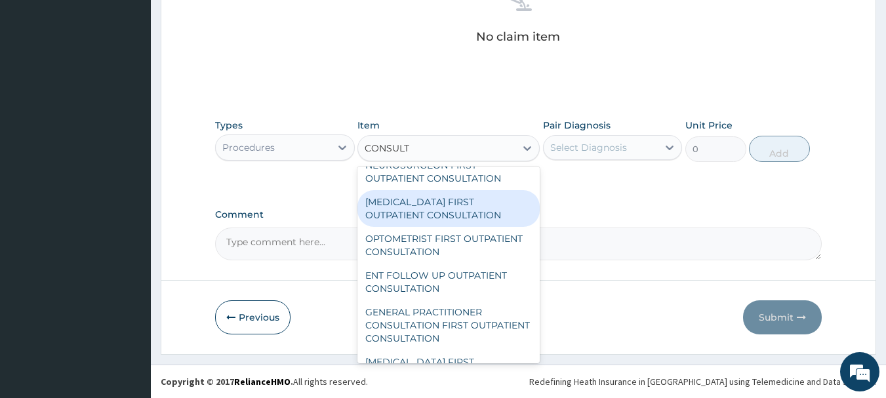
scroll to position [525, 0]
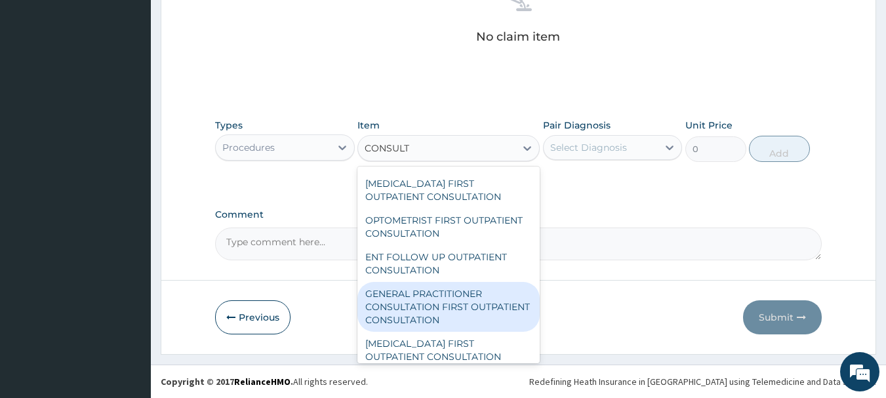
click at [426, 330] on div "GENERAL PRACTITIONER CONSULTATION FIRST OUTPATIENT CONSULTATION" at bounding box center [448, 307] width 182 height 50
type input "3000"
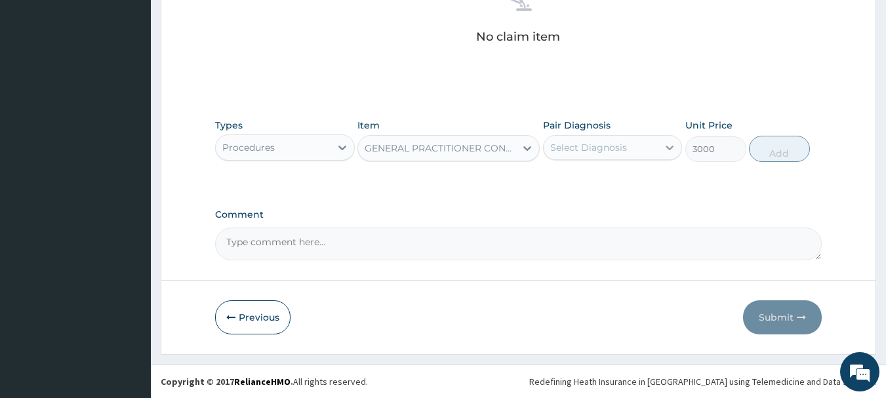
click at [671, 148] on icon at bounding box center [670, 148] width 8 height 5
click at [663, 143] on icon at bounding box center [669, 147] width 13 height 13
click at [554, 180] on input "checkbox" at bounding box center [555, 180] width 9 height 9
checkbox input "true"
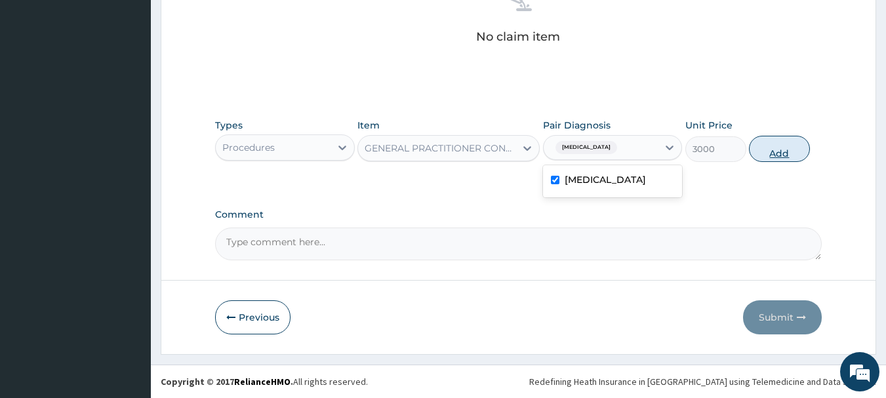
click at [790, 148] on button "Add" at bounding box center [779, 149] width 61 height 26
type input "0"
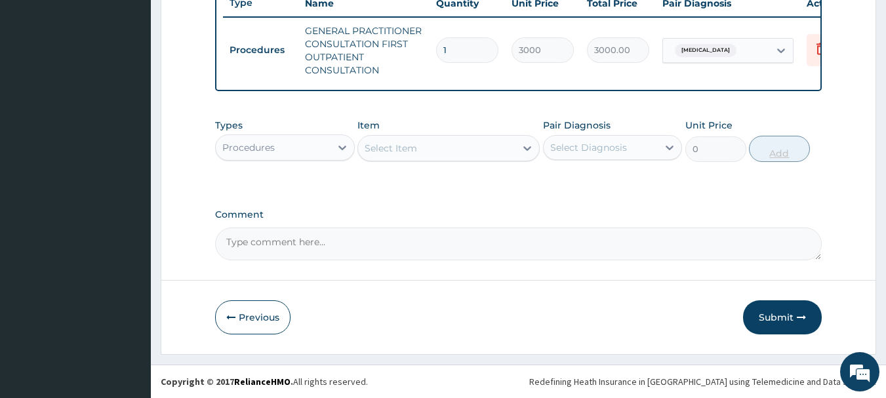
scroll to position [515, 0]
click at [342, 146] on icon at bounding box center [342, 147] width 13 height 13
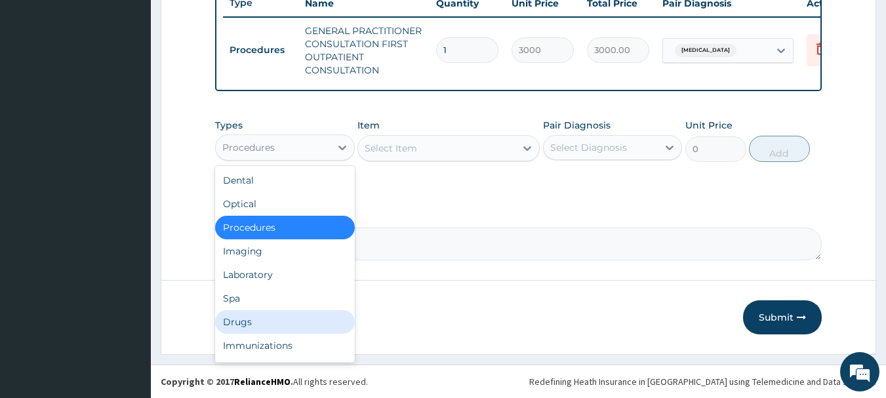
click at [264, 321] on div "Drugs" at bounding box center [285, 322] width 140 height 24
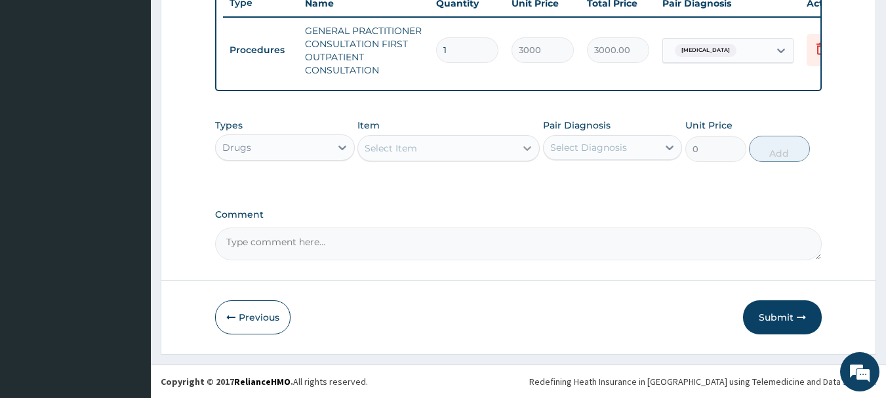
click at [530, 149] on icon at bounding box center [527, 148] width 13 height 13
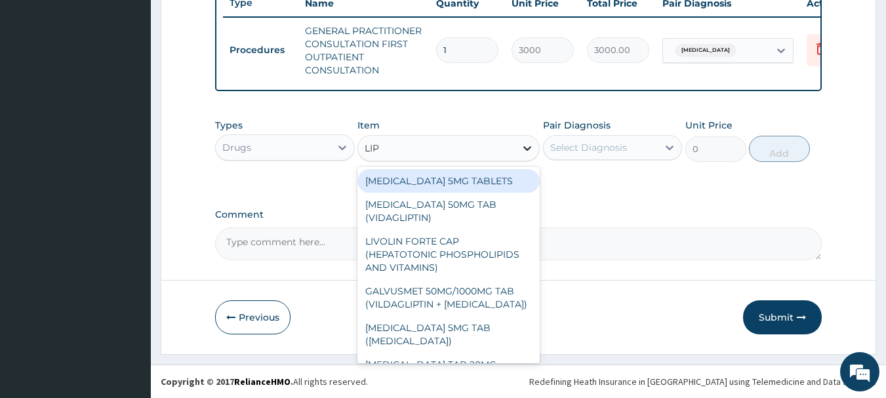
type input "LIPI"
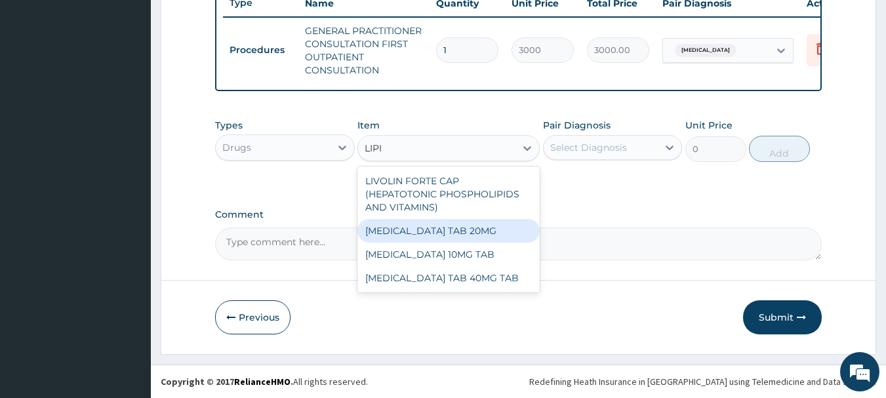
click at [429, 235] on div "[MEDICAL_DATA] TAB 20MG" at bounding box center [448, 231] width 182 height 24
type input "408.2925109863281"
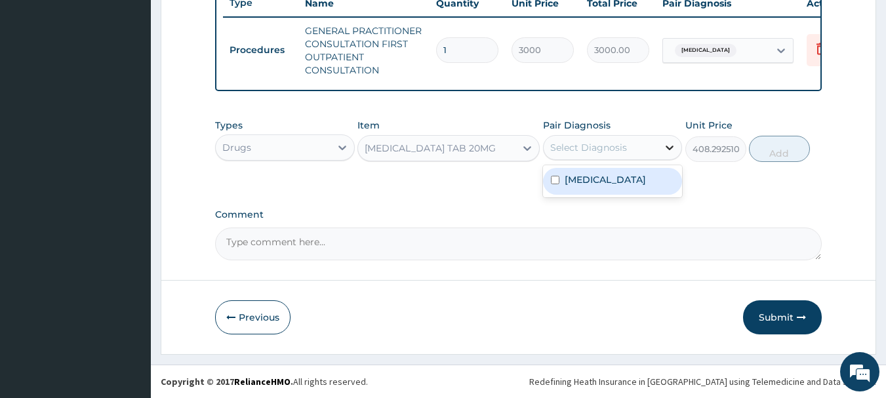
click at [665, 146] on icon at bounding box center [669, 147] width 13 height 13
click at [555, 183] on input "checkbox" at bounding box center [555, 180] width 9 height 9
checkbox input "true"
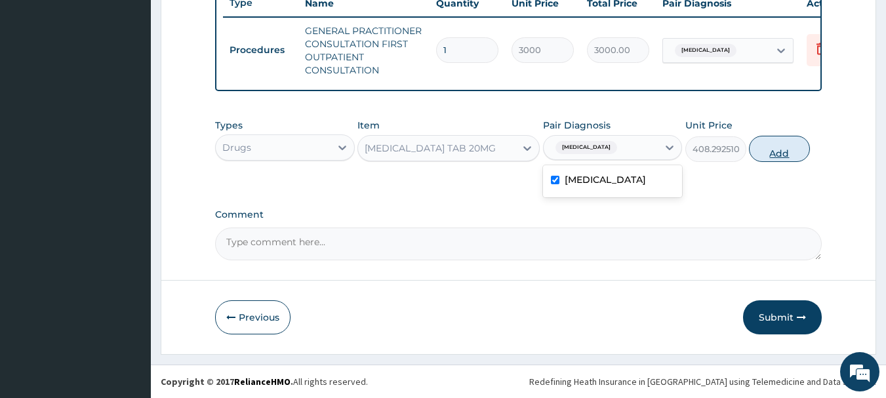
click at [776, 155] on button "Add" at bounding box center [779, 149] width 61 height 26
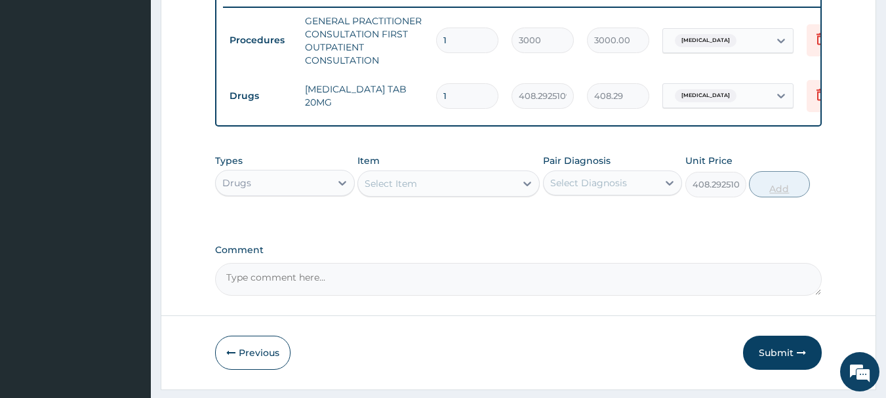
type input "0"
click at [527, 190] on icon at bounding box center [527, 183] width 13 height 13
type input "L"
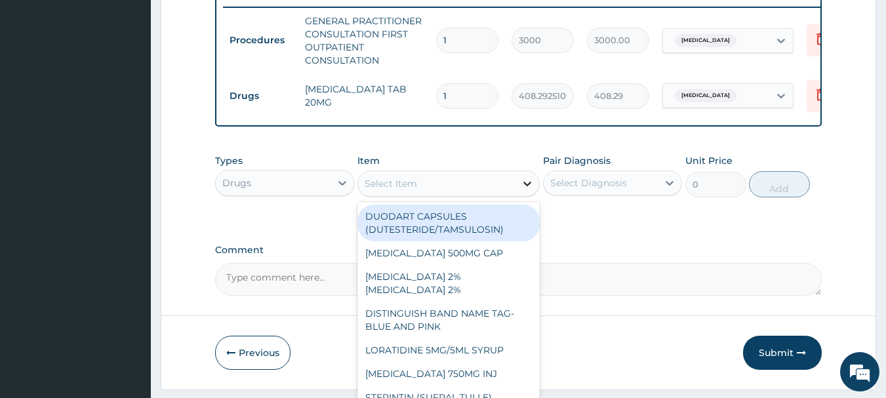
click at [521, 189] on icon at bounding box center [527, 183] width 13 height 13
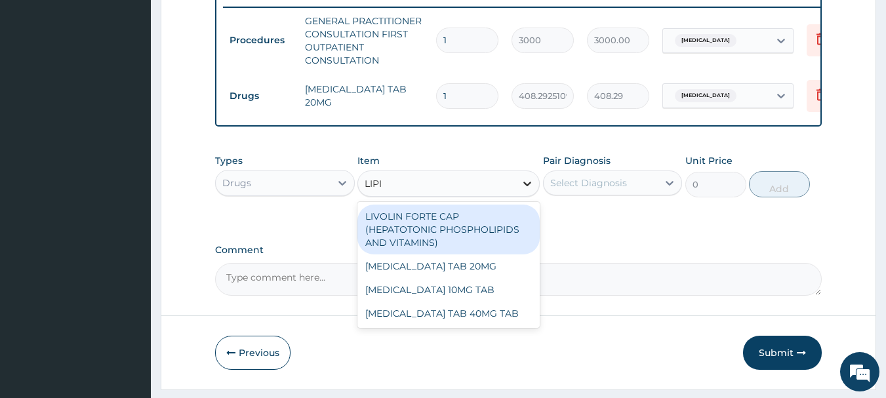
type input "LIPIT"
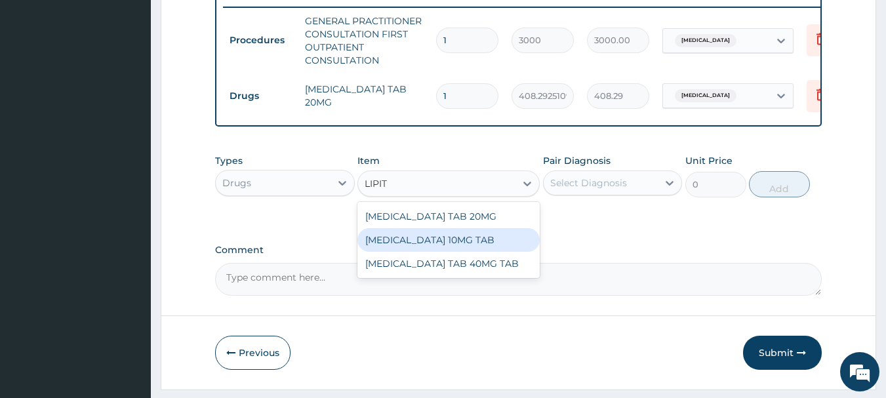
click at [410, 251] on div "[MEDICAL_DATA] 10MG TAB" at bounding box center [448, 240] width 182 height 24
type input "462.156982421875"
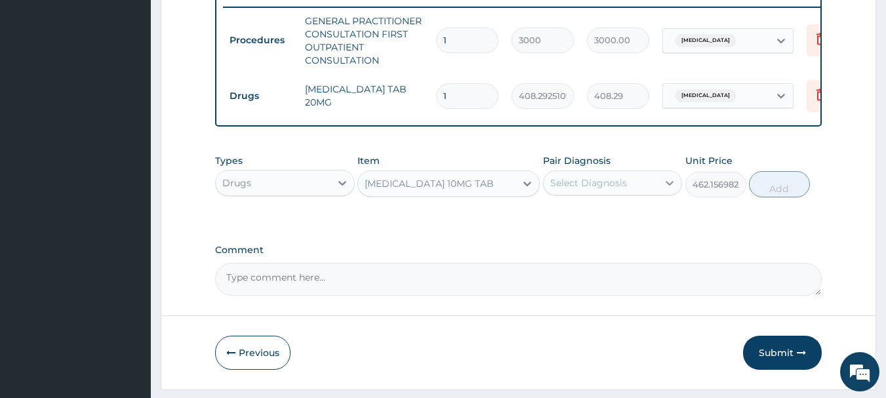
click at [668, 189] on icon at bounding box center [669, 182] width 13 height 13
click at [551, 220] on input "checkbox" at bounding box center [555, 215] width 9 height 9
checkbox input "true"
click at [774, 191] on button "Add" at bounding box center [779, 184] width 61 height 26
type input "0"
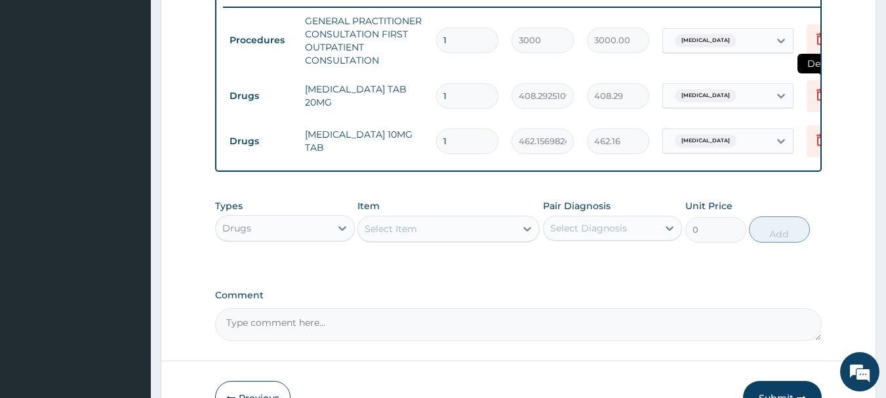
click at [818, 96] on icon at bounding box center [821, 95] width 16 height 16
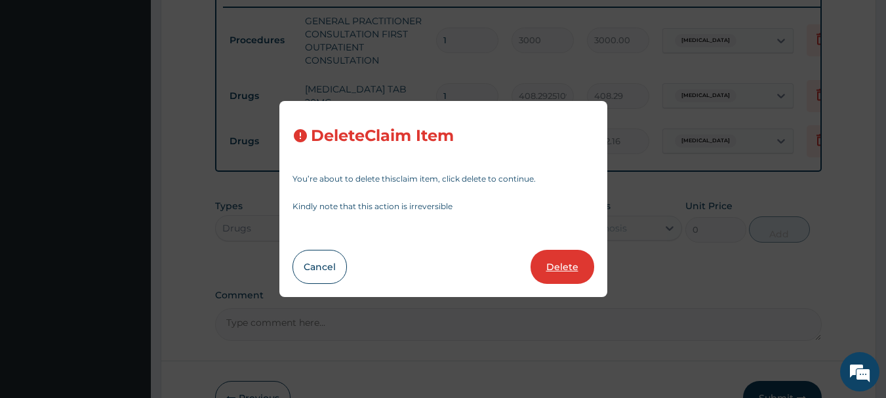
click at [571, 256] on button "Delete" at bounding box center [562, 267] width 64 height 34
type input "462.156982421875"
type input "462.16"
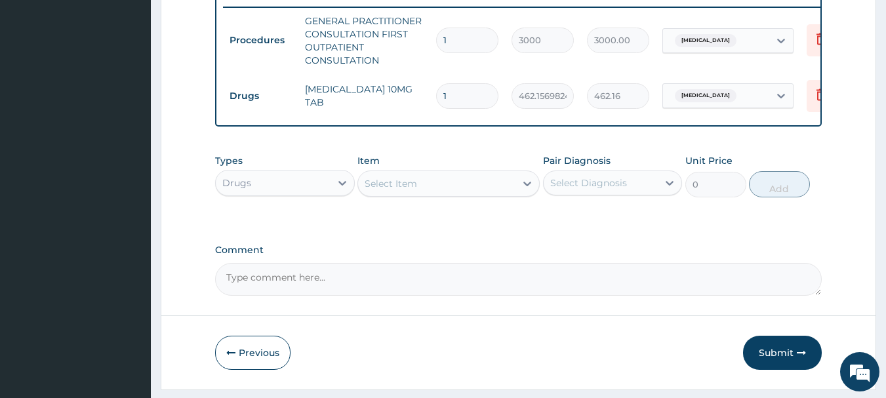
click at [469, 94] on input "1" at bounding box center [467, 96] width 62 height 26
type input "0.00"
type input "3"
type input "1386.47"
type input "30"
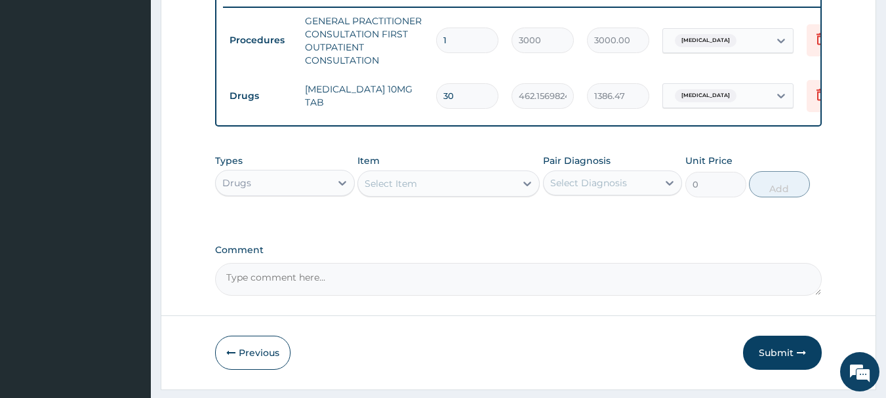
type input "13864.71"
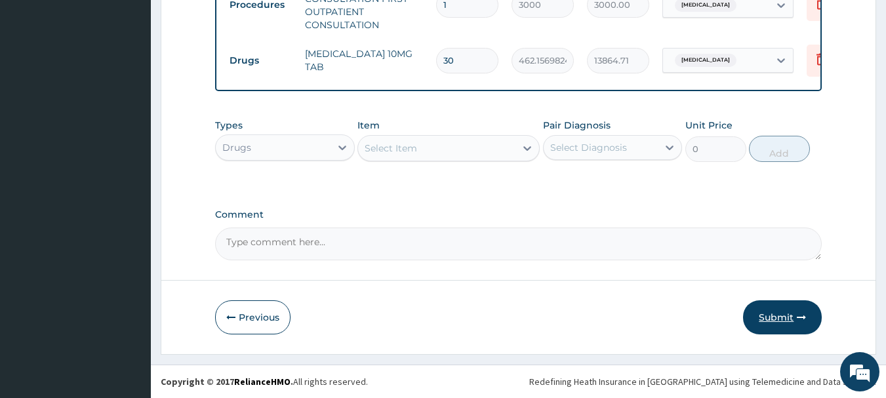
type input "30"
click at [769, 323] on button "Submit" at bounding box center [782, 317] width 79 height 34
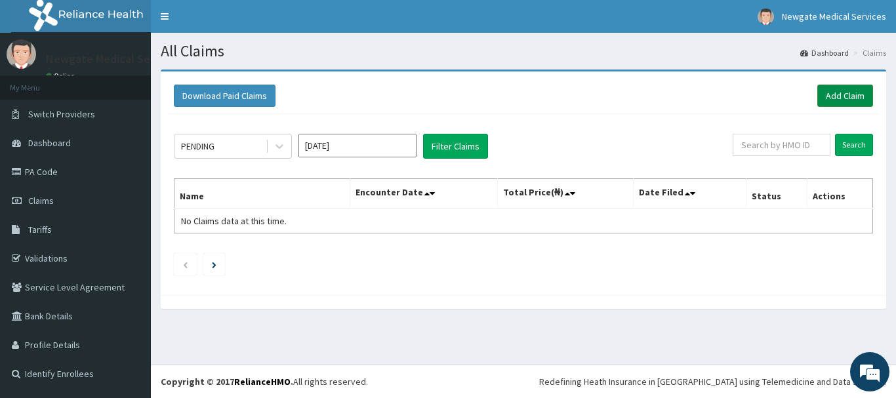
click at [839, 94] on link "Add Claim" at bounding box center [845, 96] width 56 height 22
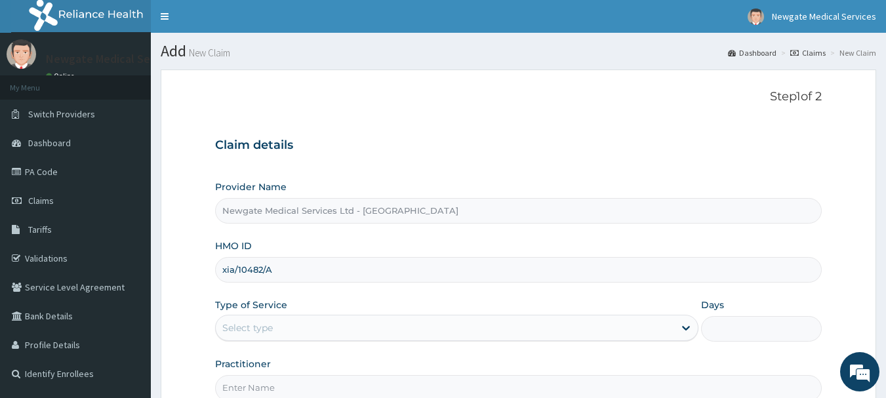
click at [235, 269] on input "xia/10482/A" at bounding box center [518, 270] width 607 height 26
click at [414, 276] on input "XIA/10482/A" at bounding box center [518, 270] width 607 height 26
type input "XIA/10482/A"
click at [301, 327] on div "Select type" at bounding box center [445, 327] width 458 height 21
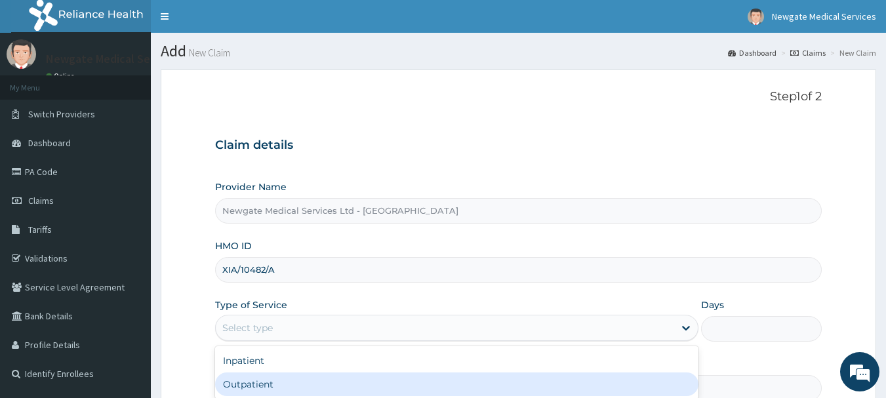
click at [233, 386] on div "Outpatient" at bounding box center [456, 384] width 483 height 24
type input "1"
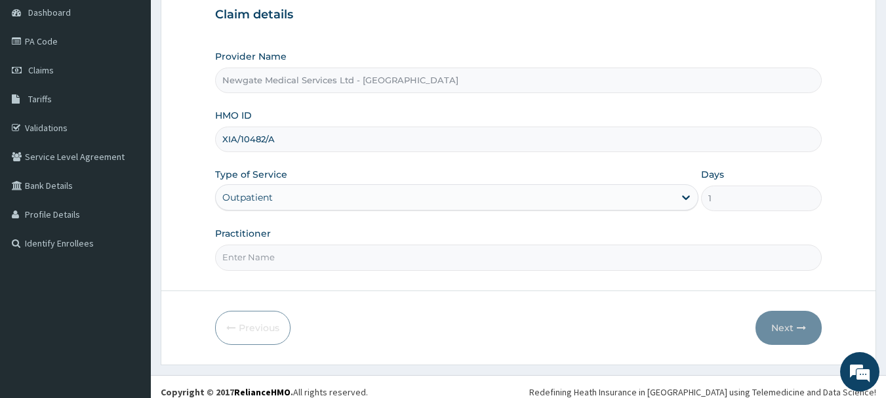
scroll to position [131, 0]
click at [259, 255] on input "Practitioner" at bounding box center [518, 257] width 607 height 26
type input "[PERSON_NAME]"
click at [782, 325] on button "Next" at bounding box center [788, 327] width 66 height 34
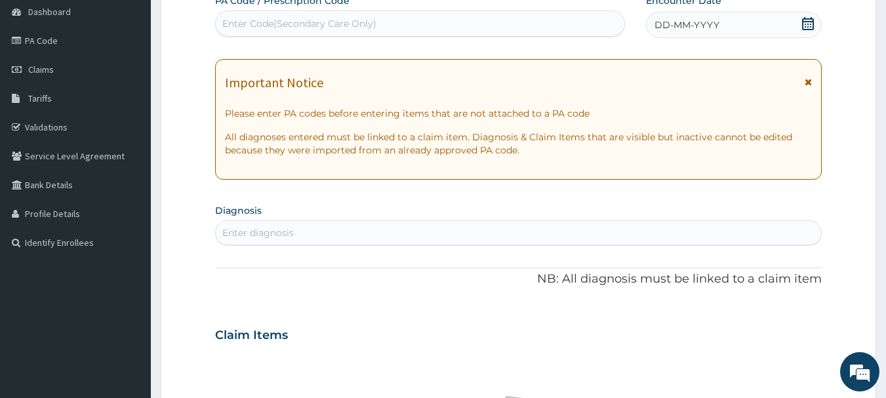
click at [806, 23] on icon at bounding box center [807, 23] width 13 height 13
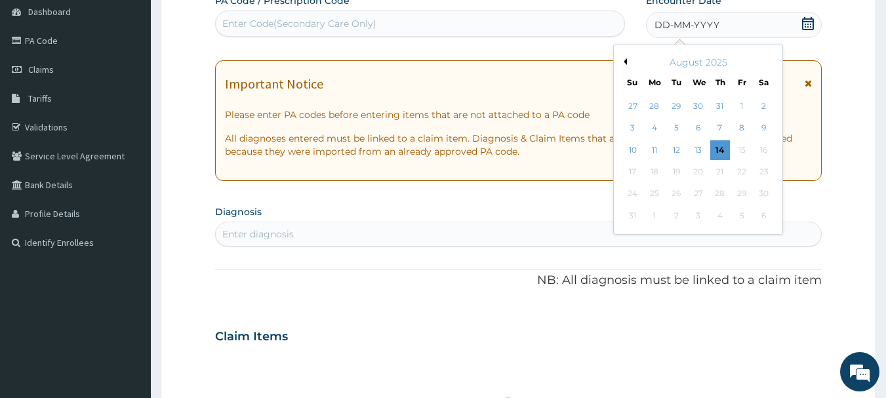
click at [626, 60] on button "Previous Month" at bounding box center [623, 61] width 7 height 7
click at [674, 146] on div "15" at bounding box center [677, 150] width 20 height 20
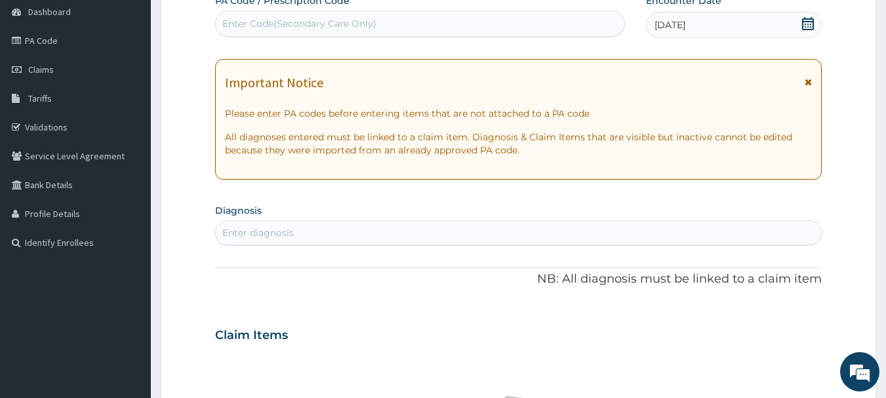
click at [285, 219] on section "Diagnosis Enter diagnosis" at bounding box center [518, 223] width 607 height 45
click at [292, 229] on div "Enter diagnosis" at bounding box center [257, 232] width 71 height 13
type input "MALA"
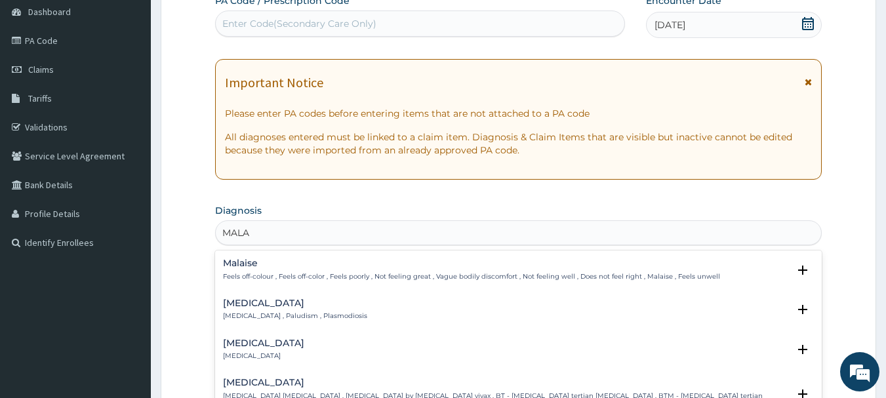
click at [240, 300] on h4 "[MEDICAL_DATA]" at bounding box center [295, 303] width 144 height 10
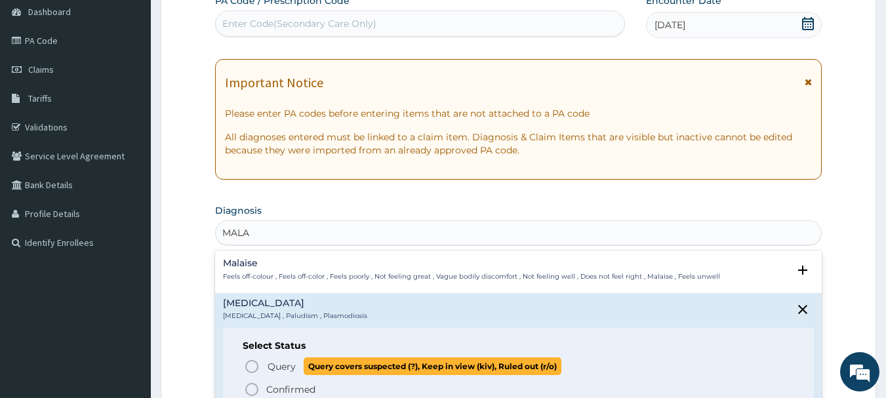
click at [247, 367] on icon "status option query" at bounding box center [252, 367] width 16 height 16
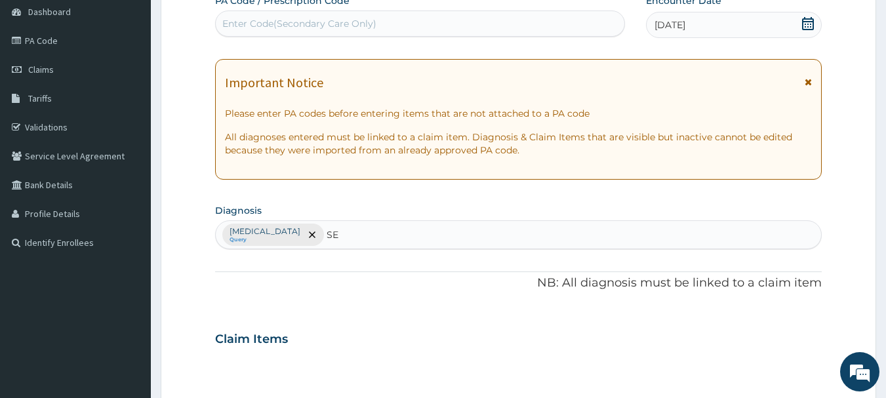
type input "SEP"
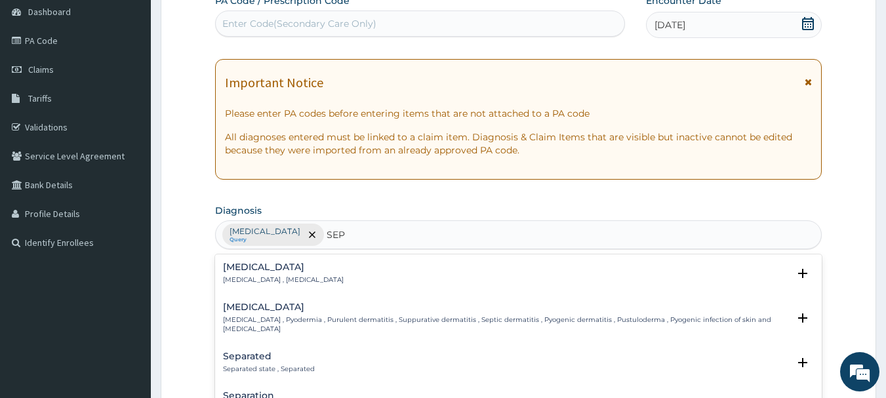
click at [237, 268] on h4 "[MEDICAL_DATA]" at bounding box center [283, 267] width 121 height 10
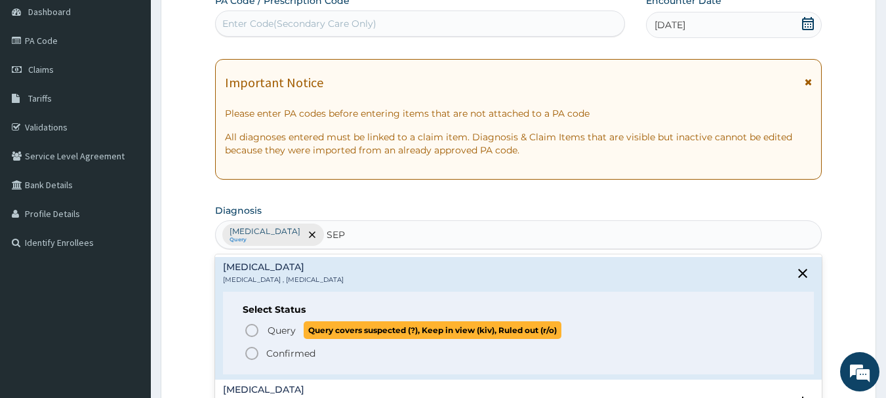
click at [255, 330] on icon "status option query" at bounding box center [252, 331] width 16 height 16
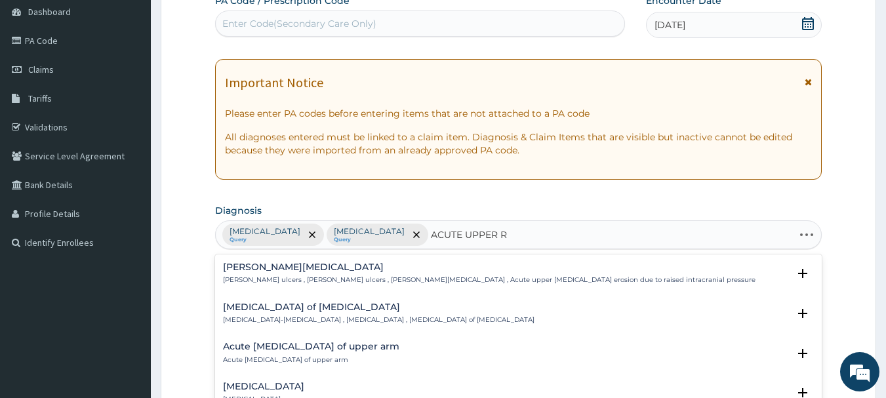
type input "ACUTE UPPER RE"
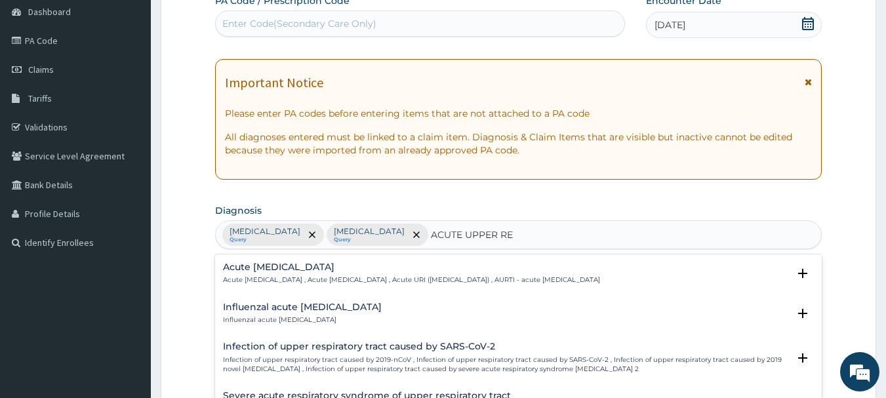
click at [298, 268] on h4 "Acute [MEDICAL_DATA]" at bounding box center [411, 267] width 377 height 10
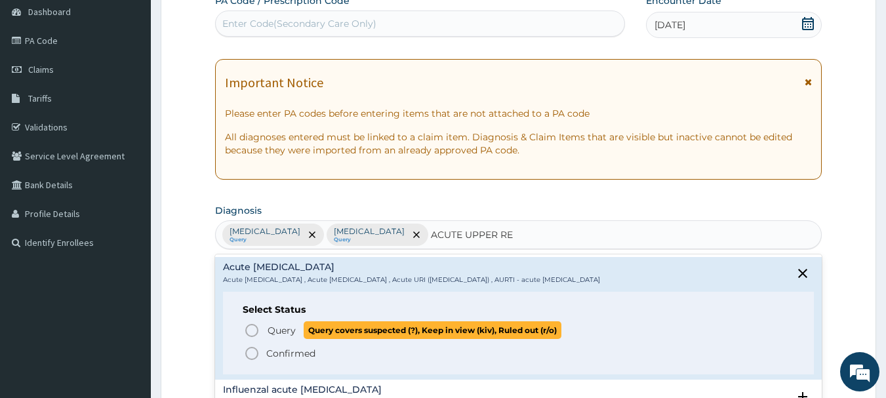
click at [247, 328] on circle "status option query" at bounding box center [252, 331] width 12 height 12
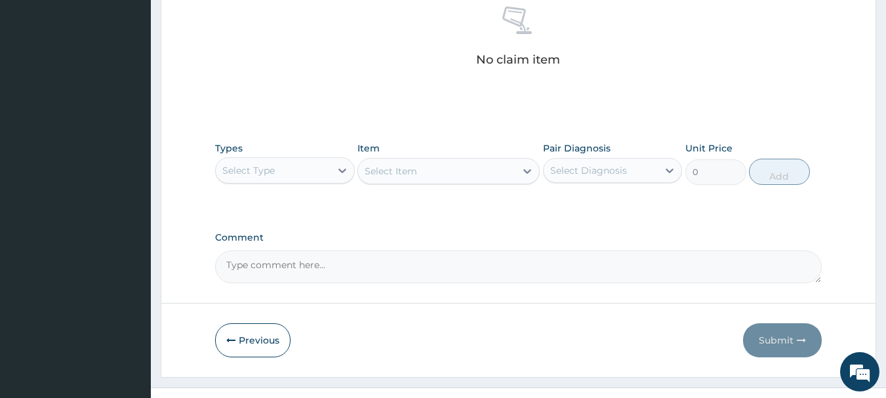
scroll to position [547, 0]
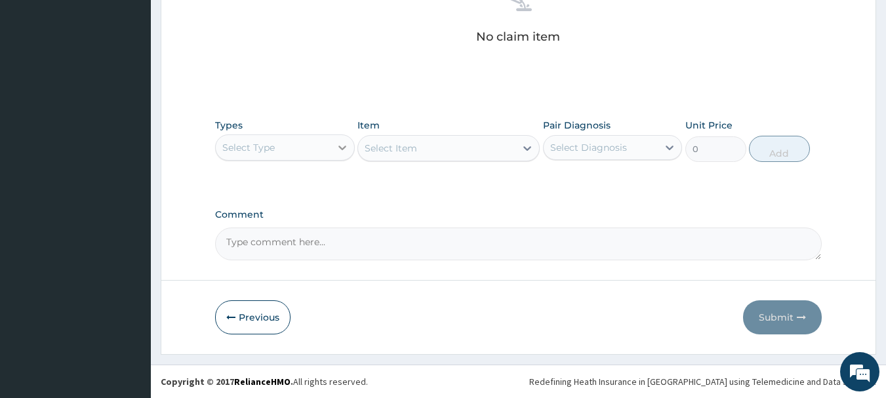
click at [341, 148] on icon at bounding box center [342, 148] width 8 height 5
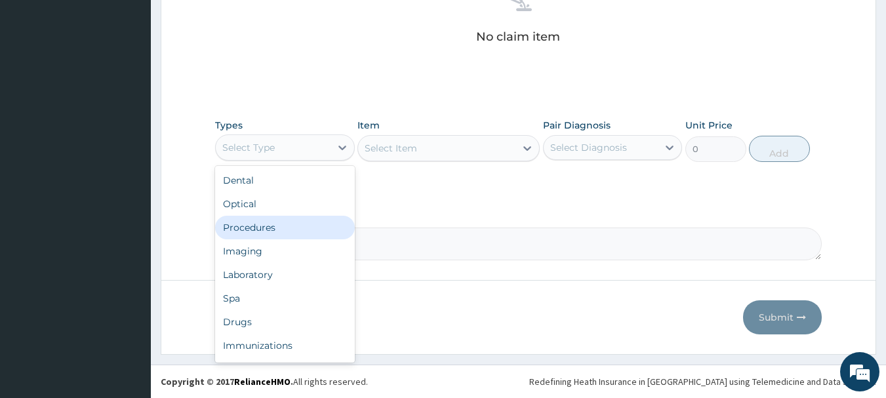
click at [283, 221] on div "Procedures" at bounding box center [285, 228] width 140 height 24
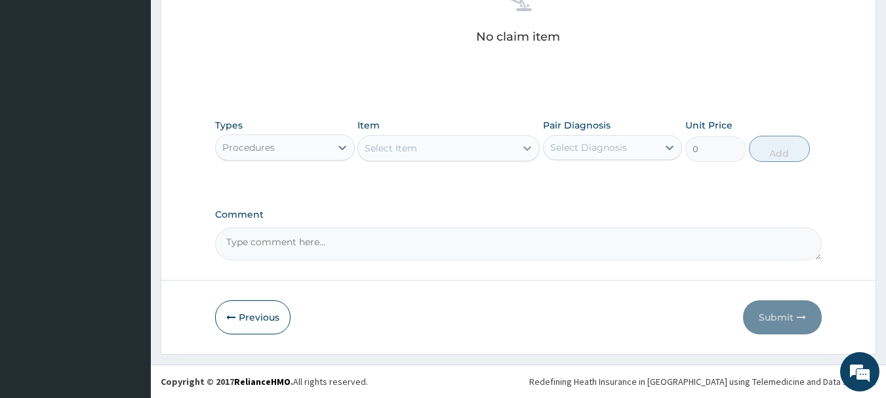
click at [530, 151] on icon at bounding box center [527, 148] width 13 height 13
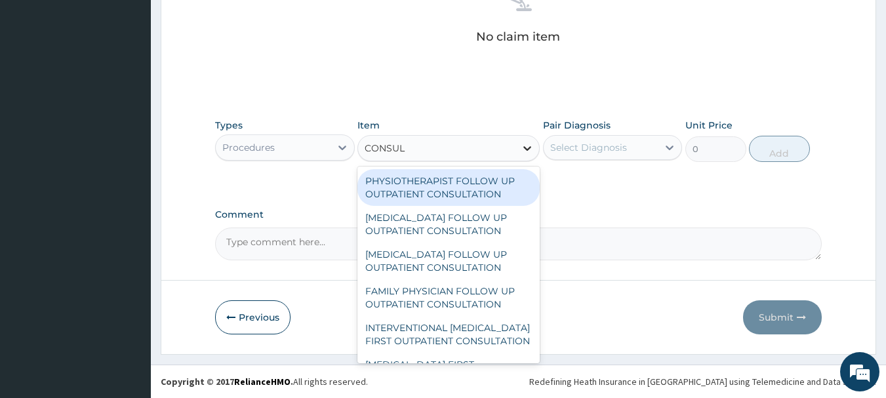
type input "CONSULT"
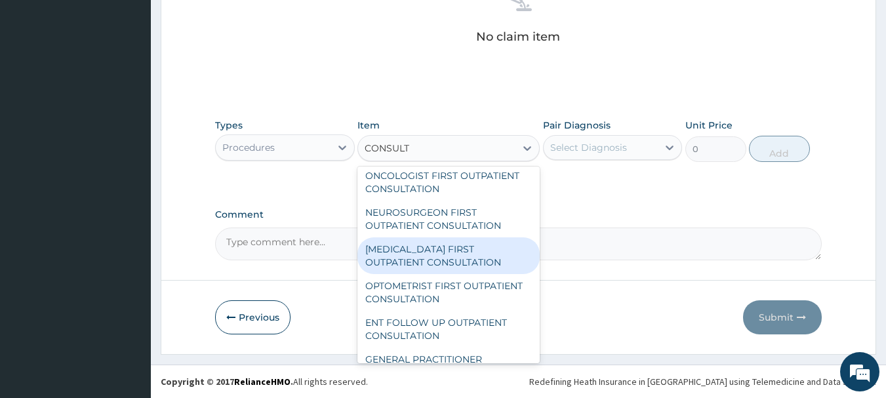
scroll to position [525, 0]
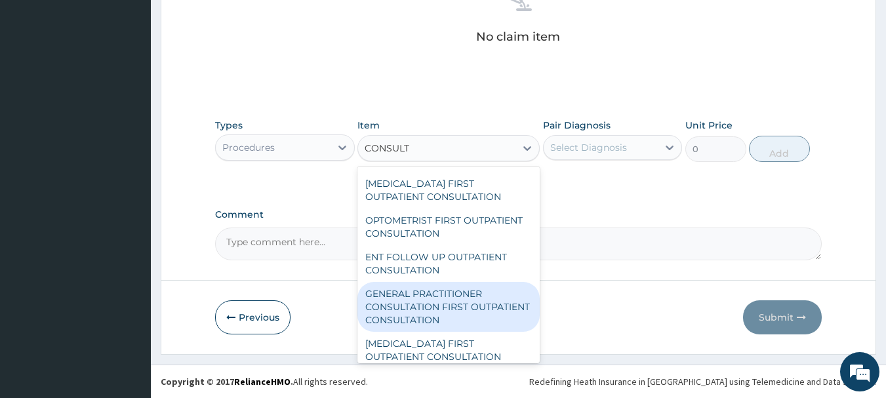
click at [442, 332] on div "GENERAL PRACTITIONER CONSULTATION FIRST OUTPATIENT CONSULTATION" at bounding box center [448, 307] width 182 height 50
type input "3000"
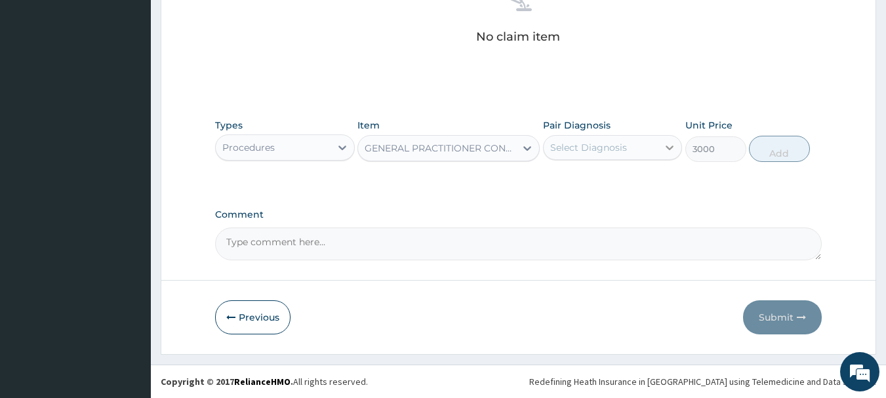
click at [664, 144] on icon at bounding box center [669, 147] width 13 height 13
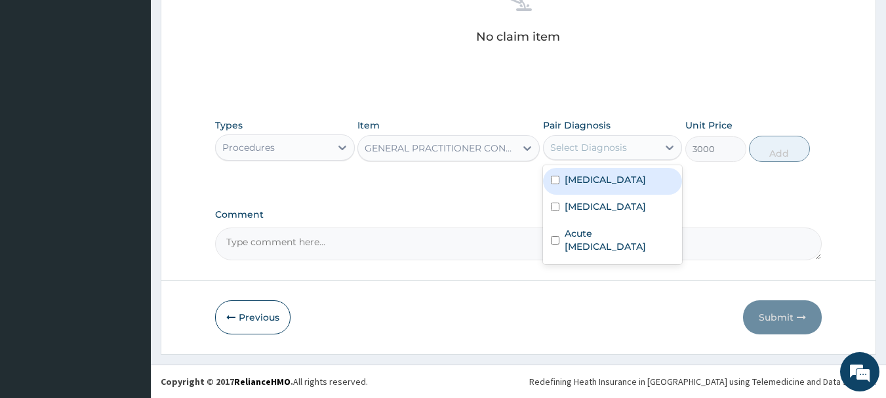
click at [553, 178] on input "checkbox" at bounding box center [555, 180] width 9 height 9
checkbox input "true"
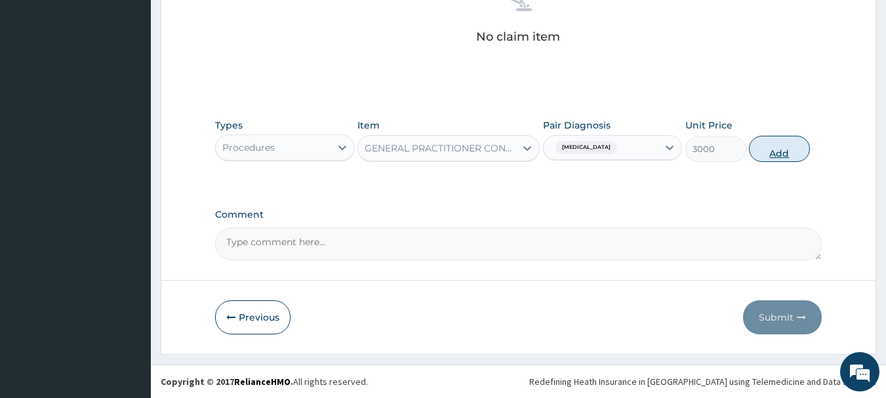
click at [789, 150] on button "Add" at bounding box center [779, 149] width 61 height 26
type input "0"
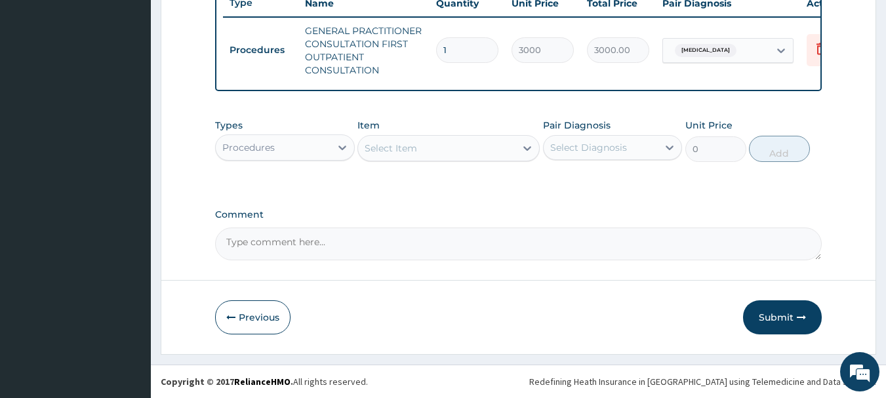
scroll to position [515, 0]
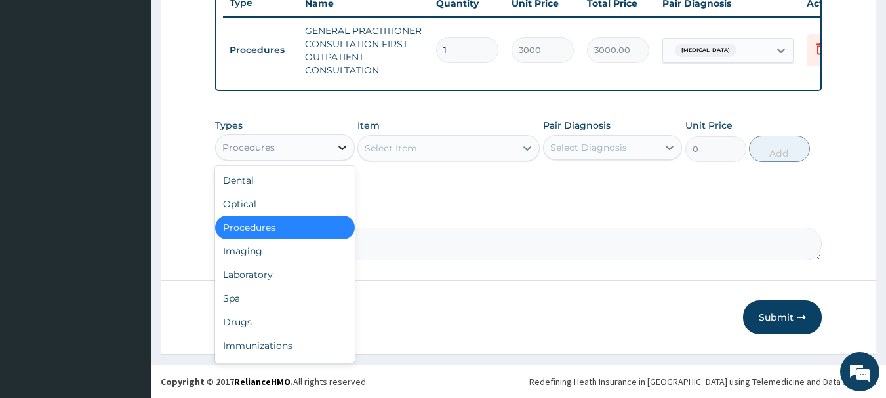
click at [347, 150] on icon at bounding box center [342, 147] width 13 height 13
click at [278, 314] on div "Drugs" at bounding box center [285, 322] width 140 height 24
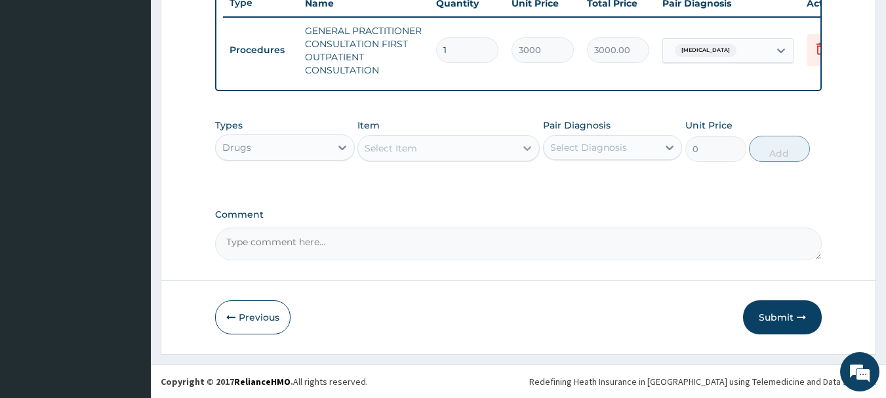
click at [526, 147] on icon at bounding box center [527, 148] width 13 height 13
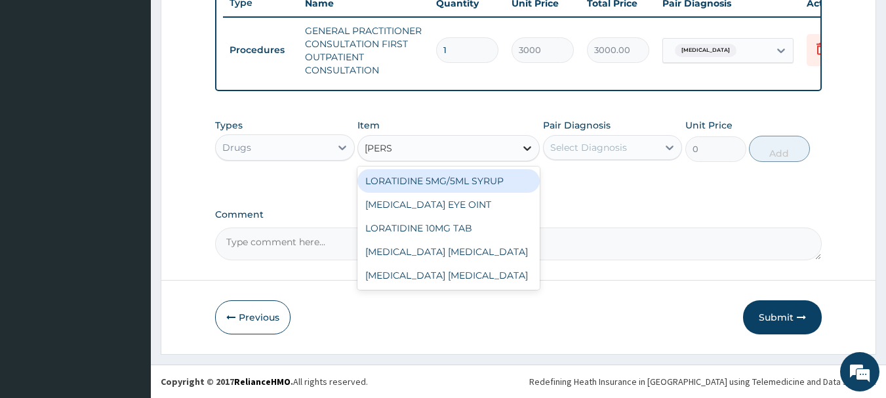
type input "LORAT"
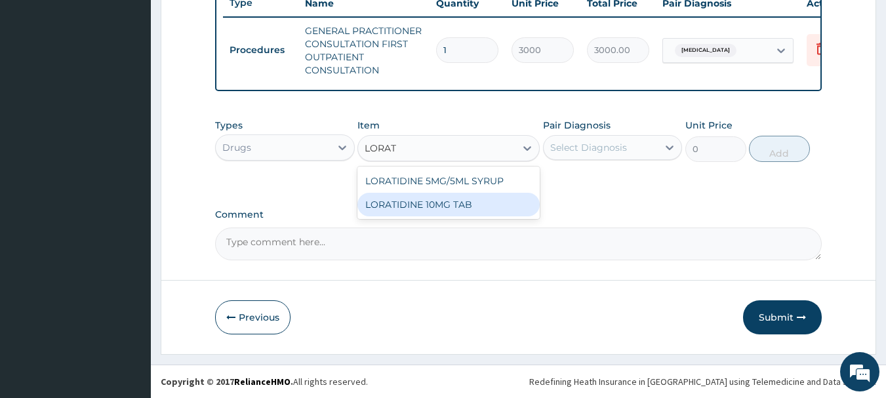
click at [440, 204] on div "LORATIDINE 10MG TAB" at bounding box center [448, 205] width 182 height 24
type input "52.5"
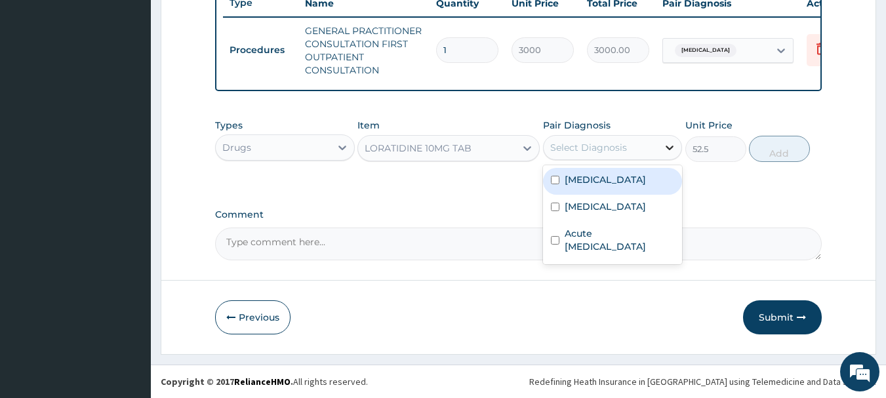
click at [669, 148] on icon at bounding box center [670, 148] width 8 height 5
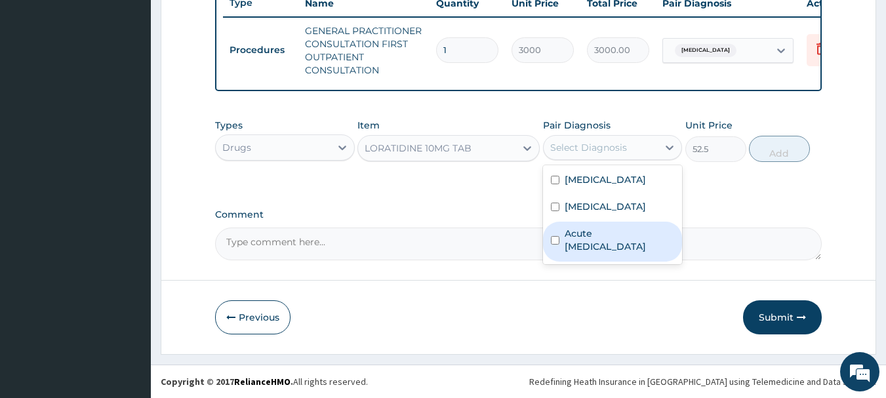
click at [555, 239] on input "checkbox" at bounding box center [555, 240] width 9 height 9
checkbox input "true"
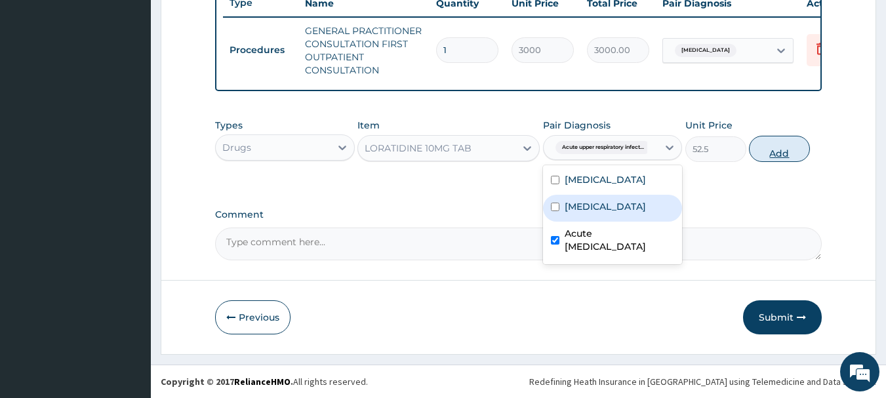
click at [771, 151] on button "Add" at bounding box center [779, 149] width 61 height 26
type input "0"
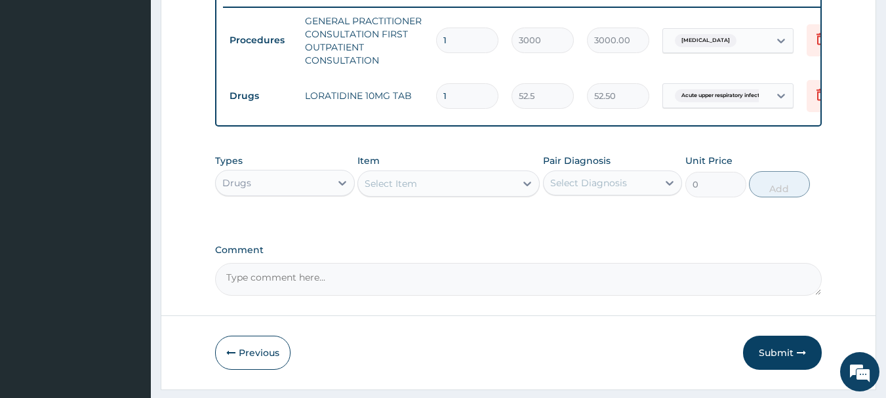
type input "10"
type input "525.00"
type input "10"
click at [521, 186] on div at bounding box center [527, 184] width 24 height 24
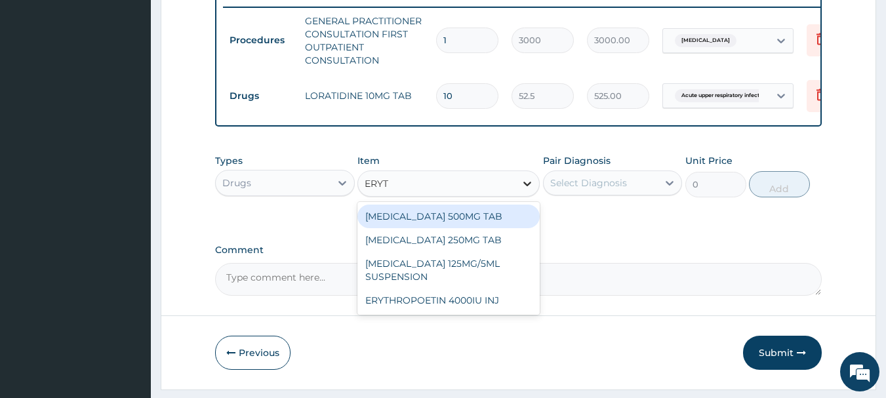
type input "ERYTH"
click at [454, 224] on div "ERYTHROMYCIN 500MG TAB" at bounding box center [448, 217] width 182 height 24
type input "99.2249984741211"
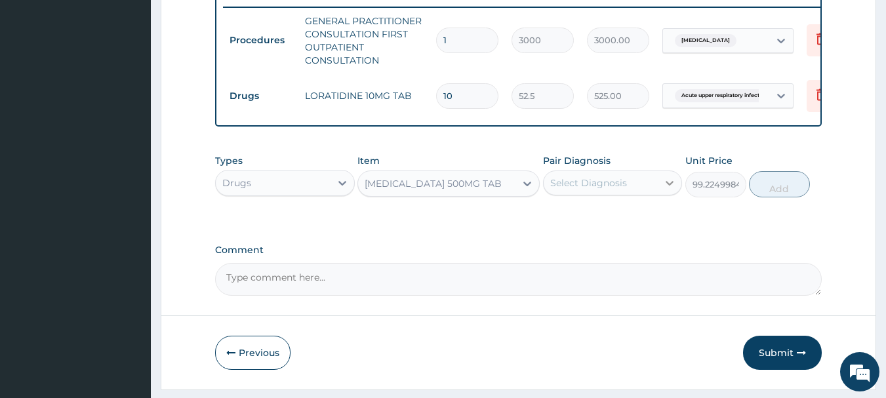
click at [666, 186] on icon at bounding box center [669, 182] width 13 height 13
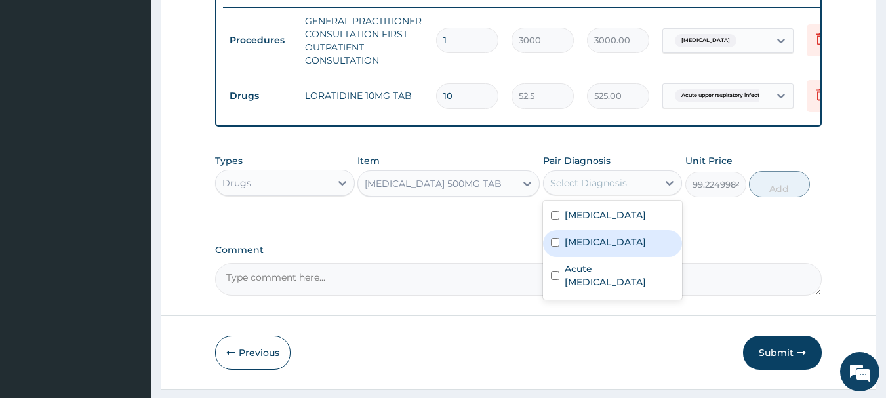
click at [552, 247] on input "checkbox" at bounding box center [555, 242] width 9 height 9
checkbox input "true"
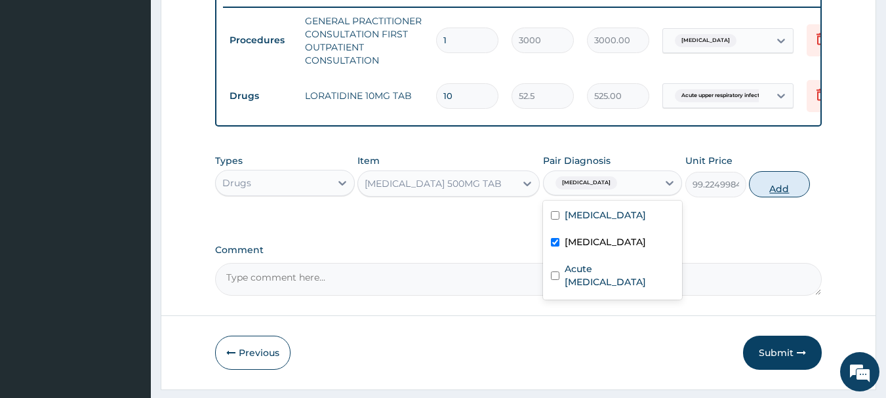
click at [795, 197] on button "Add" at bounding box center [779, 184] width 61 height 26
type input "0"
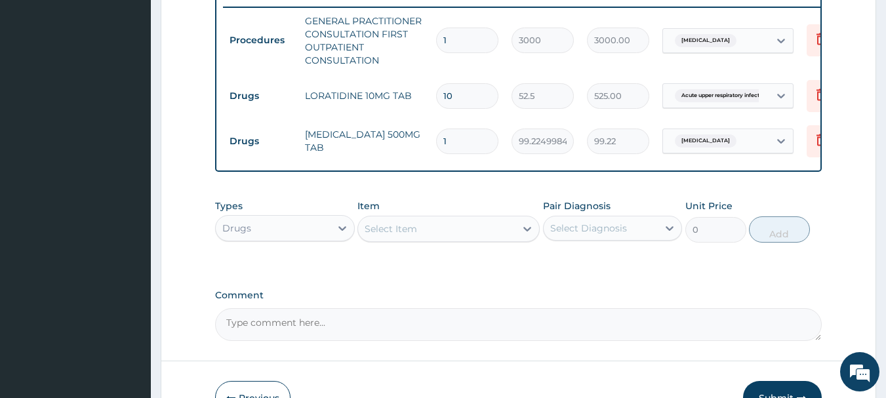
type input "10"
type input "992.25"
type input "10"
click at [530, 231] on icon at bounding box center [527, 229] width 8 height 5
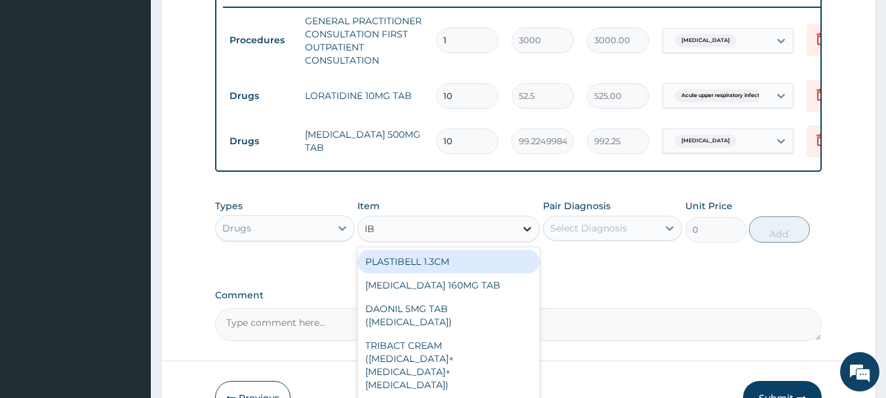
type input "IBU"
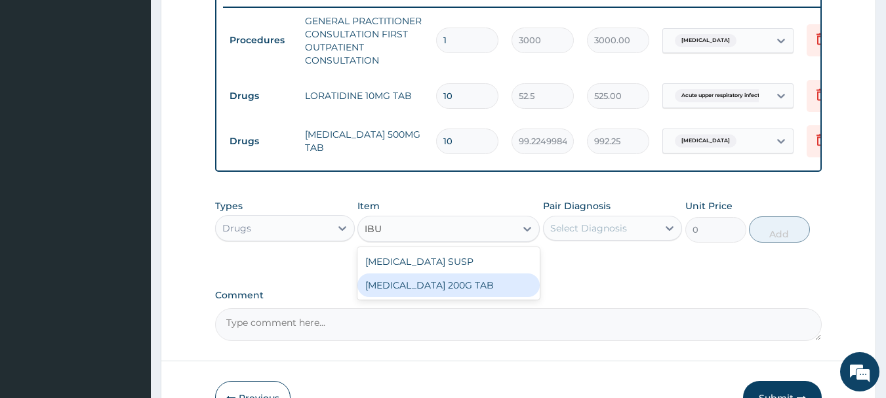
click at [417, 297] on div "IBUPROFEN 200G TAB" at bounding box center [448, 285] width 182 height 24
type input "52.5"
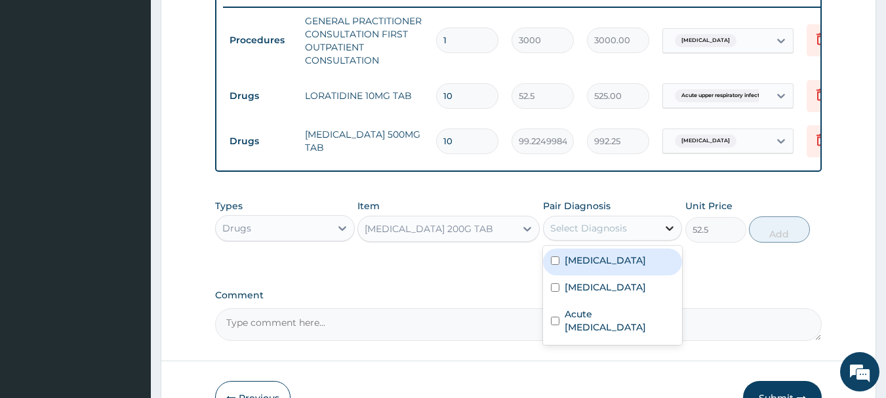
click at [664, 235] on icon at bounding box center [669, 228] width 13 height 13
click at [553, 265] on input "checkbox" at bounding box center [555, 260] width 9 height 9
checkbox input "true"
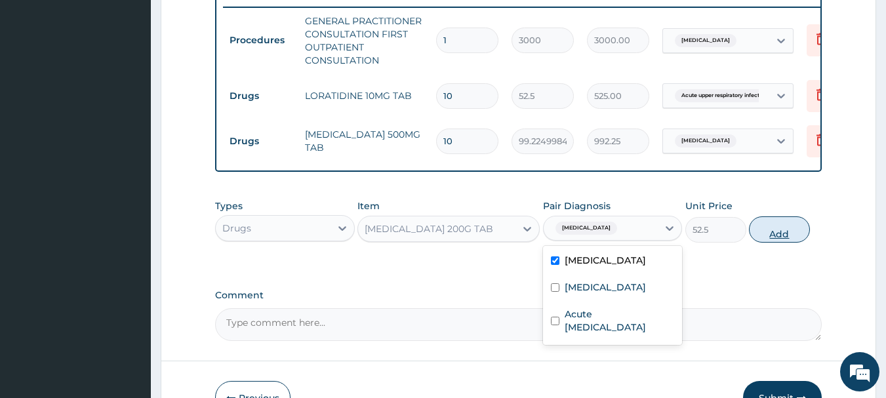
click at [763, 243] on button "Add" at bounding box center [779, 229] width 61 height 26
type input "0"
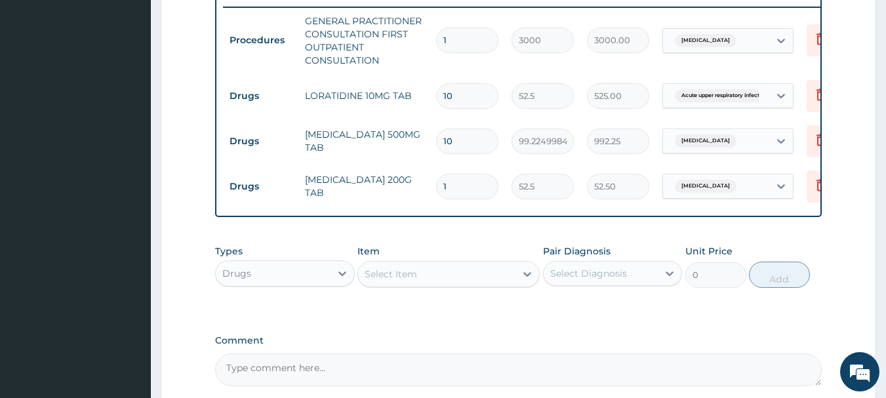
type input "0.00"
type input "2"
type input "105.00"
type input "20"
type input "1050.00"
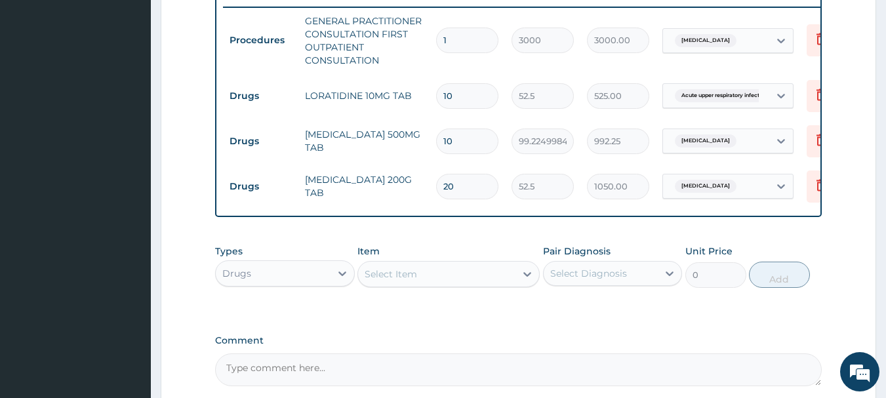
type input "20"
click at [528, 281] on icon at bounding box center [527, 274] width 13 height 13
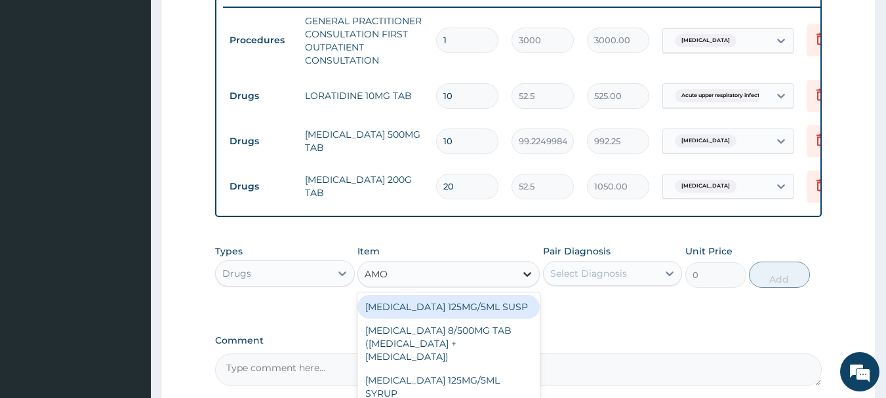
type input "AMOX"
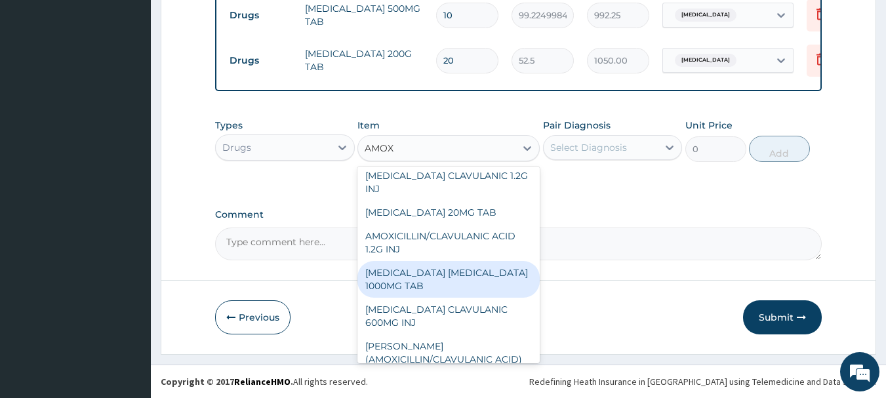
scroll to position [131, 0]
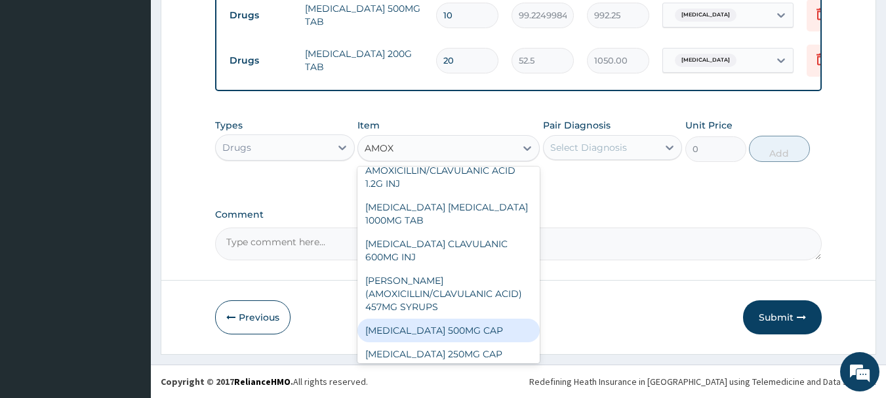
click at [456, 332] on div "AMOXICILLIN 500MG CAP" at bounding box center [448, 331] width 182 height 24
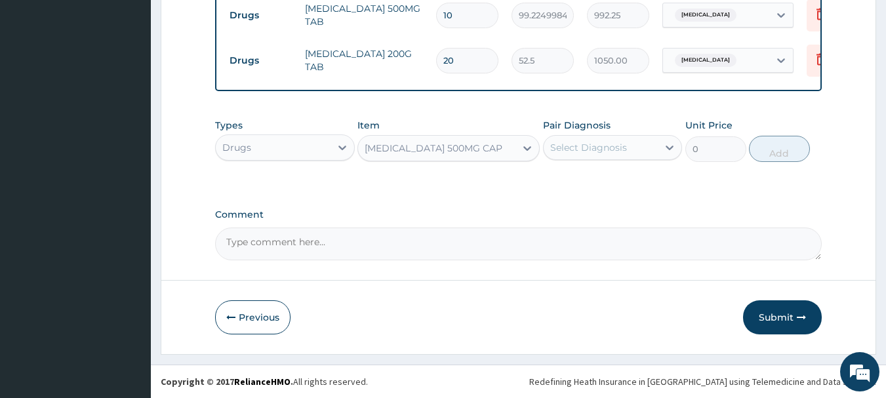
type input "35"
click at [667, 144] on icon at bounding box center [669, 147] width 13 height 13
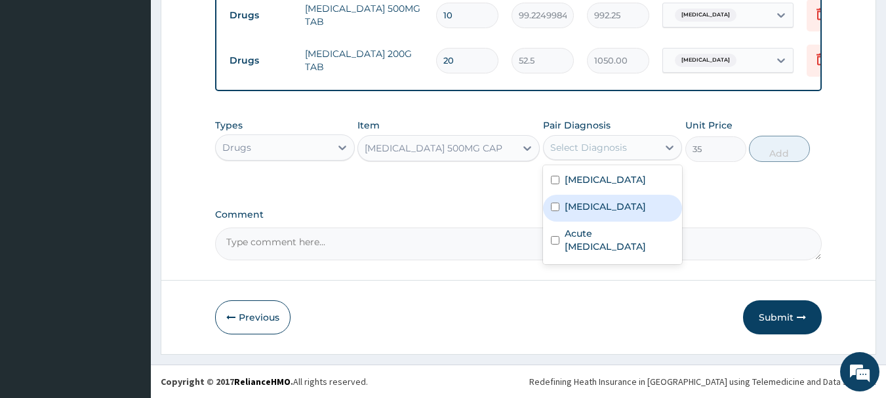
click at [549, 203] on div "Sepsis" at bounding box center [613, 208] width 140 height 27
checkbox input "true"
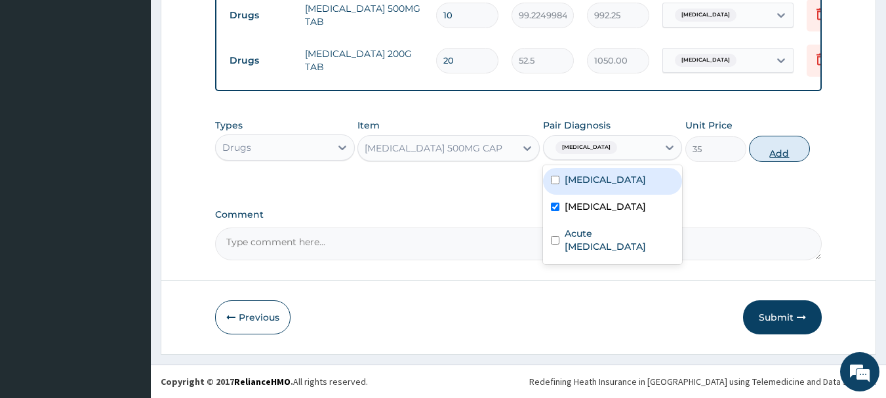
click at [782, 149] on button "Add" at bounding box center [779, 149] width 61 height 26
type input "0"
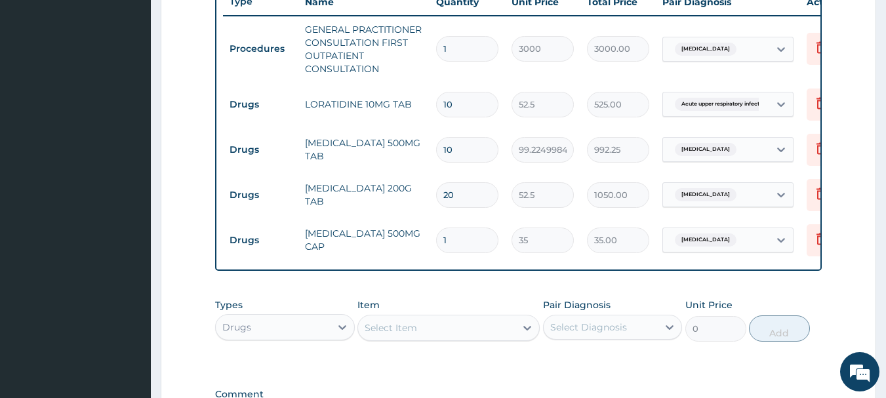
scroll to position [520, 0]
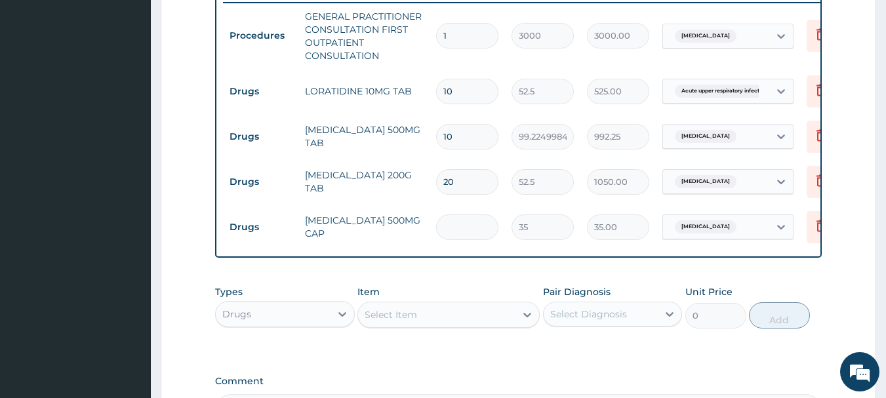
type input "0.00"
type input "2"
type input "70.00"
type input "20"
type input "700.00"
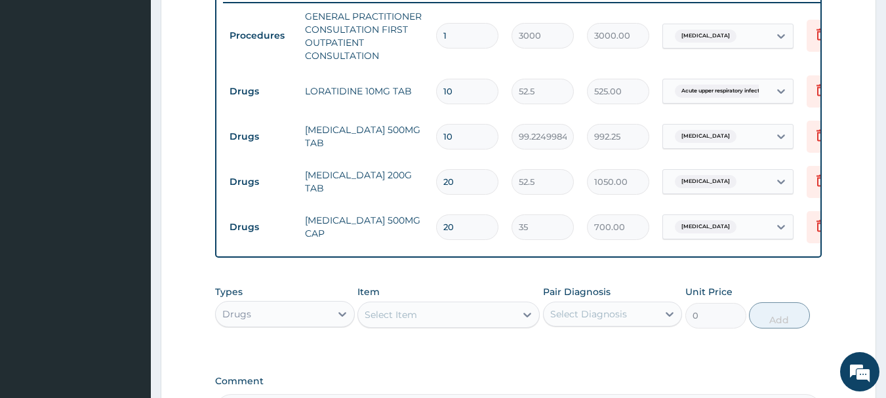
type input "20"
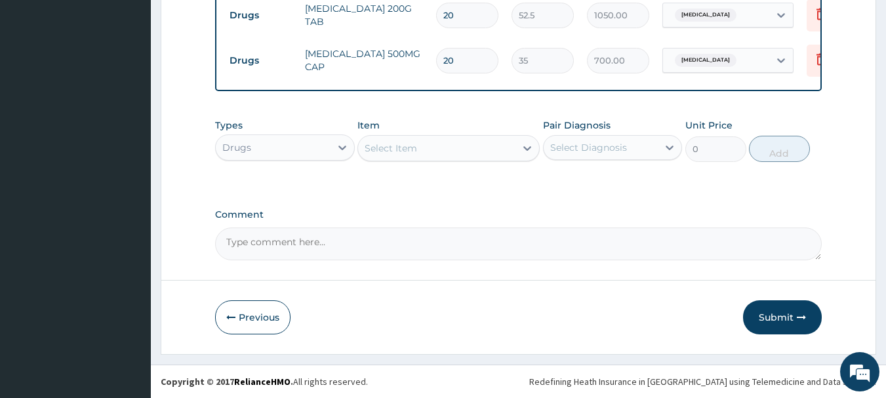
scroll to position [696, 0]
click at [522, 145] on icon at bounding box center [527, 148] width 13 height 13
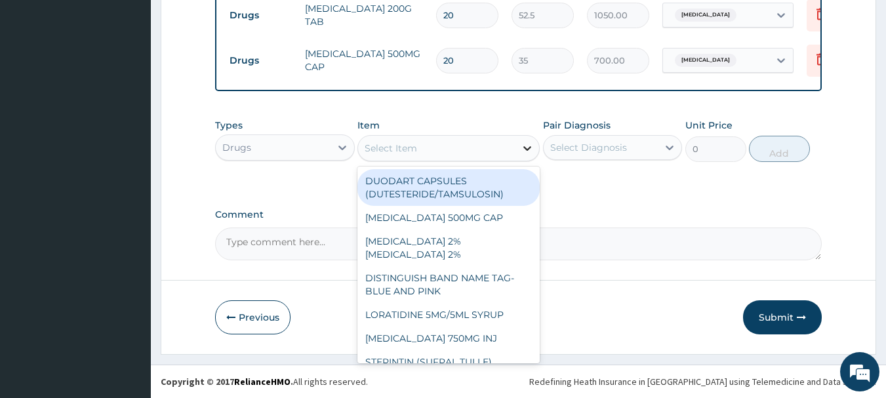
type input "A"
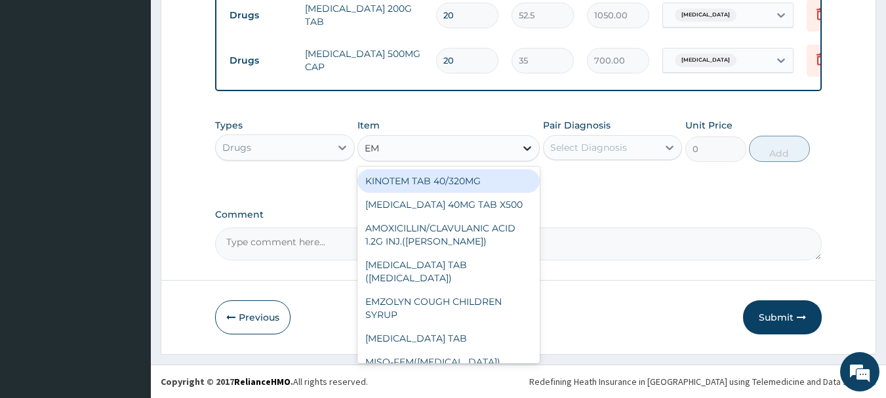
type input "EMZ"
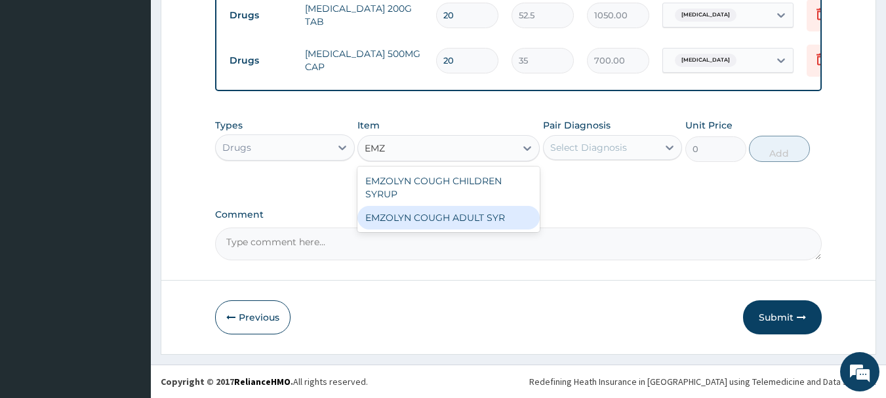
click at [452, 216] on div "EMZOLYN COUGH ADULT SYR" at bounding box center [448, 218] width 182 height 24
type input "735"
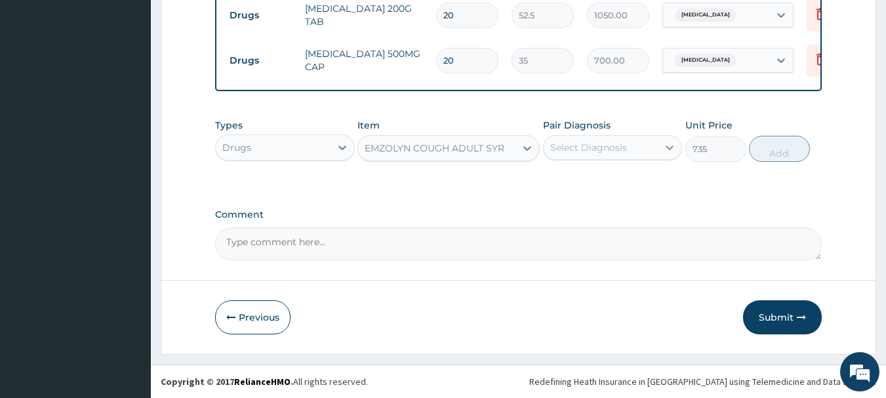
click at [672, 144] on icon at bounding box center [669, 147] width 13 height 13
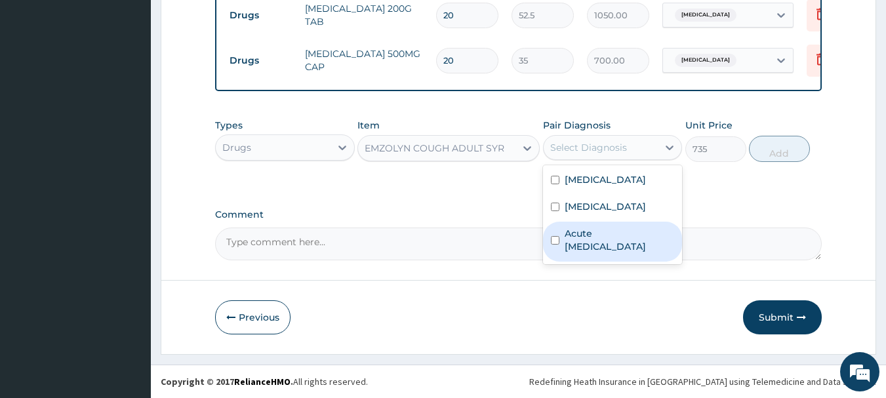
click at [549, 243] on div "Acute upper respiratory infection" at bounding box center [613, 242] width 140 height 40
checkbox input "true"
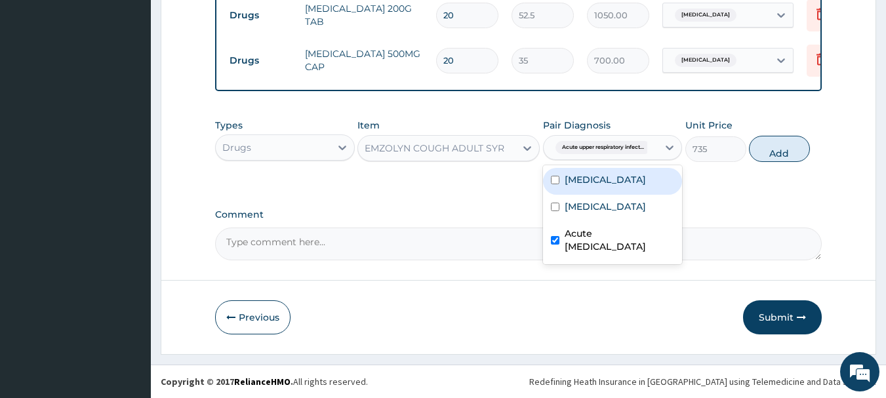
click at [778, 147] on button "Add" at bounding box center [779, 149] width 61 height 26
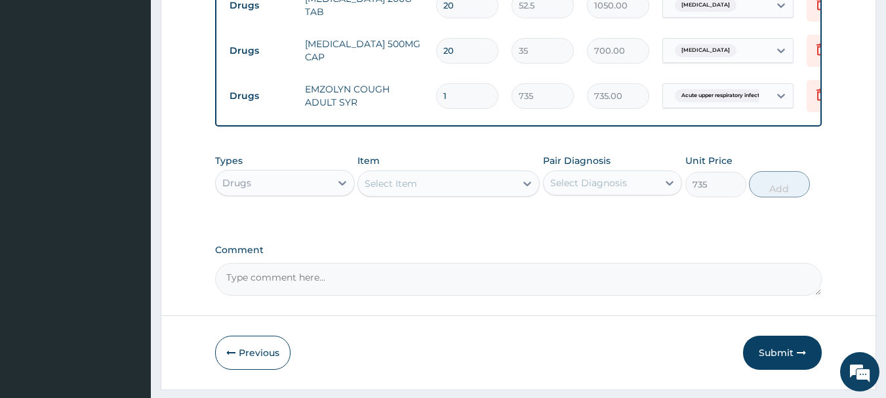
type input "0"
click at [523, 188] on icon at bounding box center [527, 183] width 13 height 13
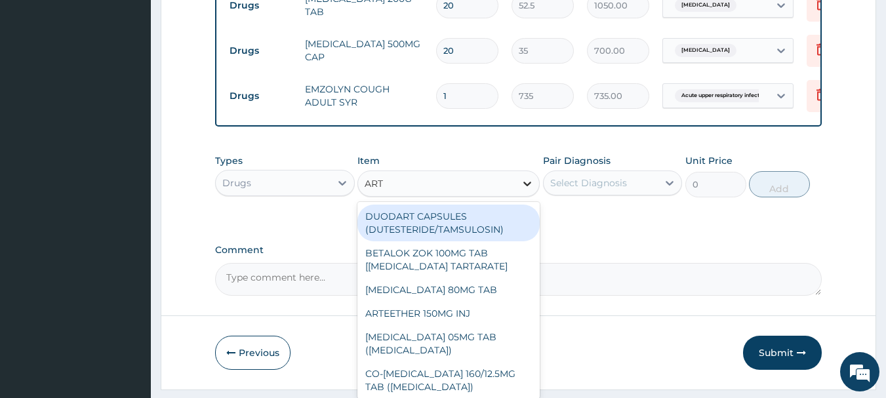
type input "ARTE"
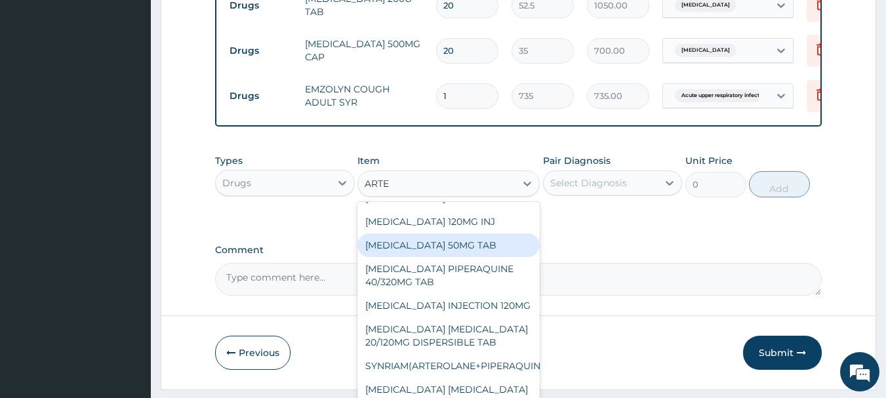
scroll to position [131, 0]
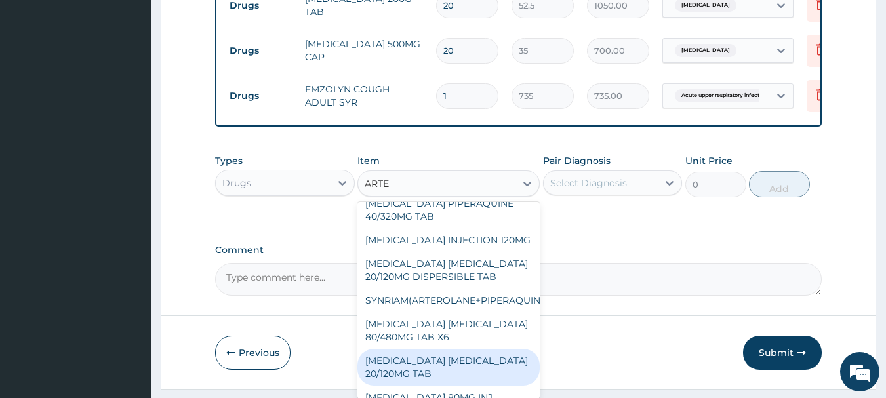
click at [427, 382] on div "ARTEMETHER LUMEFANTRINE 20/120MG TAB" at bounding box center [448, 367] width 182 height 37
type input "84"
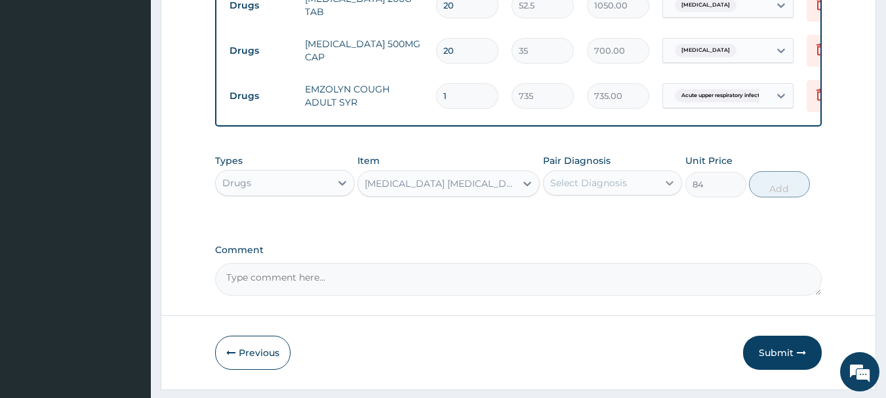
click at [670, 189] on icon at bounding box center [669, 182] width 13 height 13
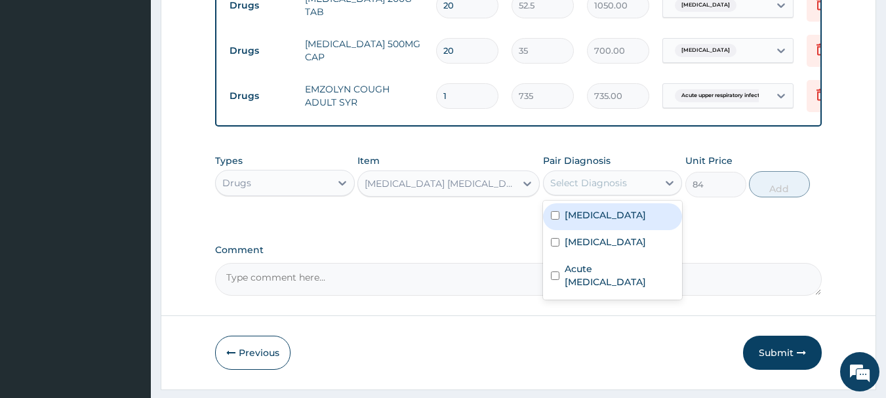
click at [556, 220] on input "checkbox" at bounding box center [555, 215] width 9 height 9
checkbox input "true"
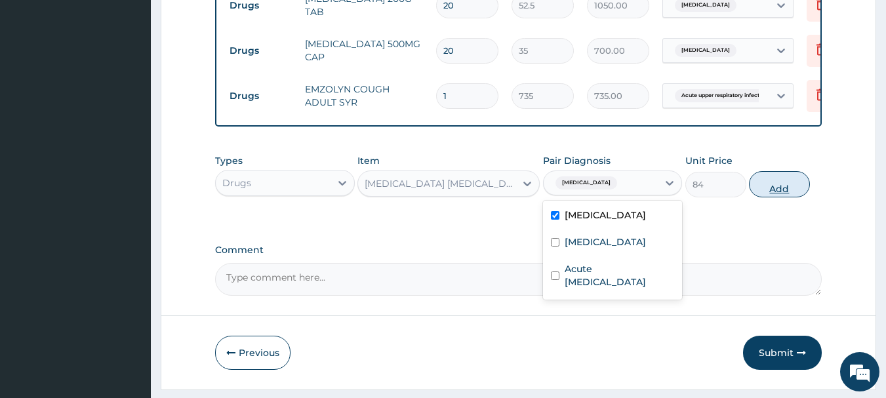
click at [785, 197] on button "Add" at bounding box center [779, 184] width 61 height 26
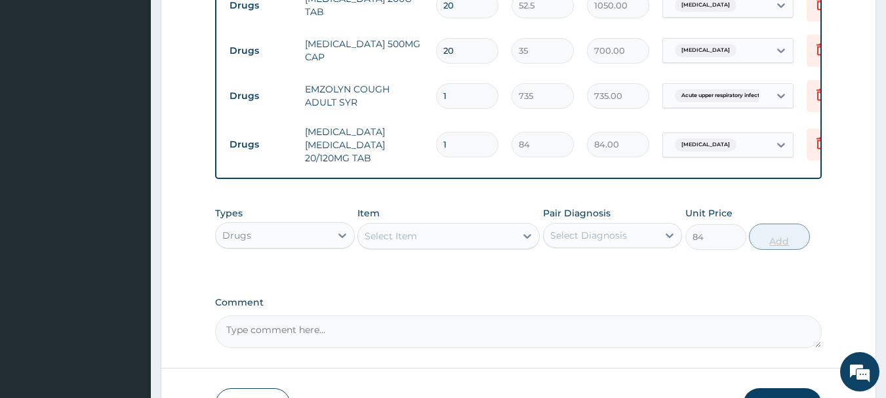
type input "0"
type input "0.00"
type input "2"
type input "168.00"
type input "24"
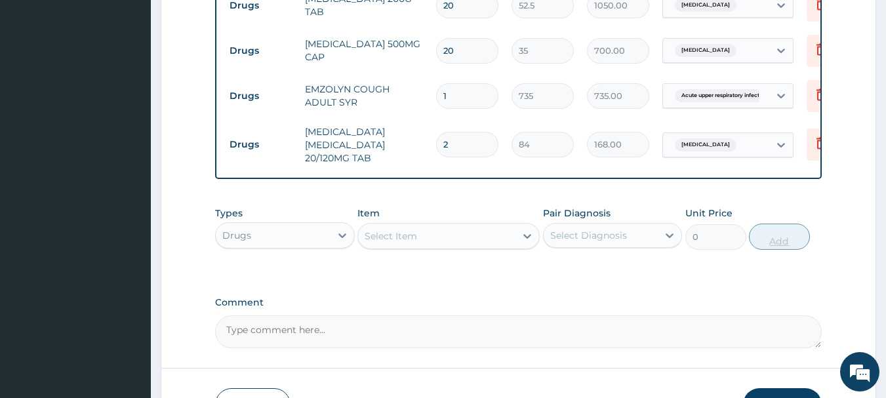
type input "2016.00"
type input "24"
click at [340, 241] on icon at bounding box center [342, 235] width 13 height 13
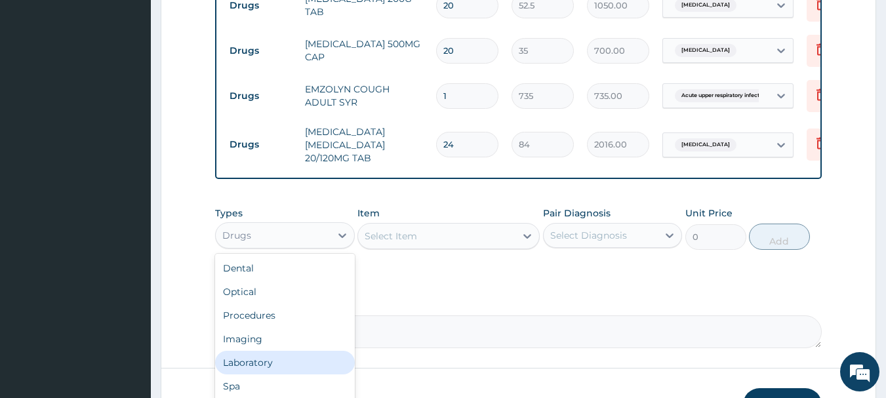
click at [266, 368] on div "Laboratory" at bounding box center [285, 363] width 140 height 24
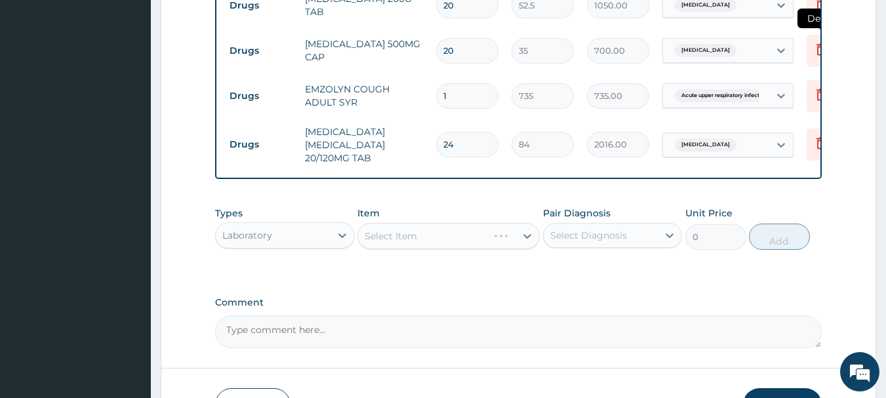
click at [819, 49] on icon at bounding box center [821, 49] width 16 height 16
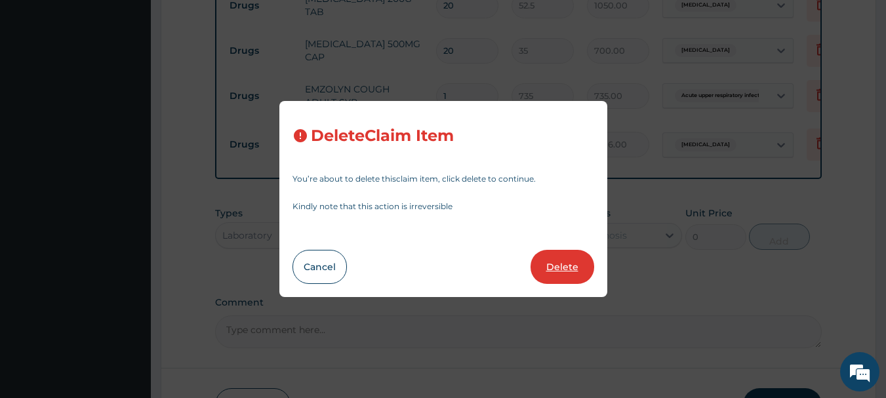
click at [569, 260] on button "Delete" at bounding box center [562, 267] width 64 height 34
type input "1"
type input "735"
type input "735.00"
type input "24"
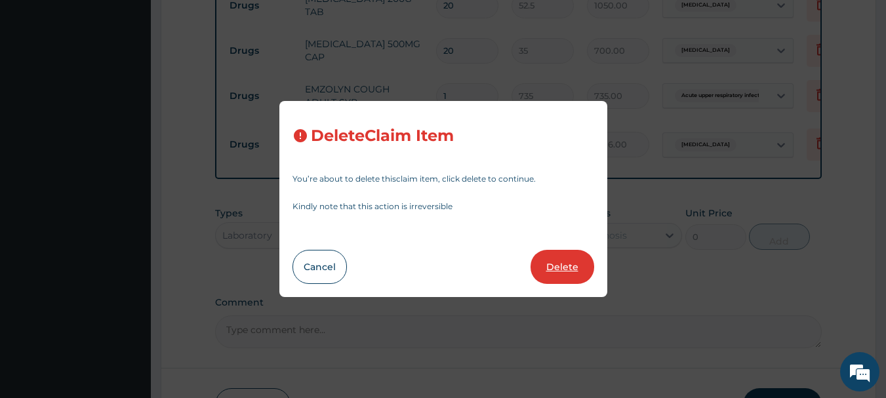
type input "84"
type input "2016.00"
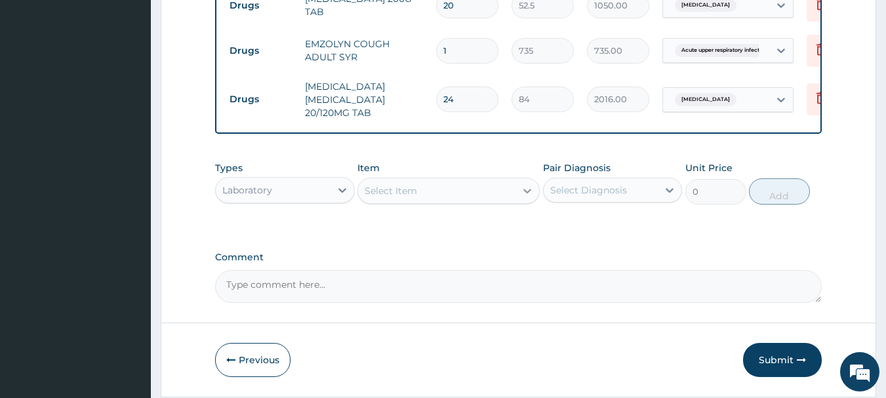
click at [526, 197] on icon at bounding box center [527, 190] width 13 height 13
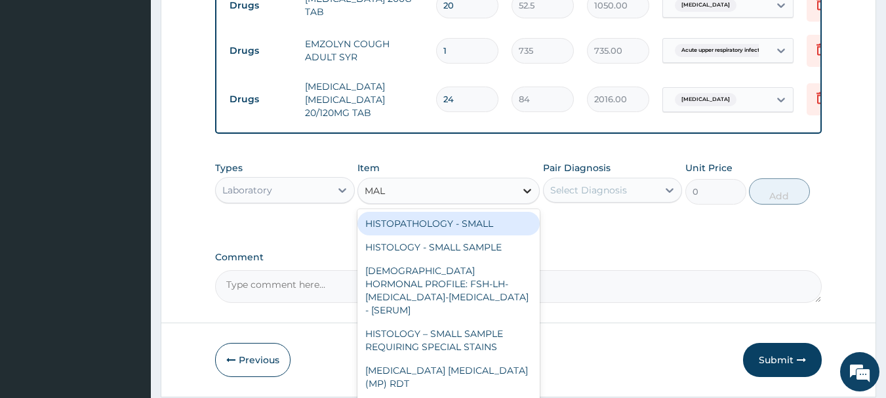
type input "MALA"
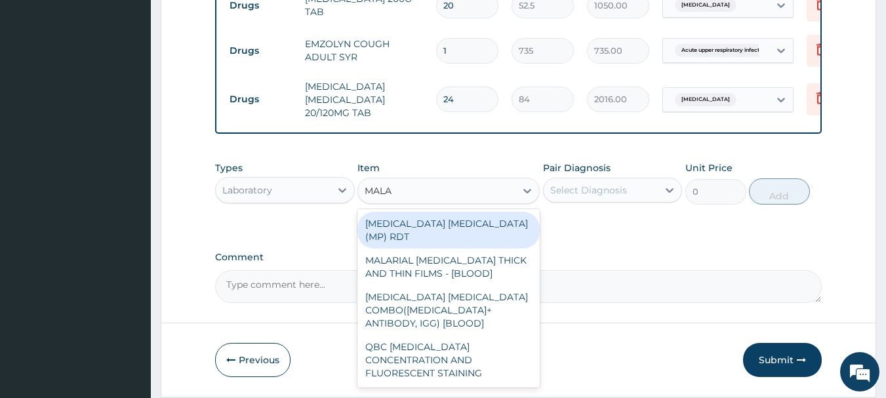
click at [435, 234] on div "MALARIA PARASITE (MP) RDT" at bounding box center [448, 230] width 182 height 37
type input "1500"
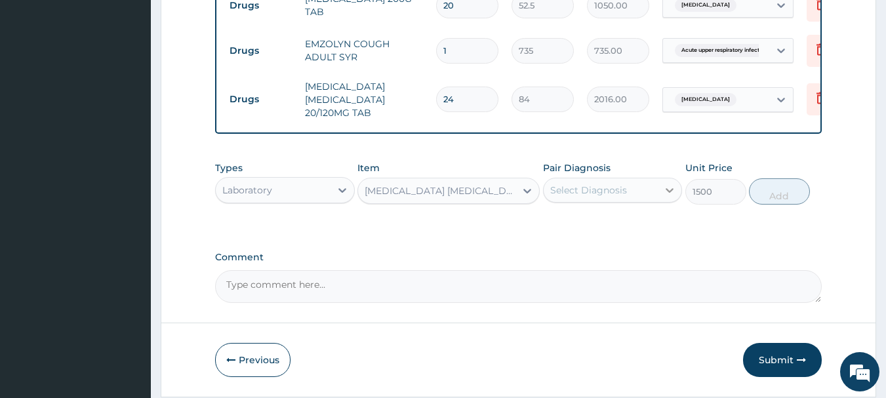
click at [664, 197] on icon at bounding box center [669, 190] width 13 height 13
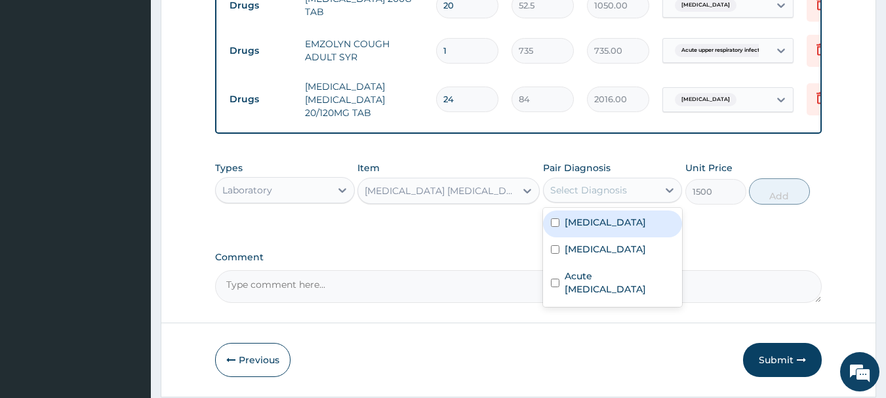
click at [551, 227] on input "checkbox" at bounding box center [555, 222] width 9 height 9
checkbox input "true"
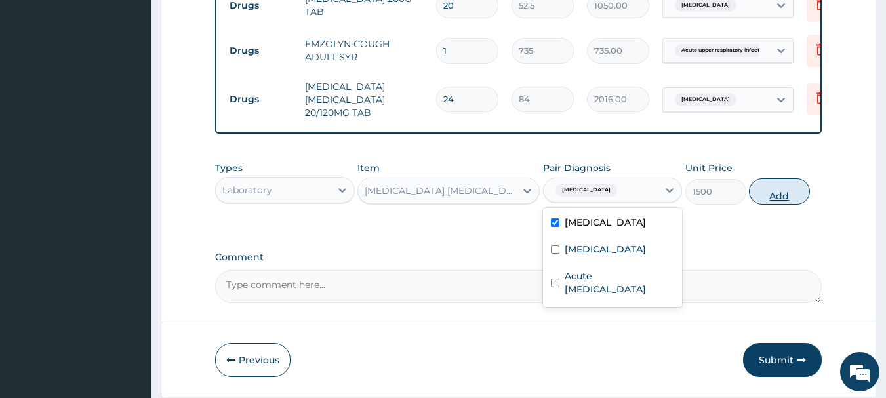
click at [778, 203] on button "Add" at bounding box center [779, 191] width 61 height 26
type input "0"
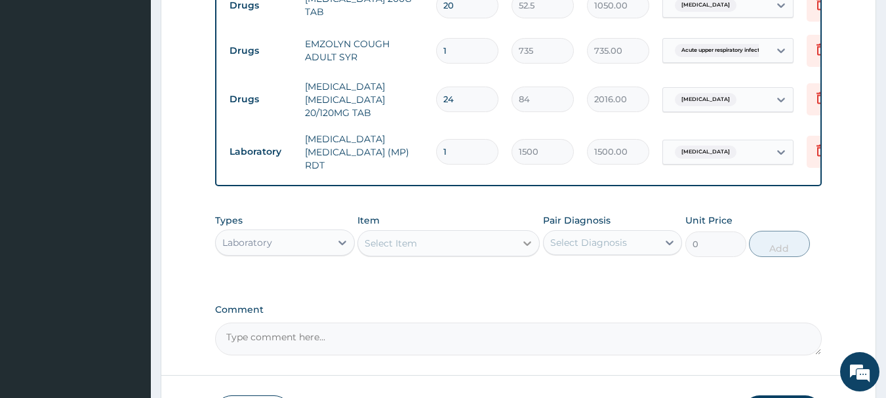
click at [529, 245] on icon at bounding box center [527, 243] width 8 height 5
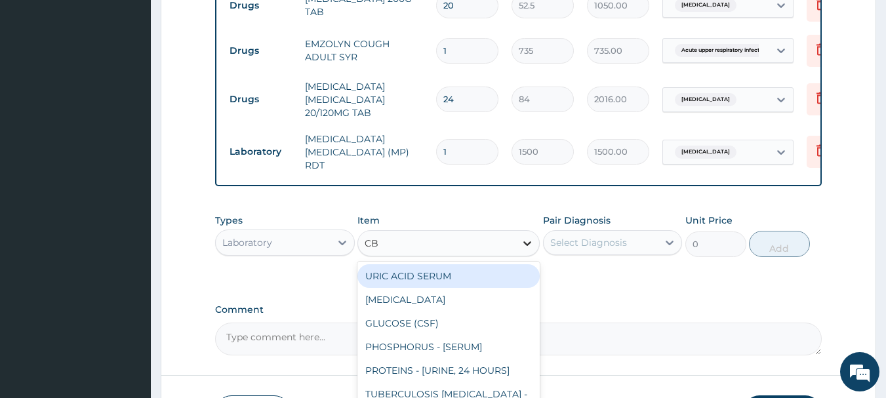
type input "CBC"
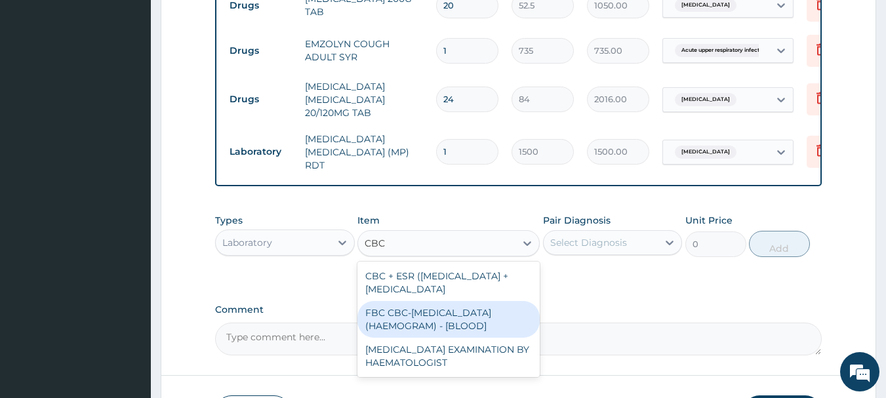
click at [469, 326] on div "FBC CBC-COMPLETE BLOOD COUNT (HAEMOGRAM) - [BLOOD]" at bounding box center [448, 319] width 182 height 37
type input "3000"
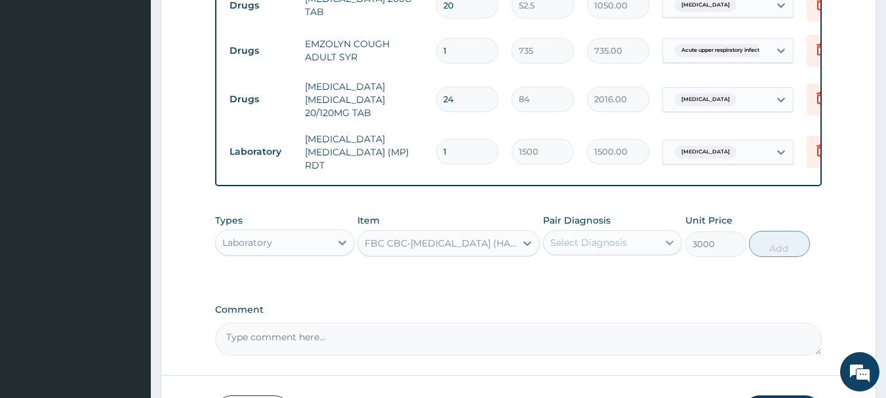
click at [668, 245] on icon at bounding box center [670, 243] width 8 height 5
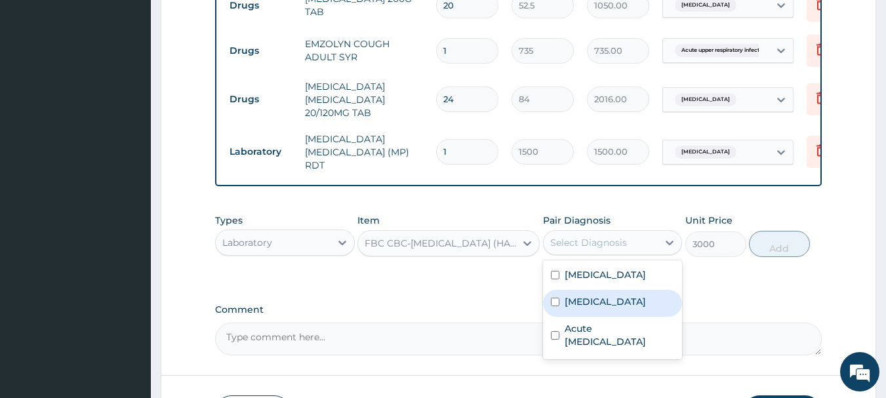
click at [549, 304] on div "Sepsis" at bounding box center [613, 303] width 140 height 27
checkbox input "true"
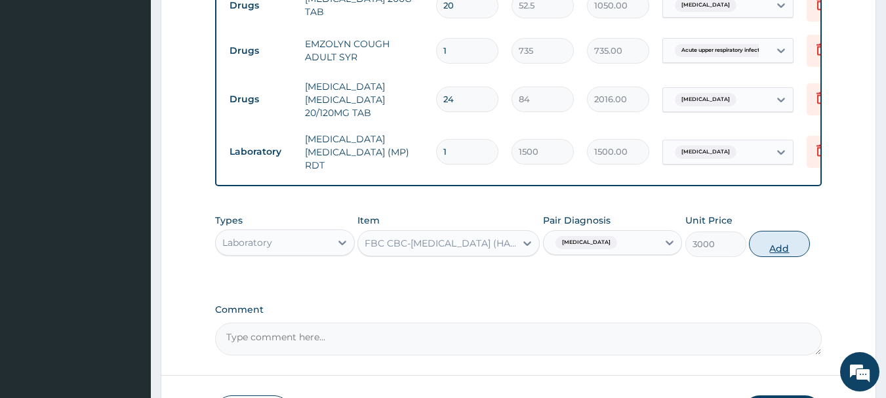
click at [776, 252] on button "Add" at bounding box center [779, 244] width 61 height 26
type input "0"
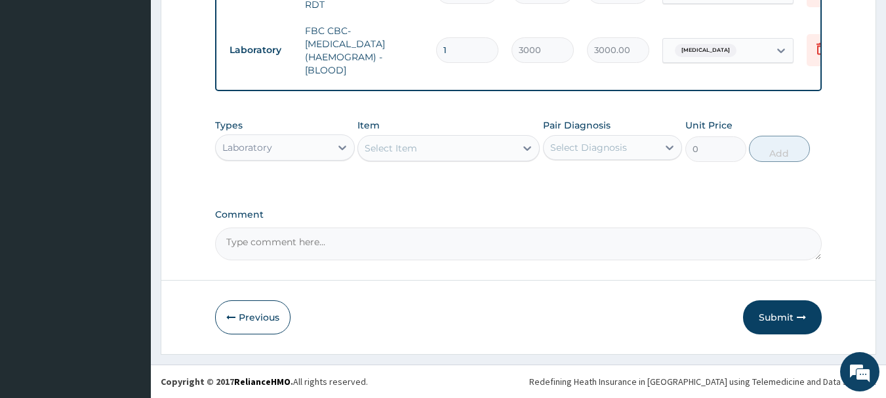
scroll to position [860, 0]
click at [772, 313] on button "Submit" at bounding box center [782, 317] width 79 height 34
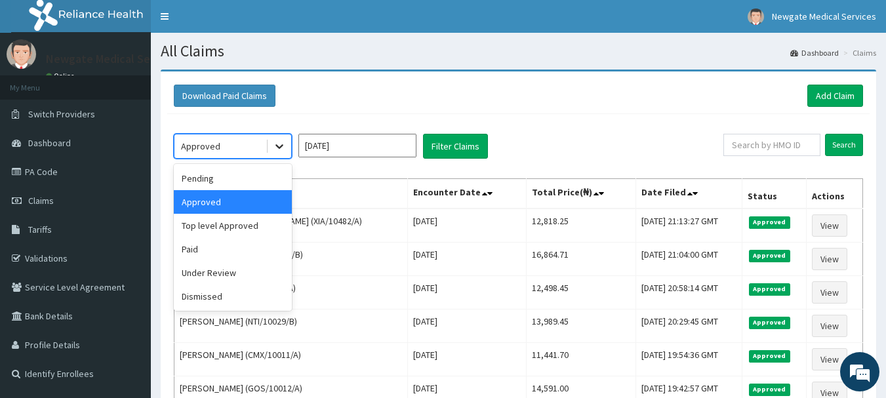
click at [277, 142] on icon at bounding box center [279, 146] width 13 height 13
click at [199, 178] on div "Pending" at bounding box center [233, 179] width 118 height 24
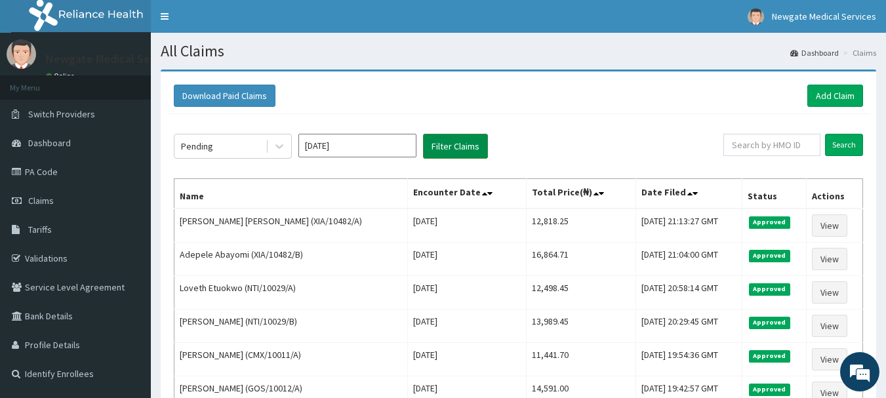
click at [447, 145] on button "Filter Claims" at bounding box center [455, 146] width 65 height 25
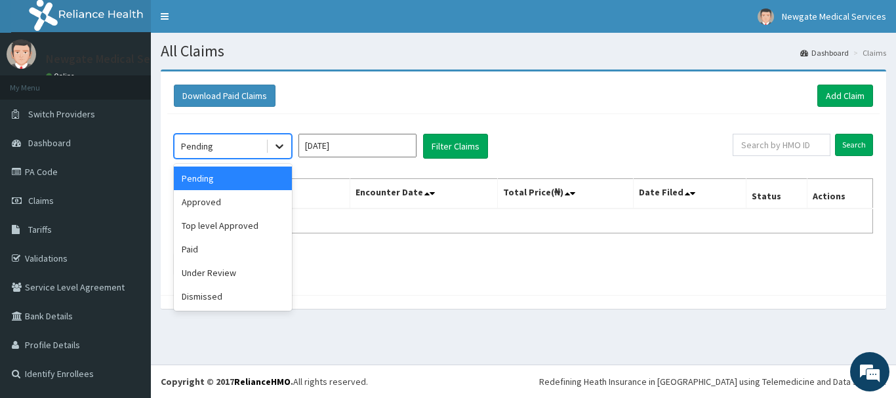
click at [280, 142] on icon at bounding box center [279, 146] width 13 height 13
click at [235, 273] on div "Under Review" at bounding box center [233, 273] width 118 height 24
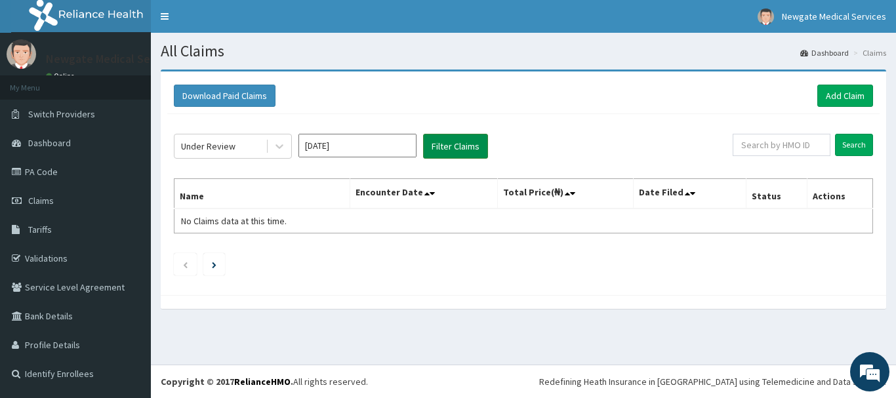
click at [459, 148] on button "Filter Claims" at bounding box center [455, 146] width 65 height 25
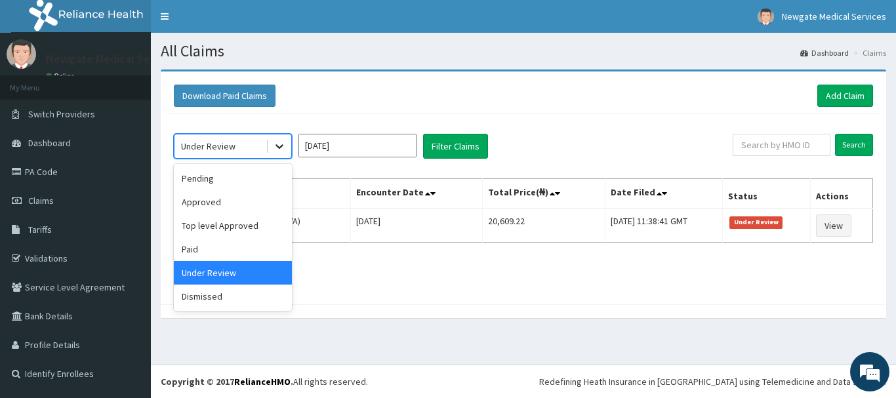
click at [275, 142] on icon at bounding box center [279, 146] width 13 height 13
click at [206, 295] on div "Dismissed" at bounding box center [233, 297] width 118 height 24
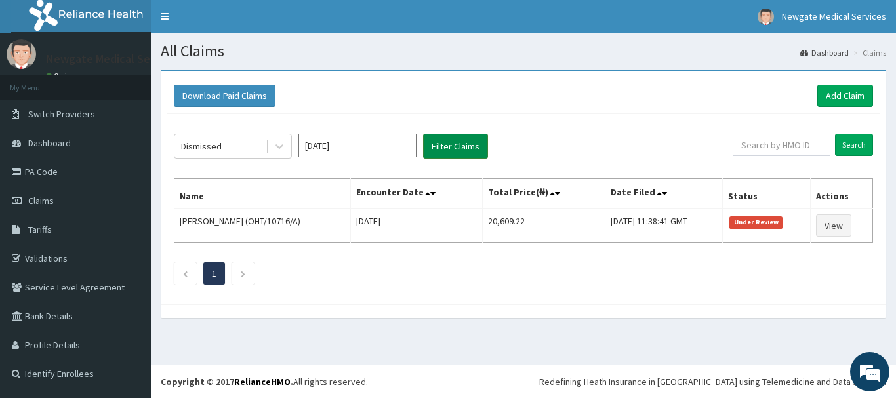
click at [466, 153] on button "Filter Claims" at bounding box center [455, 146] width 65 height 25
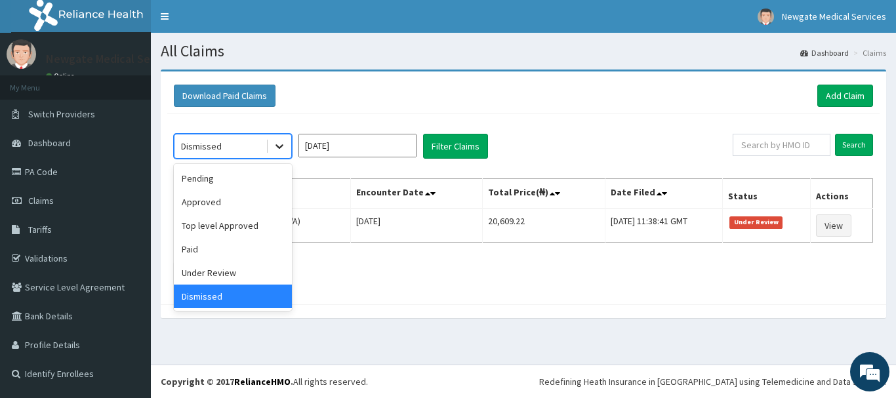
click at [279, 144] on icon at bounding box center [279, 146] width 13 height 13
click at [215, 178] on div "Pending" at bounding box center [233, 179] width 118 height 24
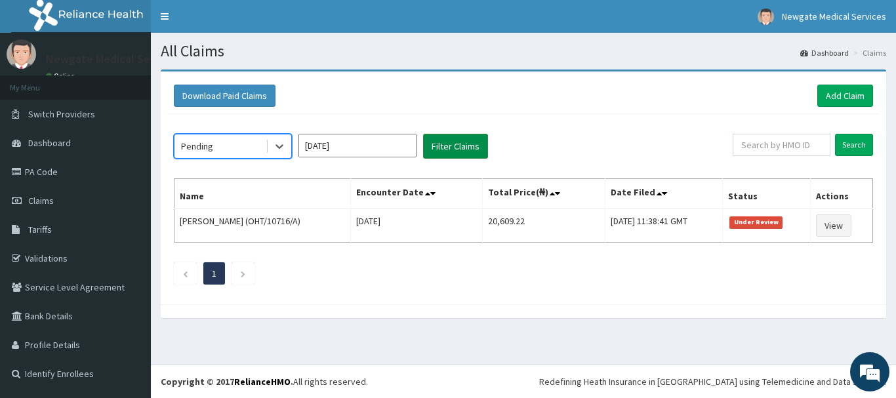
click at [448, 147] on button "Filter Claims" at bounding box center [455, 146] width 65 height 25
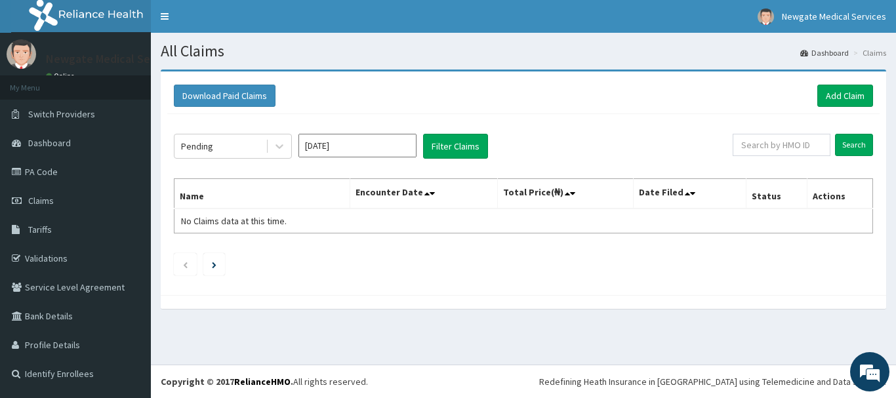
click at [450, 290] on div "Download Paid Claims Add Claim × Note you can only download claims within a max…" at bounding box center [523, 183] width 725 height 224
